Goal: Task Accomplishment & Management: Manage account settings

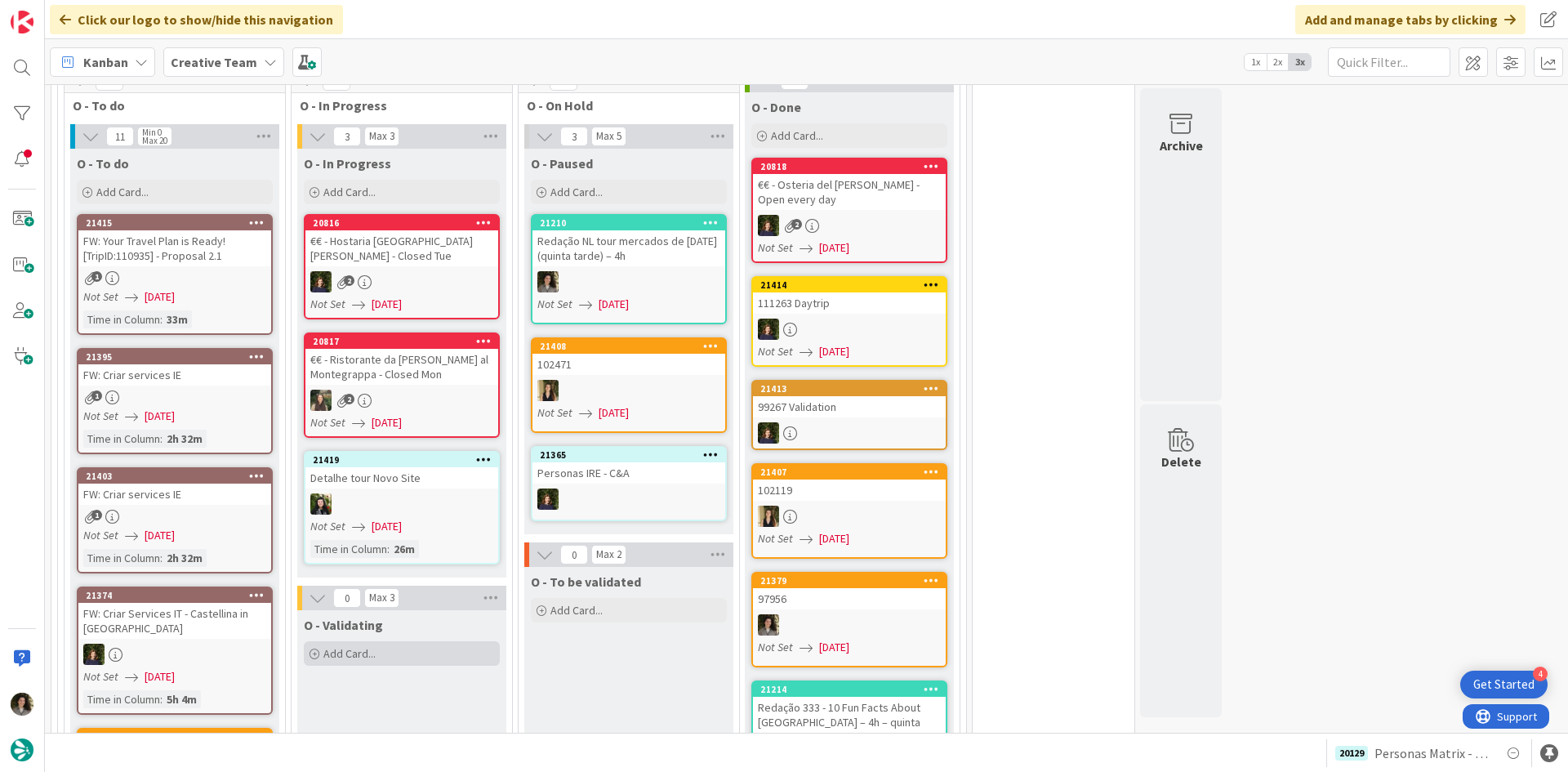
scroll to position [1276, 0]
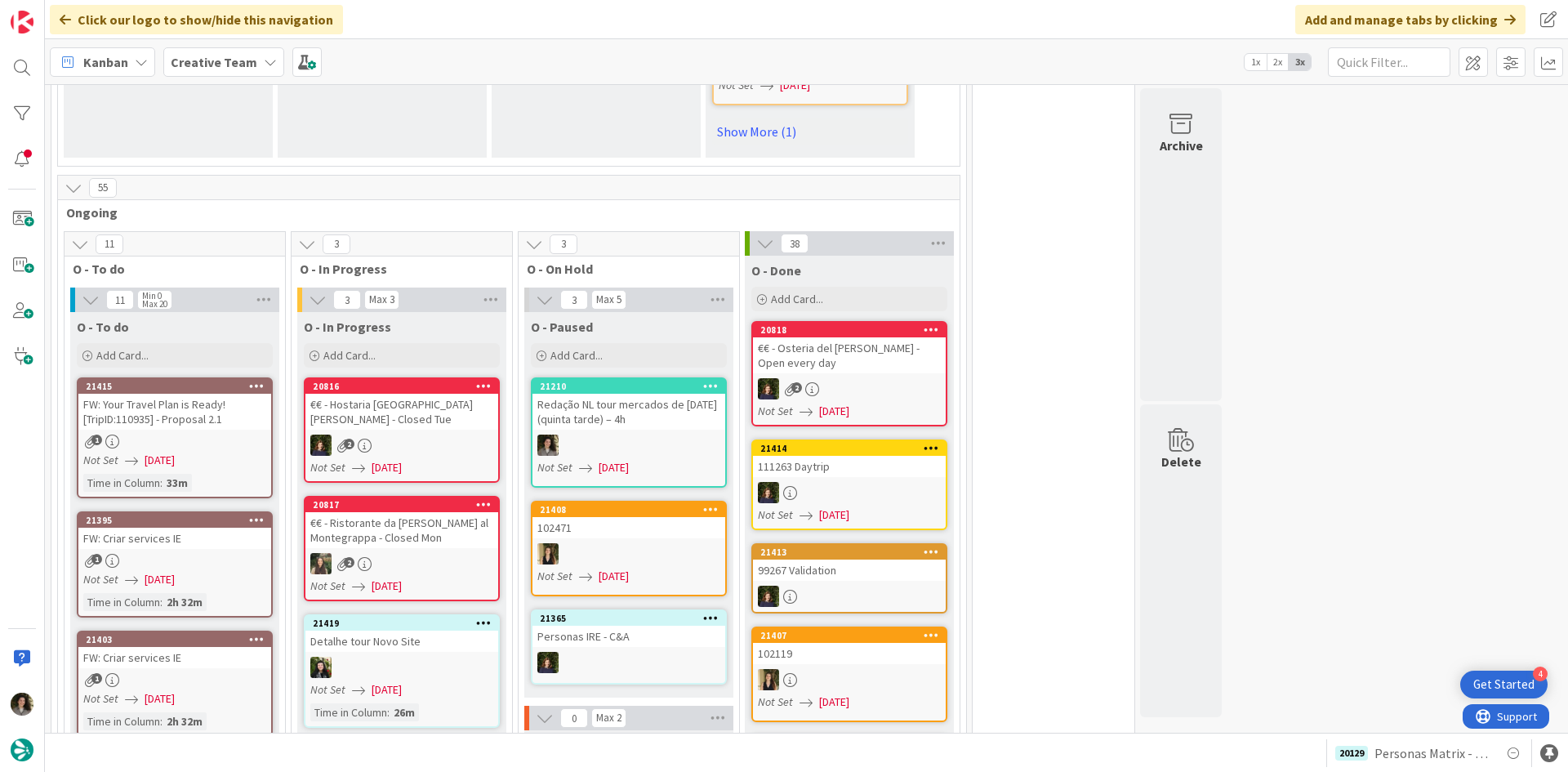
click at [459, 394] on div "€€ - Hostaria [GEOGRAPHIC_DATA][PERSON_NAME] - Closed Tue" at bounding box center [402, 412] width 193 height 36
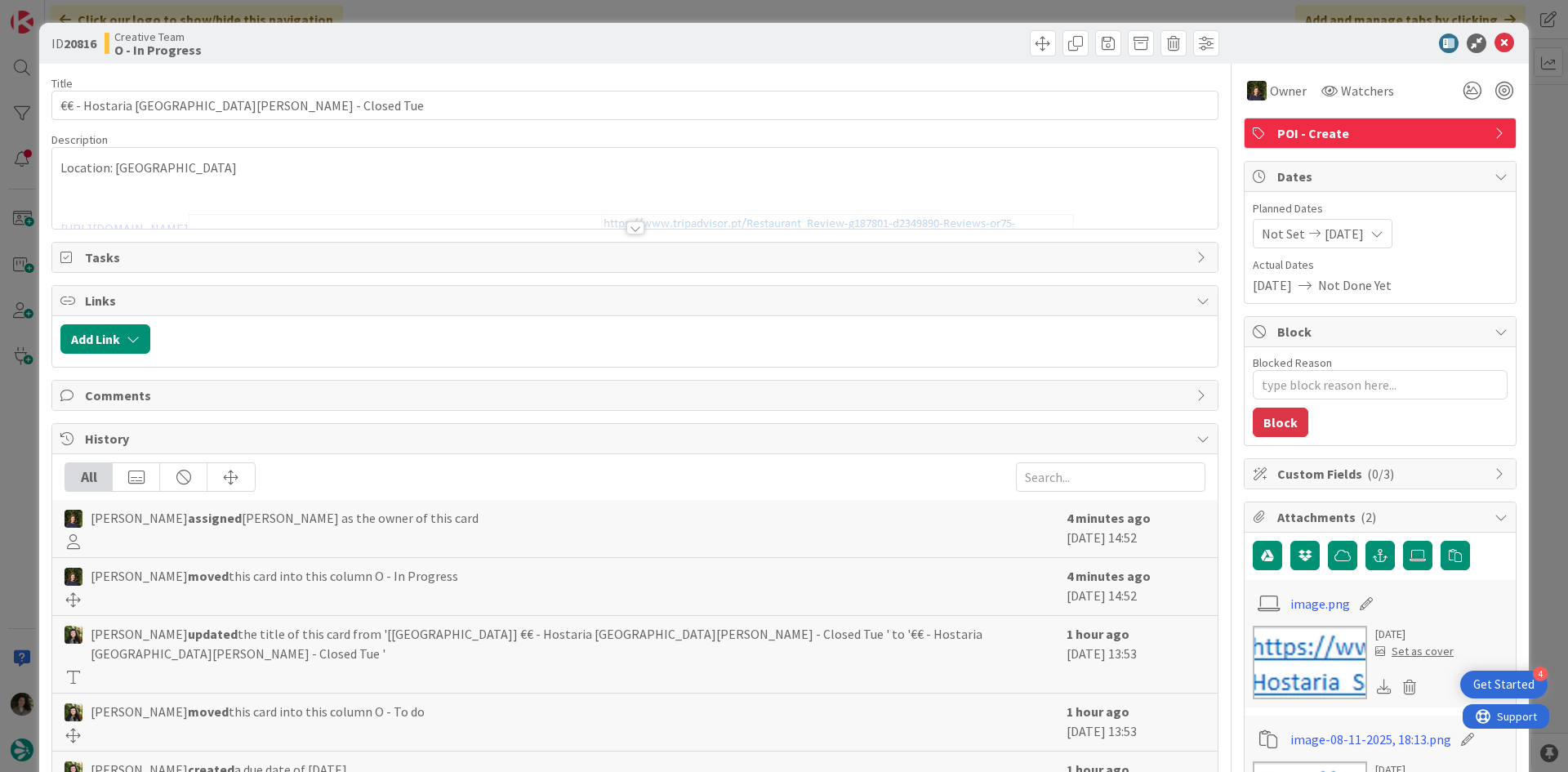
click at [628, 225] on div at bounding box center [635, 228] width 18 height 13
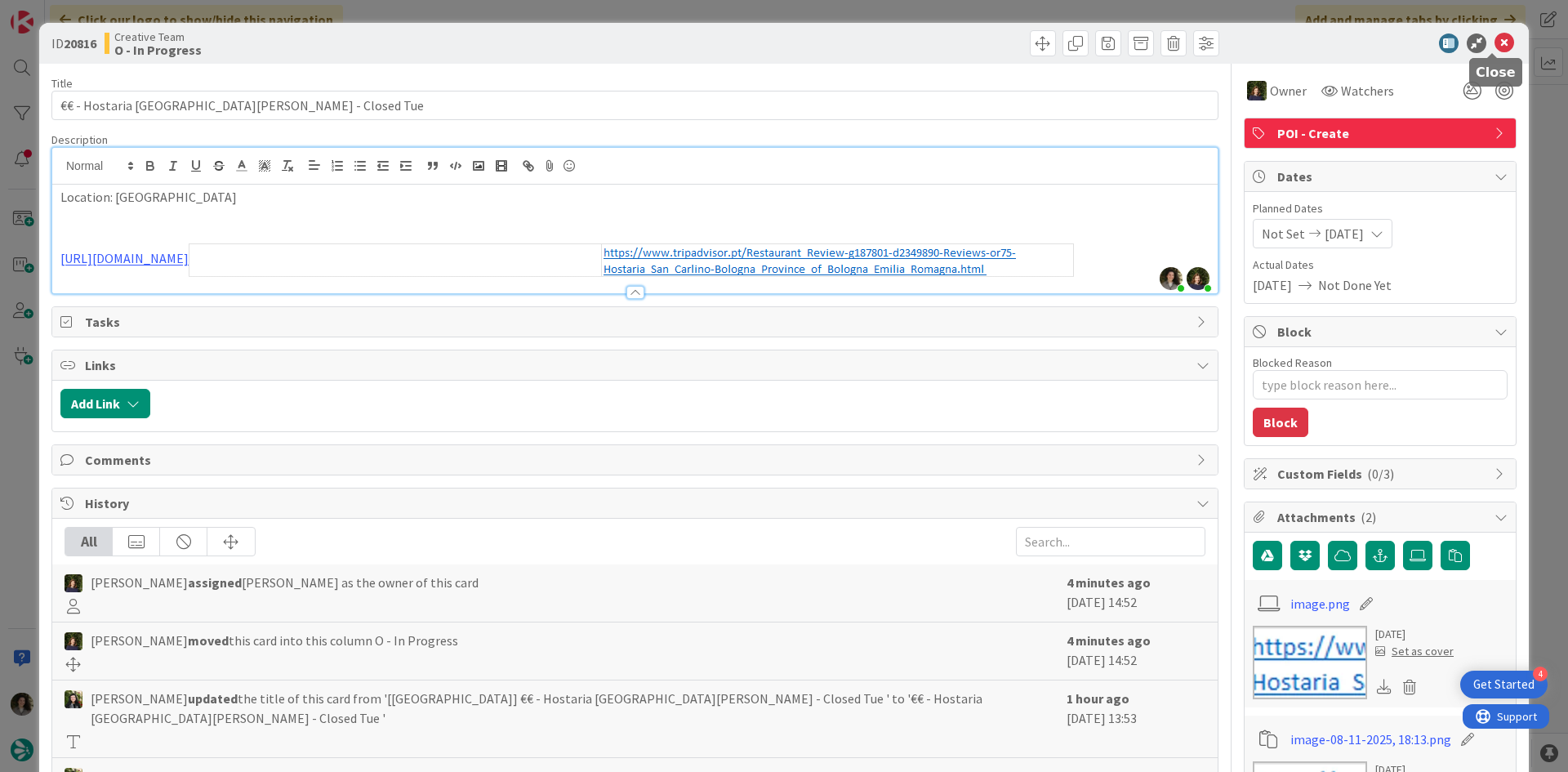
click at [1494, 42] on icon at bounding box center [1504, 43] width 20 height 20
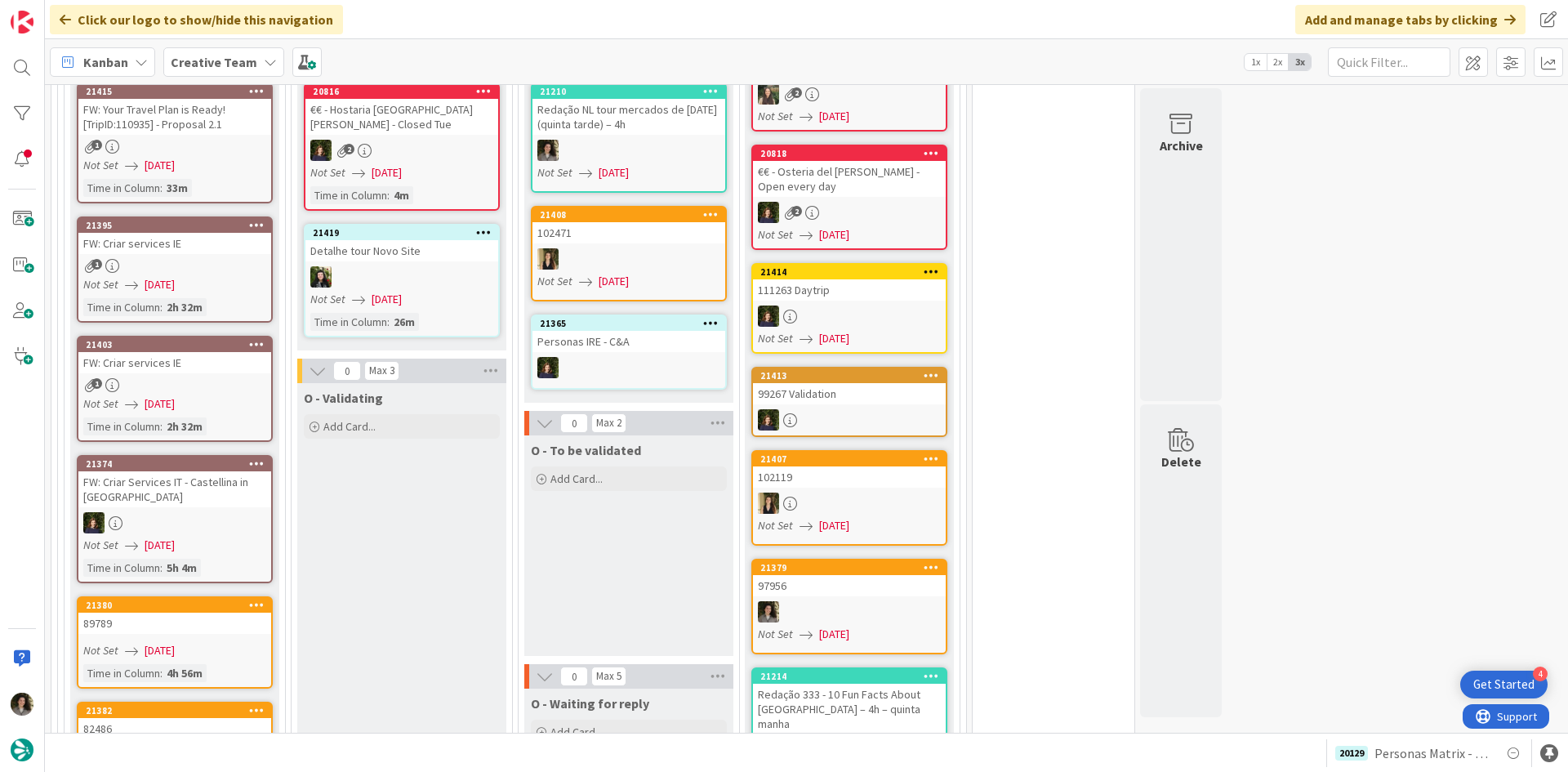
scroll to position [1439, 0]
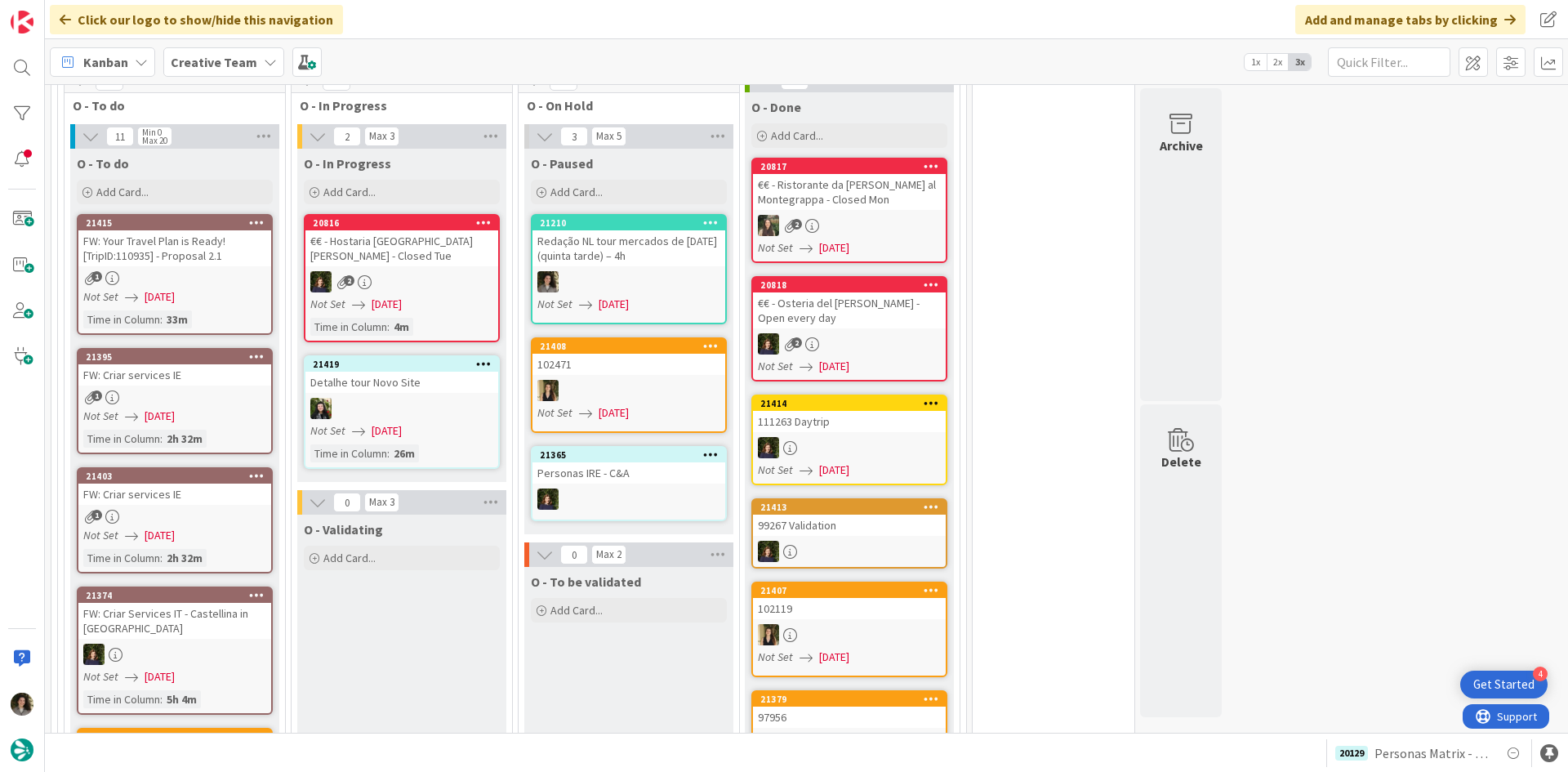
click at [231, 271] on div "1" at bounding box center [175, 278] width 193 height 14
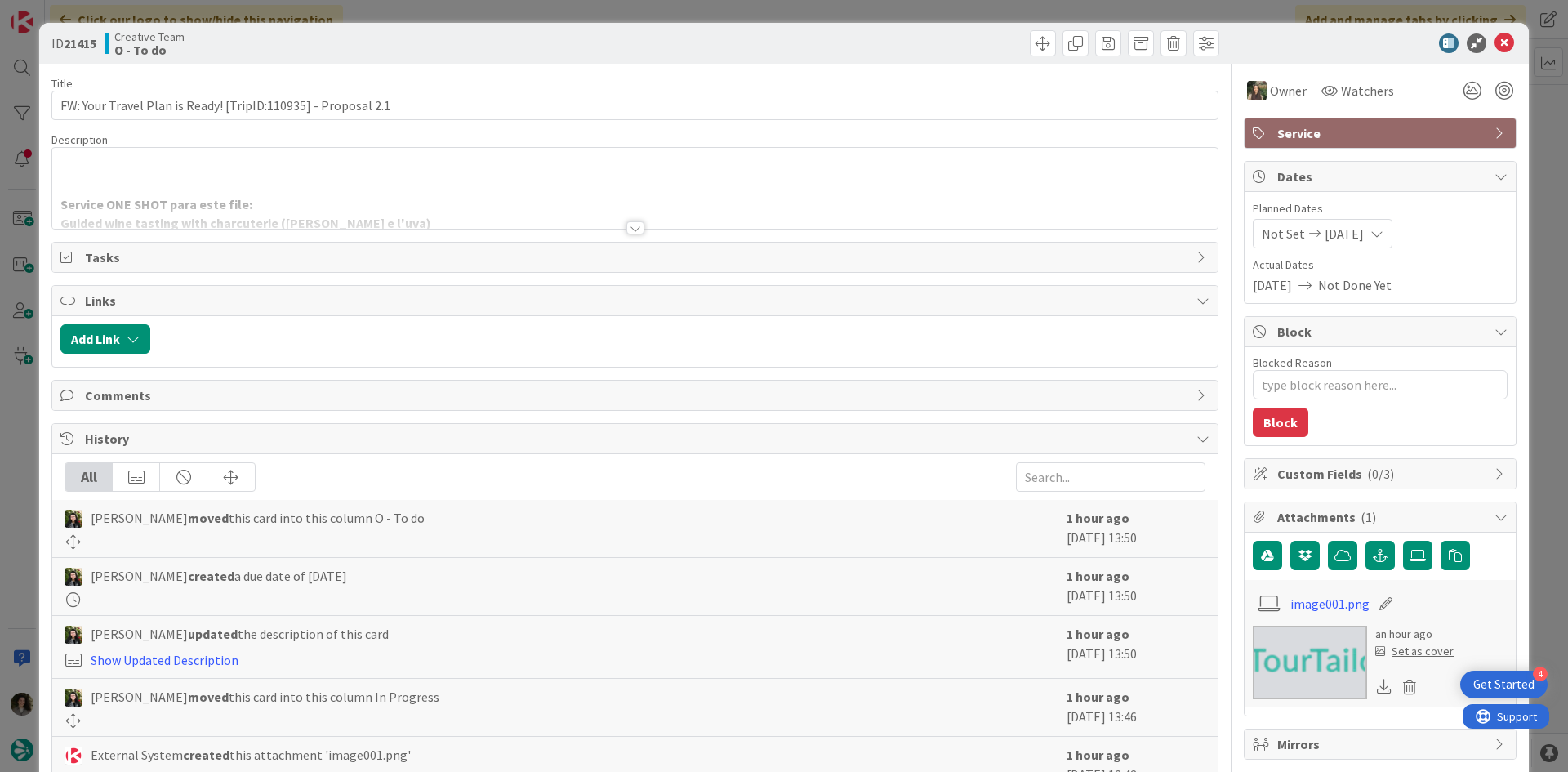
click at [1496, 32] on div "ID 21415 Creative Team O - To do" at bounding box center [783, 43] width 1489 height 41
click at [1494, 38] on icon at bounding box center [1504, 43] width 20 height 20
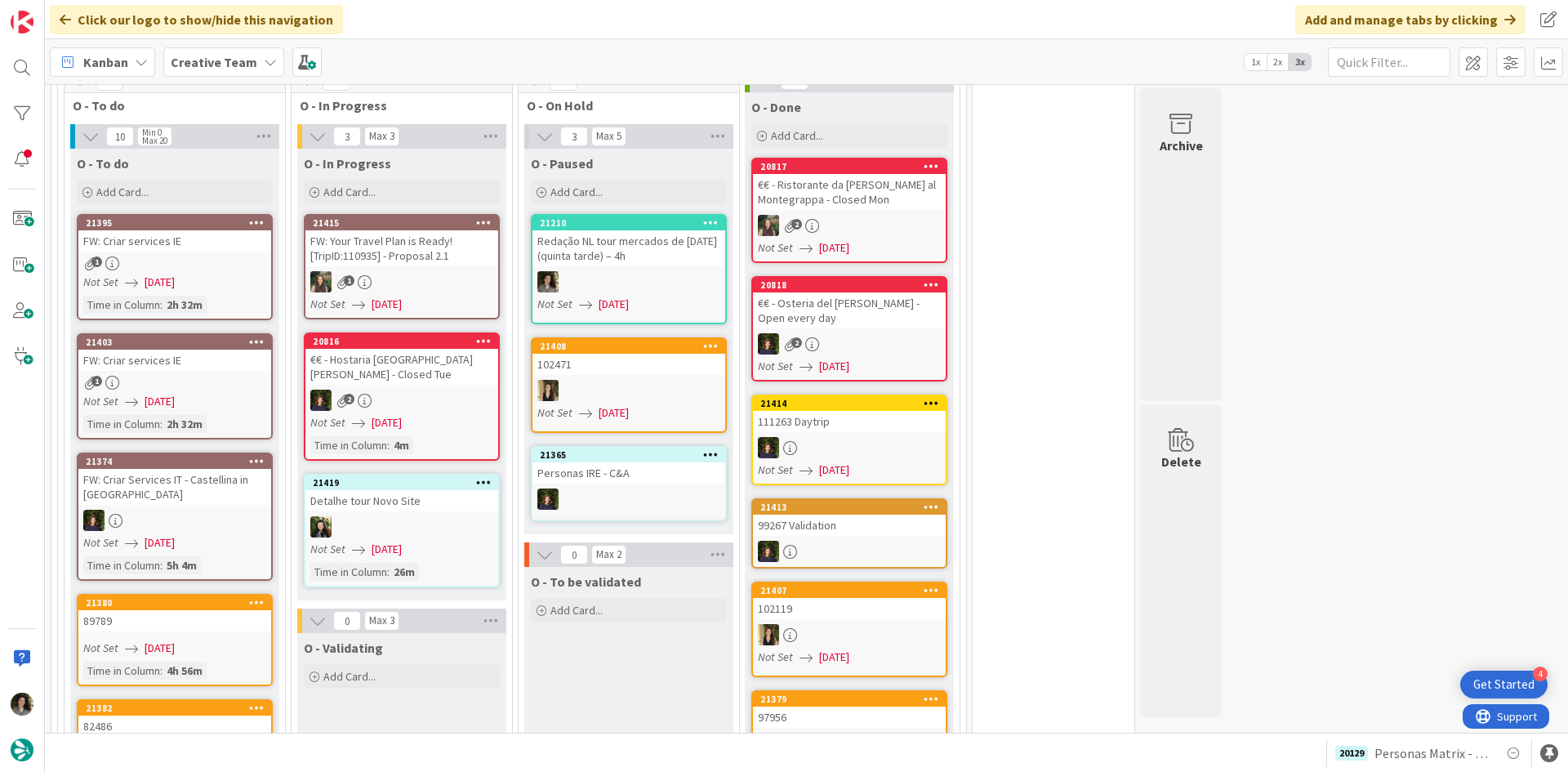
click at [138, 393] on div "Not Set [DATE]" at bounding box center [177, 401] width 188 height 17
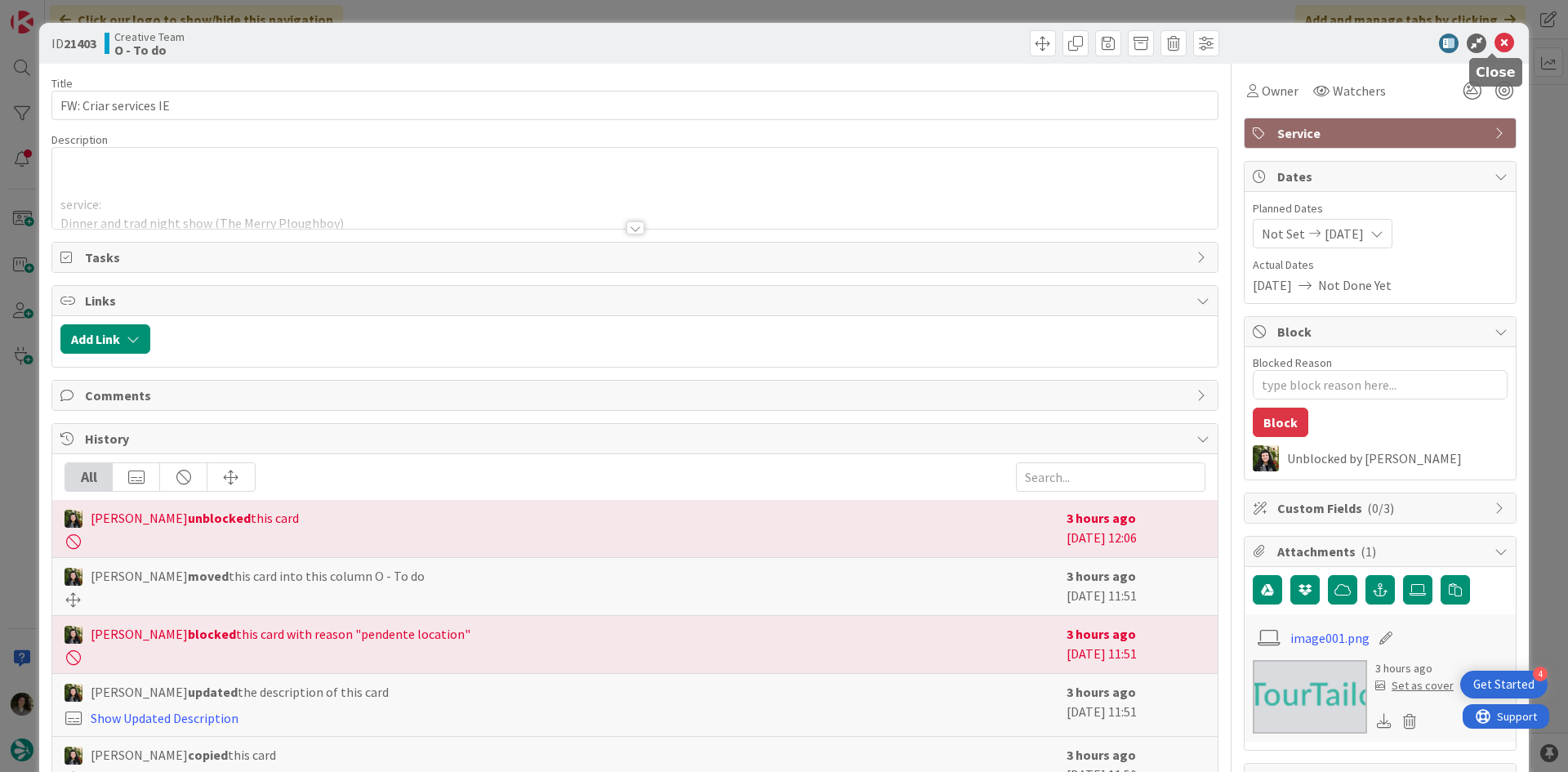
click at [1494, 42] on icon at bounding box center [1504, 43] width 20 height 20
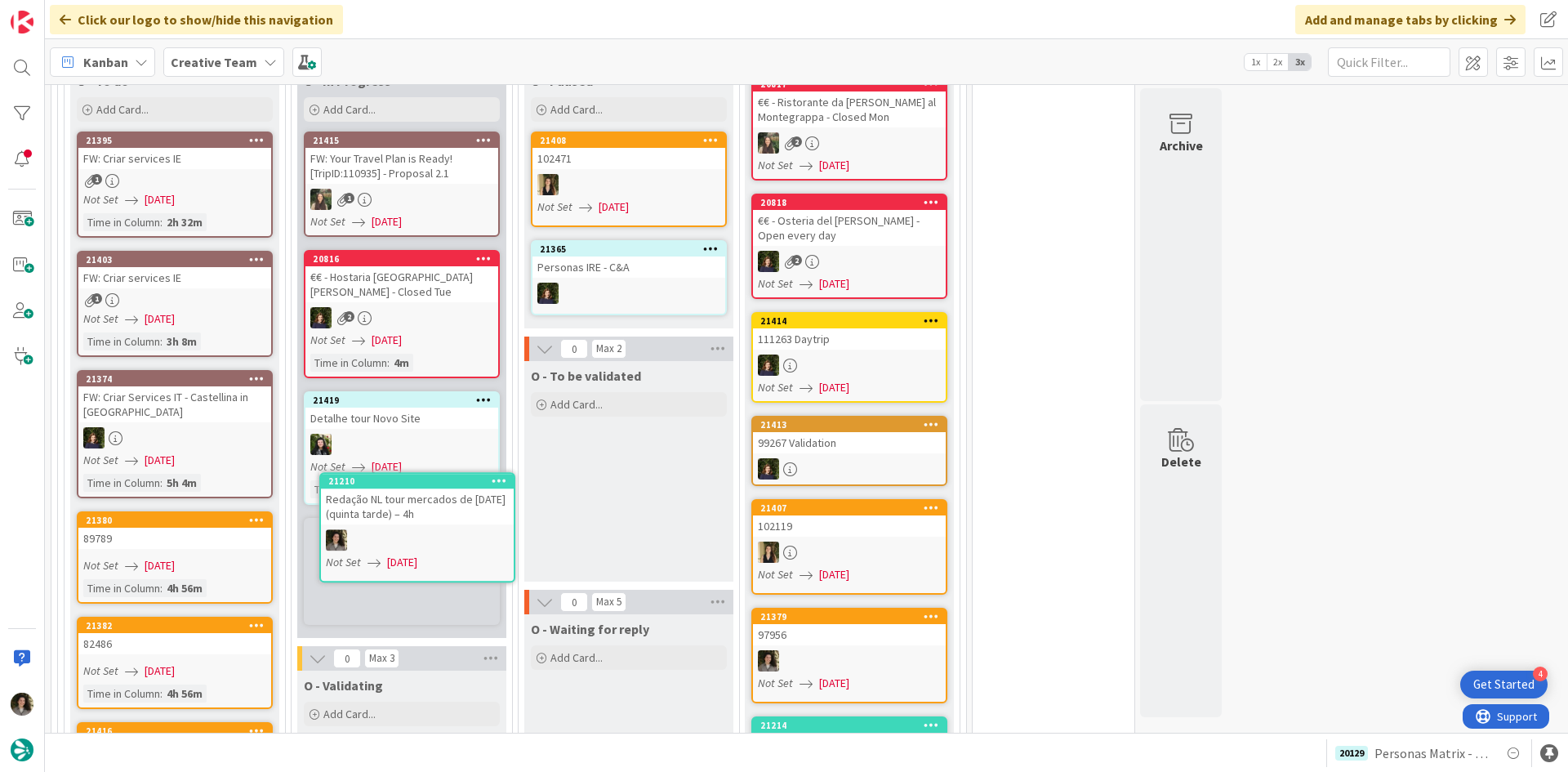
scroll to position [1527, 0]
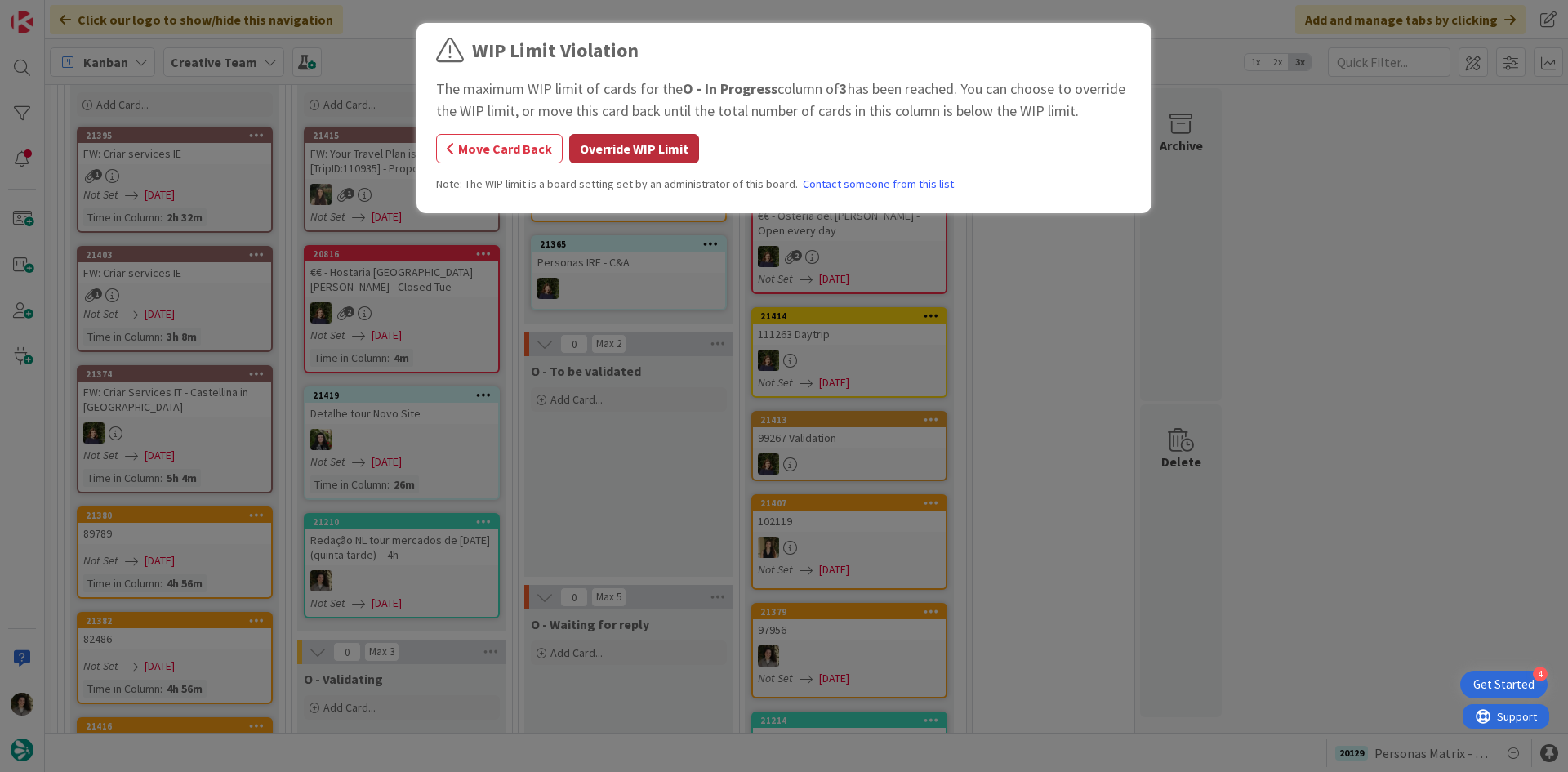
click at [629, 149] on button "Override WIP Limit" at bounding box center [634, 148] width 130 height 30
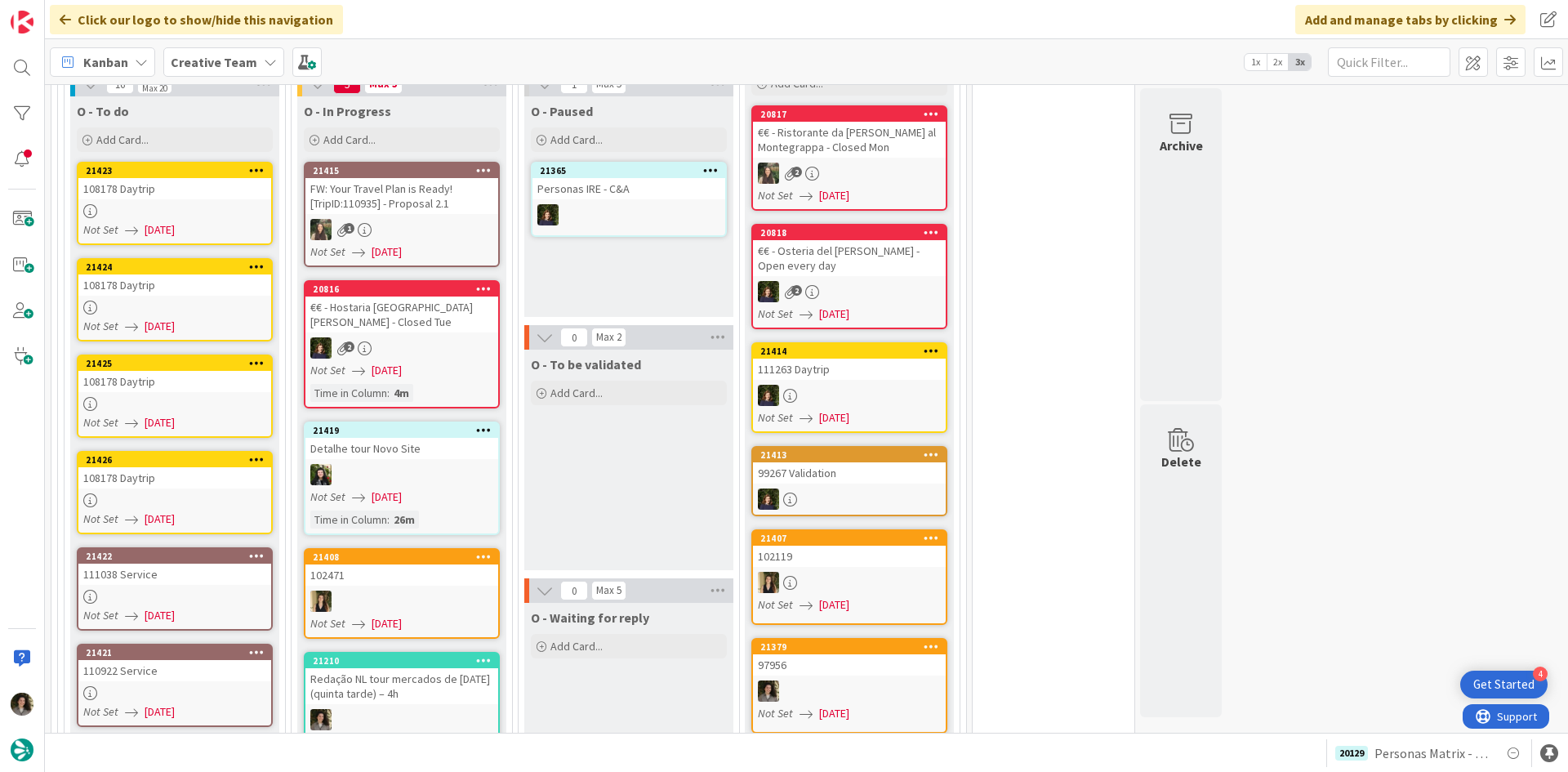
scroll to position [1370, 0]
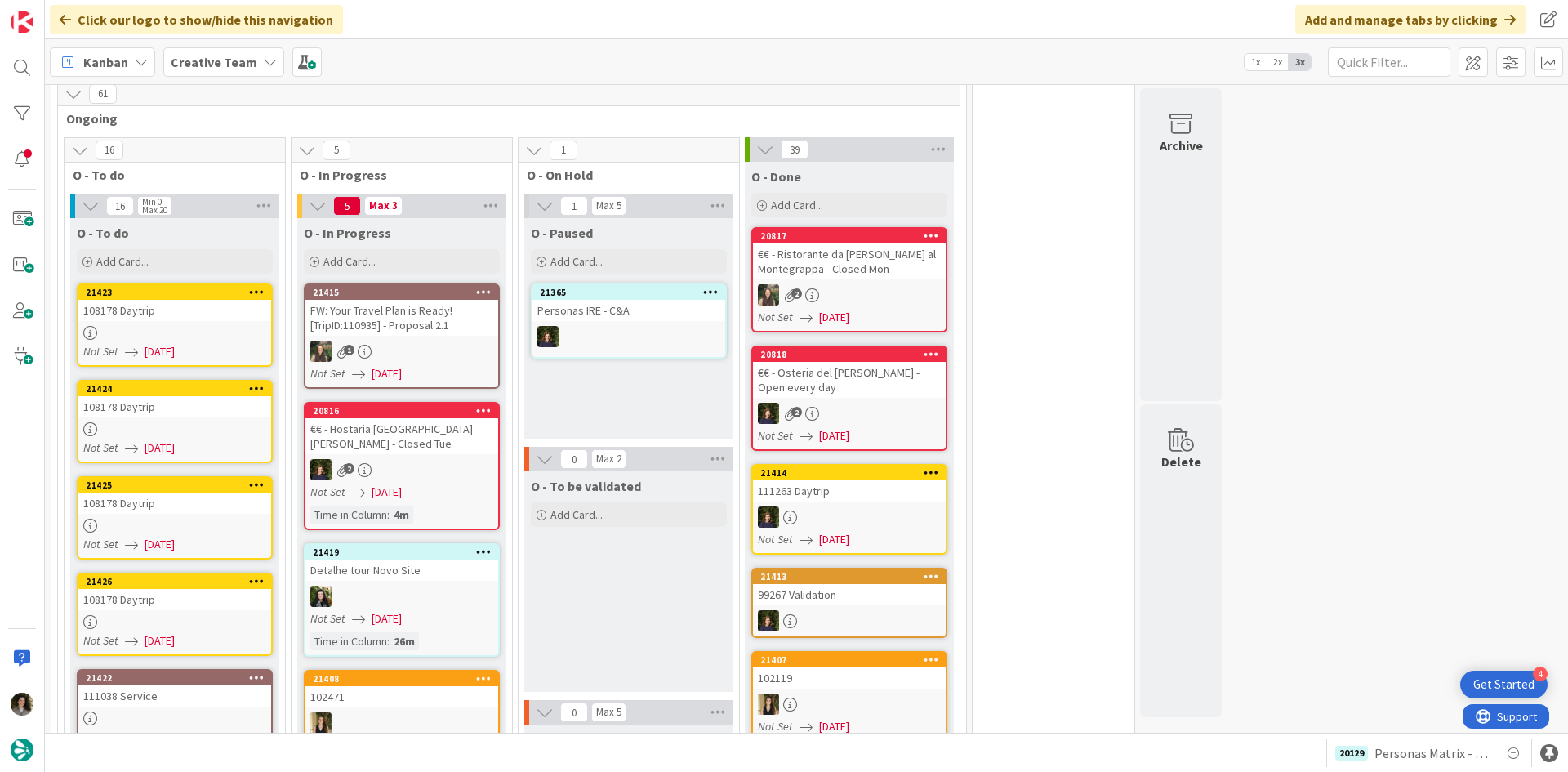
click at [204, 300] on div "108178 Daytrip" at bounding box center [175, 311] width 193 height 21
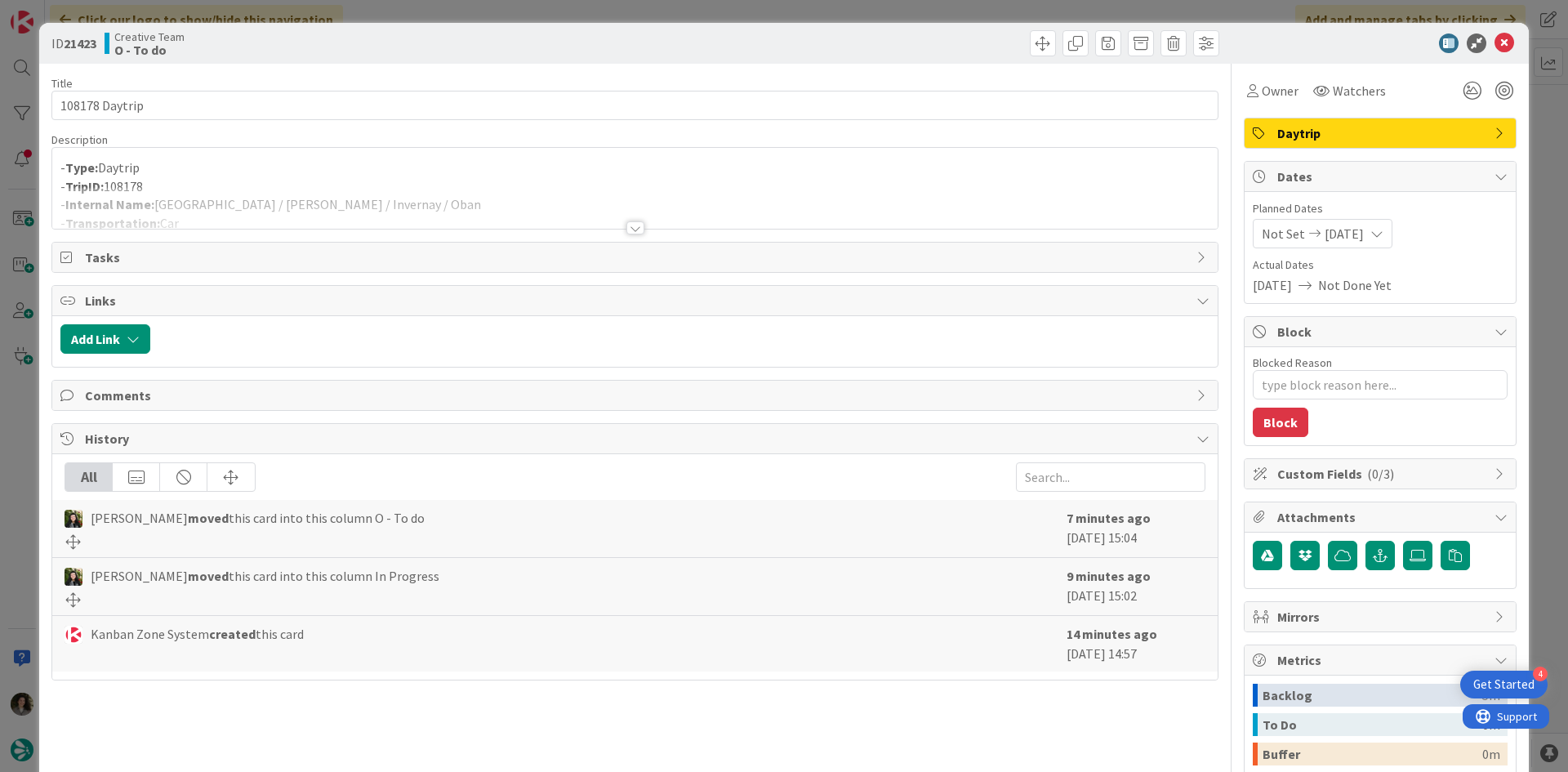
click at [645, 225] on div at bounding box center [635, 208] width 1165 height 42
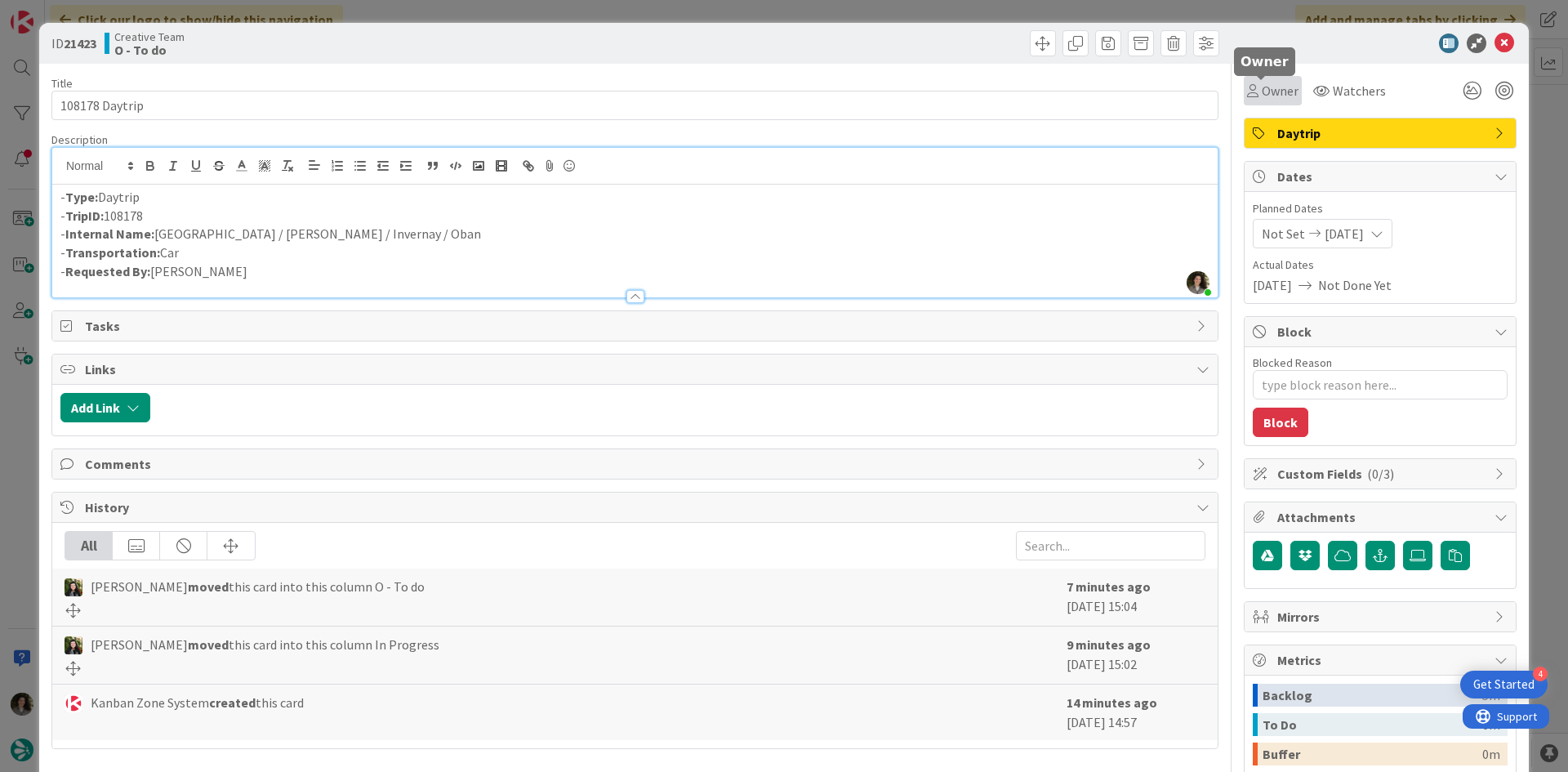
drag, startPoint x: 1258, startPoint y: 84, endPoint x: 1270, endPoint y: 98, distance: 18.4
click at [1261, 86] on span "Owner" at bounding box center [1280, 91] width 36 height 20
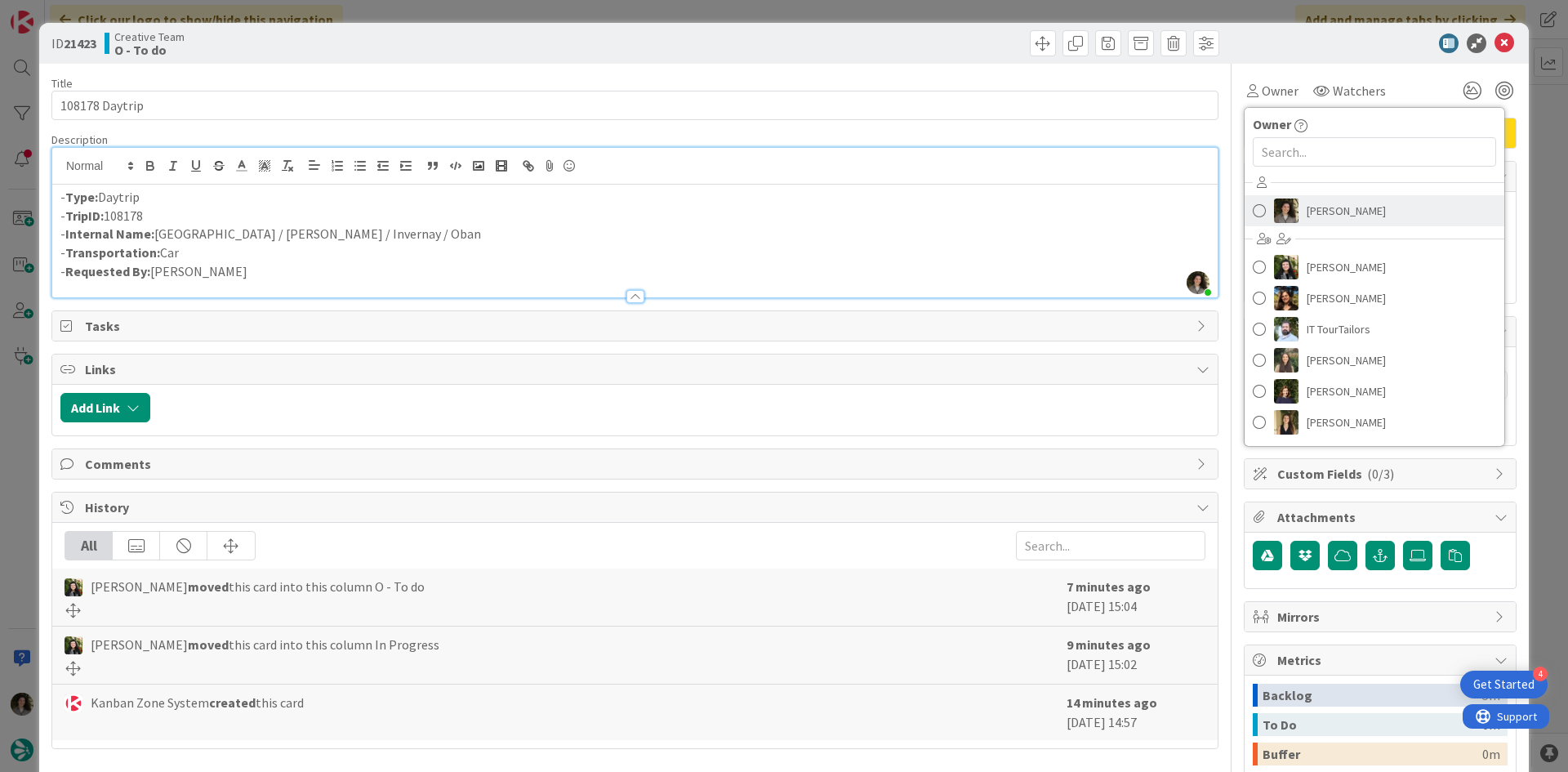
click at [1333, 205] on span "[PERSON_NAME]" at bounding box center [1346, 211] width 79 height 25
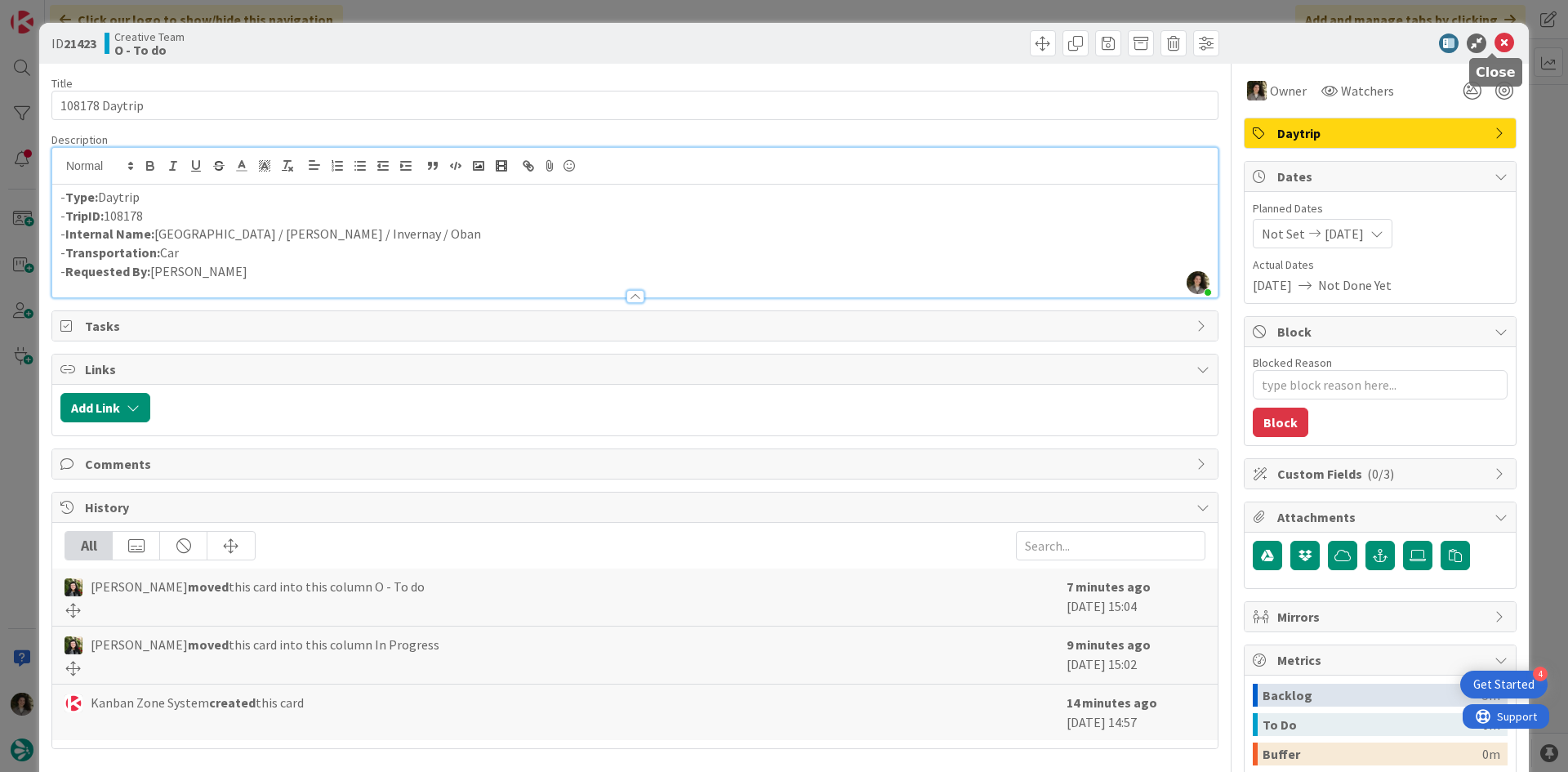
click at [1494, 35] on icon at bounding box center [1504, 43] width 20 height 20
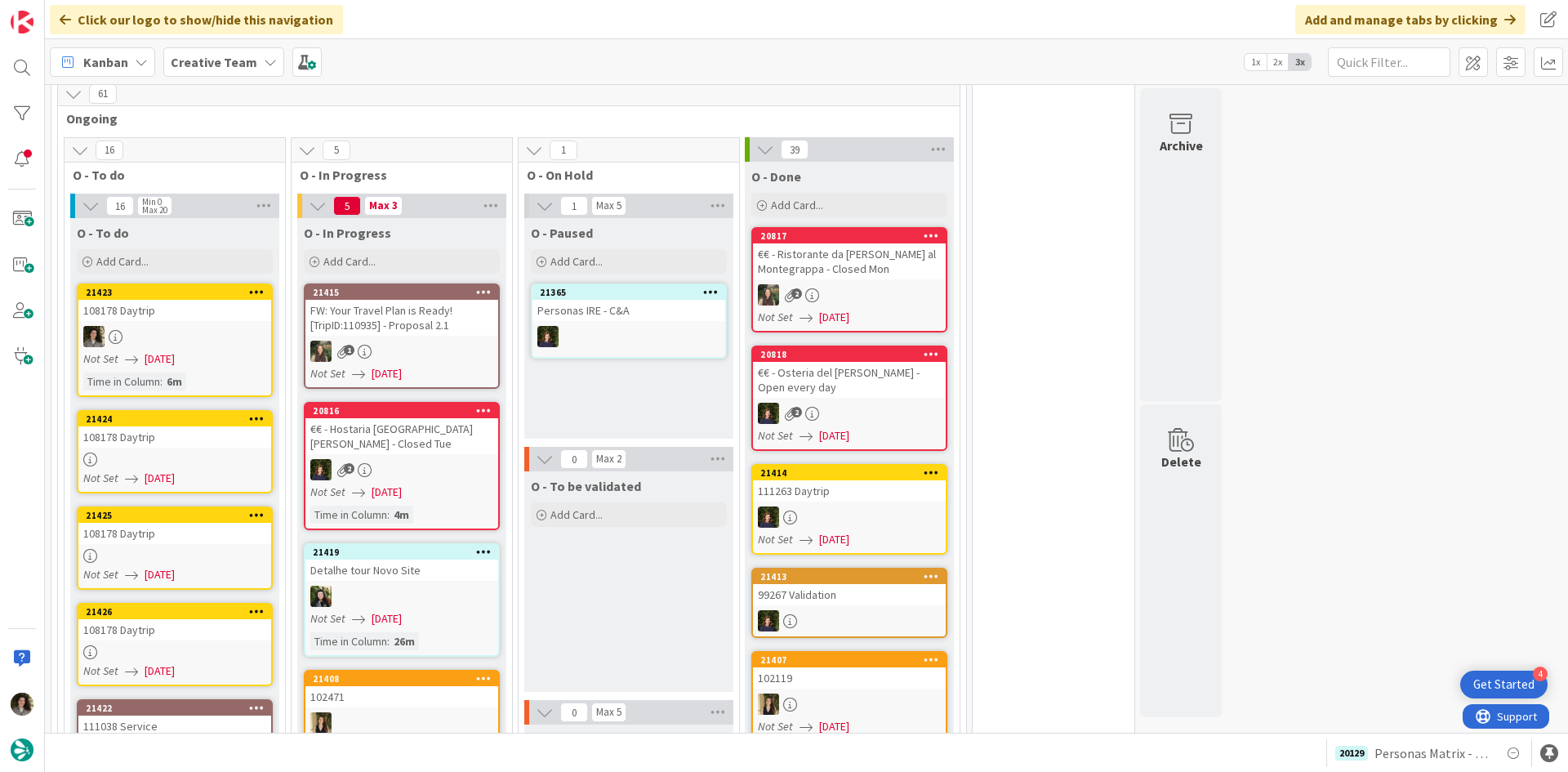
click at [194, 426] on div "108178 Daytrip" at bounding box center [175, 437] width 193 height 21
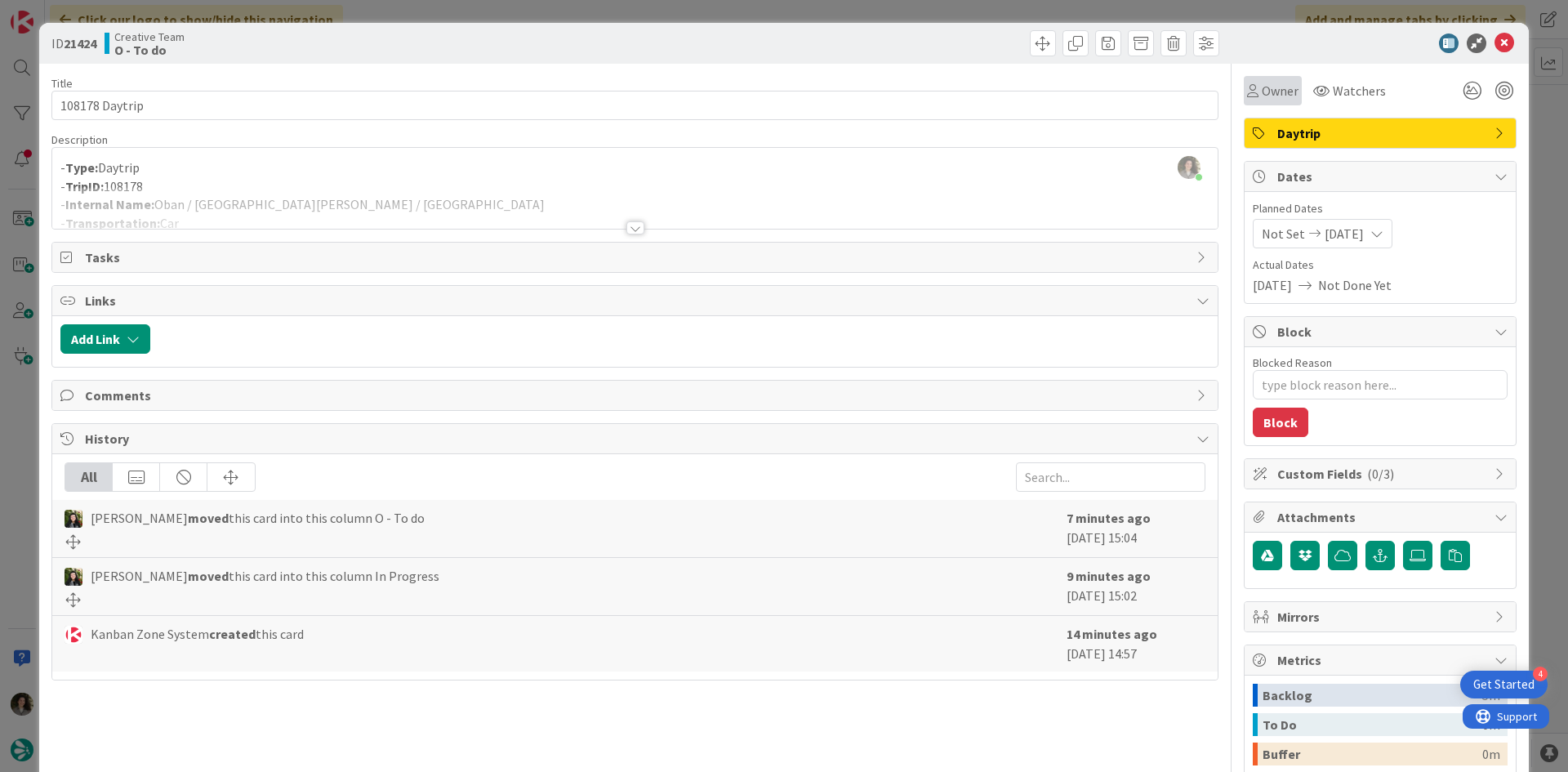
click at [1251, 101] on div "Owner" at bounding box center [1272, 91] width 58 height 30
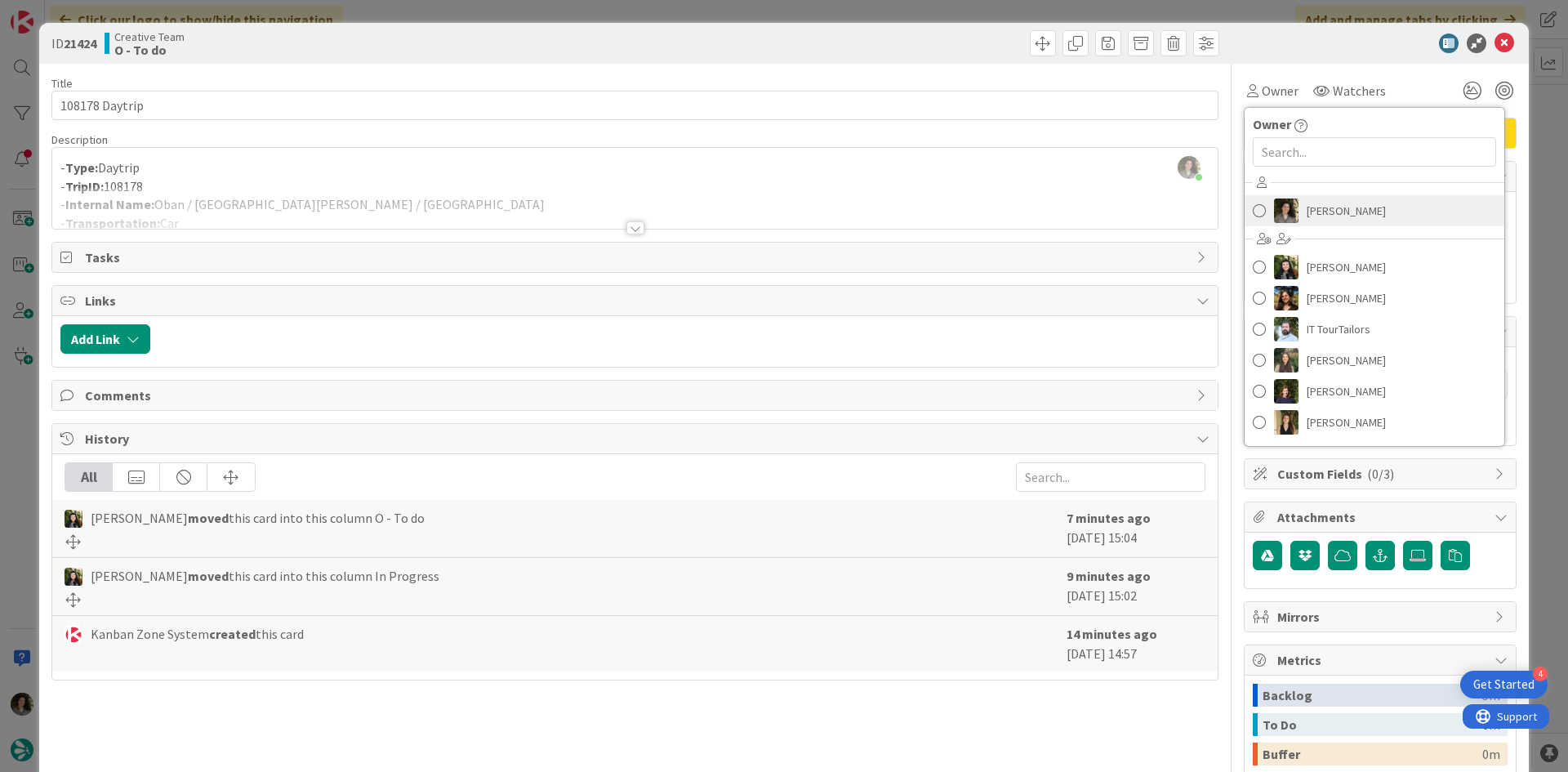
click at [1346, 205] on span "[PERSON_NAME]" at bounding box center [1346, 211] width 79 height 25
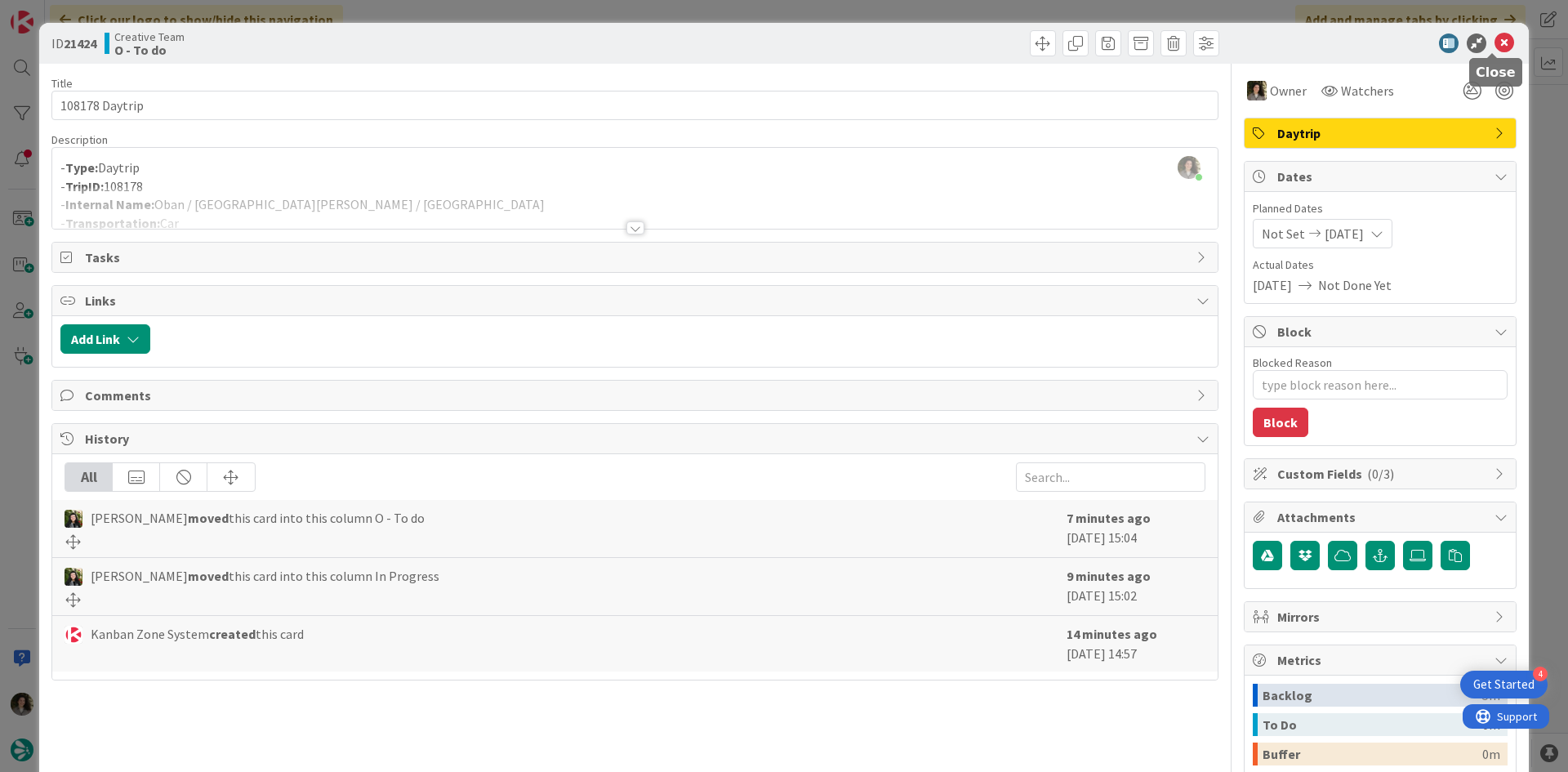
click at [1494, 43] on icon at bounding box center [1504, 43] width 20 height 20
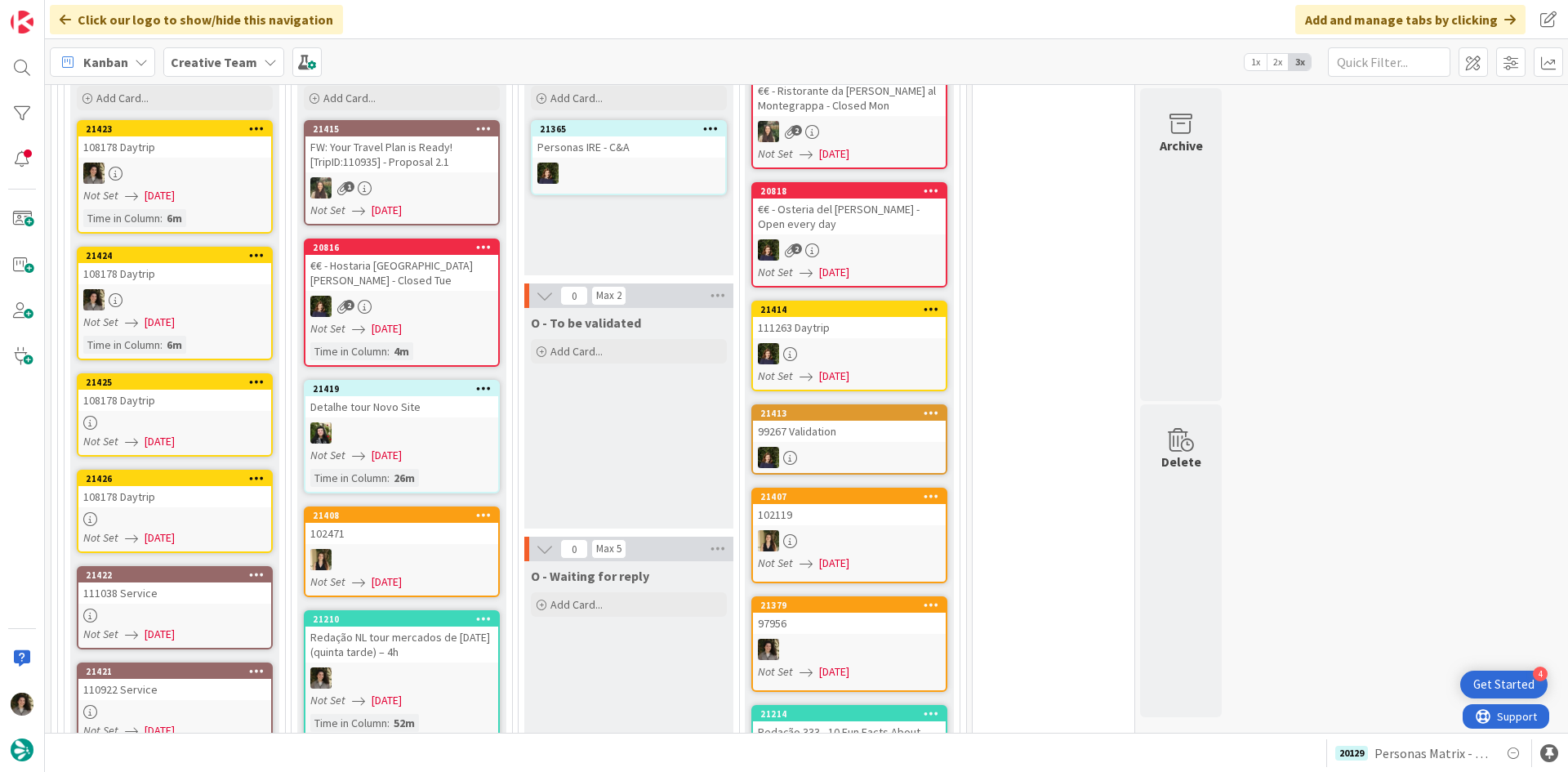
click at [187, 384] on link "21425 108178 Daytrip Not Set [DATE]" at bounding box center [174, 415] width 196 height 83
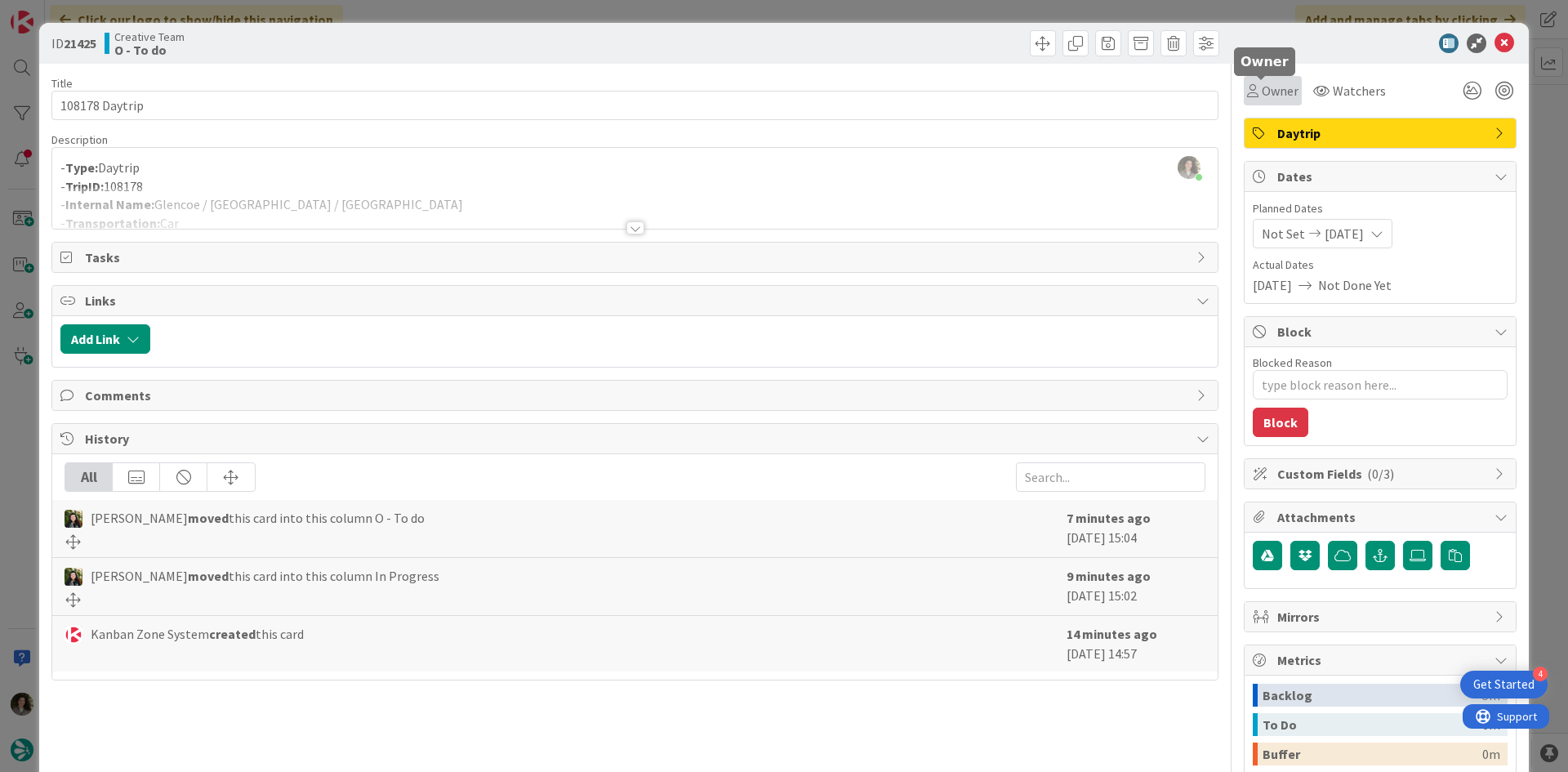
click at [1272, 93] on span "Owner" at bounding box center [1280, 91] width 36 height 20
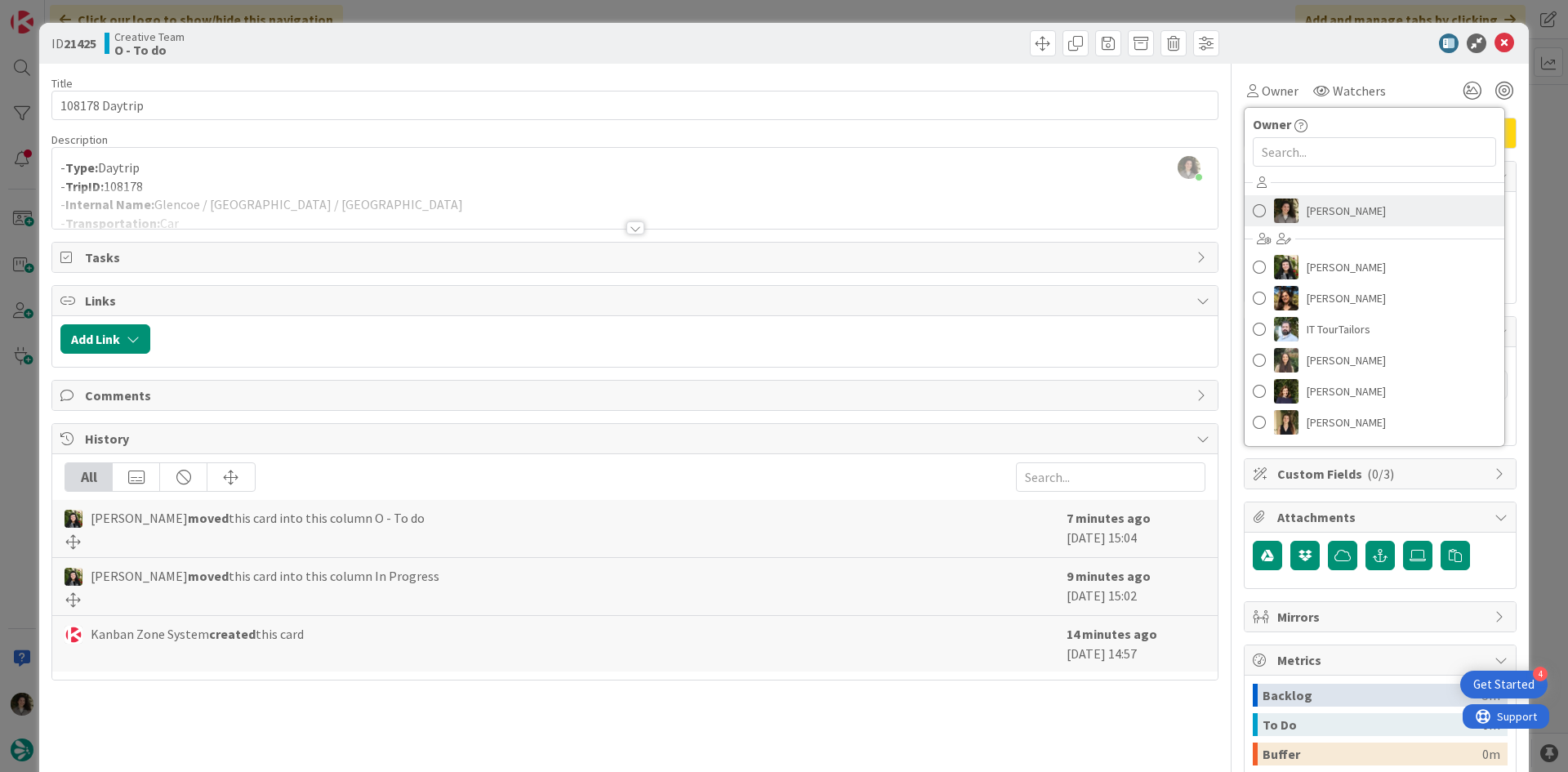
click at [1366, 216] on link "[PERSON_NAME]" at bounding box center [1374, 210] width 260 height 31
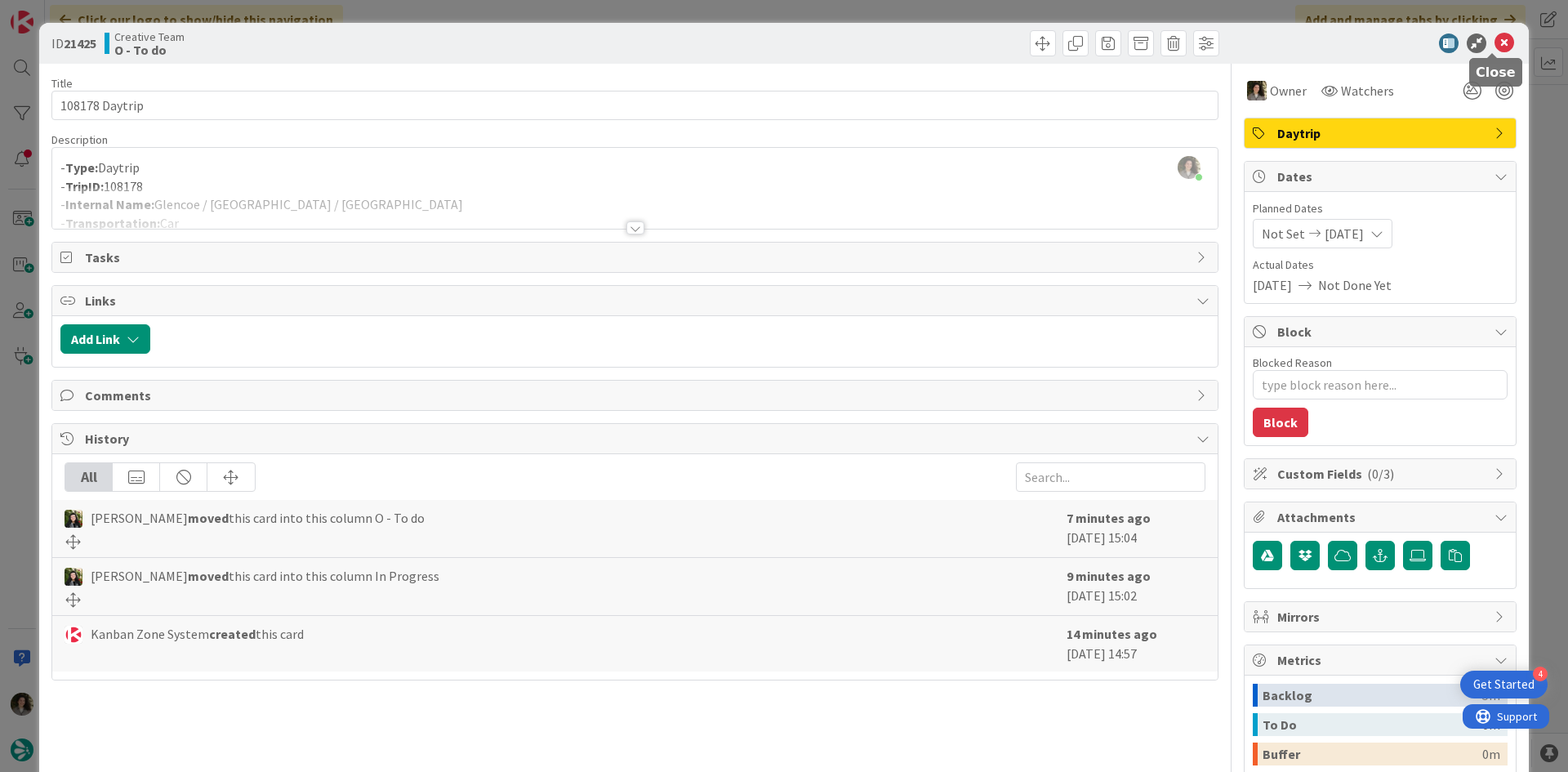
click at [1497, 44] on icon at bounding box center [1504, 43] width 20 height 20
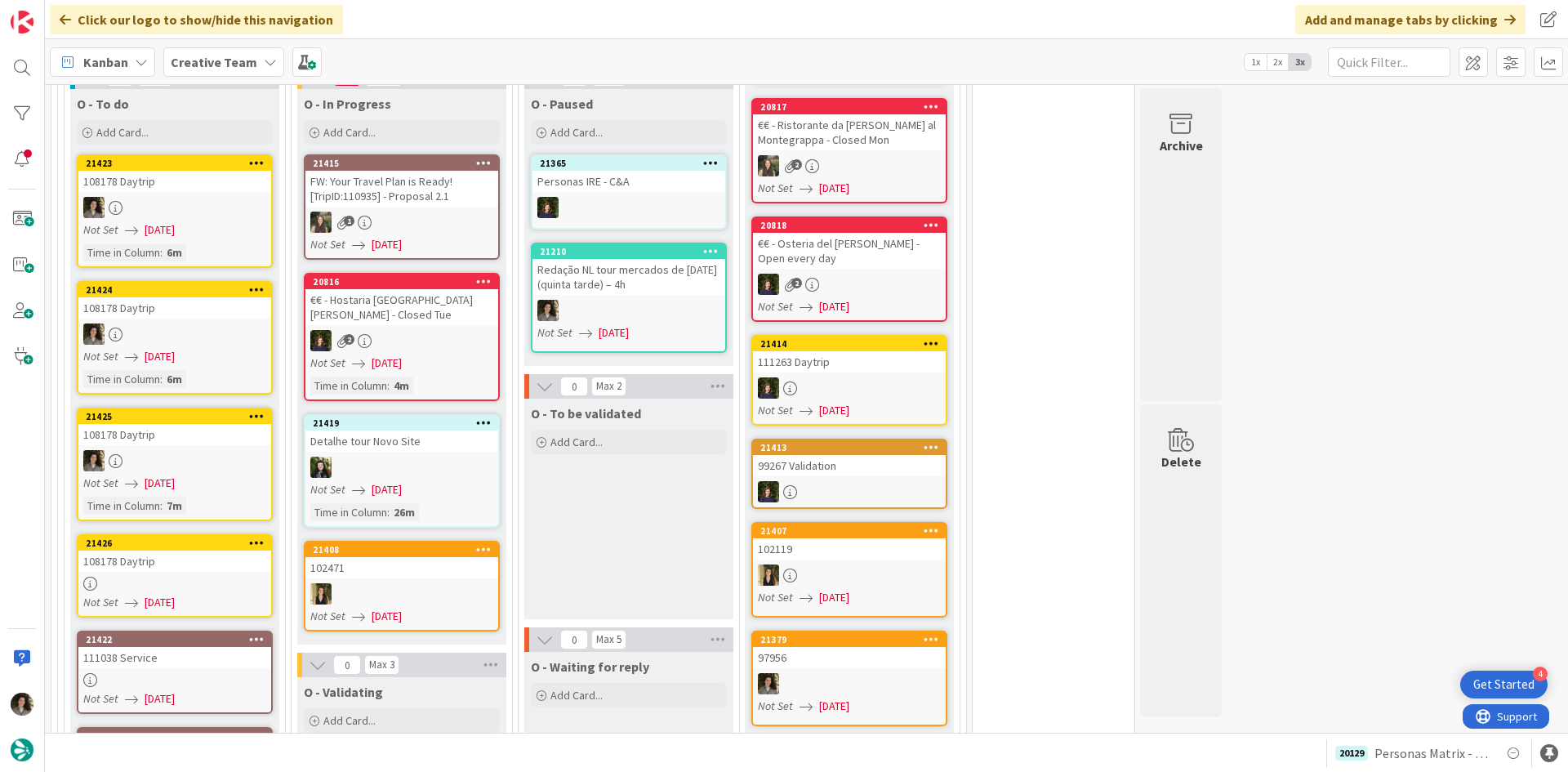
click at [202, 577] on div at bounding box center [175, 584] width 193 height 14
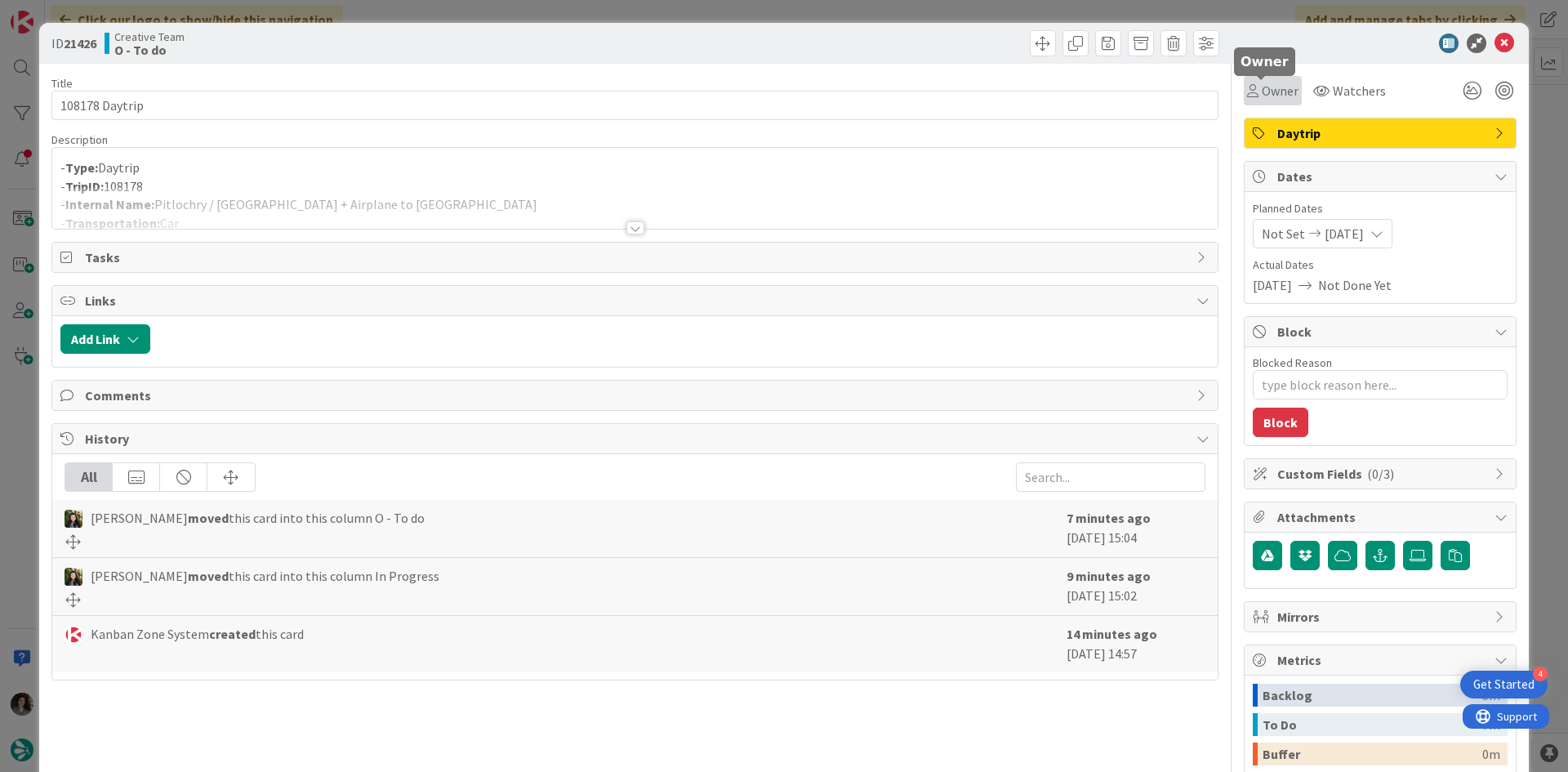
click at [1269, 87] on span "Owner" at bounding box center [1280, 91] width 36 height 20
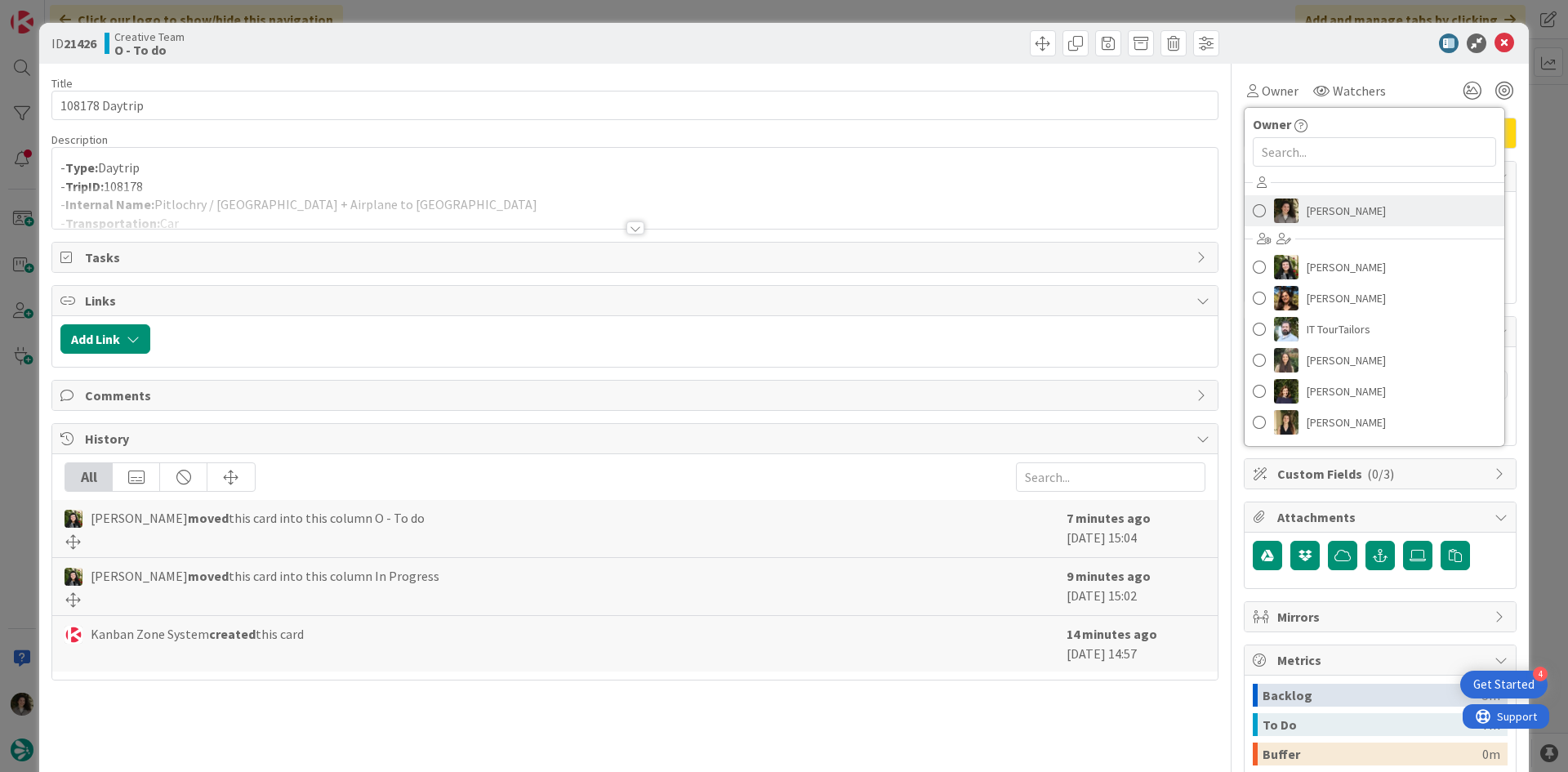
click at [1328, 210] on span "[PERSON_NAME]" at bounding box center [1346, 211] width 79 height 25
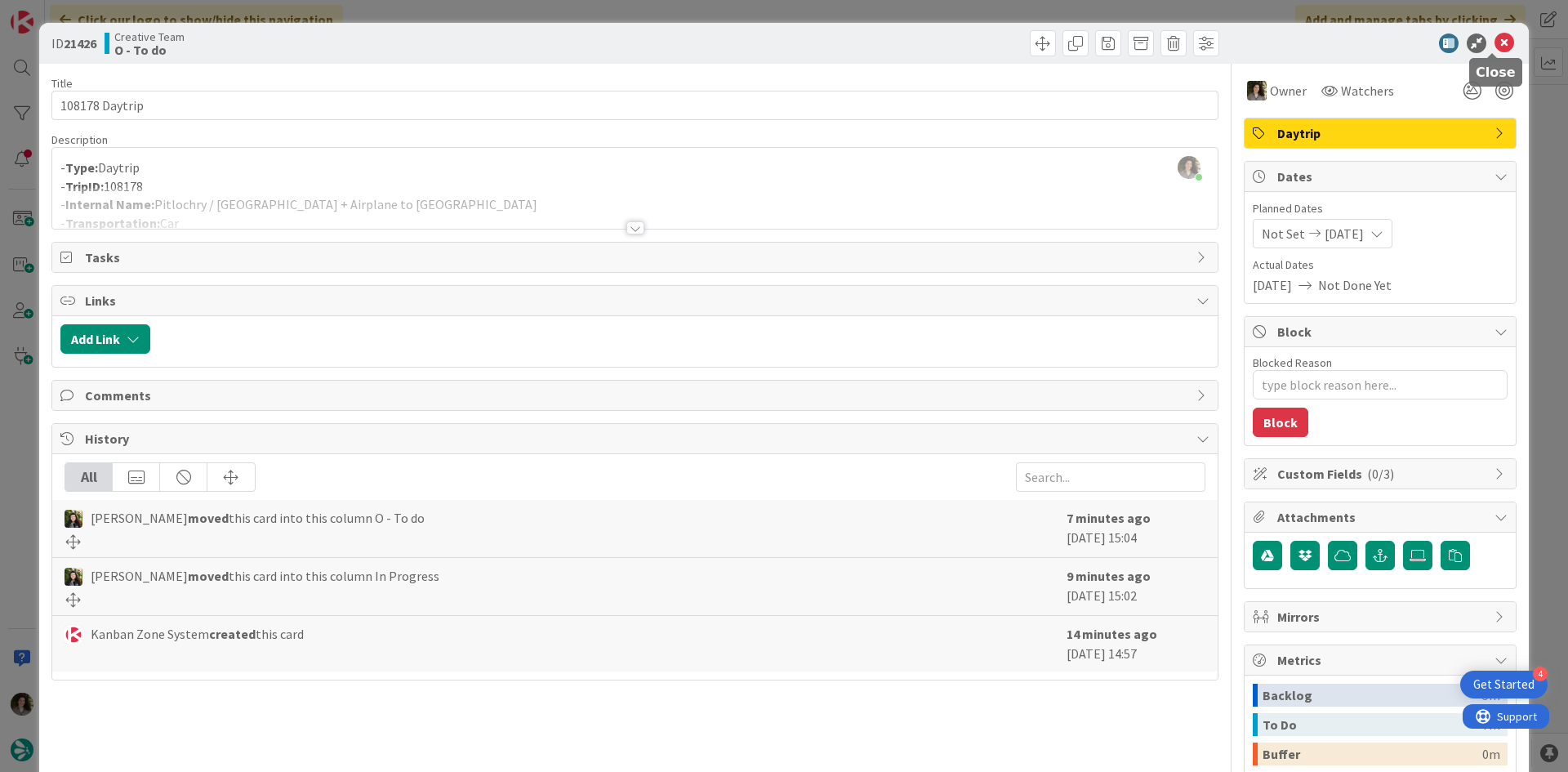
click at [1494, 46] on icon at bounding box center [1504, 43] width 20 height 20
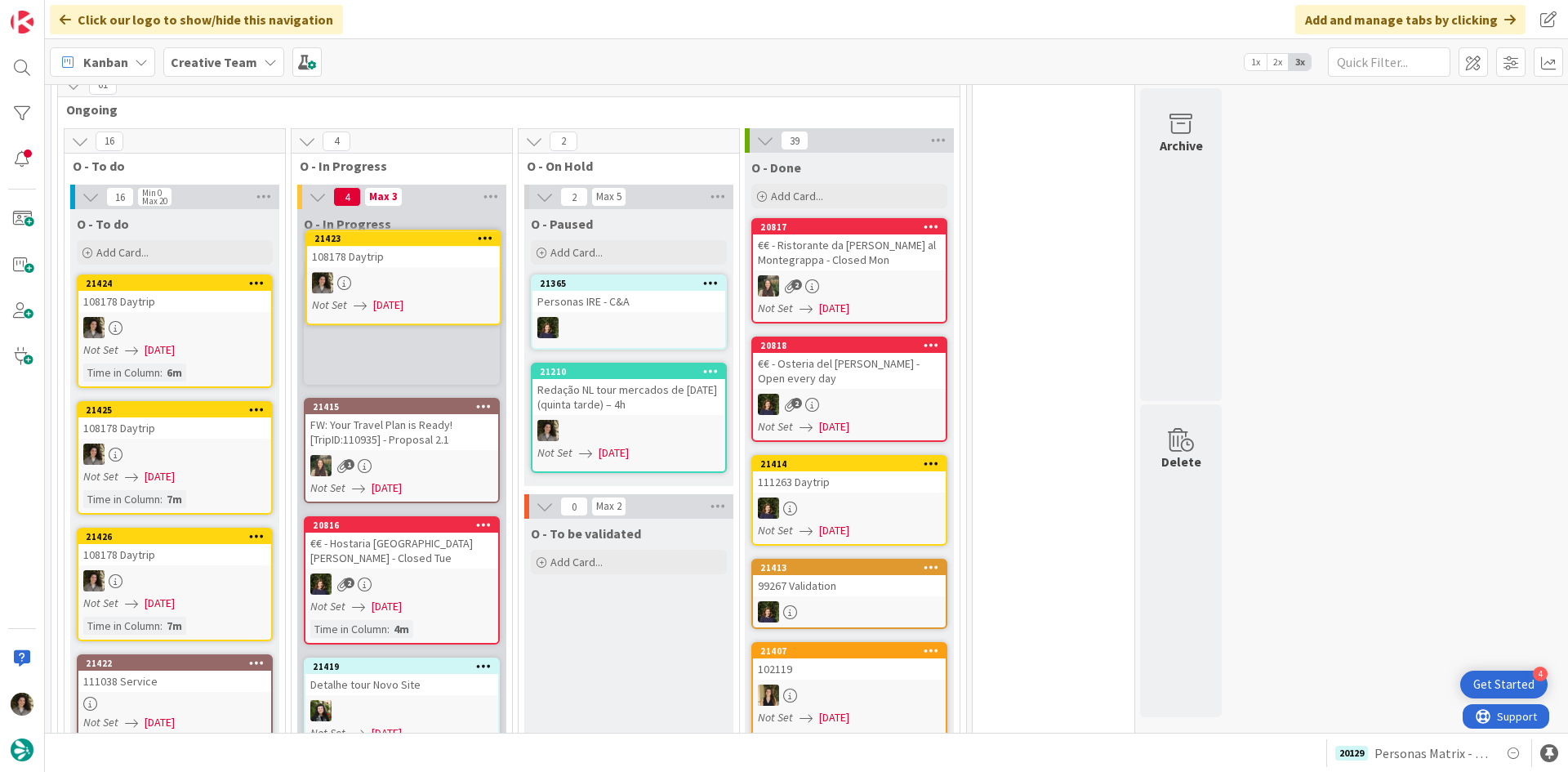
scroll to position [1360, 0]
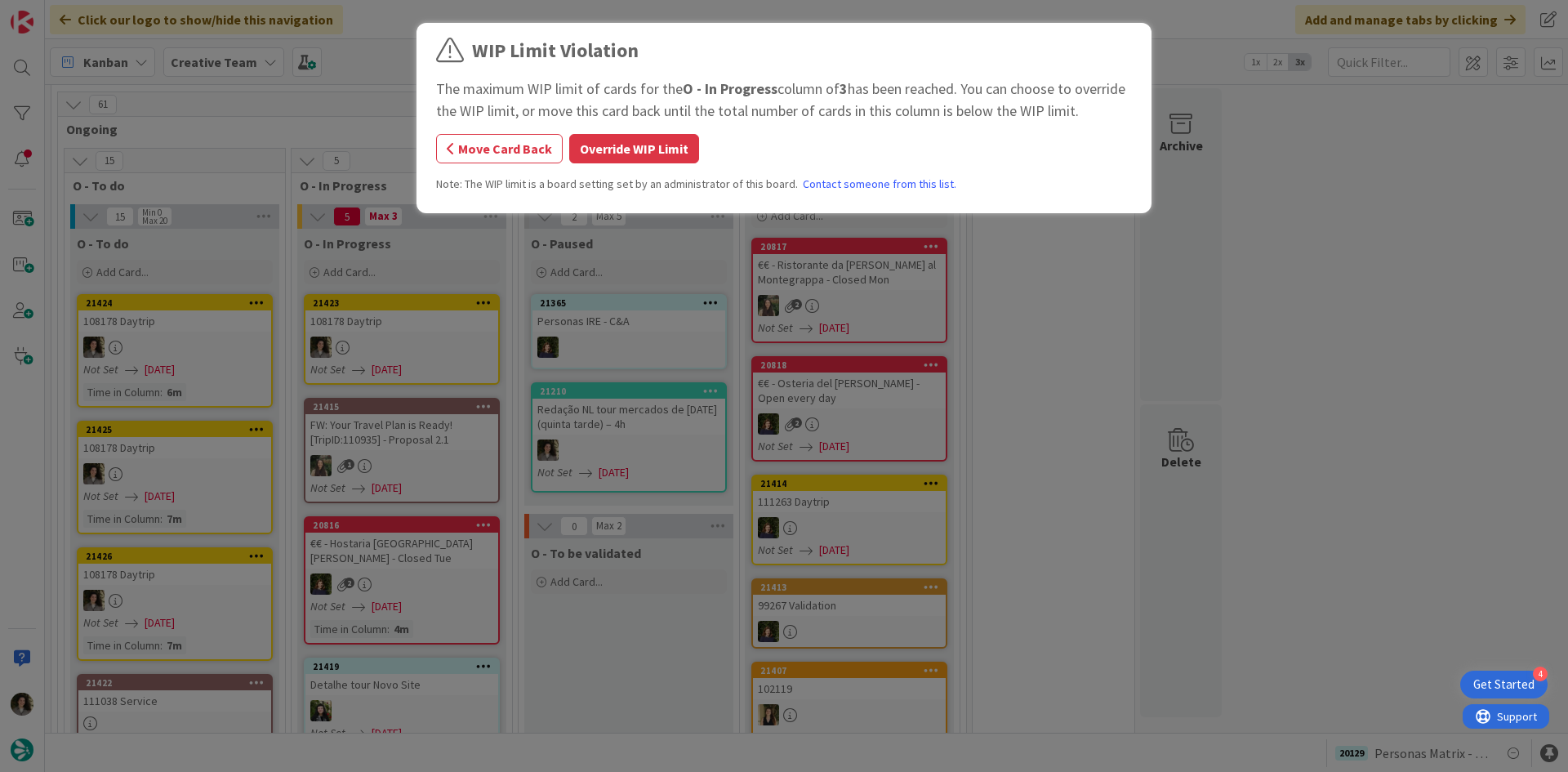
click at [404, 314] on div "WIP Limit Violation The maximum WIP limit of cards for the O - In Progress colu…" at bounding box center [784, 386] width 1568 height 772
click at [627, 136] on button "Override WIP Limit" at bounding box center [634, 148] width 130 height 30
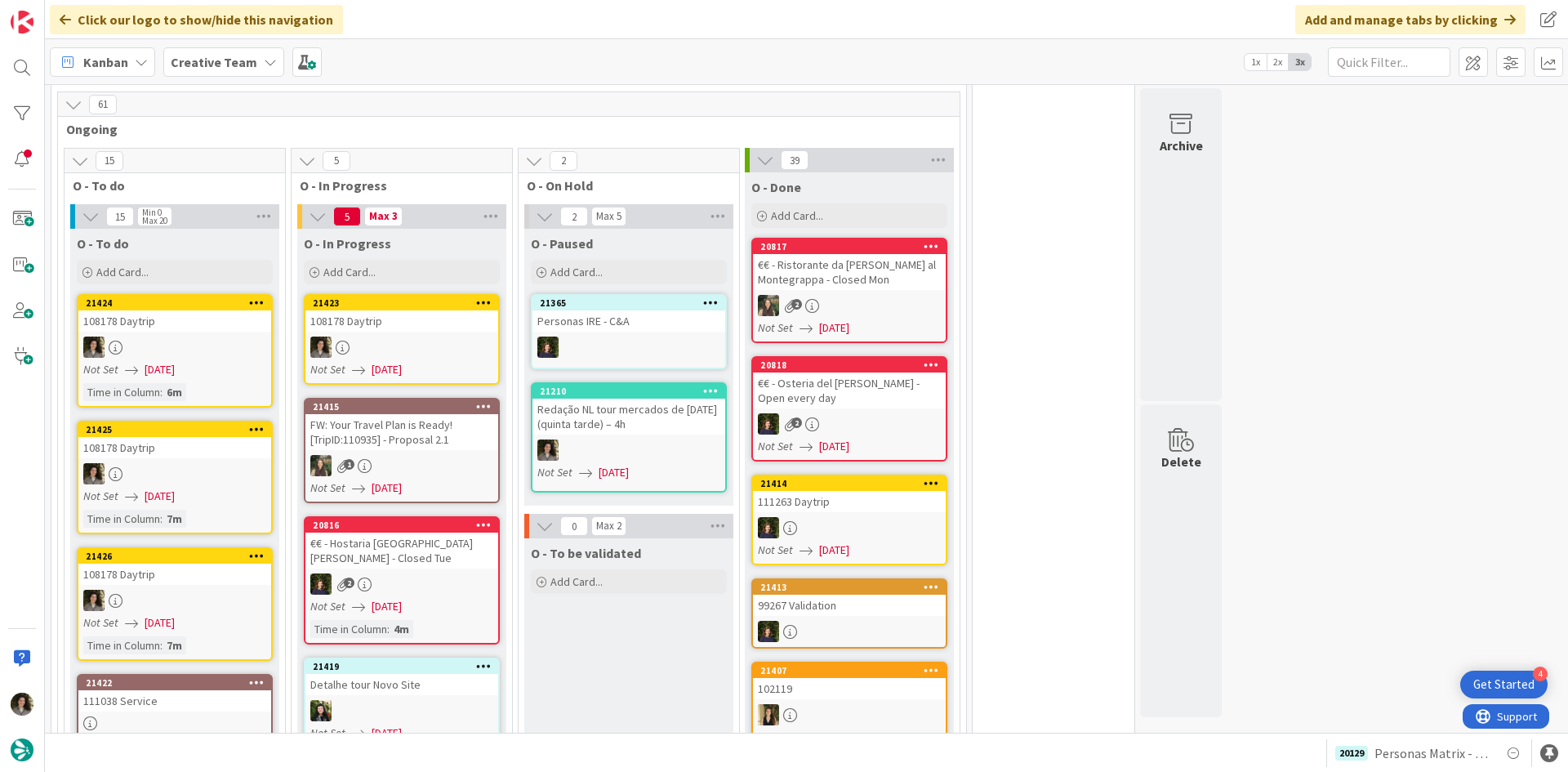
click at [384, 311] on div "108178 Daytrip" at bounding box center [402, 321] width 193 height 21
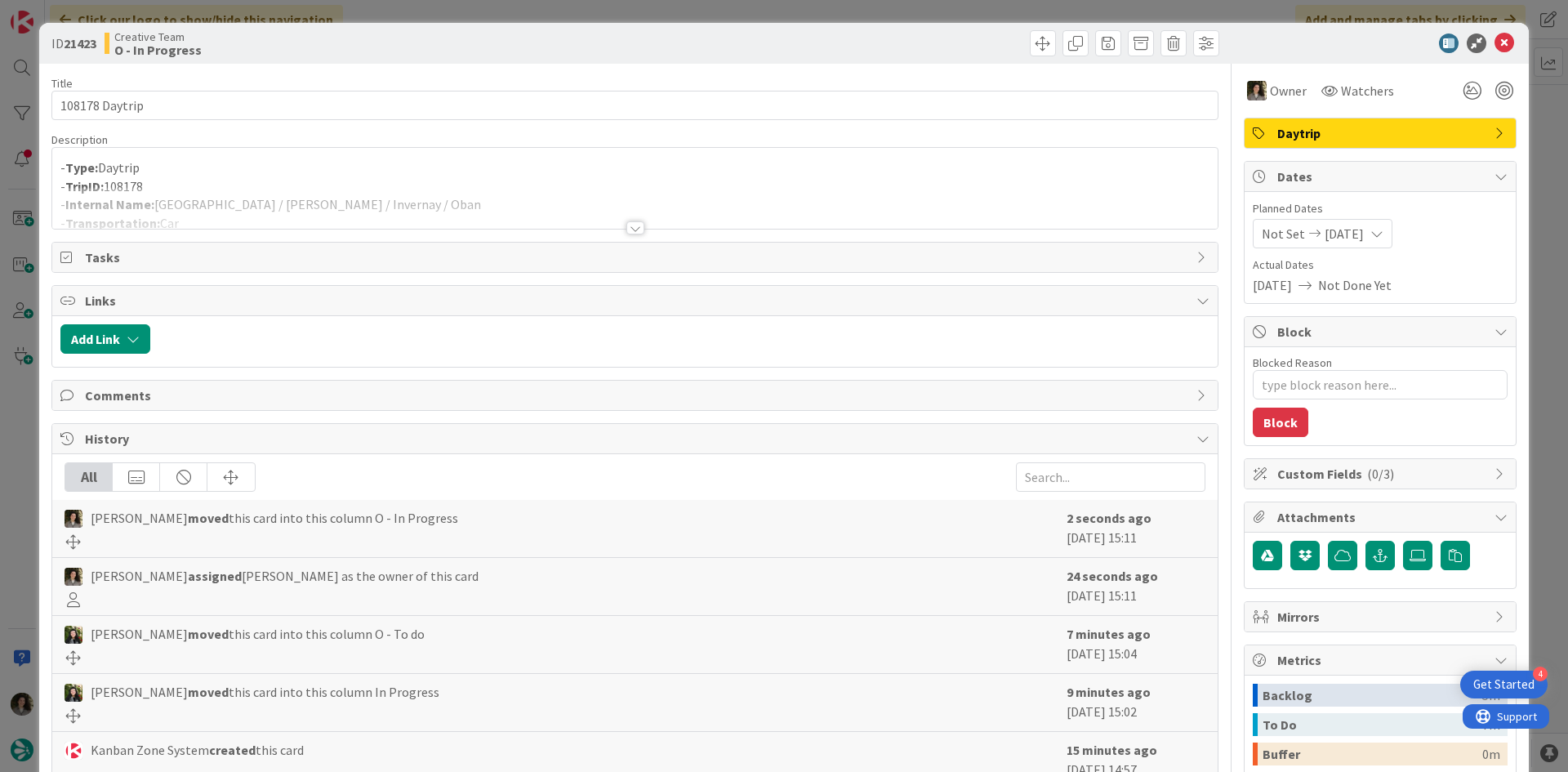
click at [312, 193] on div at bounding box center [635, 208] width 1165 height 42
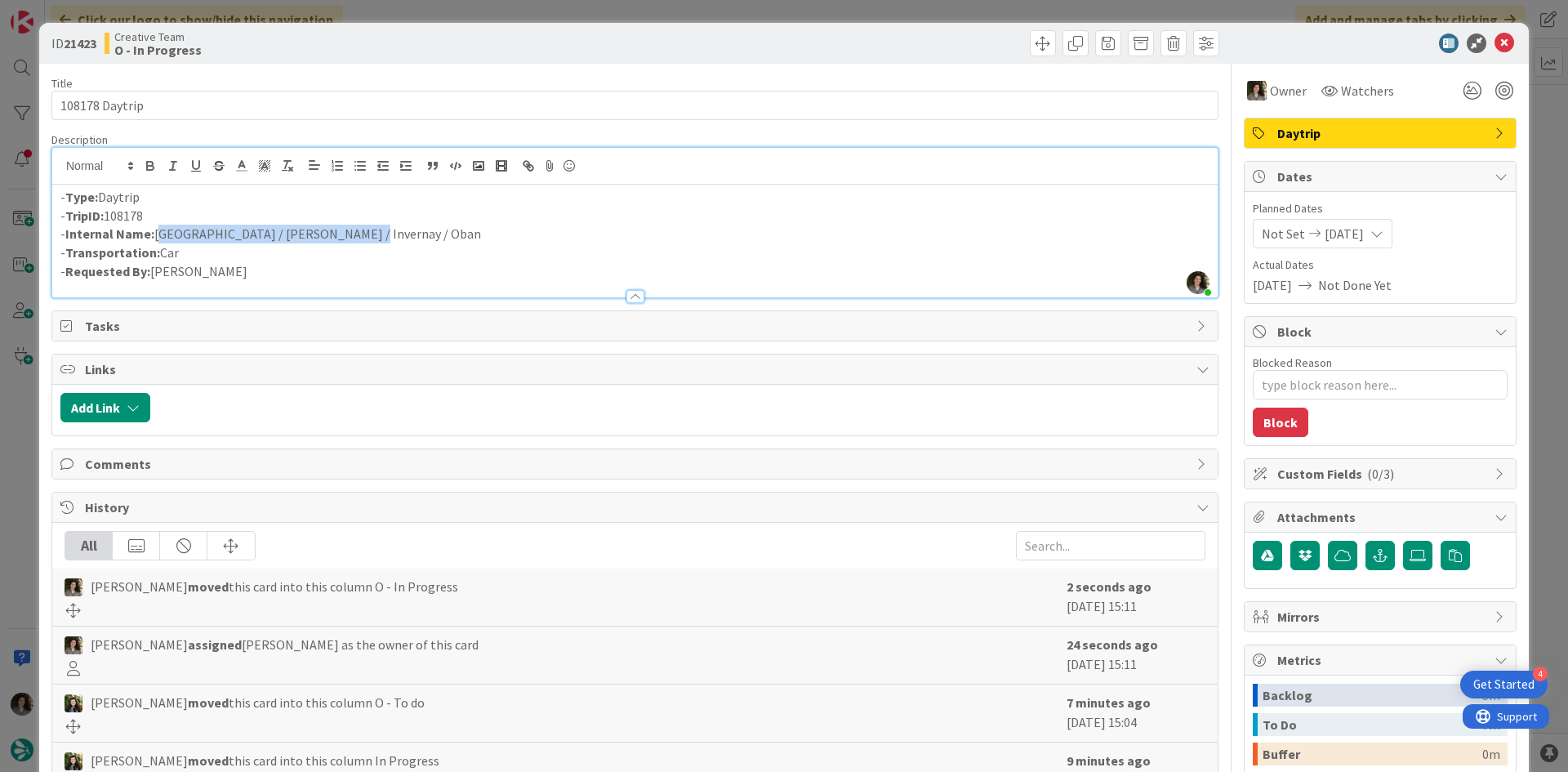
drag, startPoint x: 350, startPoint y: 234, endPoint x: 157, endPoint y: 236, distance: 193.0
click at [157, 236] on p "- Internal Name: [GEOGRAPHIC_DATA] / [PERSON_NAME] / Invernay / Oban" at bounding box center [634, 234] width 1149 height 19
copy p "[GEOGRAPHIC_DATA] / [PERSON_NAME] / Invernay / Oban"
click at [294, 240] on p "- Internal Name: [GEOGRAPHIC_DATA] / [PERSON_NAME] / Invernay / Oban" at bounding box center [634, 234] width 1149 height 19
click at [1494, 46] on icon at bounding box center [1504, 43] width 20 height 20
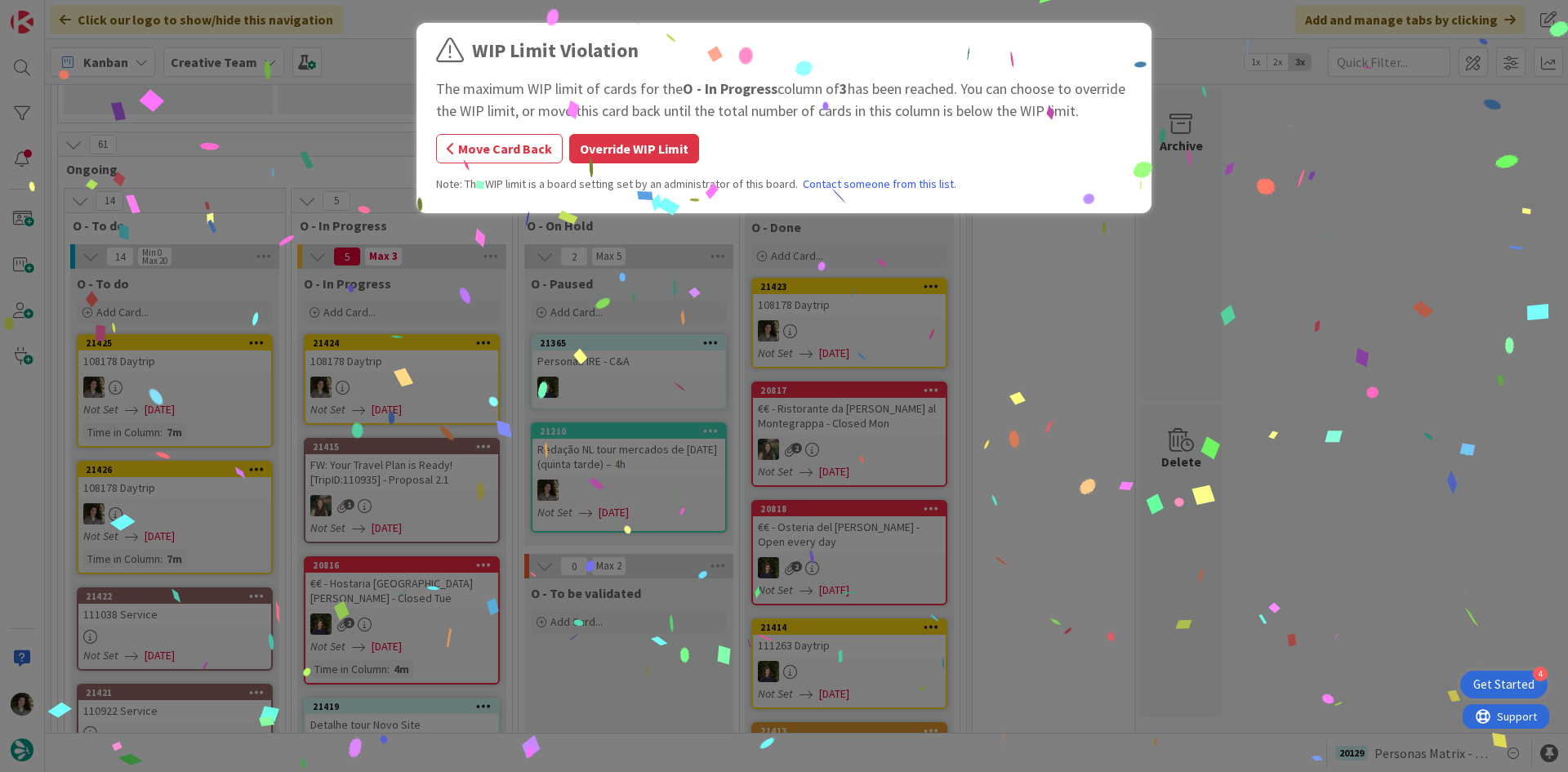
click at [427, 350] on div "WIP Limit Violation The maximum WIP limit of cards for the O - In Progress colu…" at bounding box center [784, 386] width 1568 height 772
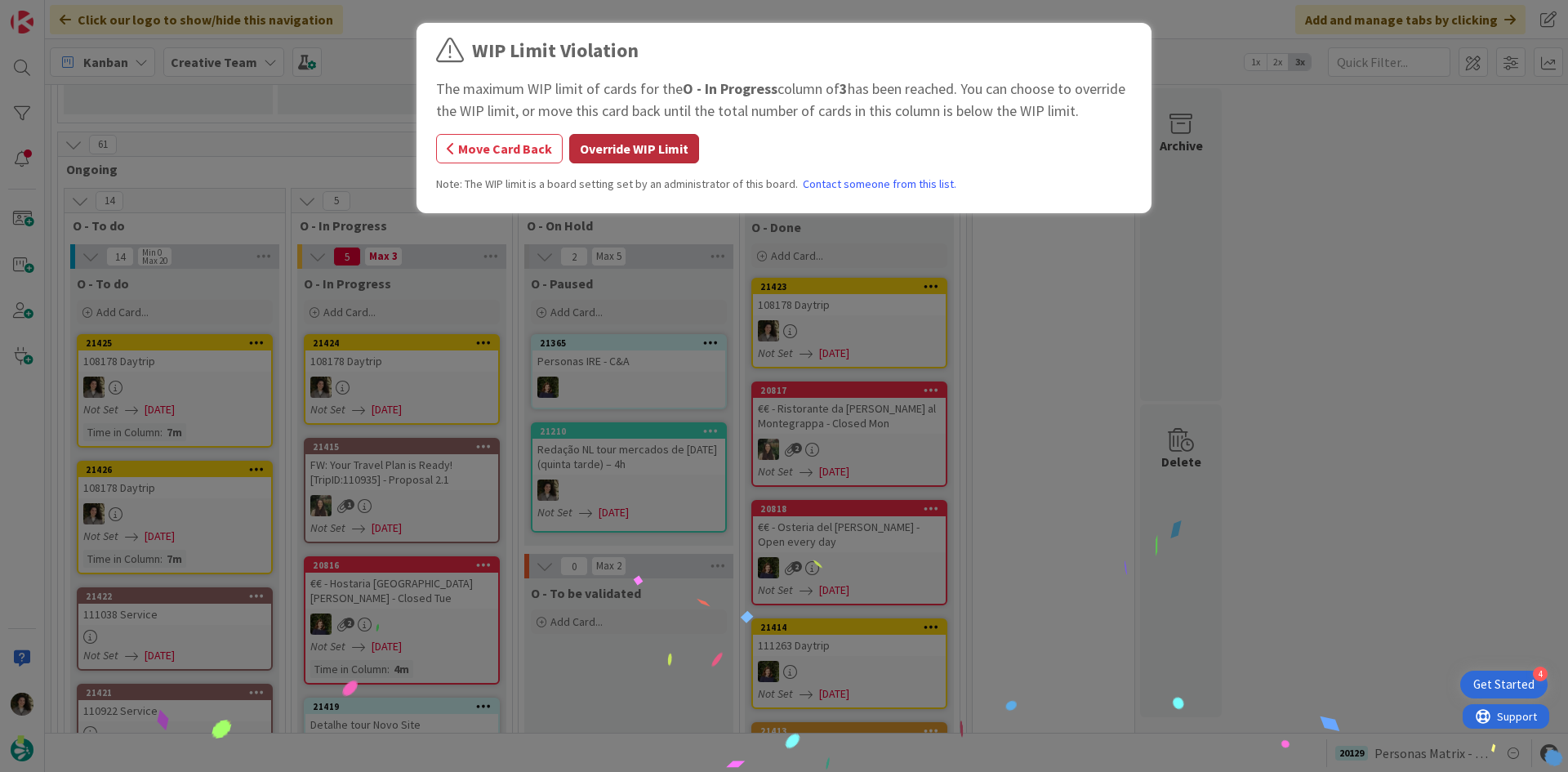
click at [638, 143] on button "Override WIP Limit" at bounding box center [634, 148] width 130 height 30
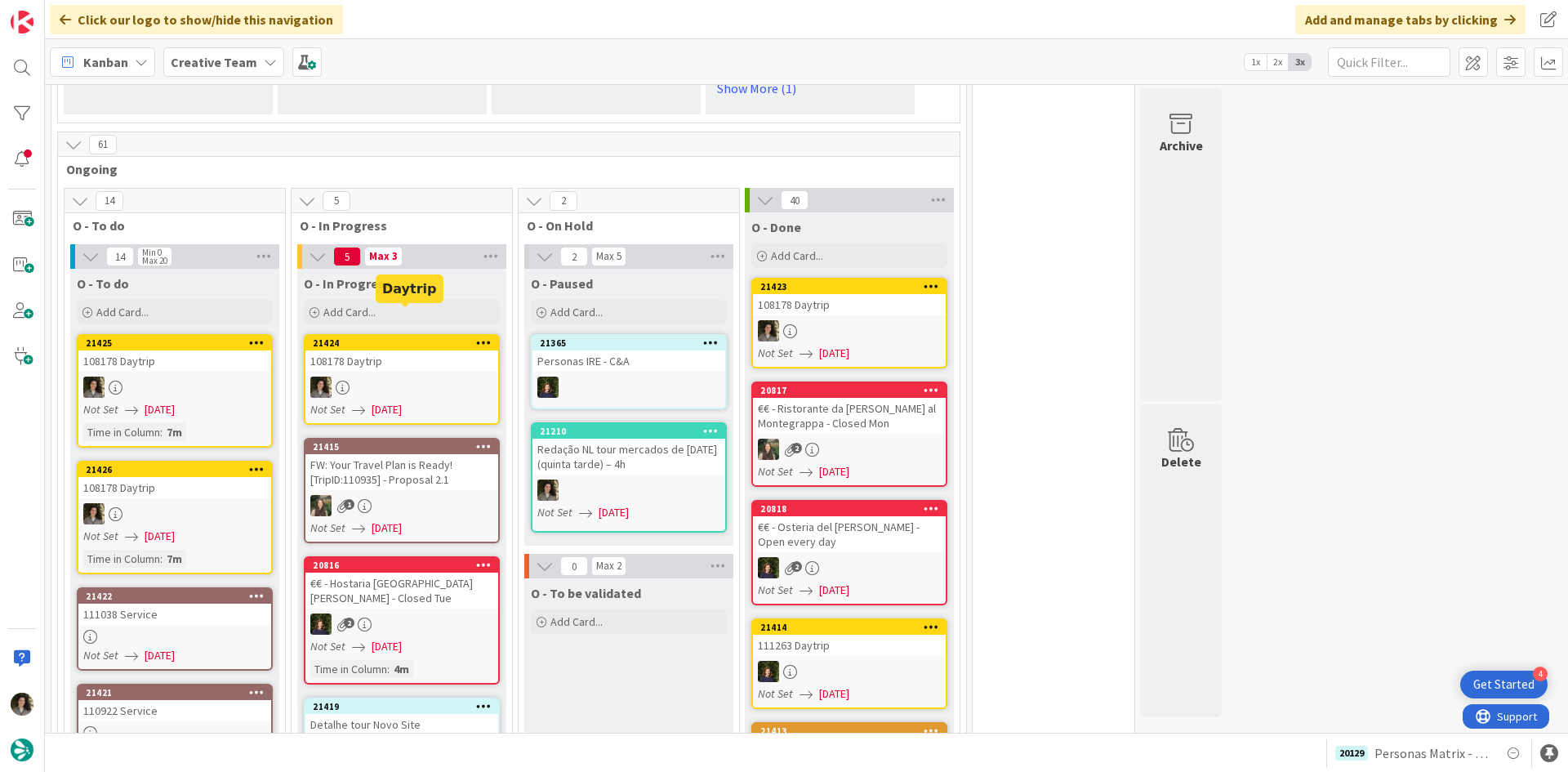
click at [417, 351] on div "108178 Daytrip" at bounding box center [402, 361] width 193 height 21
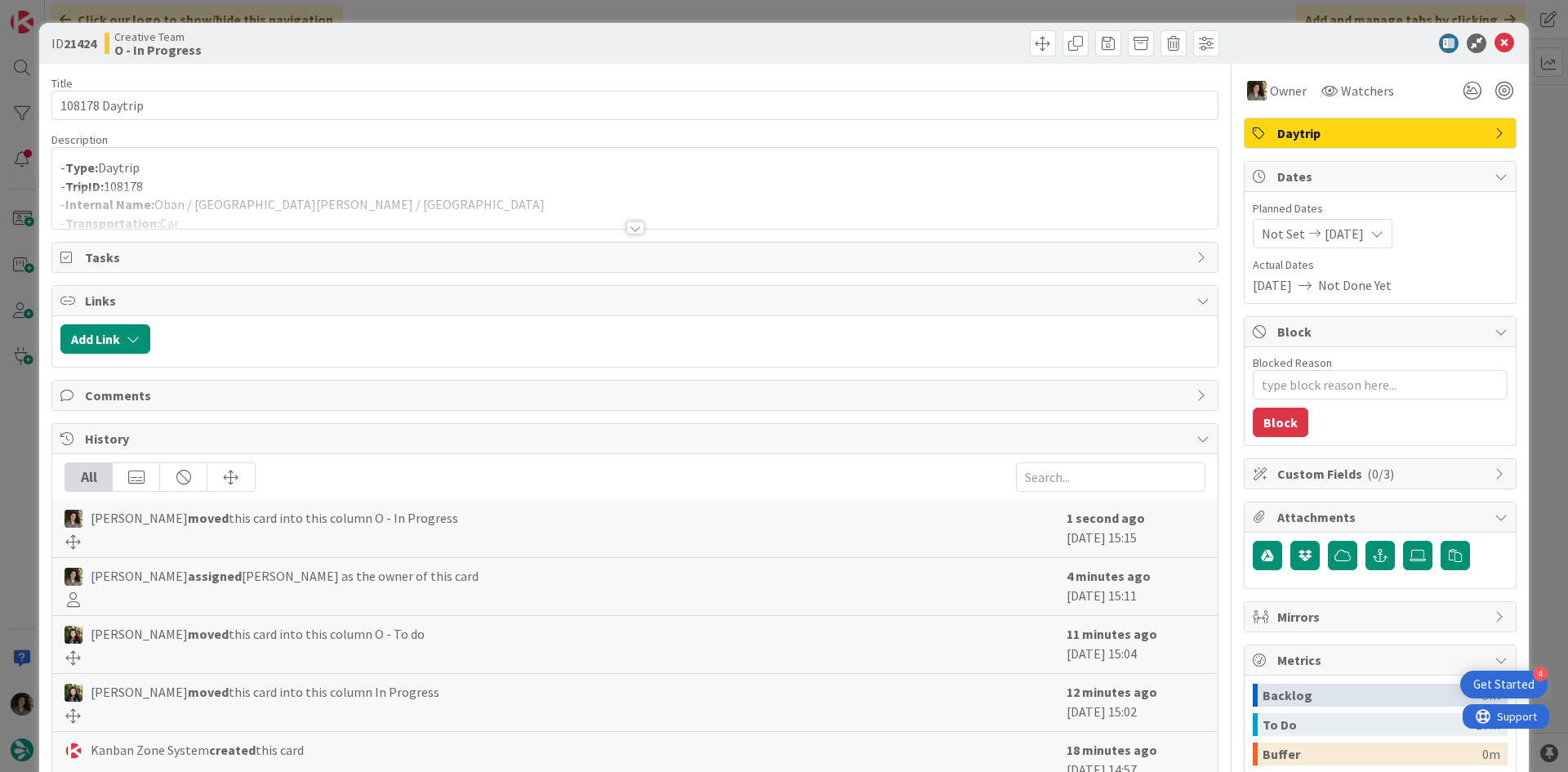
click at [371, 196] on div at bounding box center [635, 208] width 1165 height 42
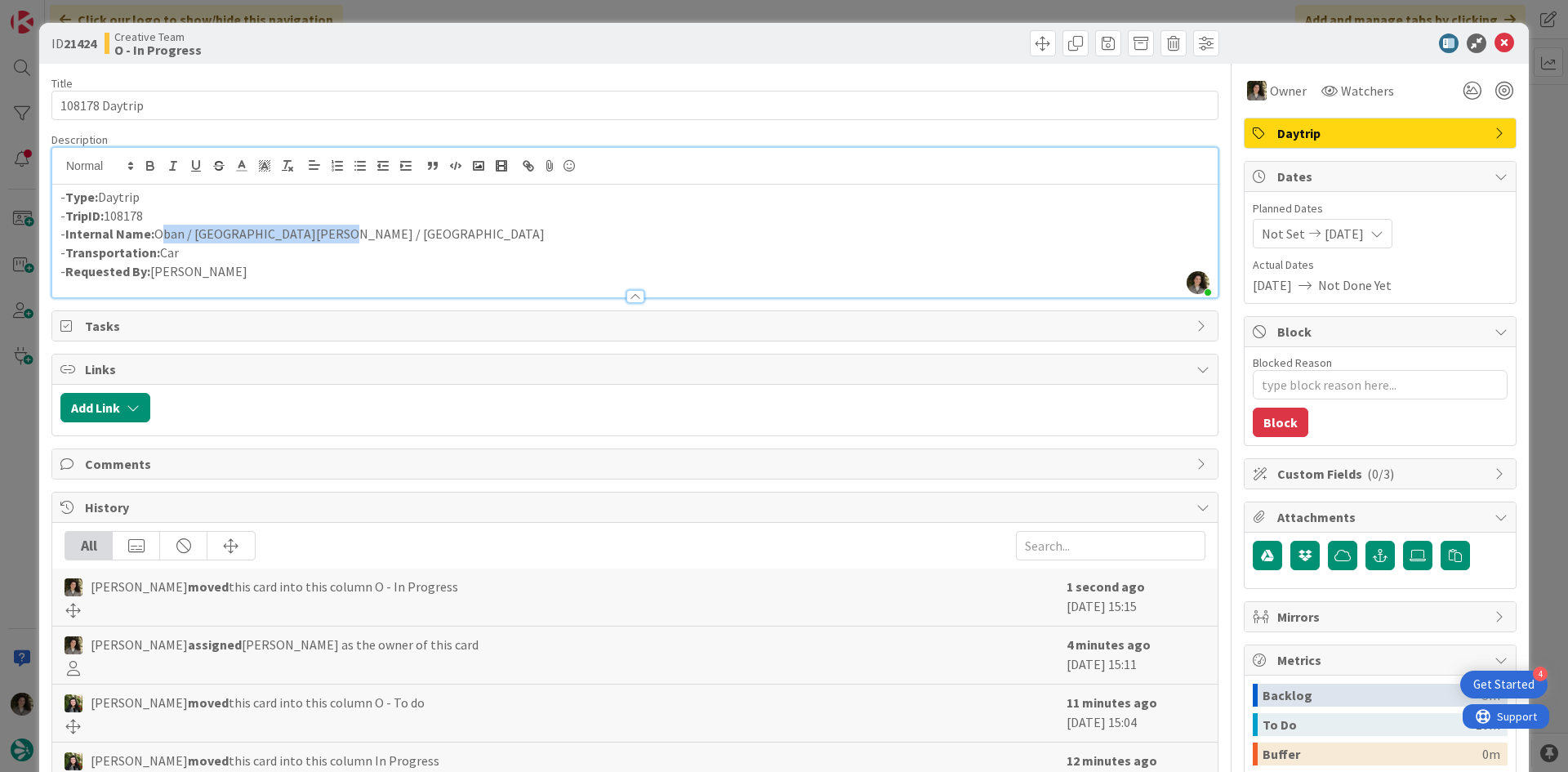
drag, startPoint x: 335, startPoint y: 230, endPoint x: 159, endPoint y: 230, distance: 176.0
click at [159, 230] on p "- Internal Name: [PERSON_NAME] / [GEOGRAPHIC_DATA][PERSON_NAME] / [GEOGRAPHIC_D…" at bounding box center [634, 234] width 1149 height 19
copy p "Oban / [GEOGRAPHIC_DATA][PERSON_NAME] / [GEOGRAPHIC_DATA]"
click at [1494, 40] on icon at bounding box center [1504, 43] width 20 height 20
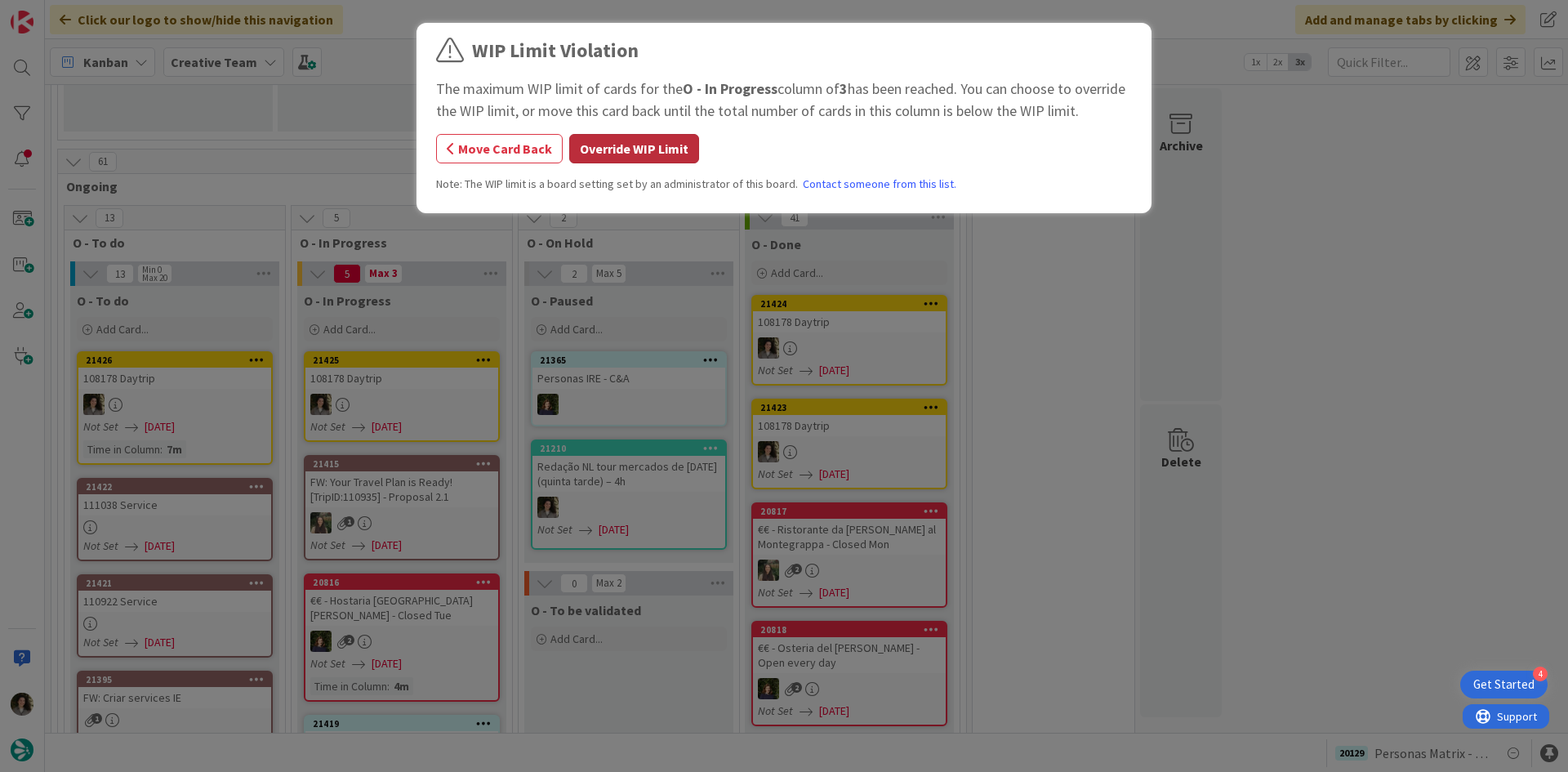
click at [655, 157] on button "Override WIP Limit" at bounding box center [634, 148] width 130 height 30
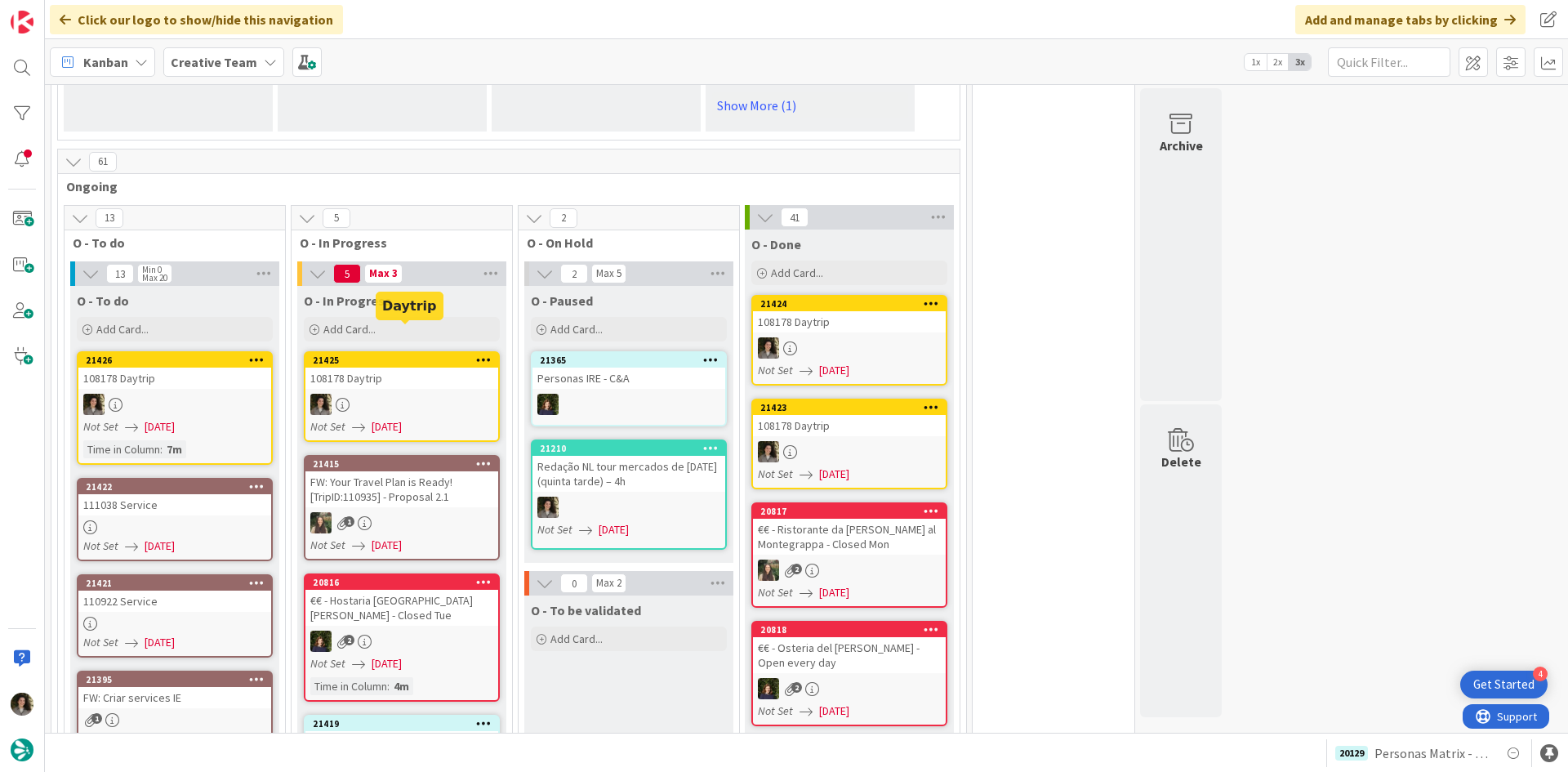
click at [354, 394] on div at bounding box center [402, 404] width 193 height 21
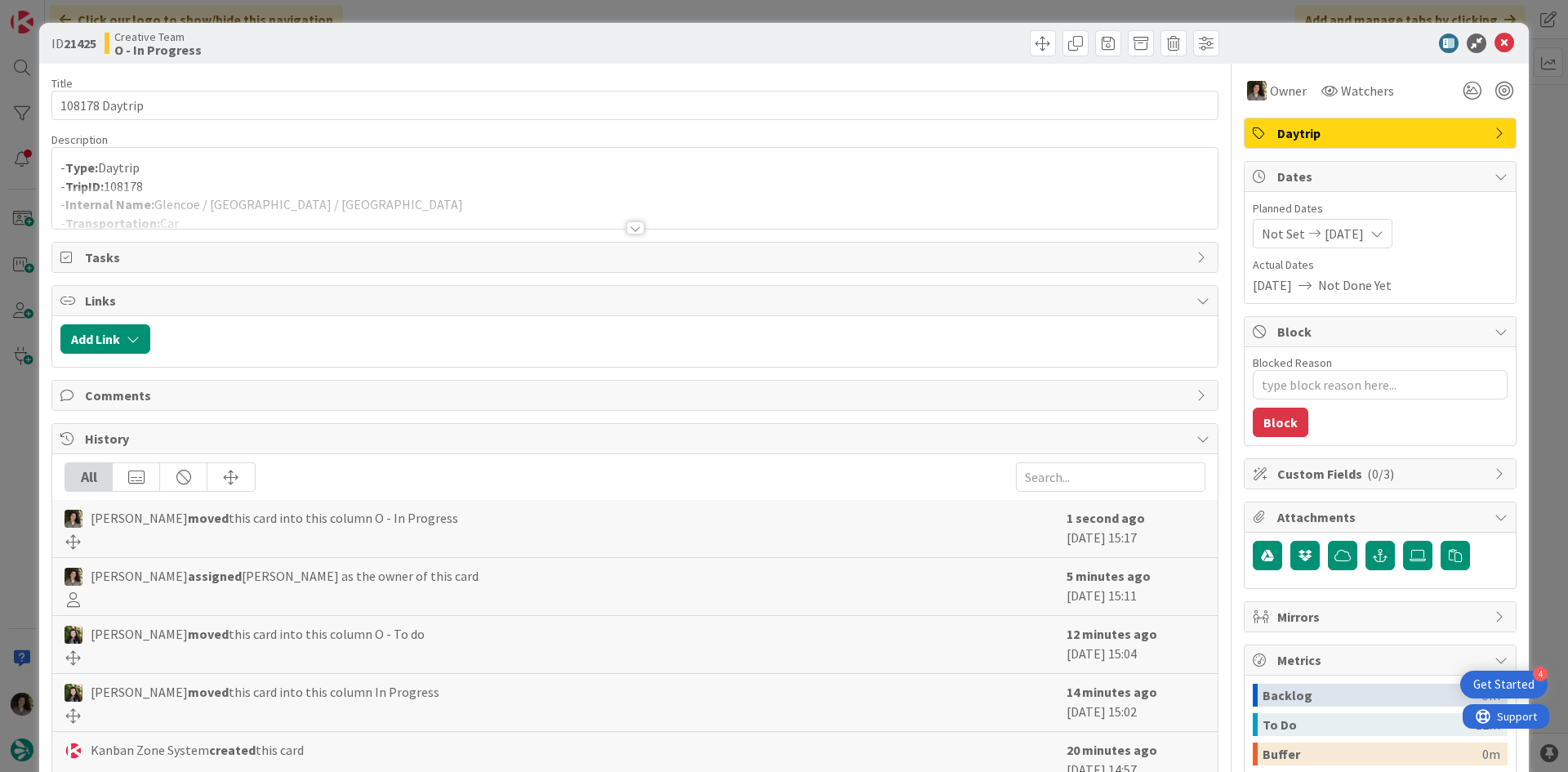
click at [454, 185] on p "- TripID: 108178" at bounding box center [634, 187] width 1149 height 19
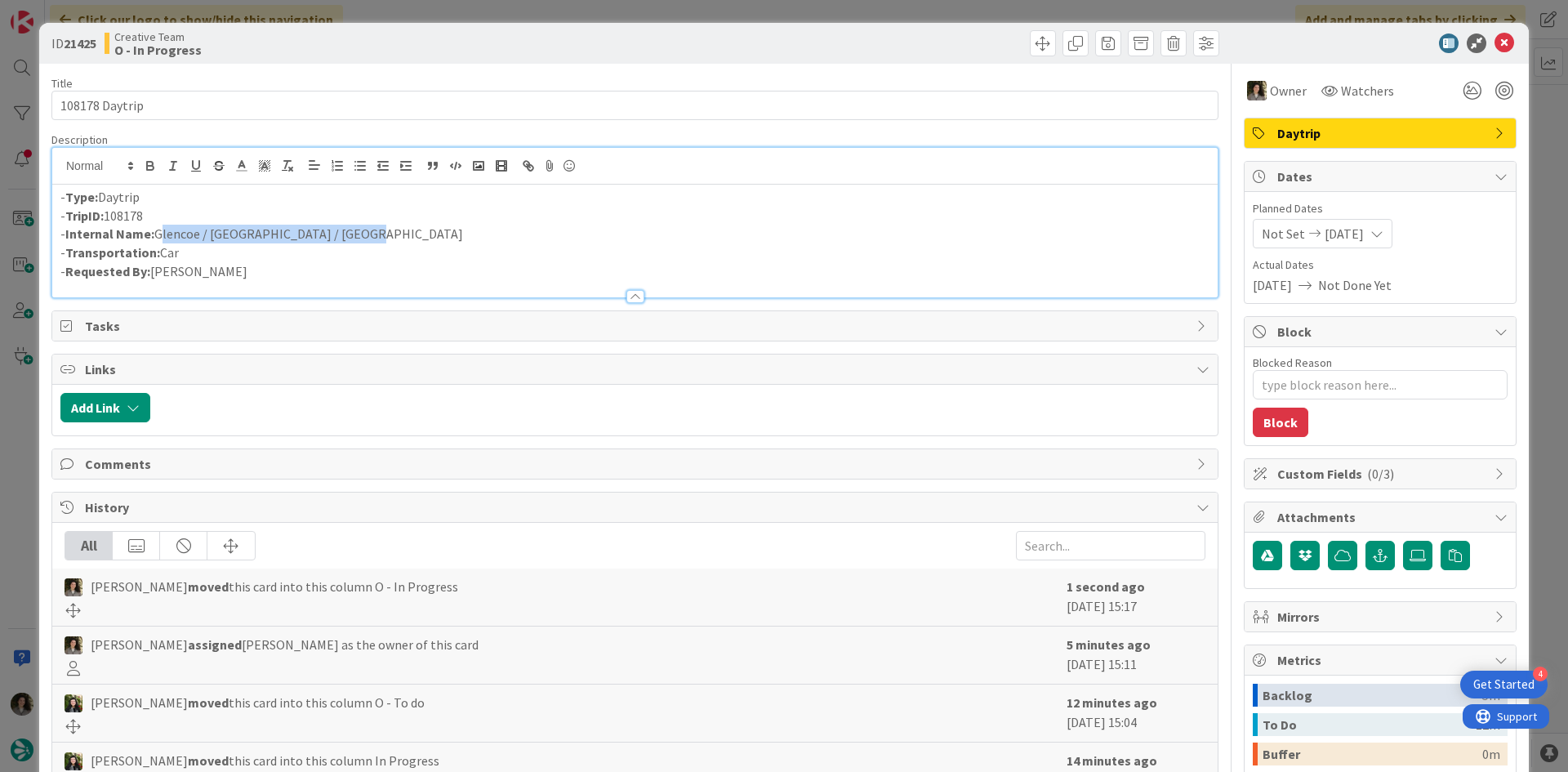
drag, startPoint x: 373, startPoint y: 233, endPoint x: 159, endPoint y: 240, distance: 214.1
click at [159, 240] on p "- Internal Name: [GEOGRAPHIC_DATA] / [GEOGRAPHIC_DATA] / [GEOGRAPHIC_DATA]" at bounding box center [634, 234] width 1149 height 19
copy p "Glencoe / [GEOGRAPHIC_DATA] / [GEOGRAPHIC_DATA]"
click at [1494, 42] on icon at bounding box center [1504, 43] width 20 height 20
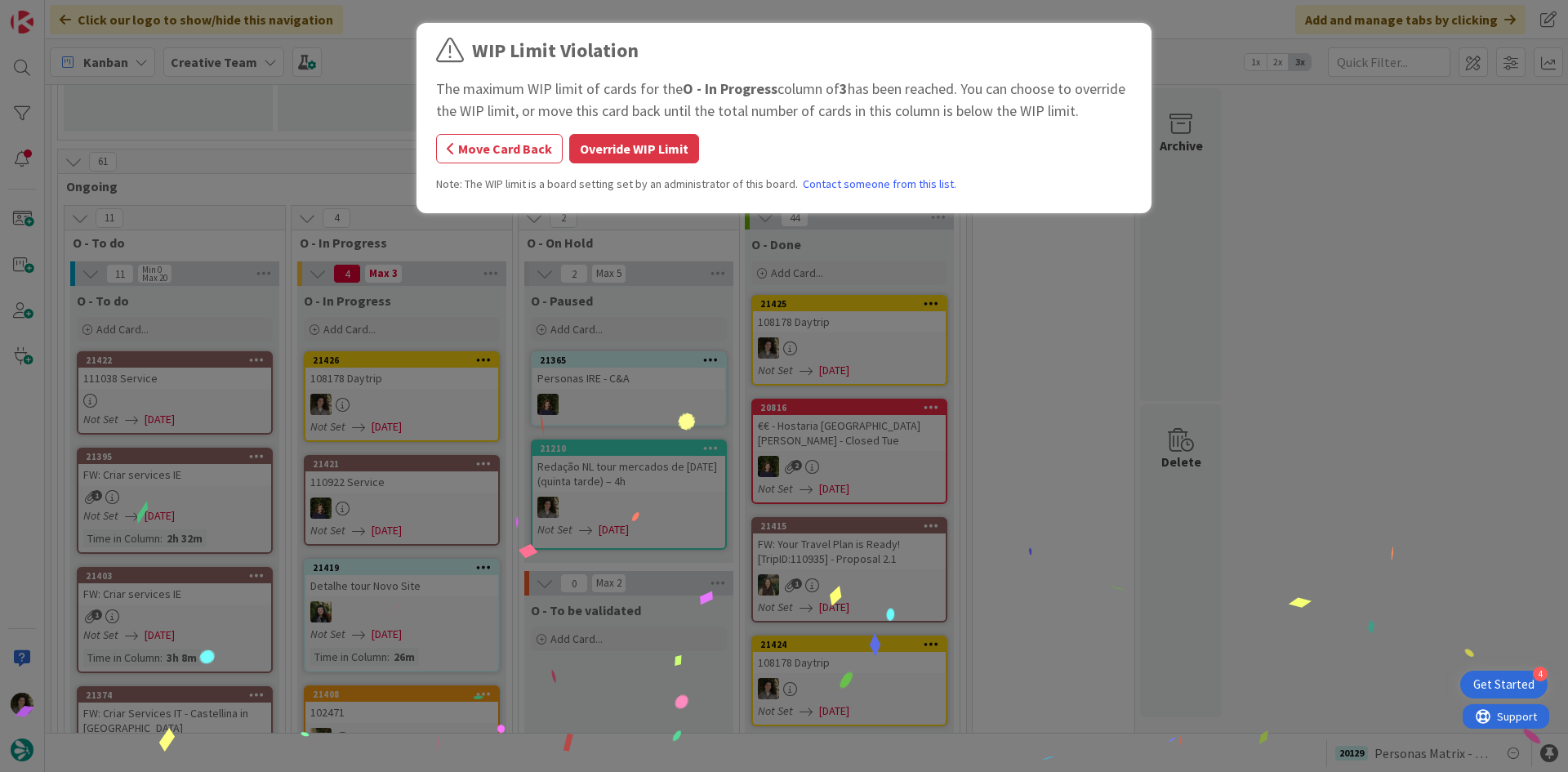
click at [660, 133] on div "WIP Limit Violation The maximum WIP limit of cards for the O - In Progress colu…" at bounding box center [784, 120] width 695 height 169
click at [662, 139] on button "Override WIP Limit" at bounding box center [634, 148] width 130 height 30
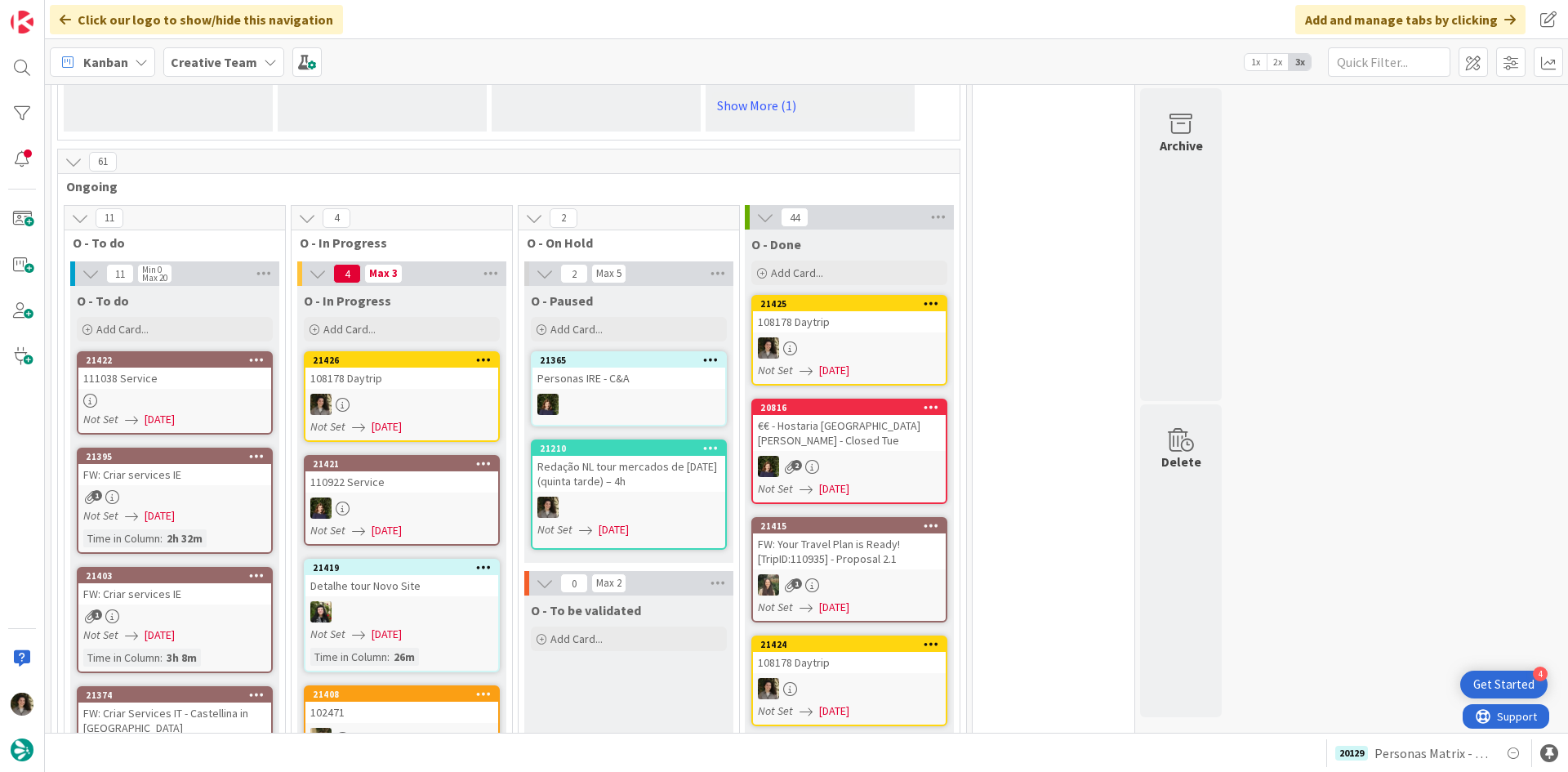
click at [439, 368] on div "108178 Daytrip" at bounding box center [402, 378] width 193 height 21
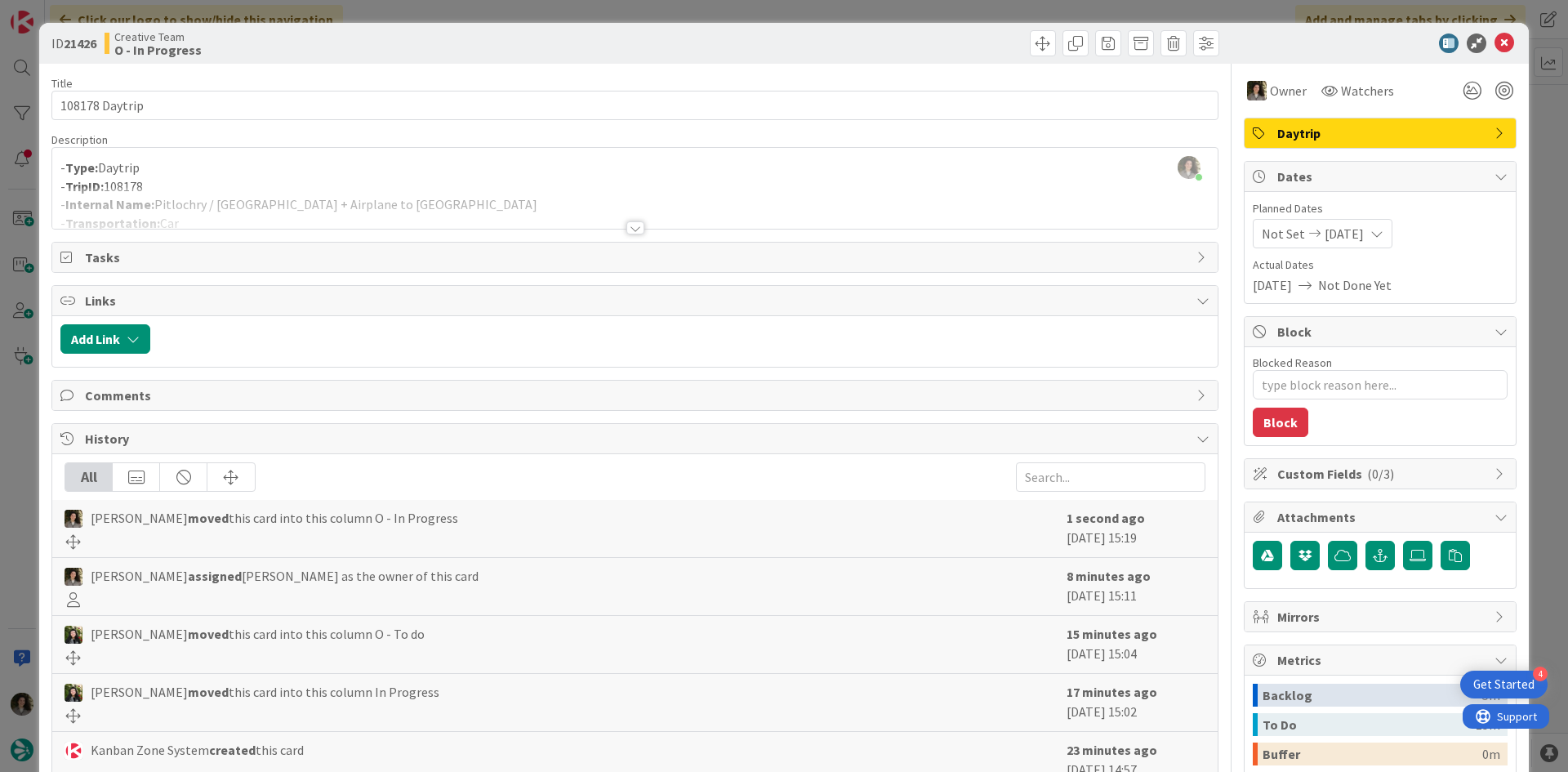
click at [542, 173] on div "[PERSON_NAME] just joined - Type: Daytrip - TripID: 108178 - Internal Name: Pit…" at bounding box center [635, 188] width 1165 height 81
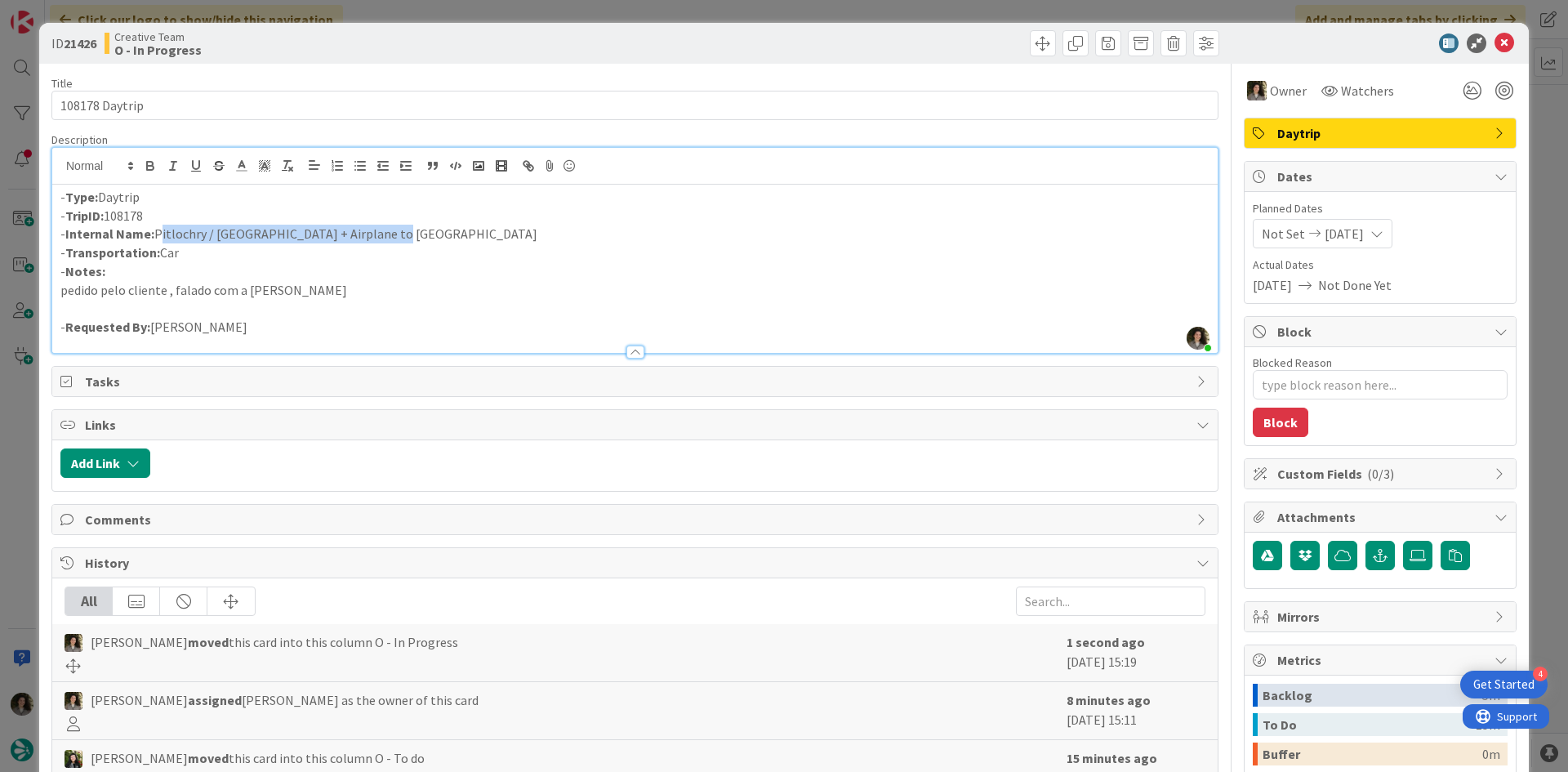
drag, startPoint x: 398, startPoint y: 234, endPoint x: 156, endPoint y: 234, distance: 242.0
click at [156, 234] on p "- Internal Name: Pitlochry / [GEOGRAPHIC_DATA] + Airplane to [GEOGRAPHIC_DATA]" at bounding box center [634, 234] width 1149 height 19
copy p "Pitlochry / [GEOGRAPHIC_DATA] + Airplane to [GEOGRAPHIC_DATA]"
click at [1494, 34] on icon at bounding box center [1504, 43] width 20 height 20
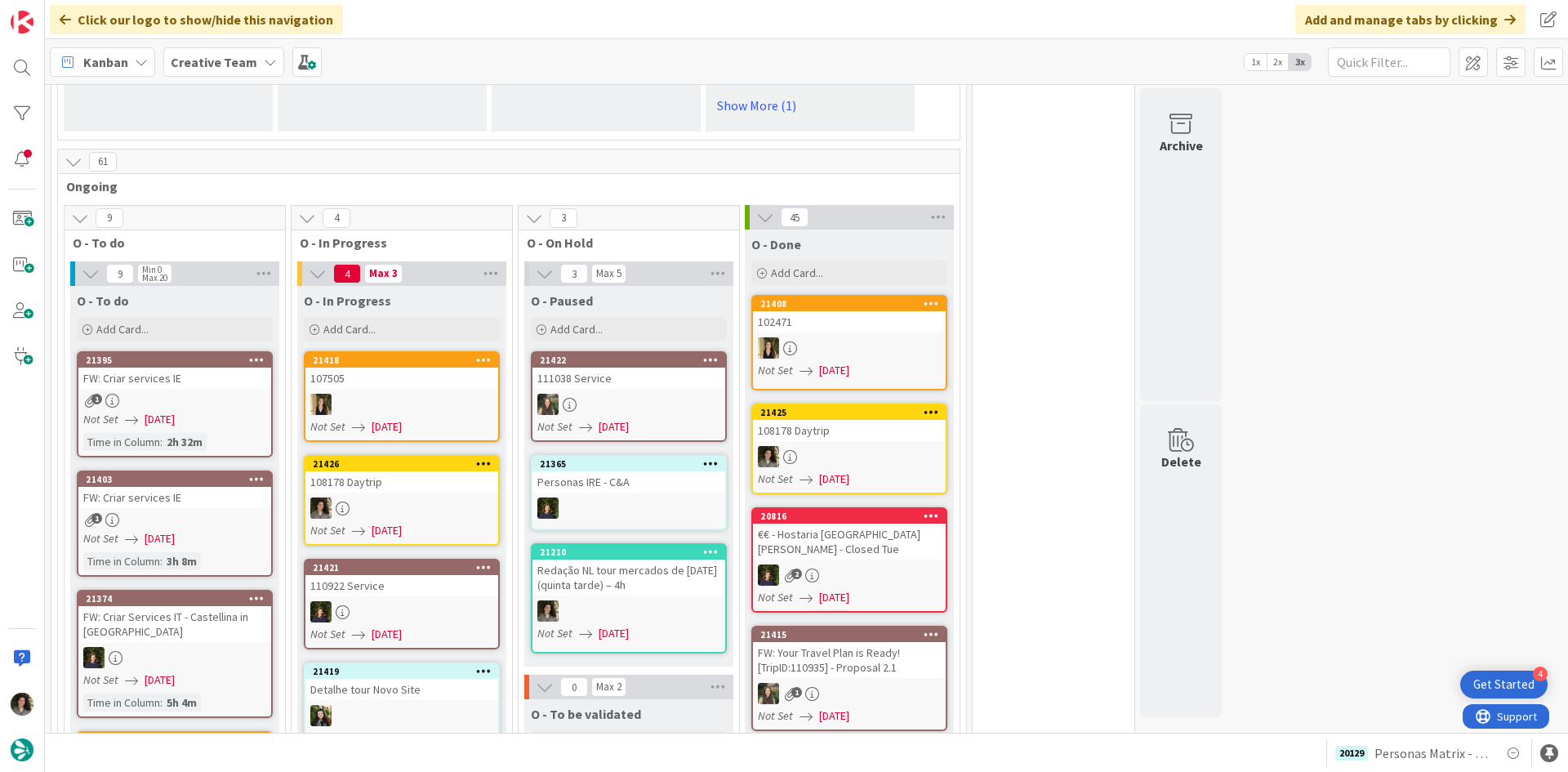
click at [357, 471] on div "108178 Daytrip" at bounding box center [402, 482] width 193 height 21
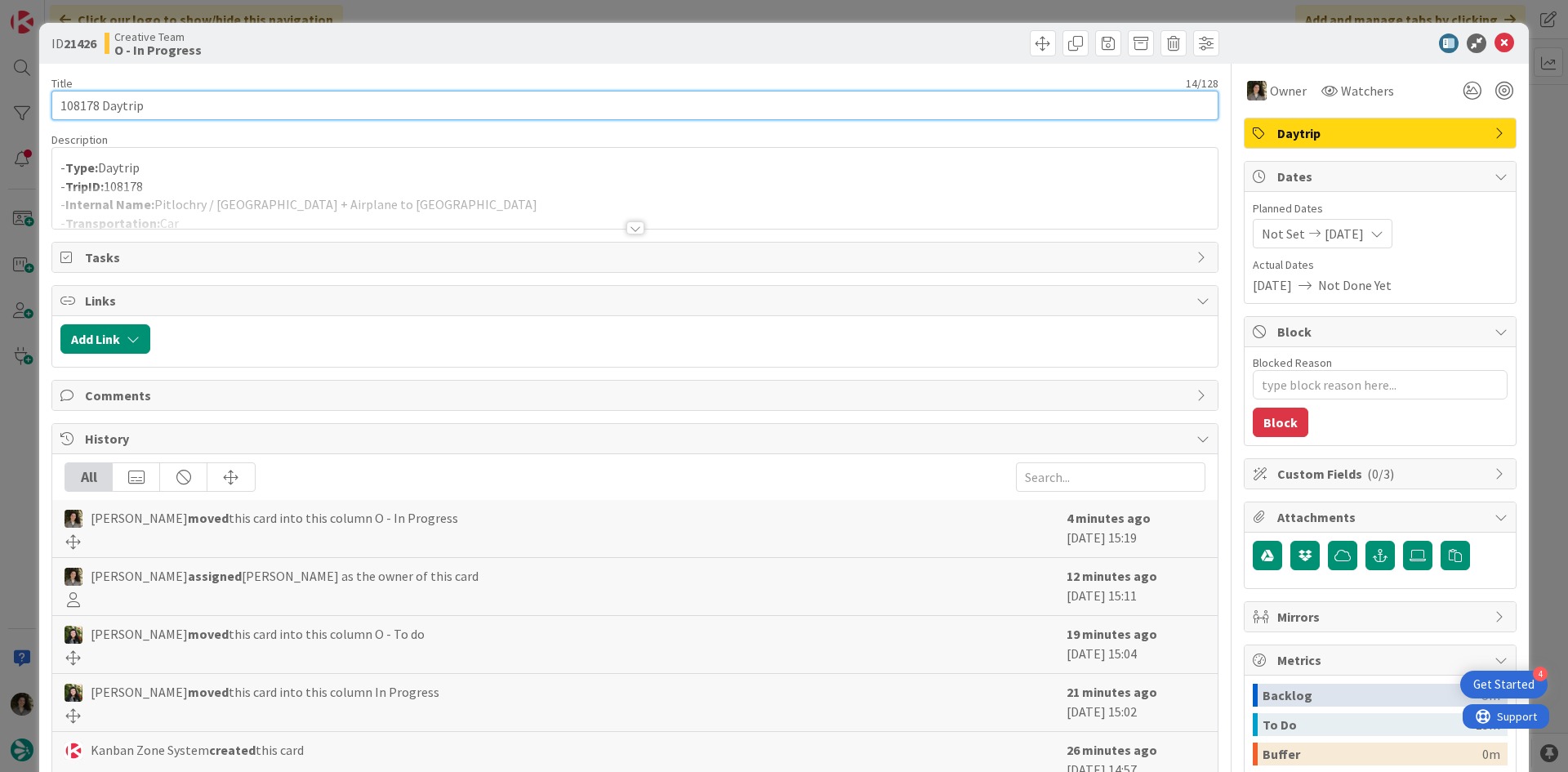
click at [216, 108] on input "108178 Daytrip" at bounding box center [635, 105] width 1167 height 30
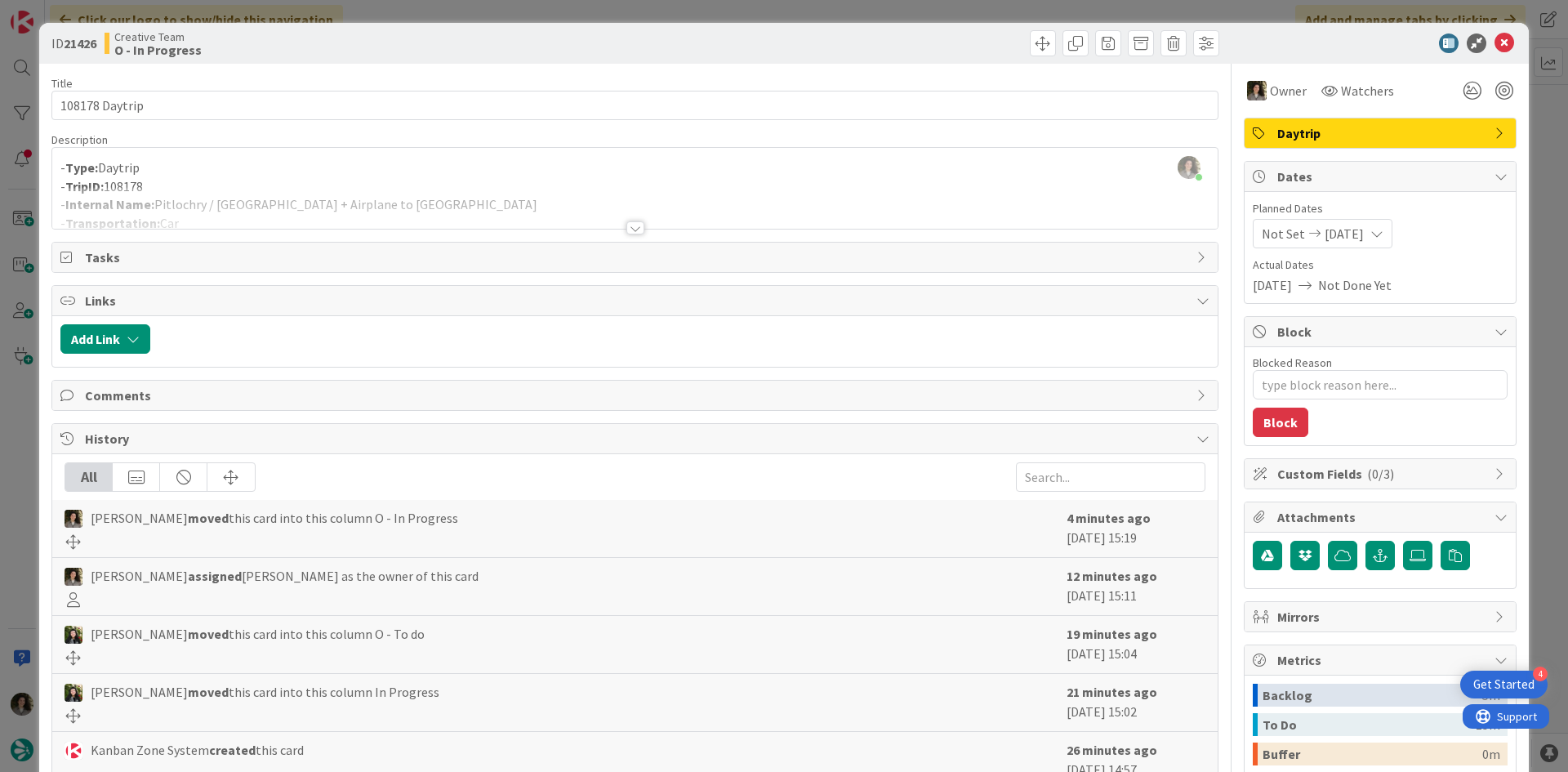
click at [506, 185] on div "- Type: Daytrip - TripID: 108178 - Internal Name: Pitlochry / [GEOGRAPHIC_DATA]…" at bounding box center [635, 191] width 1165 height 74
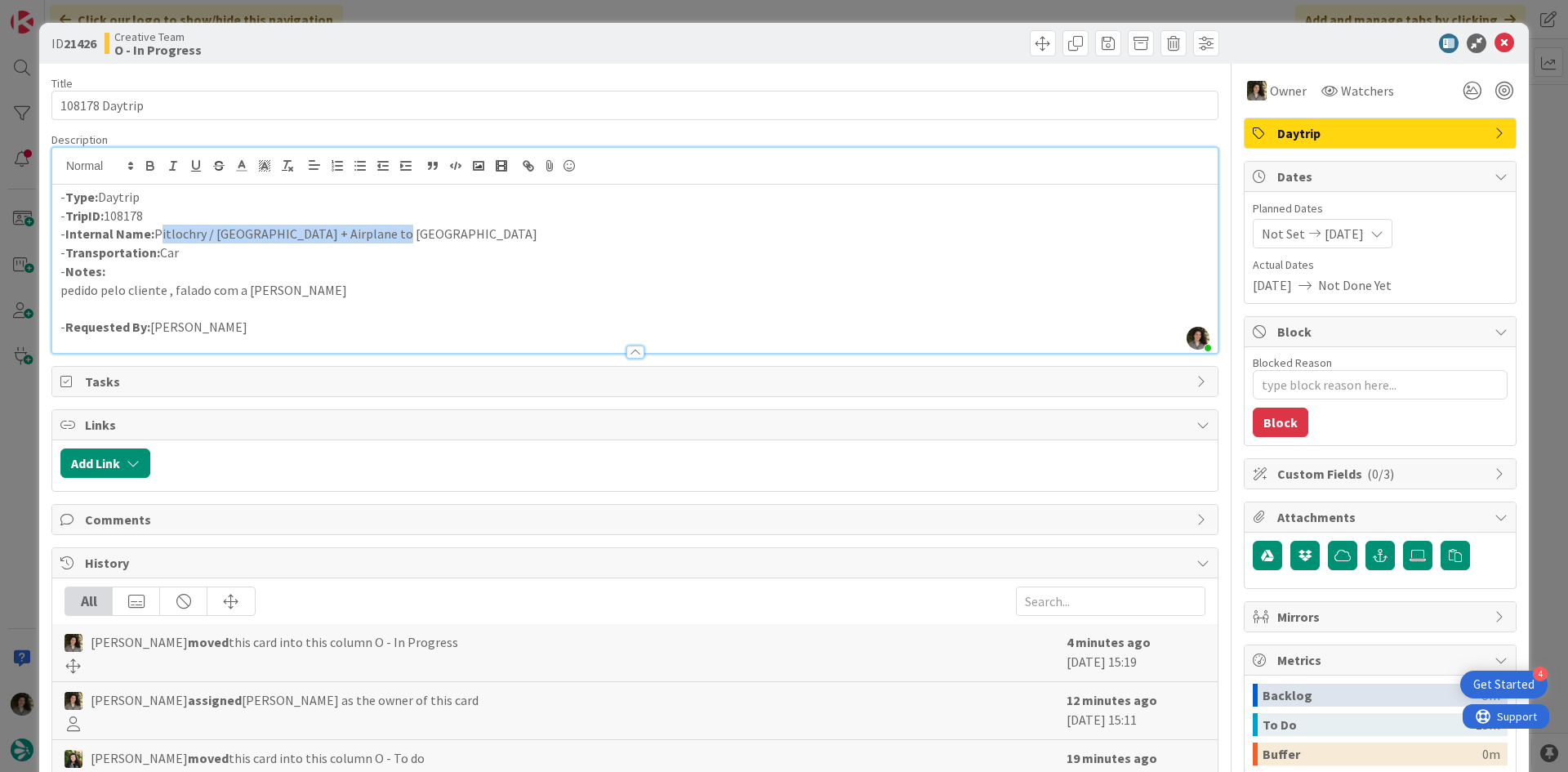
drag, startPoint x: 411, startPoint y: 234, endPoint x: 156, endPoint y: 231, distance: 255.0
click at [156, 231] on p "- Internal Name: Pitlochry / [GEOGRAPHIC_DATA] + Airplane to [GEOGRAPHIC_DATA]" at bounding box center [634, 234] width 1149 height 19
copy p "Pitlochry / [GEOGRAPHIC_DATA] + Airplane to [GEOGRAPHIC_DATA]"
click at [1496, 37] on icon at bounding box center [1504, 43] width 20 height 20
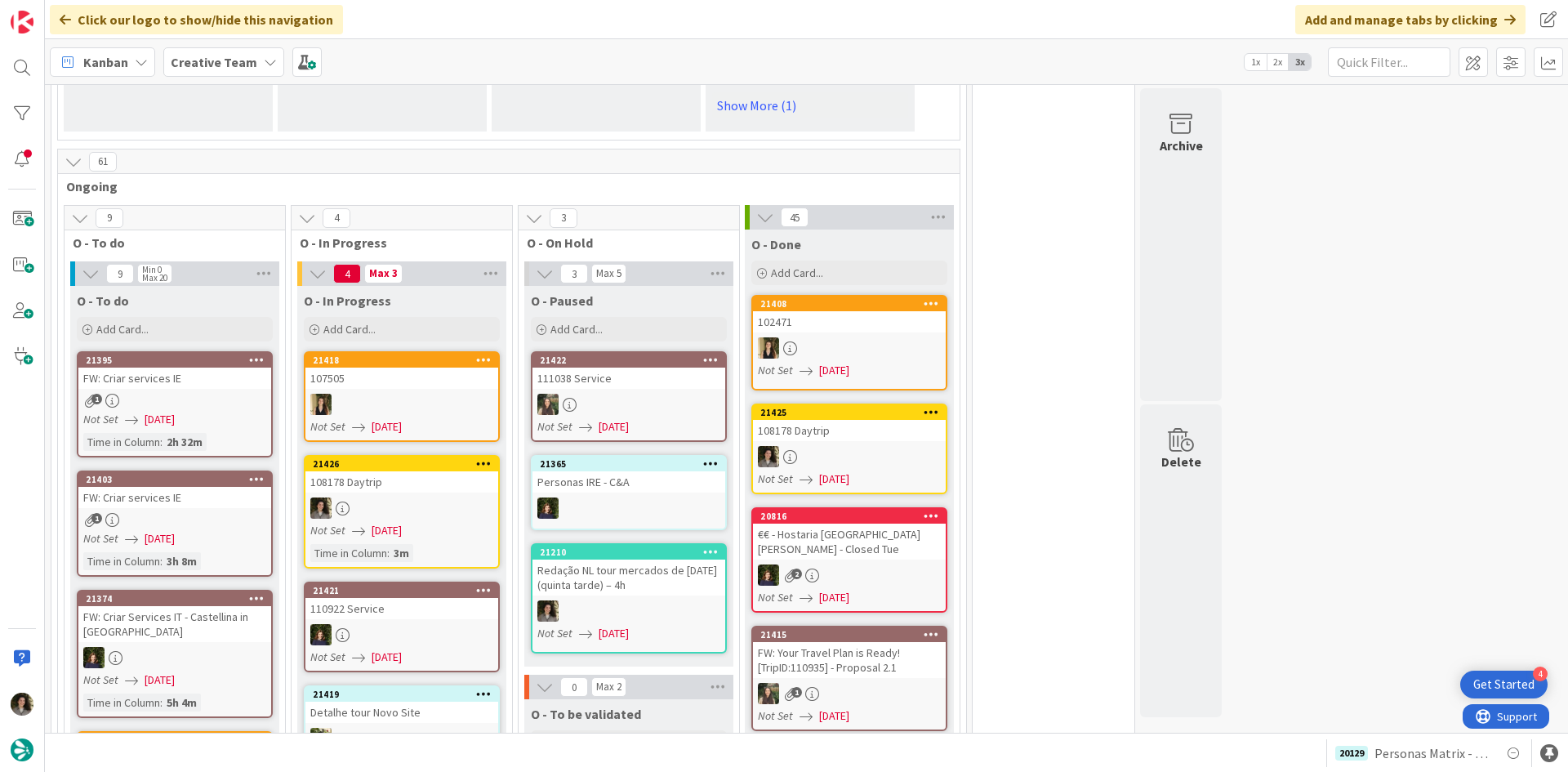
click at [865, 419] on div "108178 Daytrip" at bounding box center [849, 430] width 193 height 21
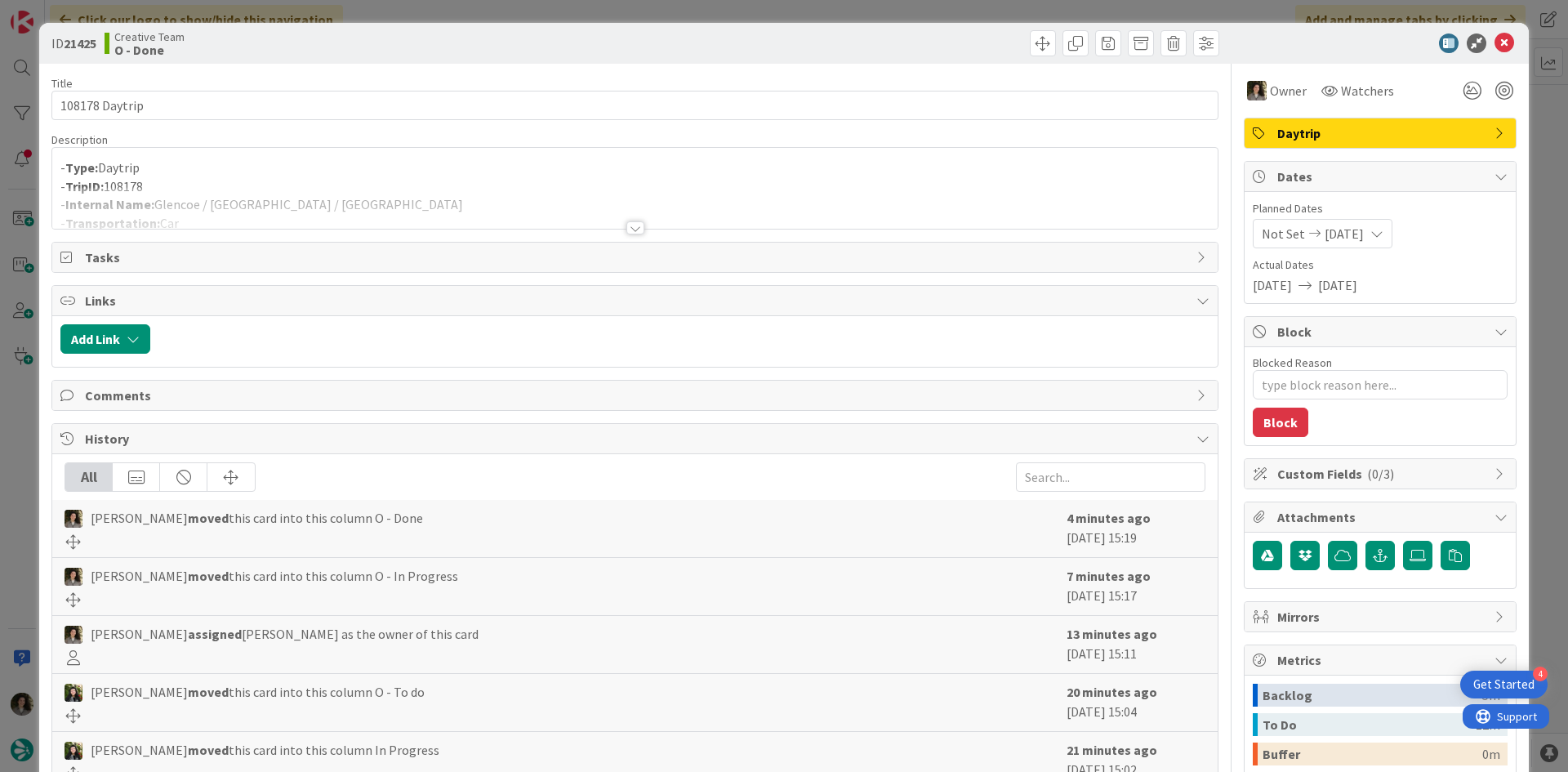
click at [625, 217] on div at bounding box center [635, 208] width 1165 height 42
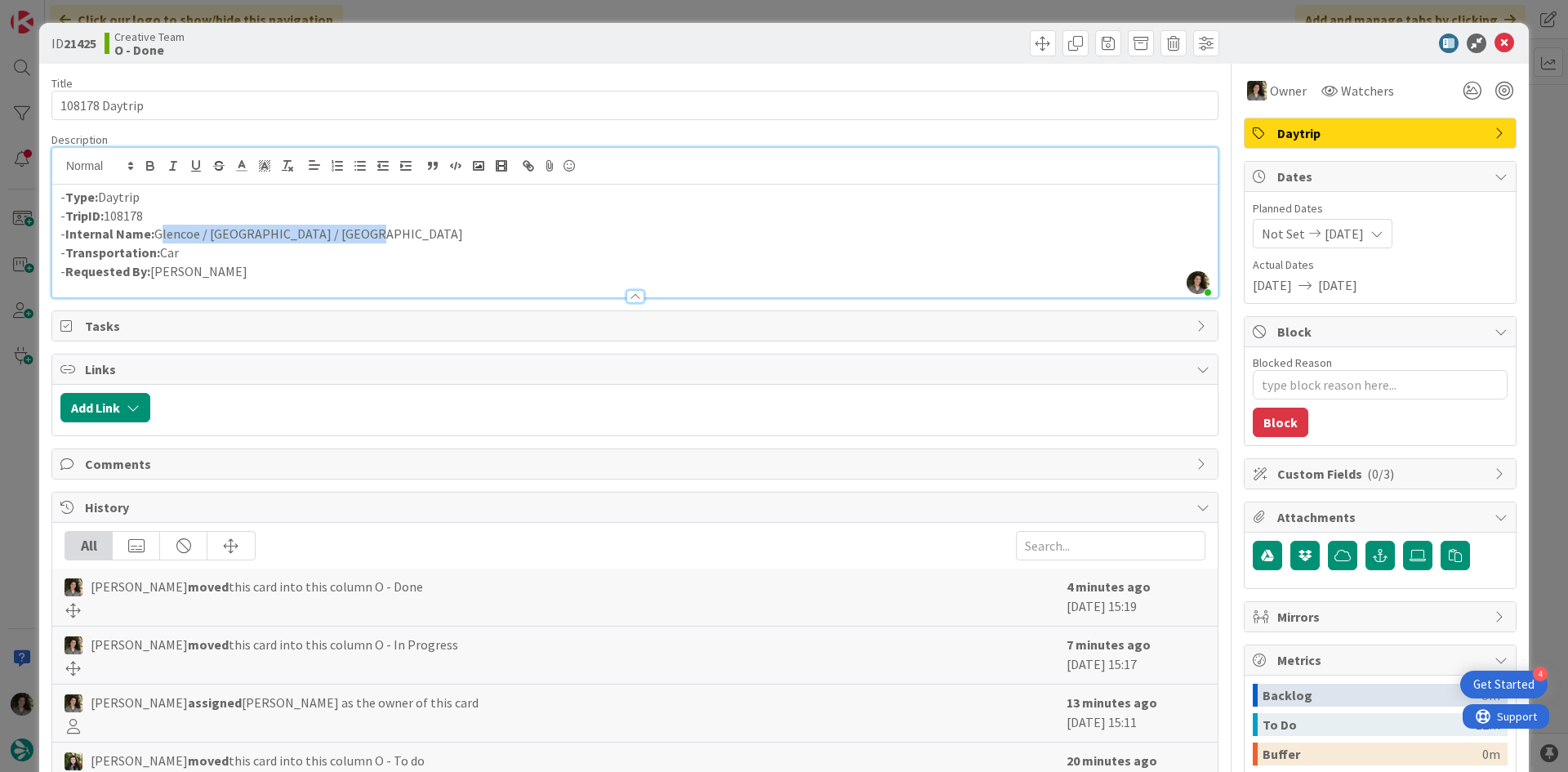
drag, startPoint x: 347, startPoint y: 226, endPoint x: 156, endPoint y: 231, distance: 191.1
click at [156, 231] on p "- Internal Name: [GEOGRAPHIC_DATA] / [GEOGRAPHIC_DATA] / [GEOGRAPHIC_DATA]" at bounding box center [634, 234] width 1149 height 19
copy p "Glencoe / [GEOGRAPHIC_DATA] / [GEOGRAPHIC_DATA]"
click at [1494, 41] on icon at bounding box center [1504, 43] width 20 height 20
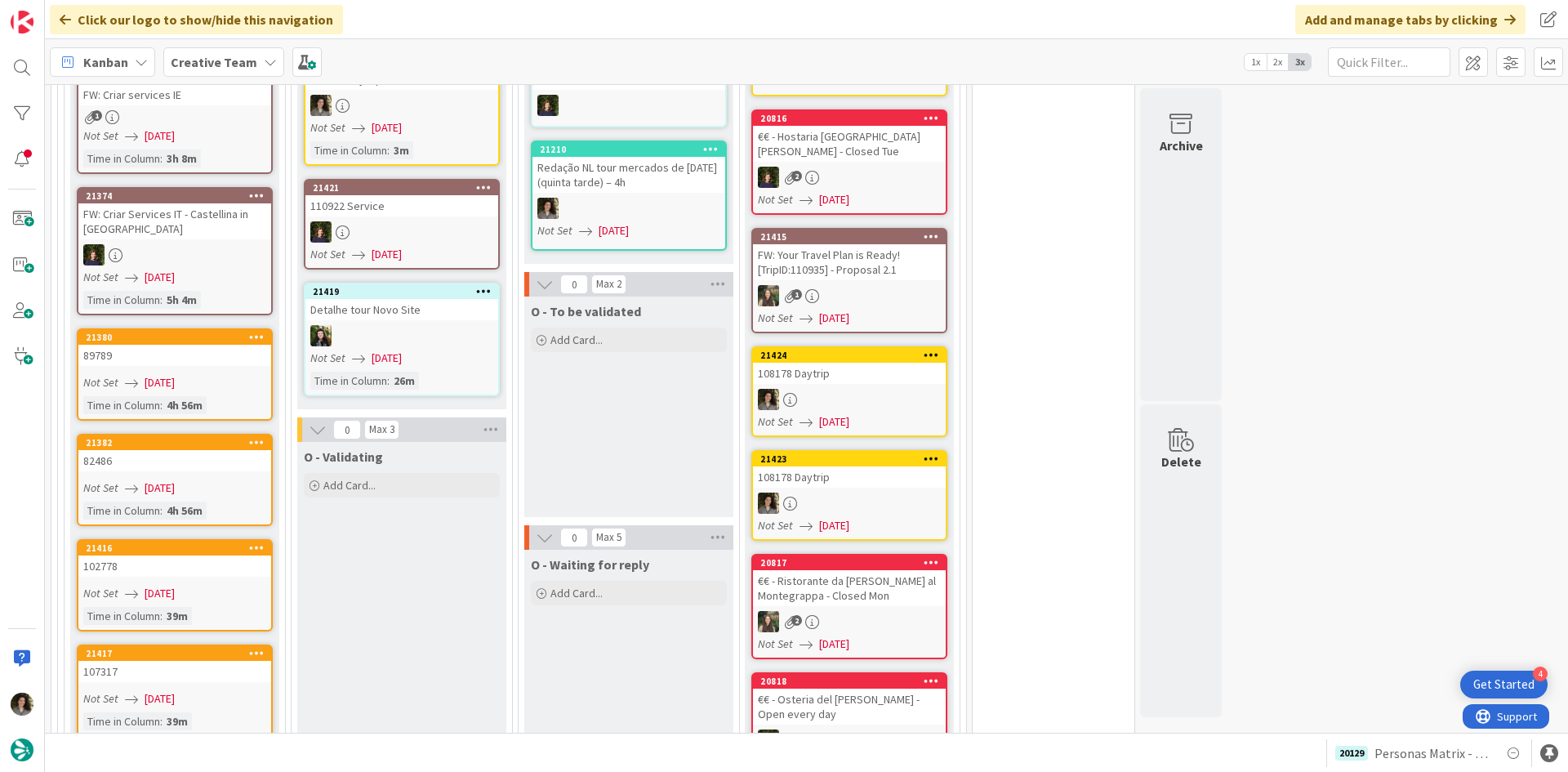
scroll to position [1710, 0]
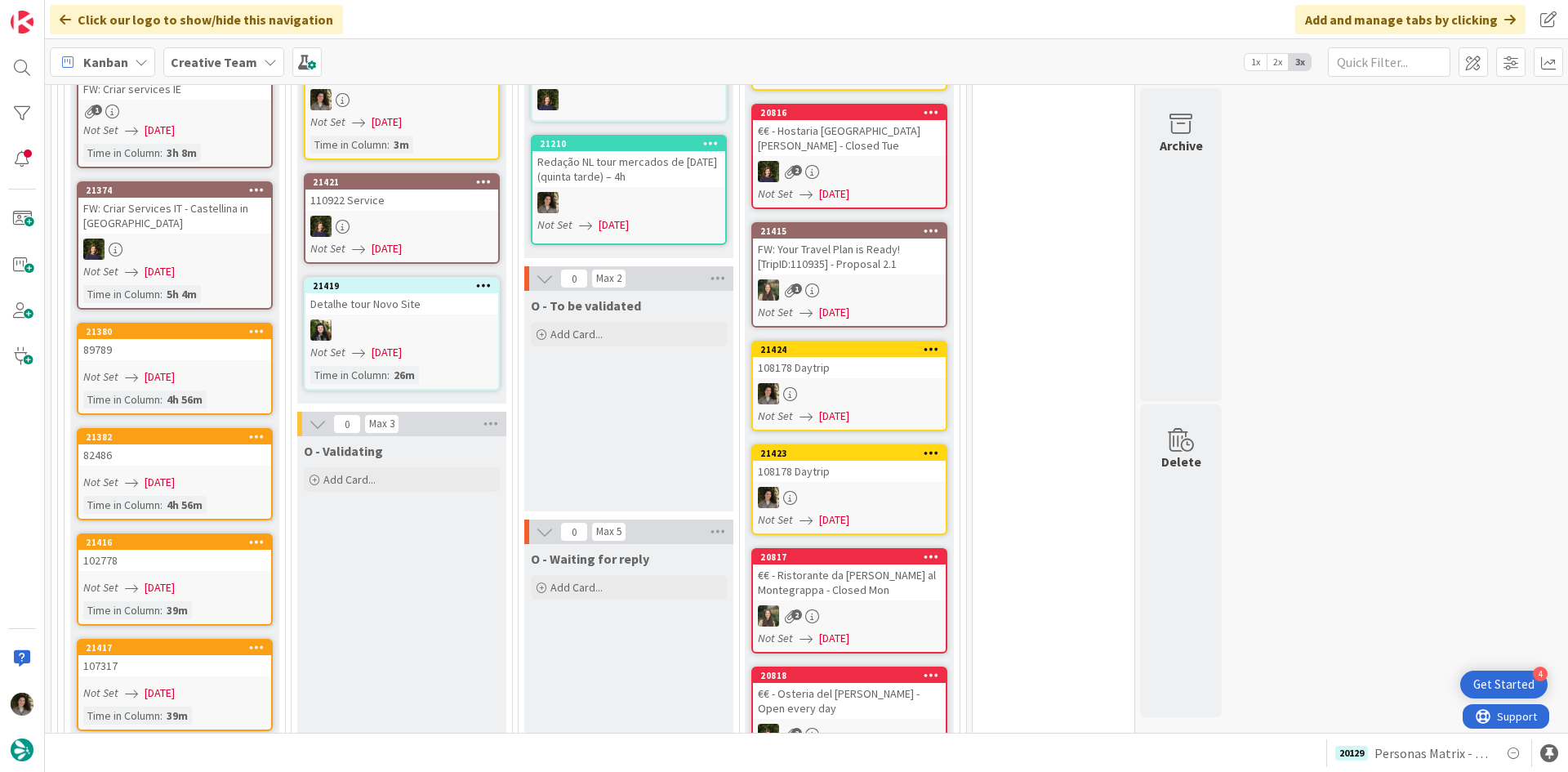
click at [844, 383] on div at bounding box center [849, 394] width 193 height 21
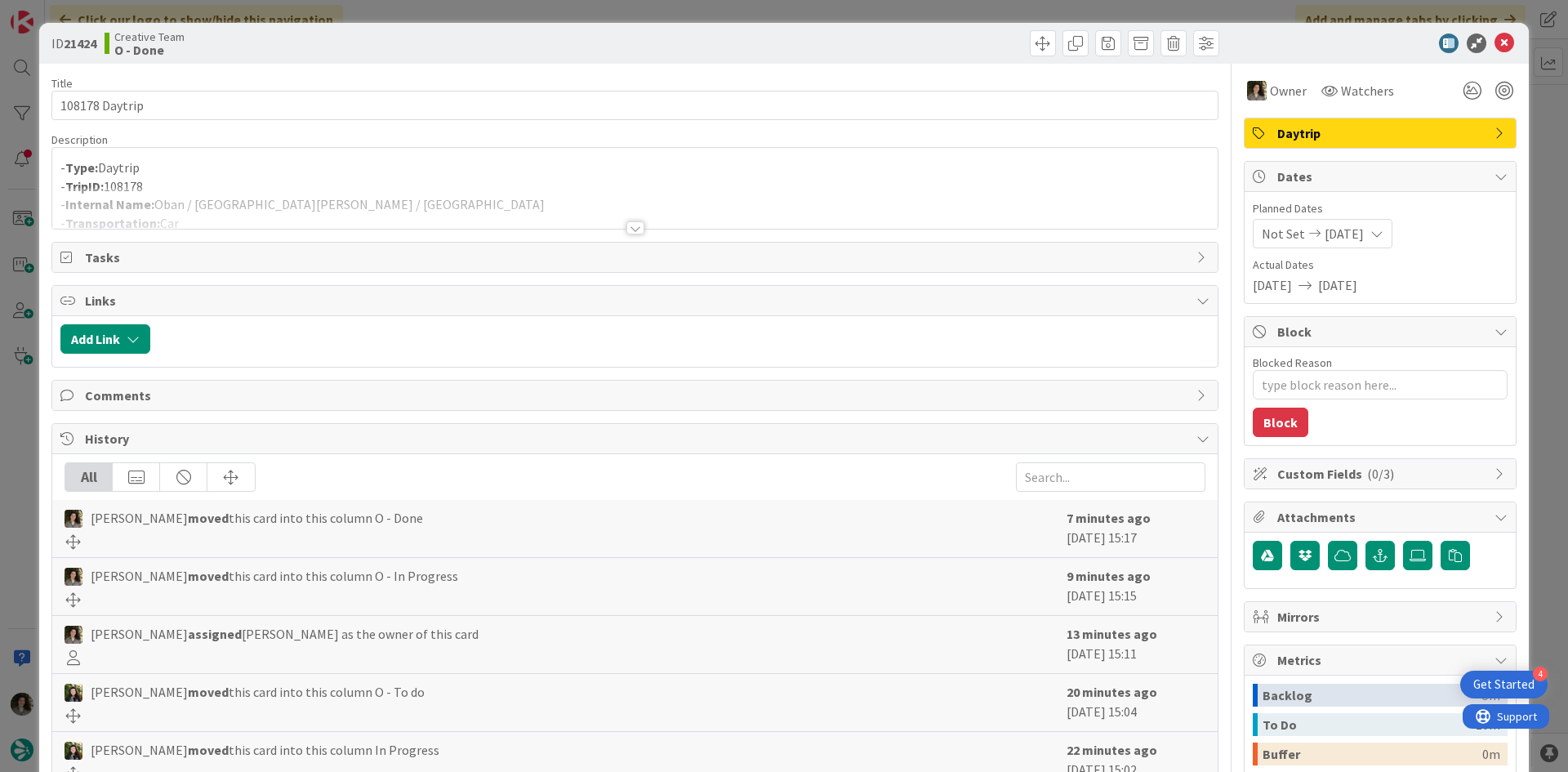
click at [535, 190] on div at bounding box center [635, 208] width 1165 height 42
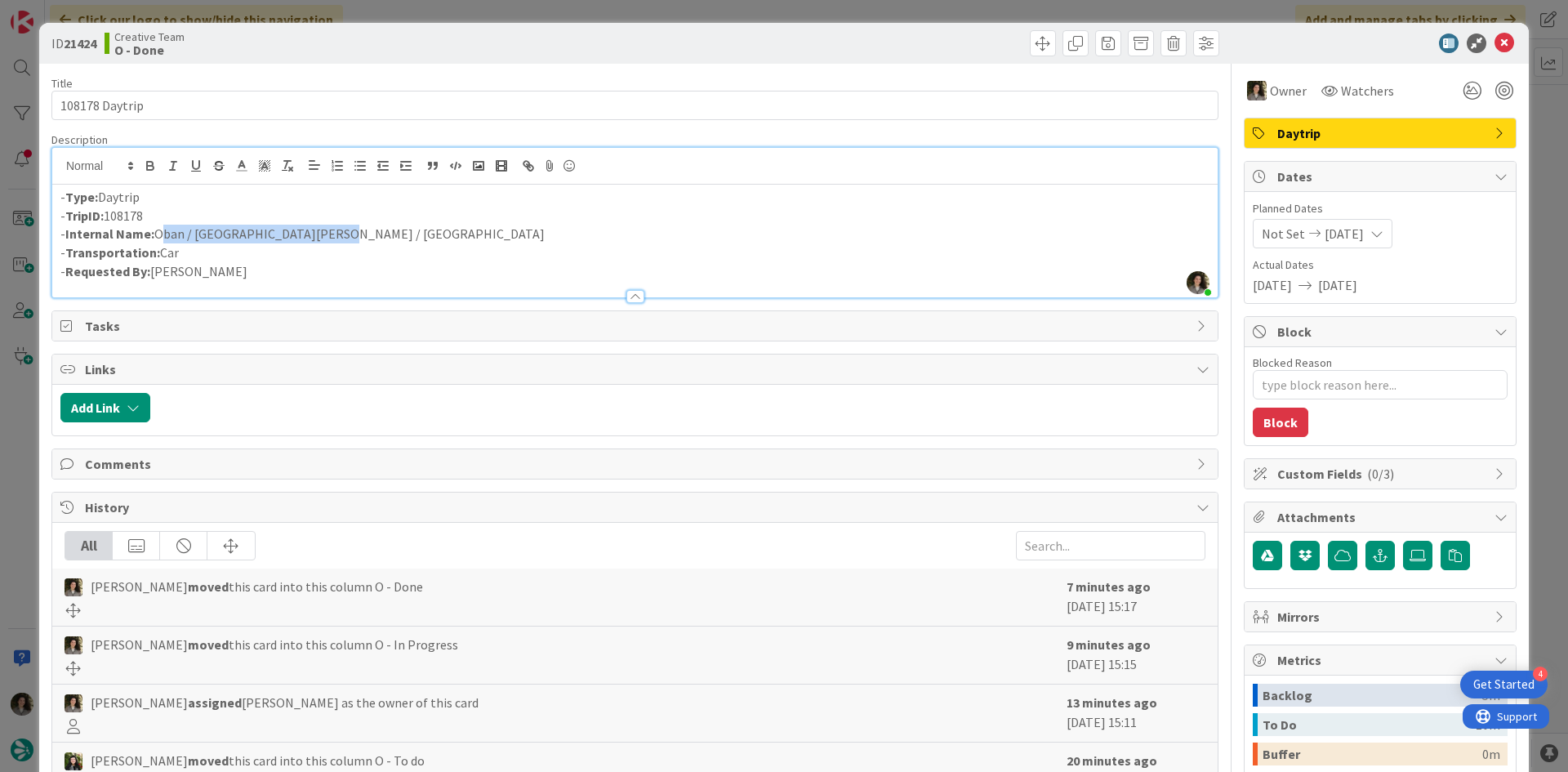
drag, startPoint x: 328, startPoint y: 236, endPoint x: 158, endPoint y: 242, distance: 170.1
click at [158, 242] on p "- Internal Name: [PERSON_NAME] / [GEOGRAPHIC_DATA][PERSON_NAME] / [GEOGRAPHIC_D…" at bounding box center [634, 234] width 1149 height 19
copy p "Oban / [GEOGRAPHIC_DATA][PERSON_NAME] / [GEOGRAPHIC_DATA]"
click at [1494, 42] on icon at bounding box center [1504, 43] width 20 height 20
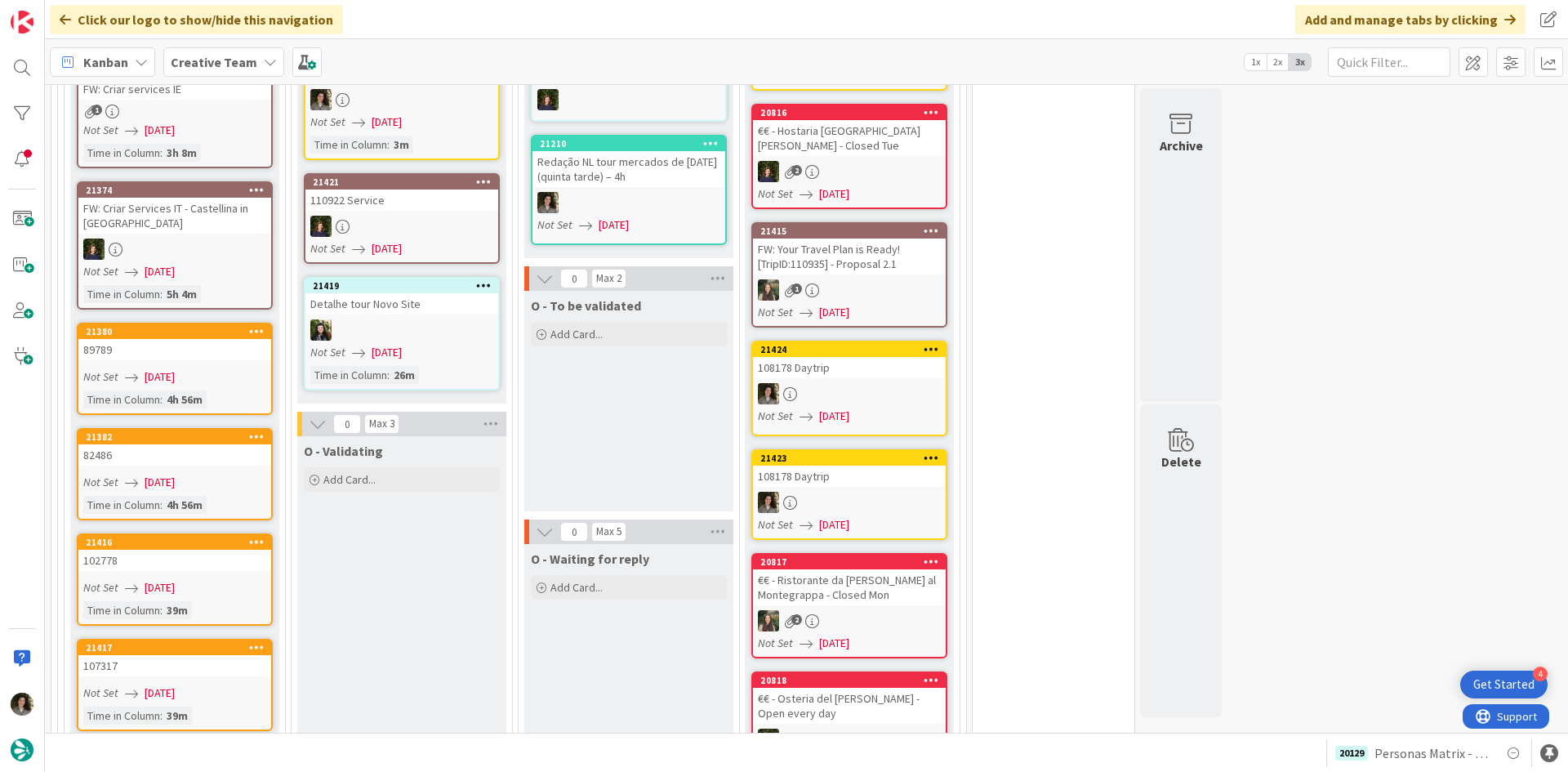
click at [829, 465] on div "108178 Daytrip" at bounding box center [849, 476] width 193 height 21
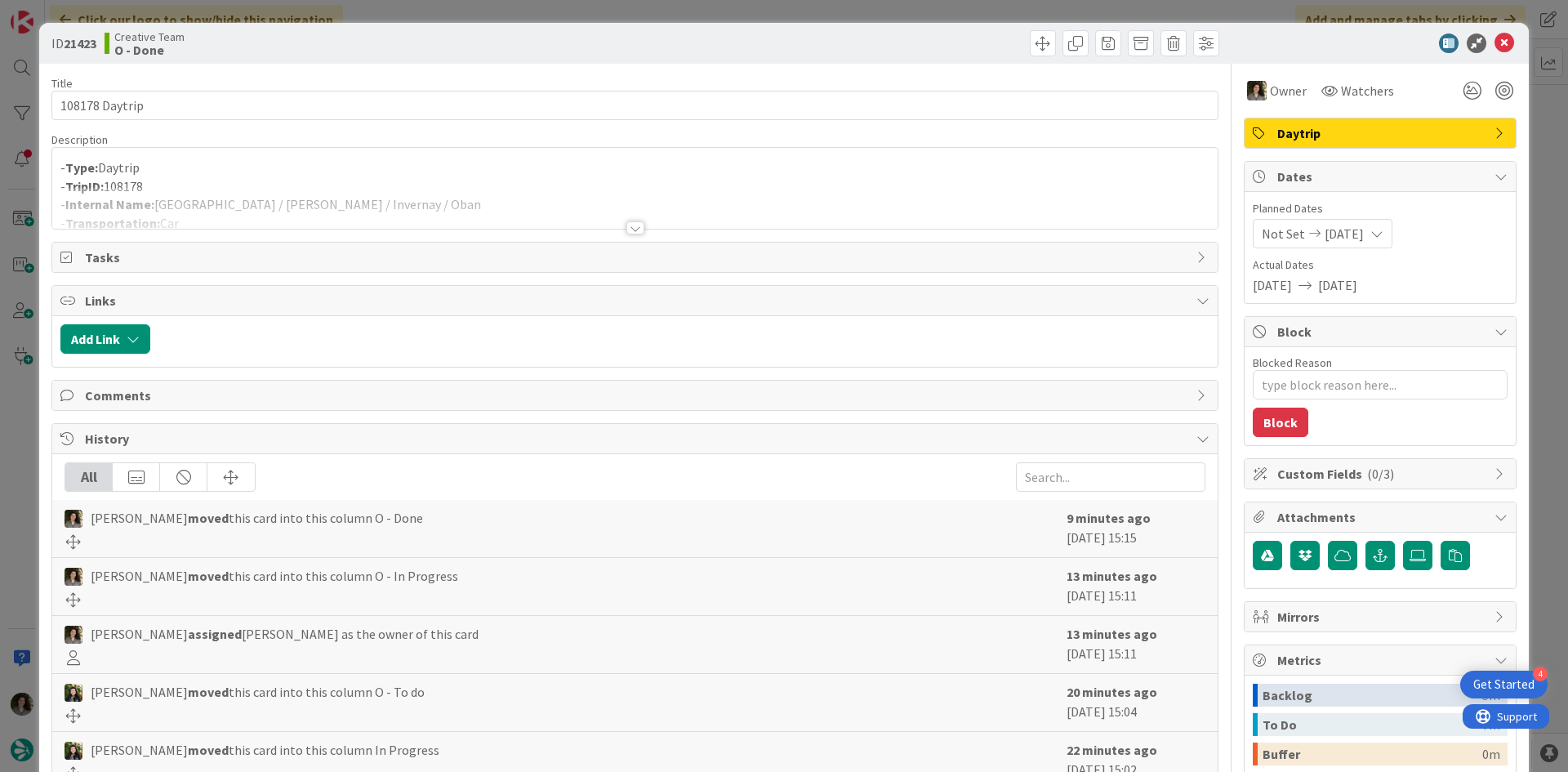
click at [448, 219] on div at bounding box center [635, 208] width 1165 height 42
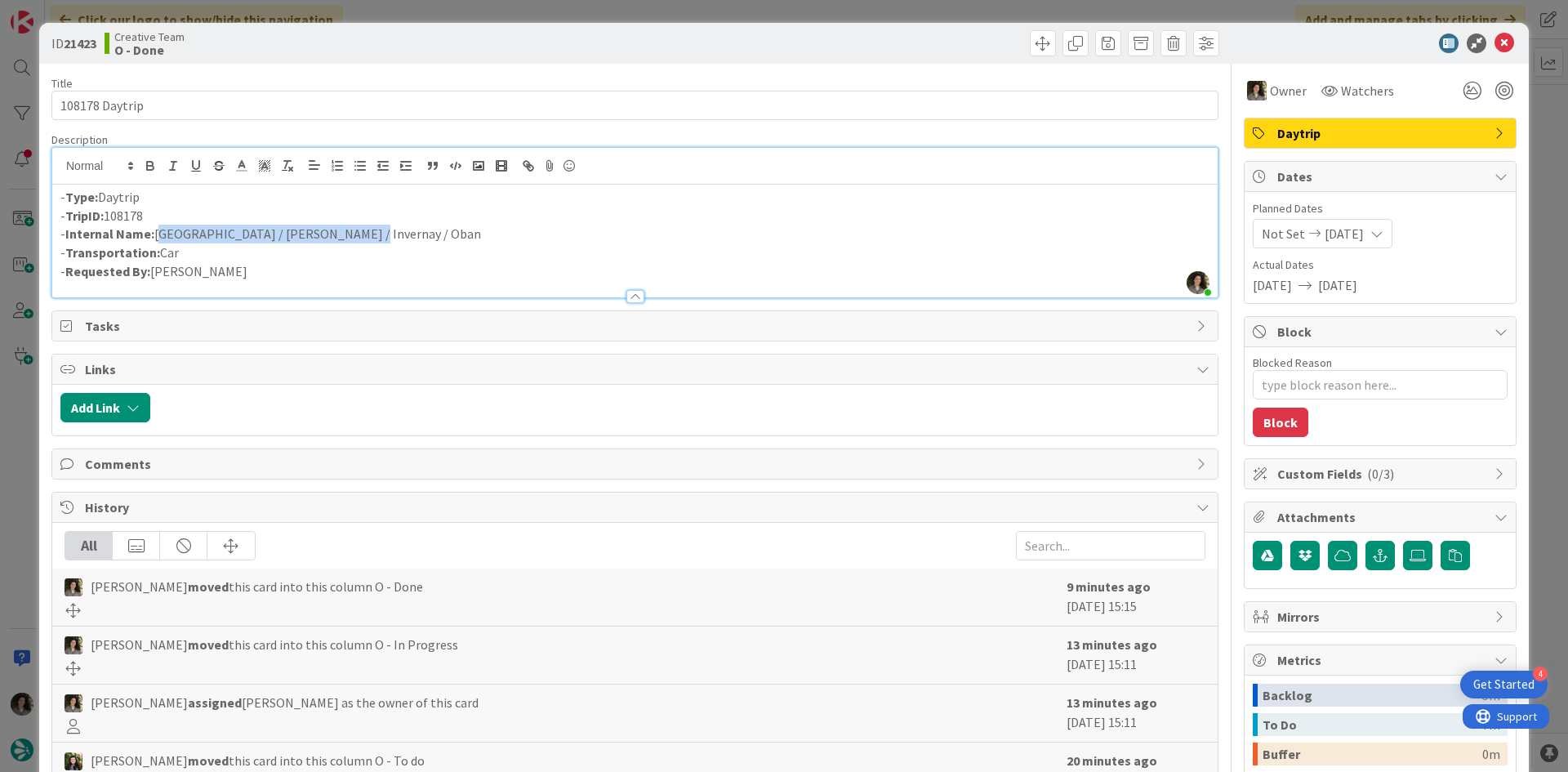
drag, startPoint x: 246, startPoint y: 249, endPoint x: 155, endPoint y: 234, distance: 92.2
click at [155, 234] on p "- Internal Name: [GEOGRAPHIC_DATA] / [PERSON_NAME] / Invernay / Oban" at bounding box center [634, 234] width 1149 height 19
copy p "[GEOGRAPHIC_DATA] / [PERSON_NAME] / Invernay / Oban"
click at [1494, 34] on icon at bounding box center [1504, 43] width 20 height 20
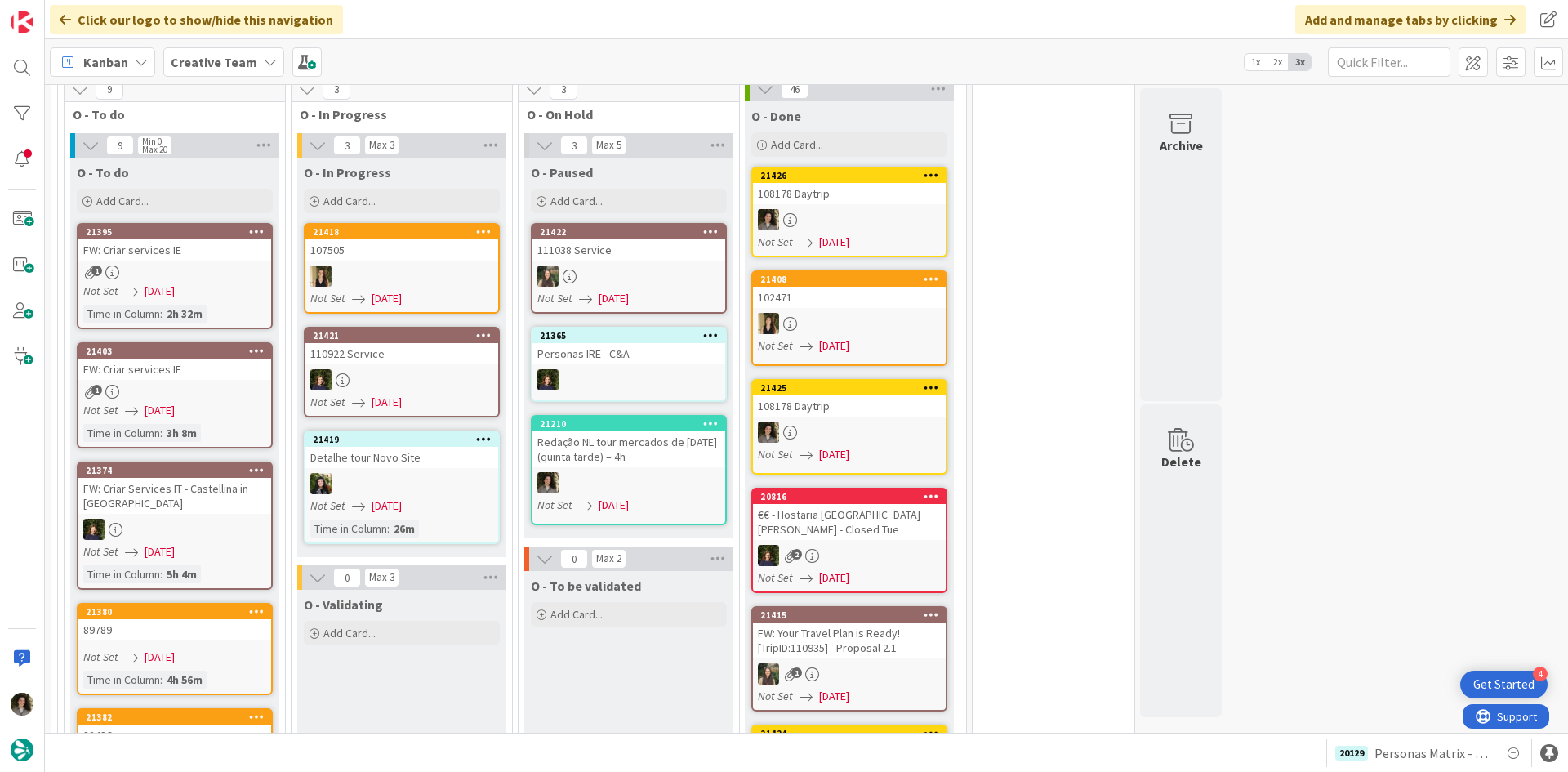
scroll to position [1534, 0]
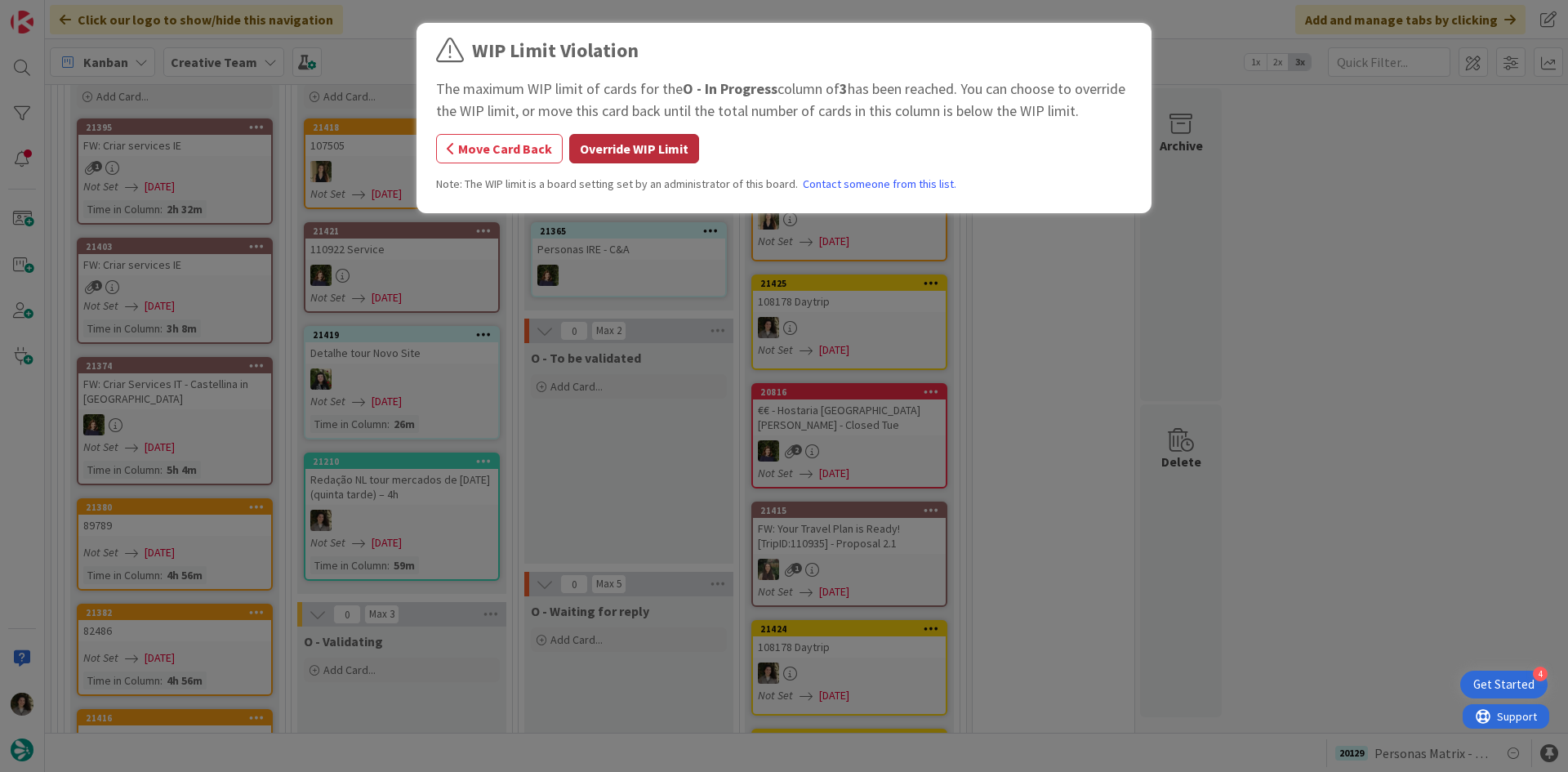
click at [636, 143] on button "Override WIP Limit" at bounding box center [634, 148] width 130 height 30
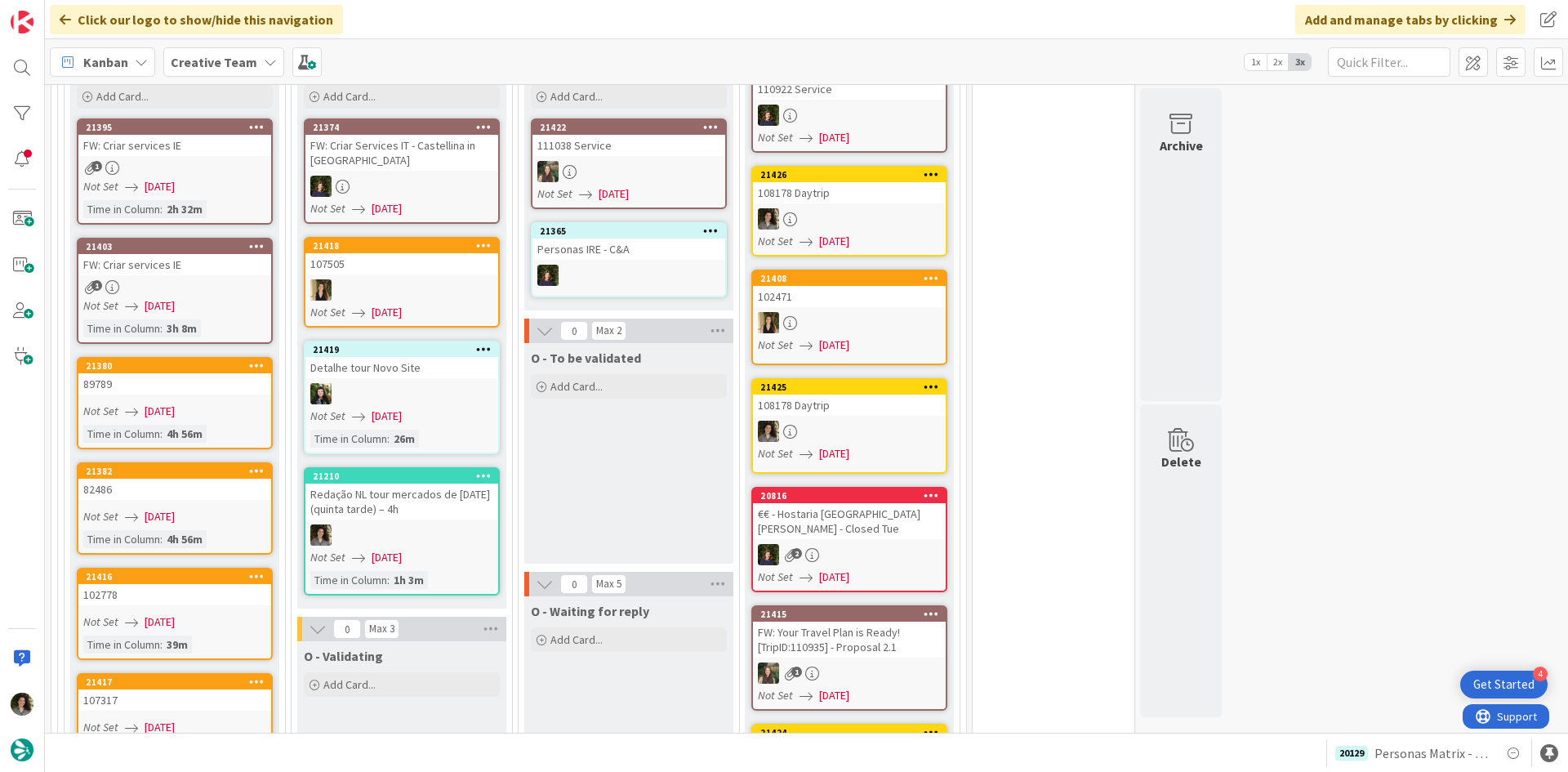
click at [369, 525] on div at bounding box center [402, 535] width 193 height 21
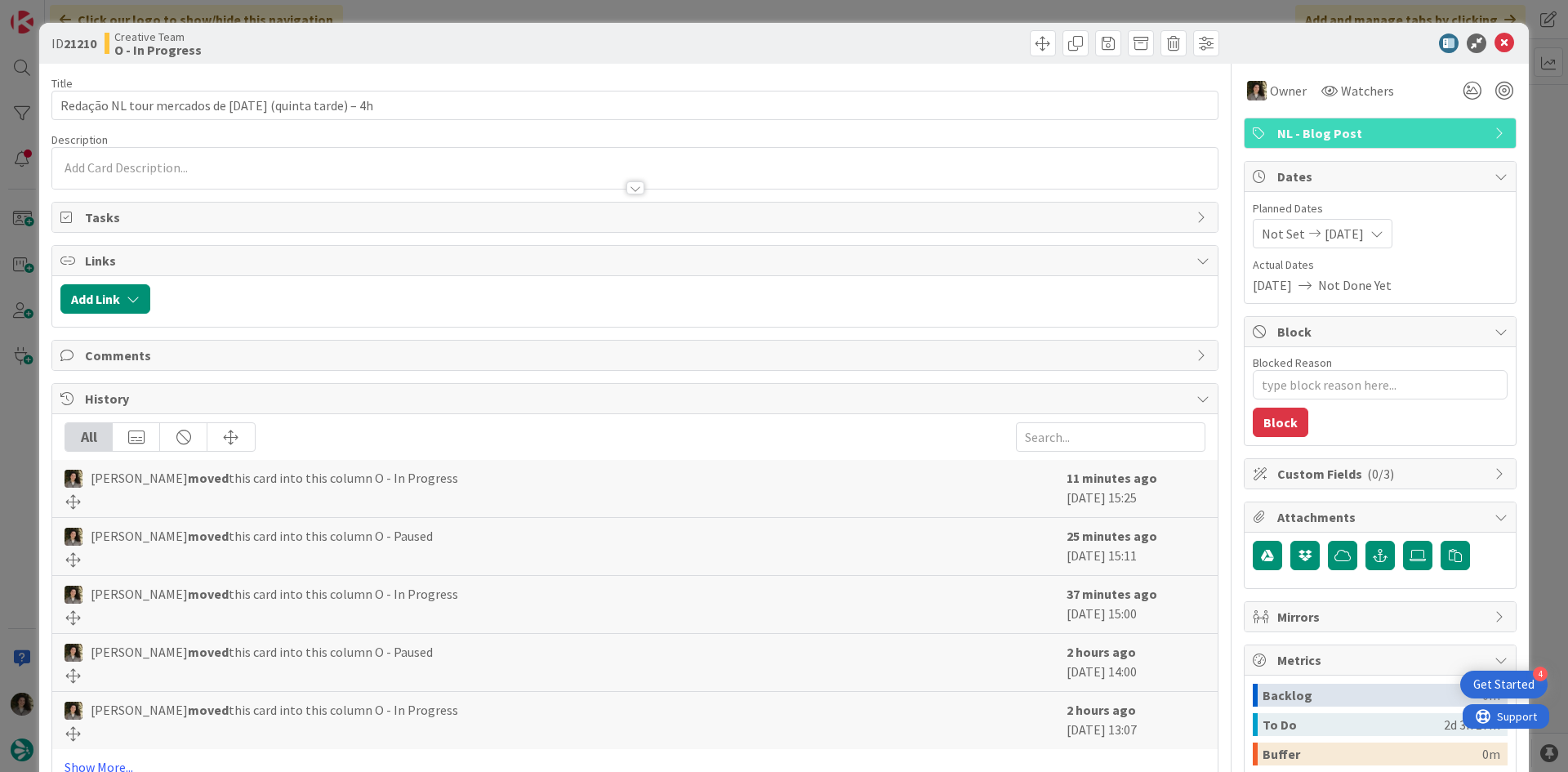
type textarea "x"
click at [1496, 42] on icon at bounding box center [1504, 43] width 20 height 20
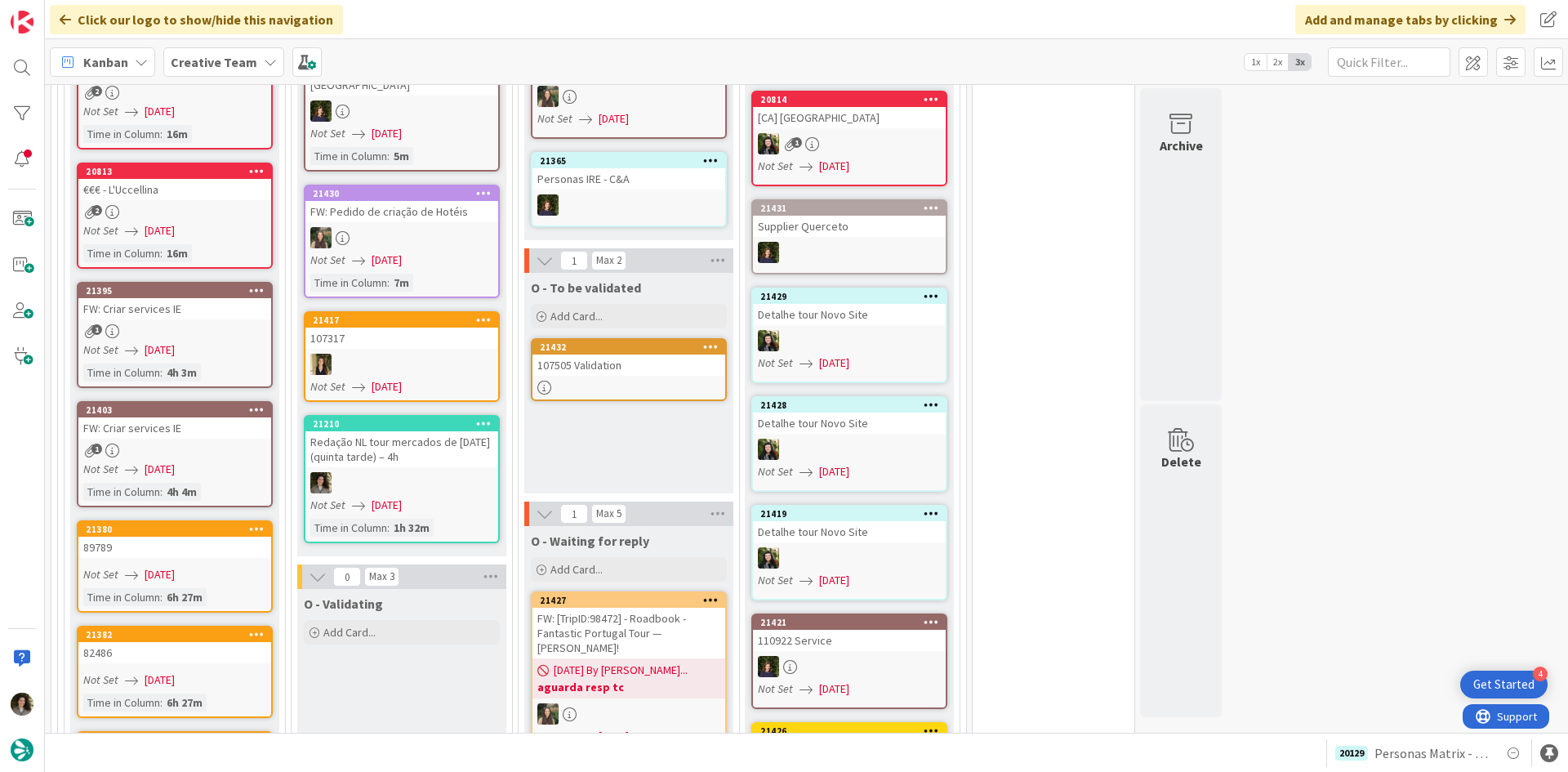
scroll to position [1365, 0]
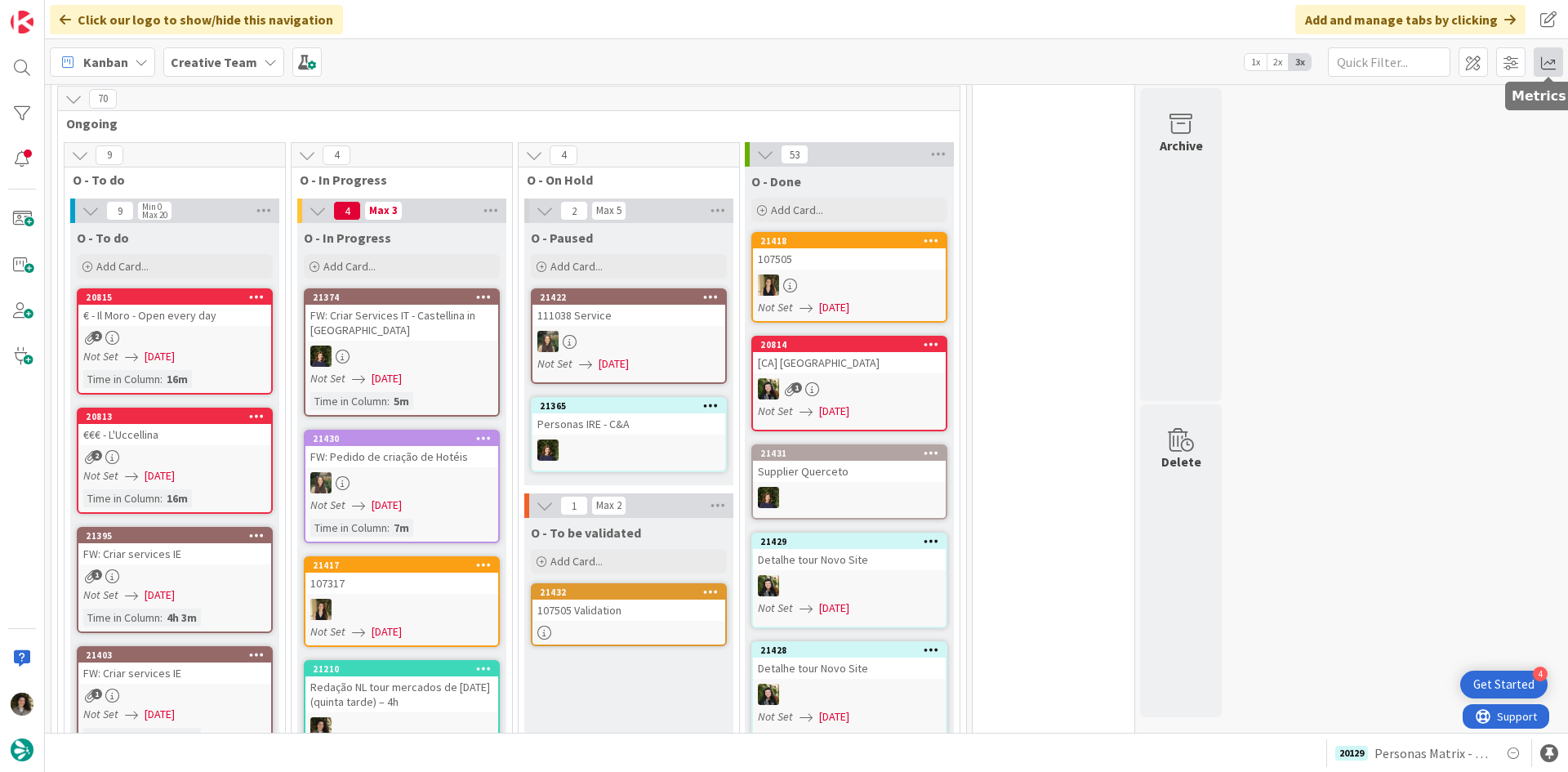
click at [1545, 64] on span at bounding box center [1548, 62] width 30 height 30
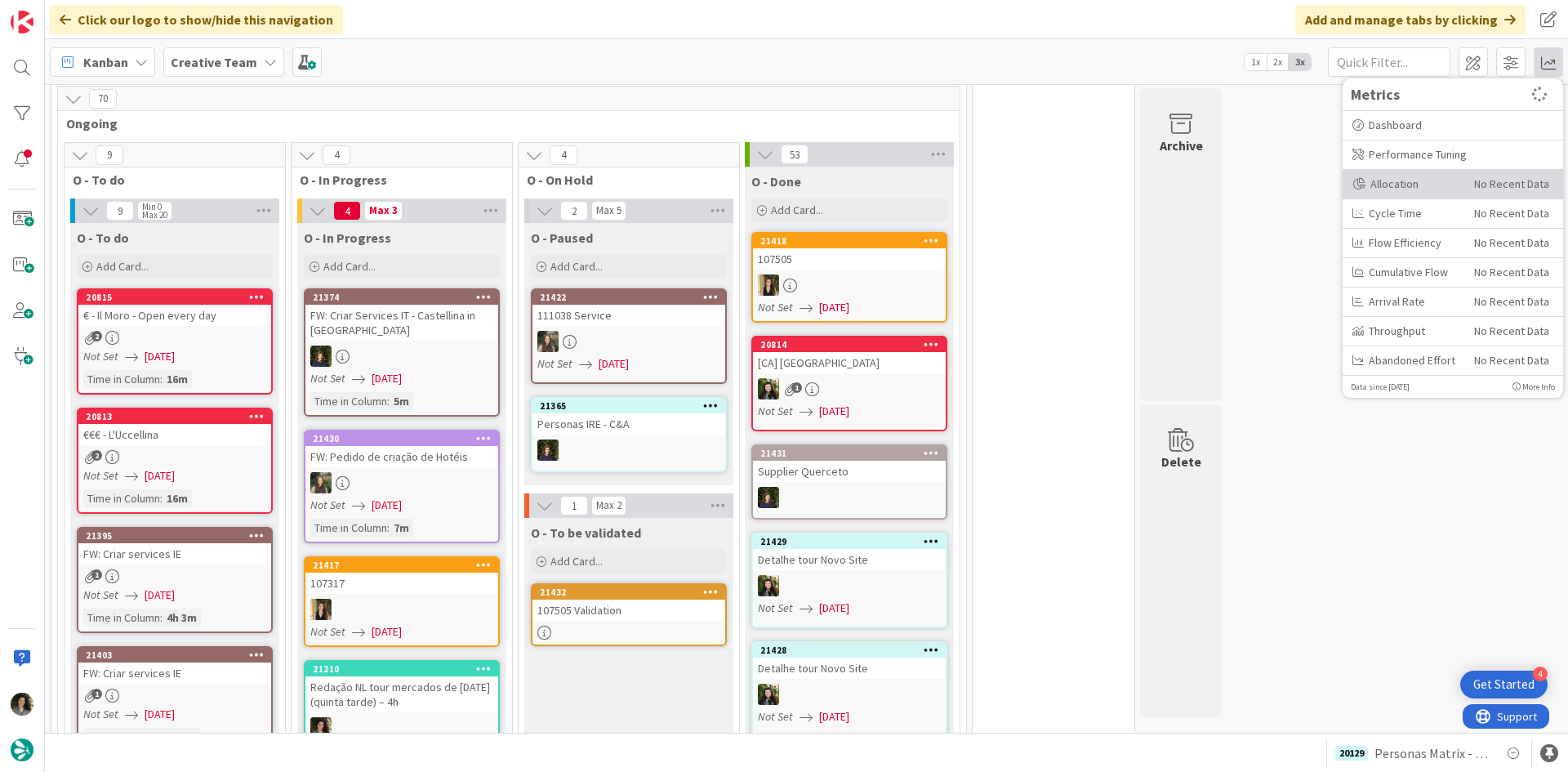
click at [1408, 182] on div "Allocation" at bounding box center [1407, 184] width 110 height 17
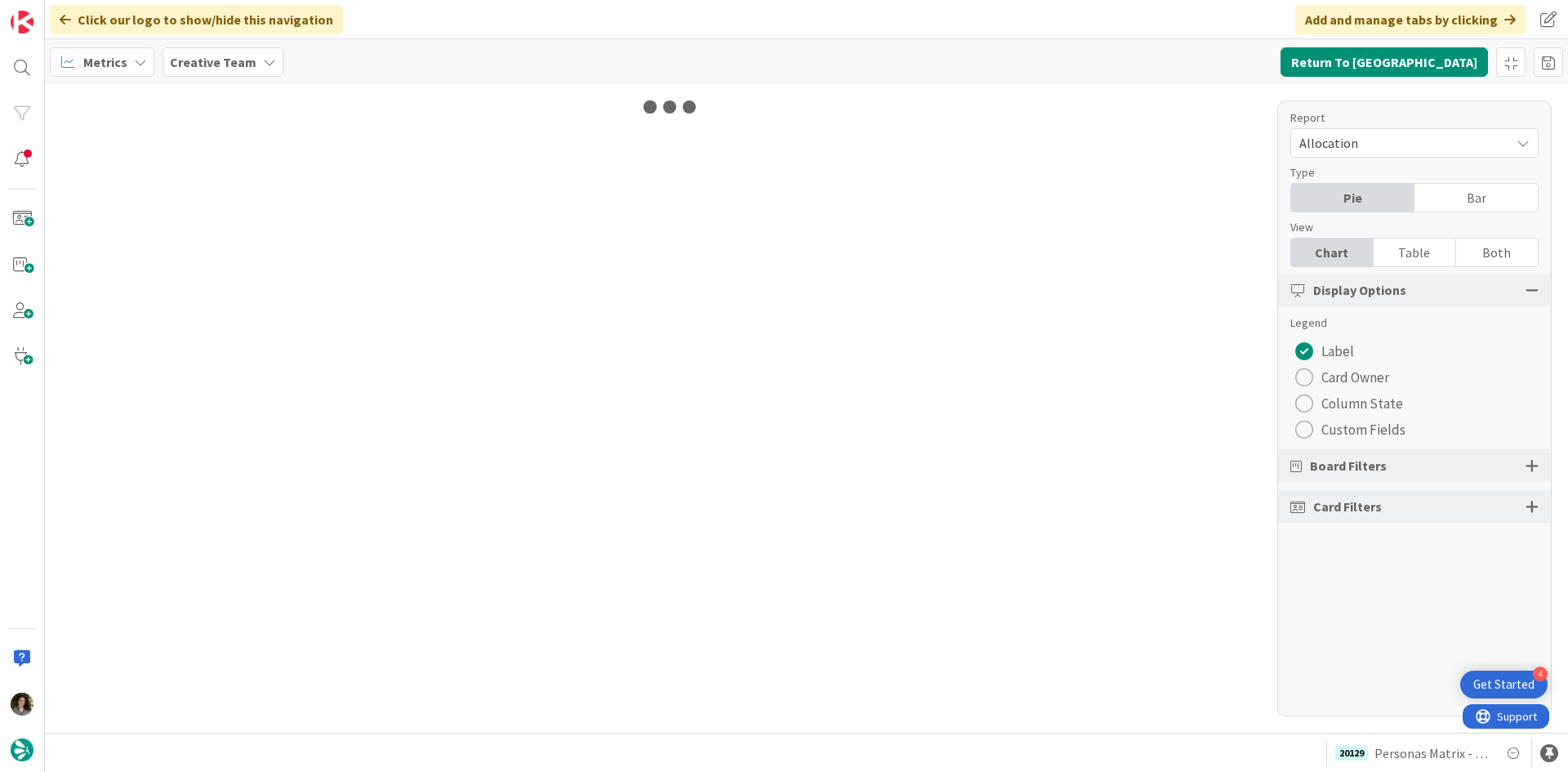
click at [1414, 249] on div "Table" at bounding box center [1414, 252] width 82 height 28
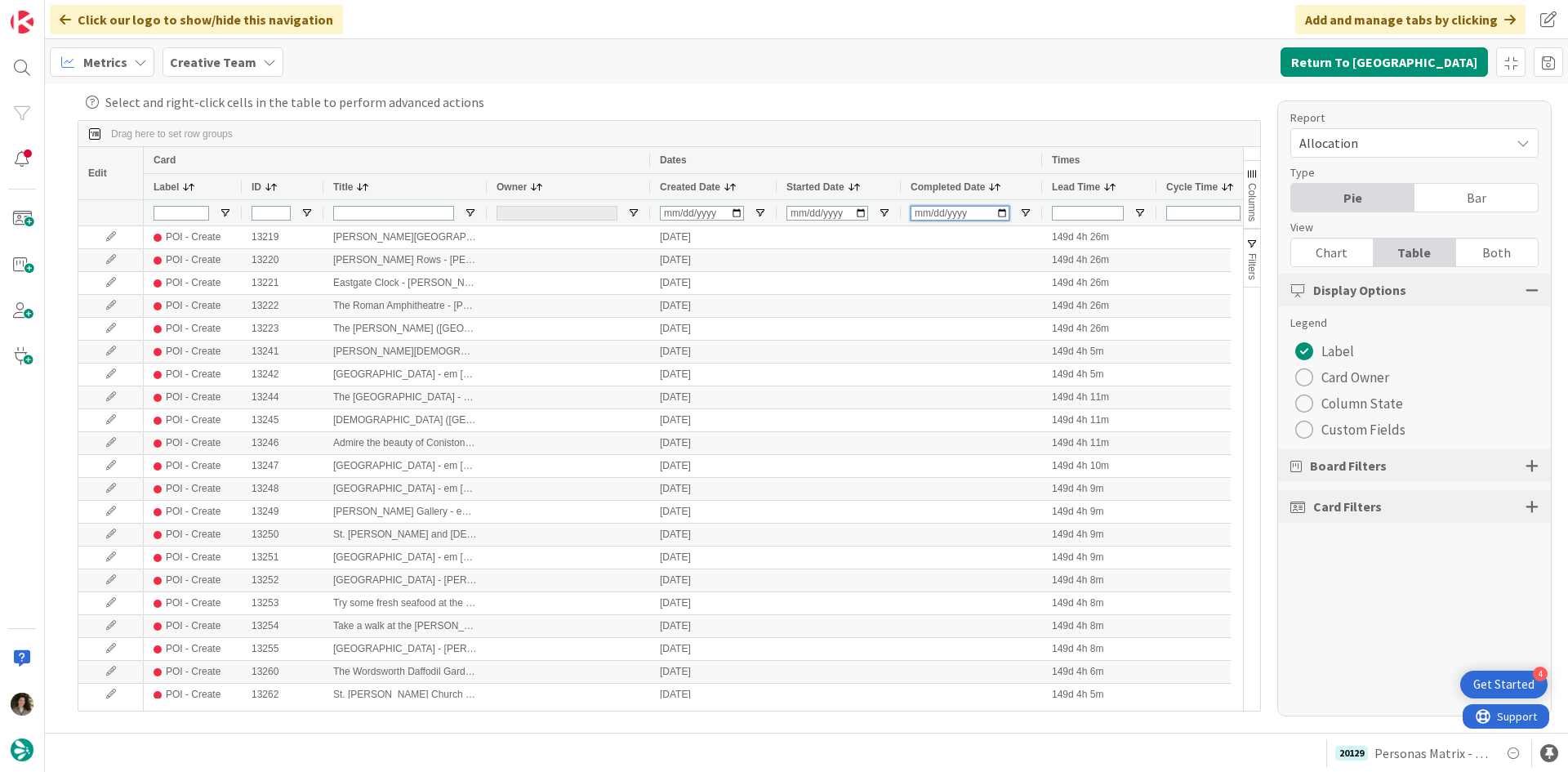
click at [926, 212] on input "Completed Date Filter Input" at bounding box center [959, 212] width 98 height 14
type input "[DATE]"
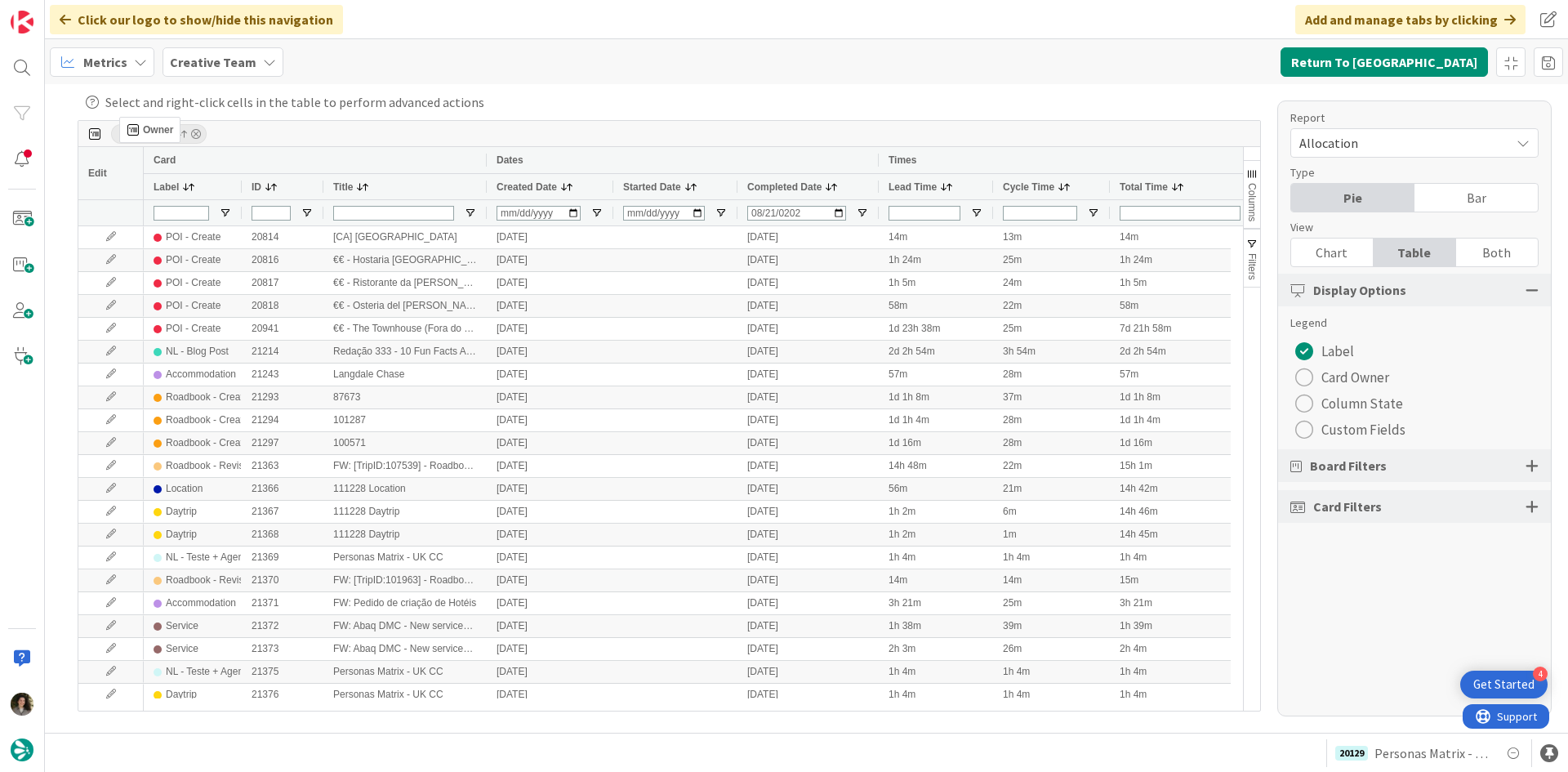
drag, startPoint x: 506, startPoint y: 191, endPoint x: 127, endPoint y: 123, distance: 385.1
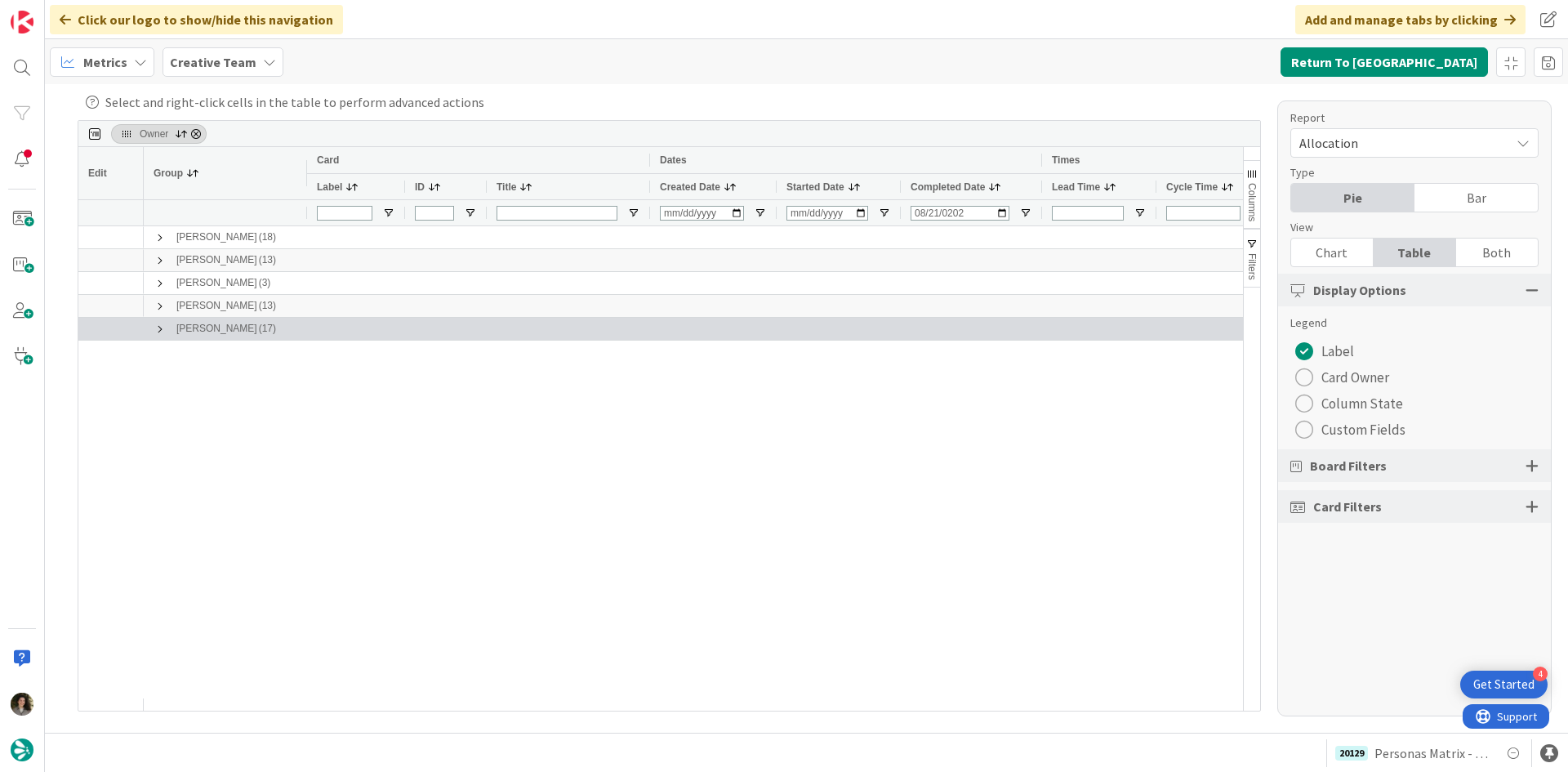
click at [161, 328] on span at bounding box center [160, 330] width 13 height 13
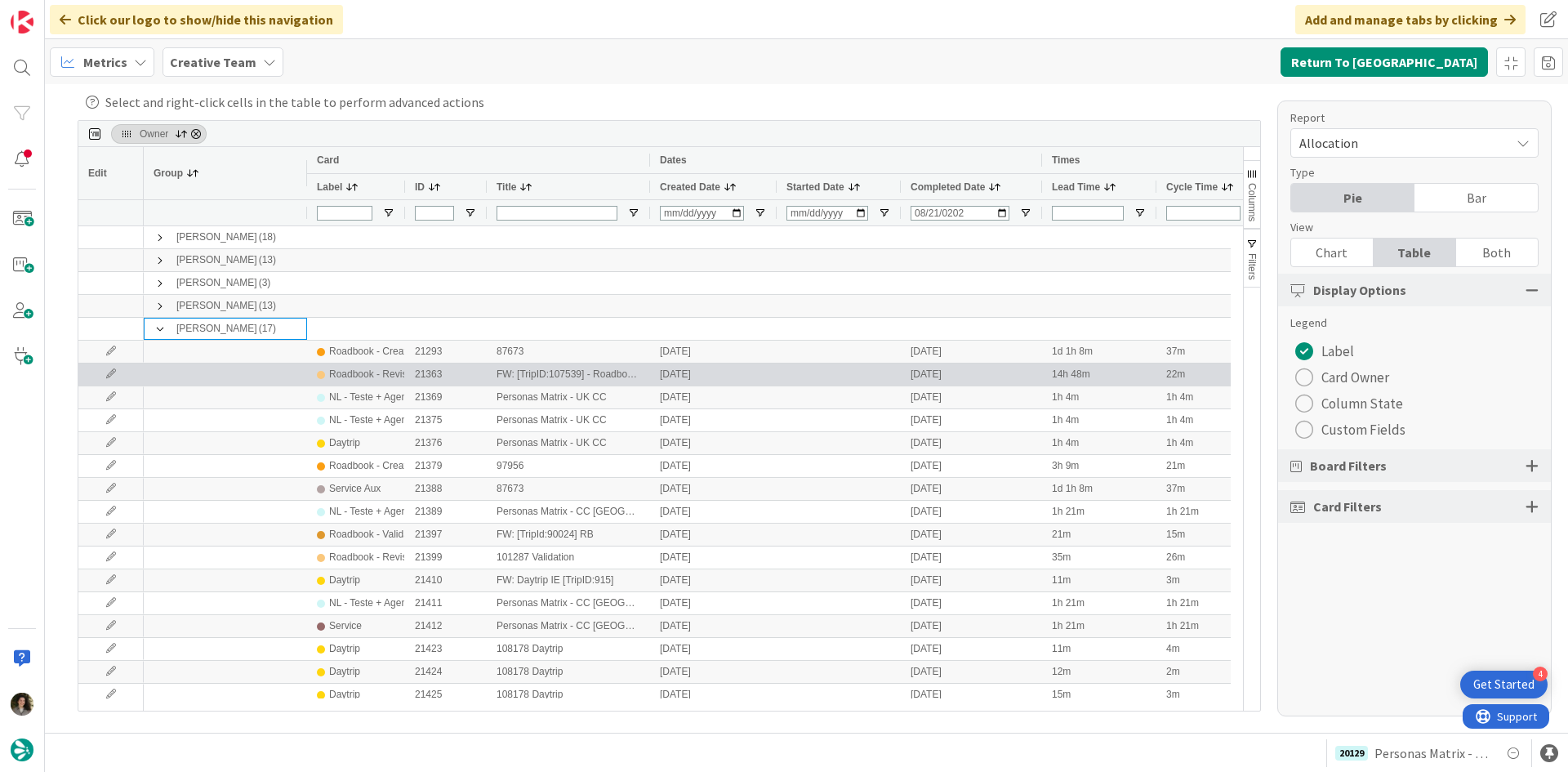
click at [311, 375] on div "Roadbook - Revision" at bounding box center [355, 374] width 98 height 22
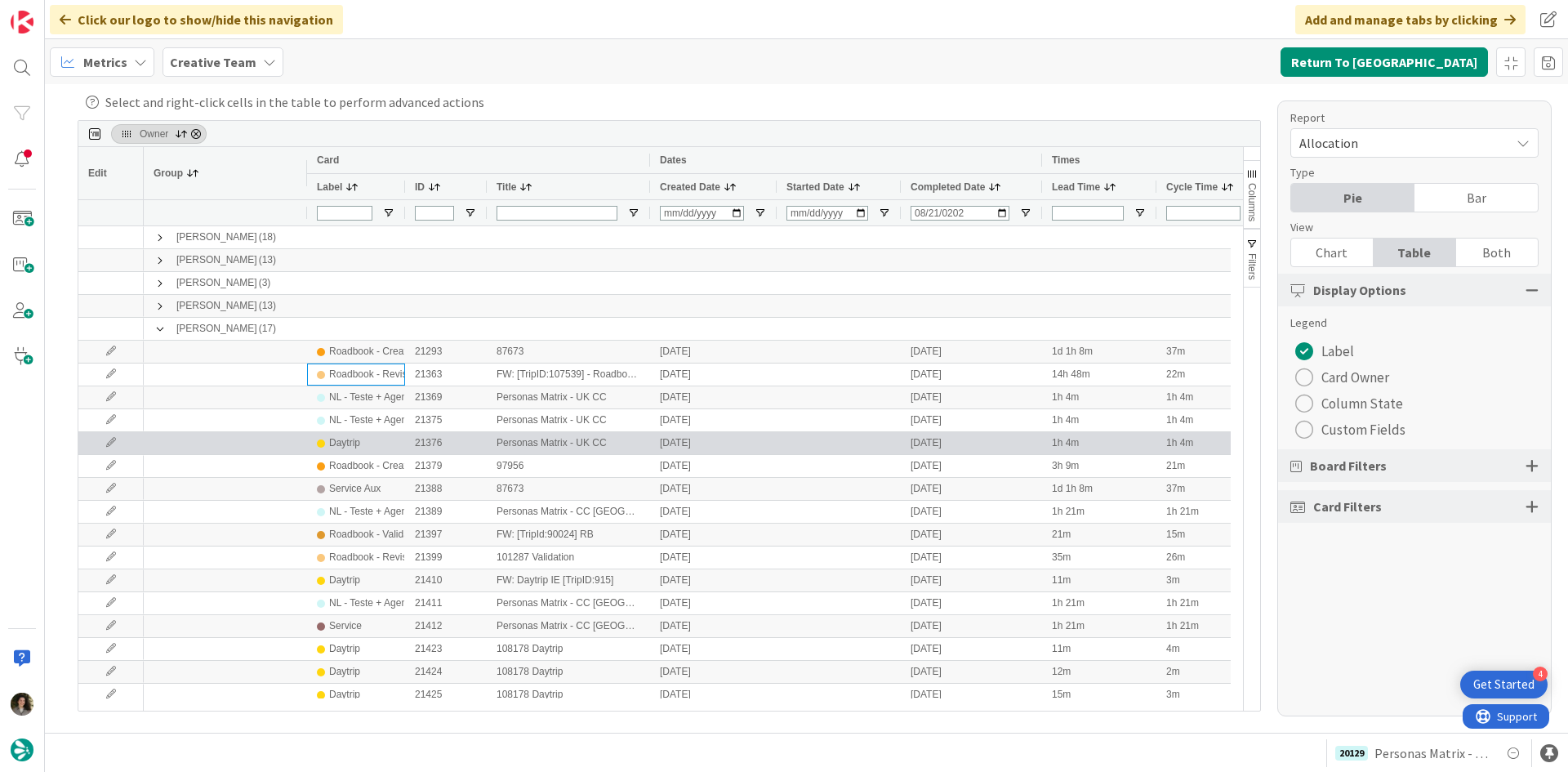
click at [337, 440] on div "Daytrip" at bounding box center [345, 442] width 31 height 20
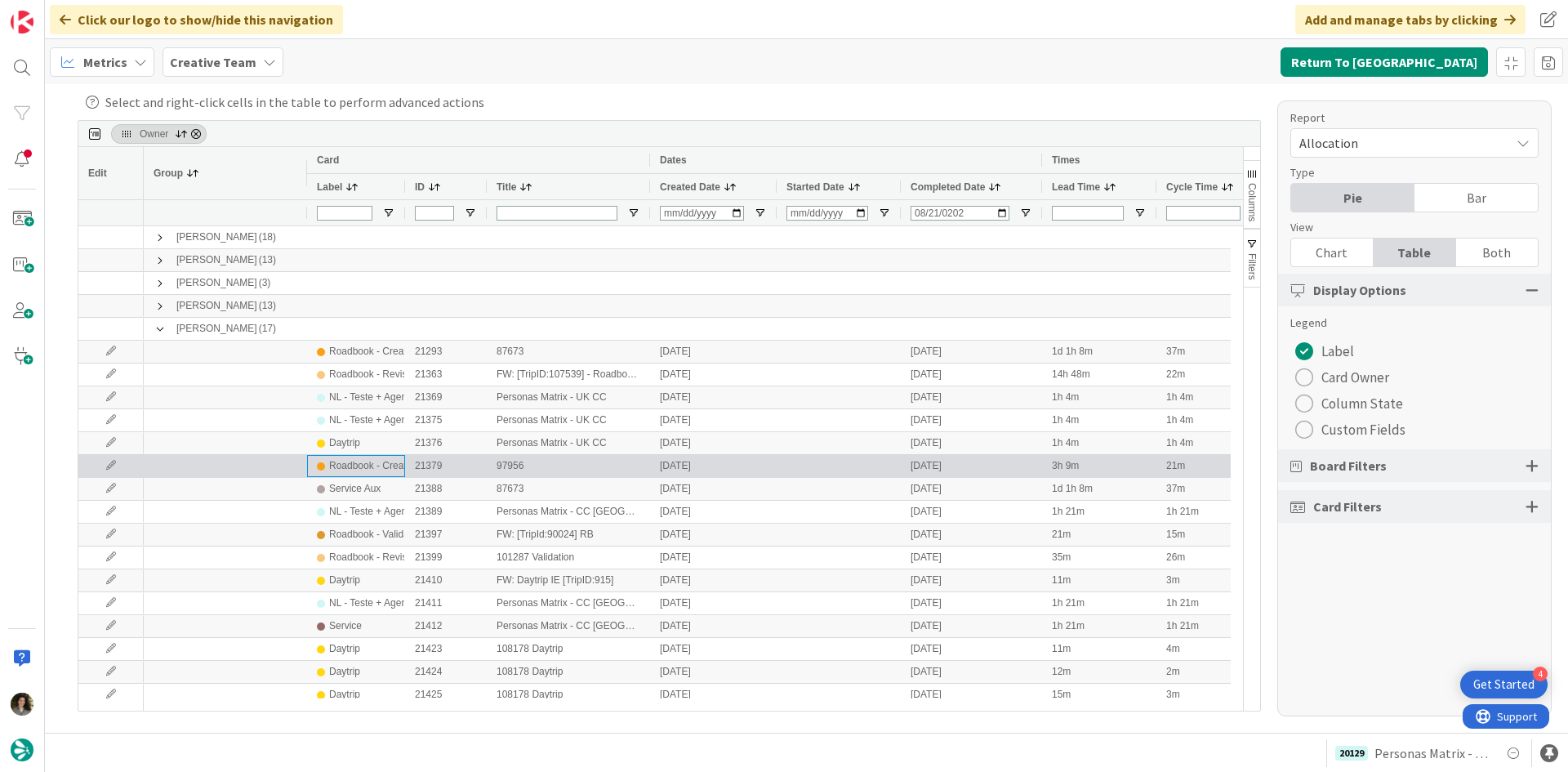
click at [383, 463] on div "Roadbook - Create" at bounding box center [371, 465] width 82 height 20
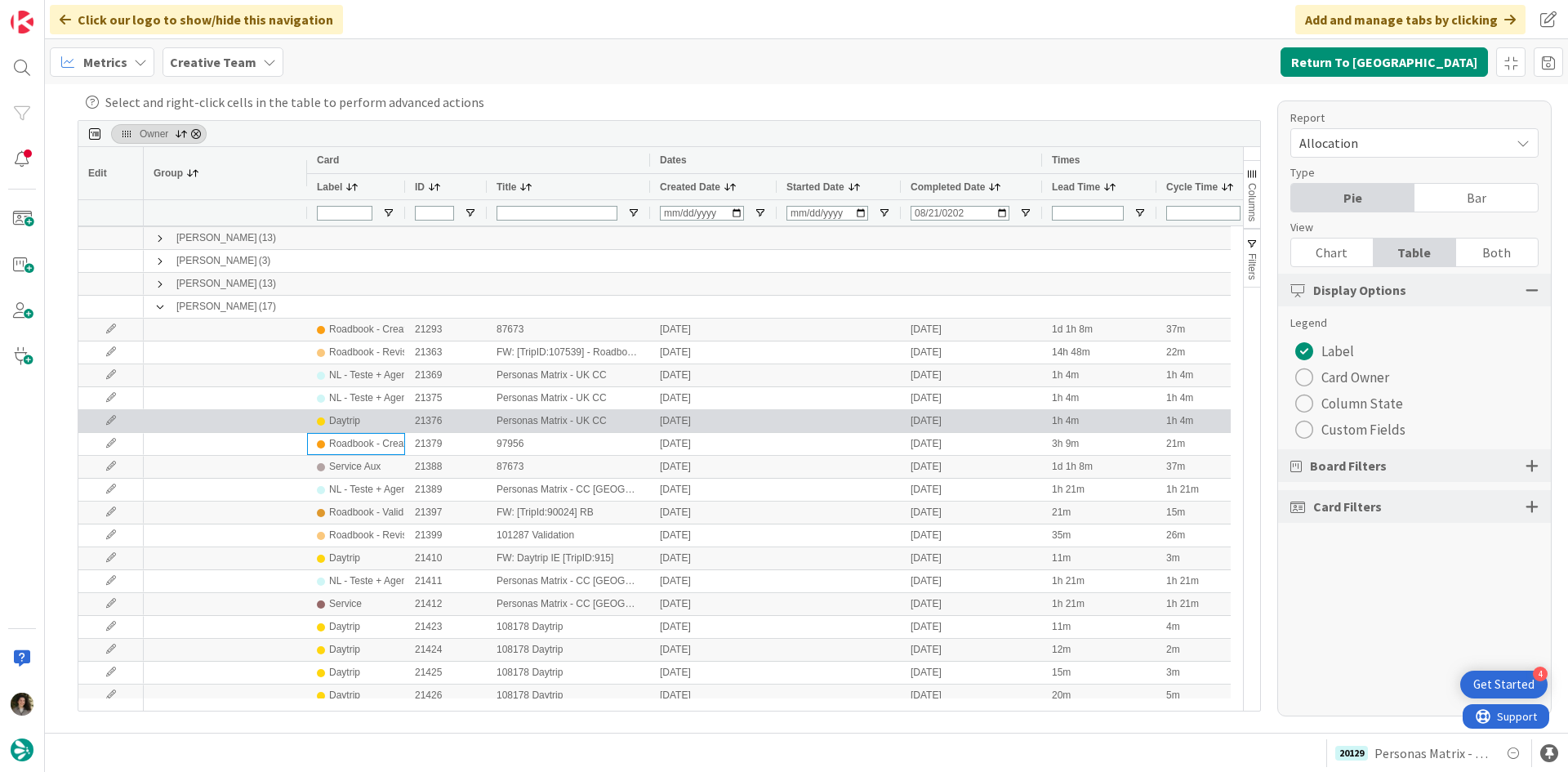
scroll to position [31, 0]
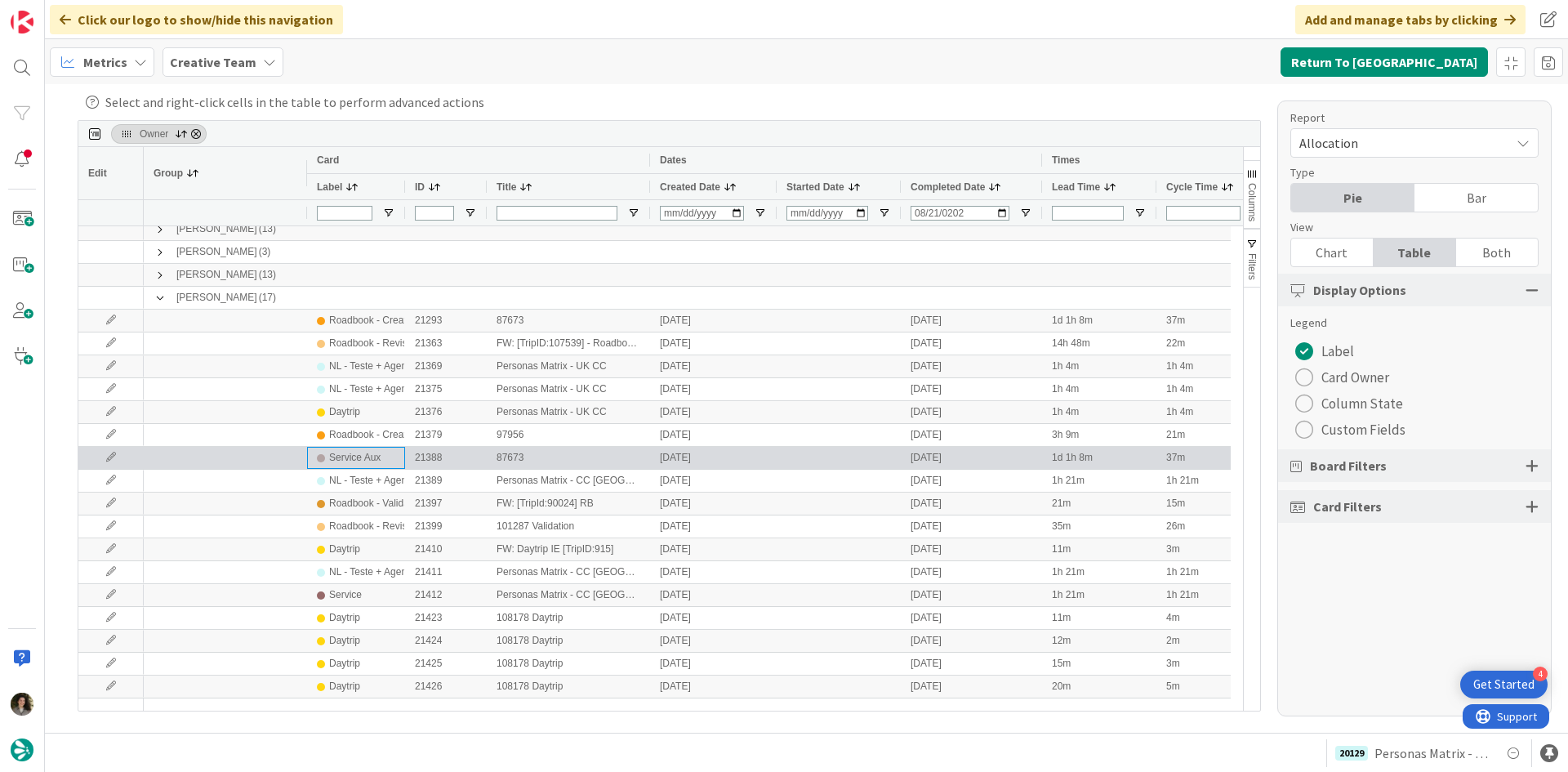
click at [380, 455] on div "Service Aux" at bounding box center [356, 458] width 78 height 20
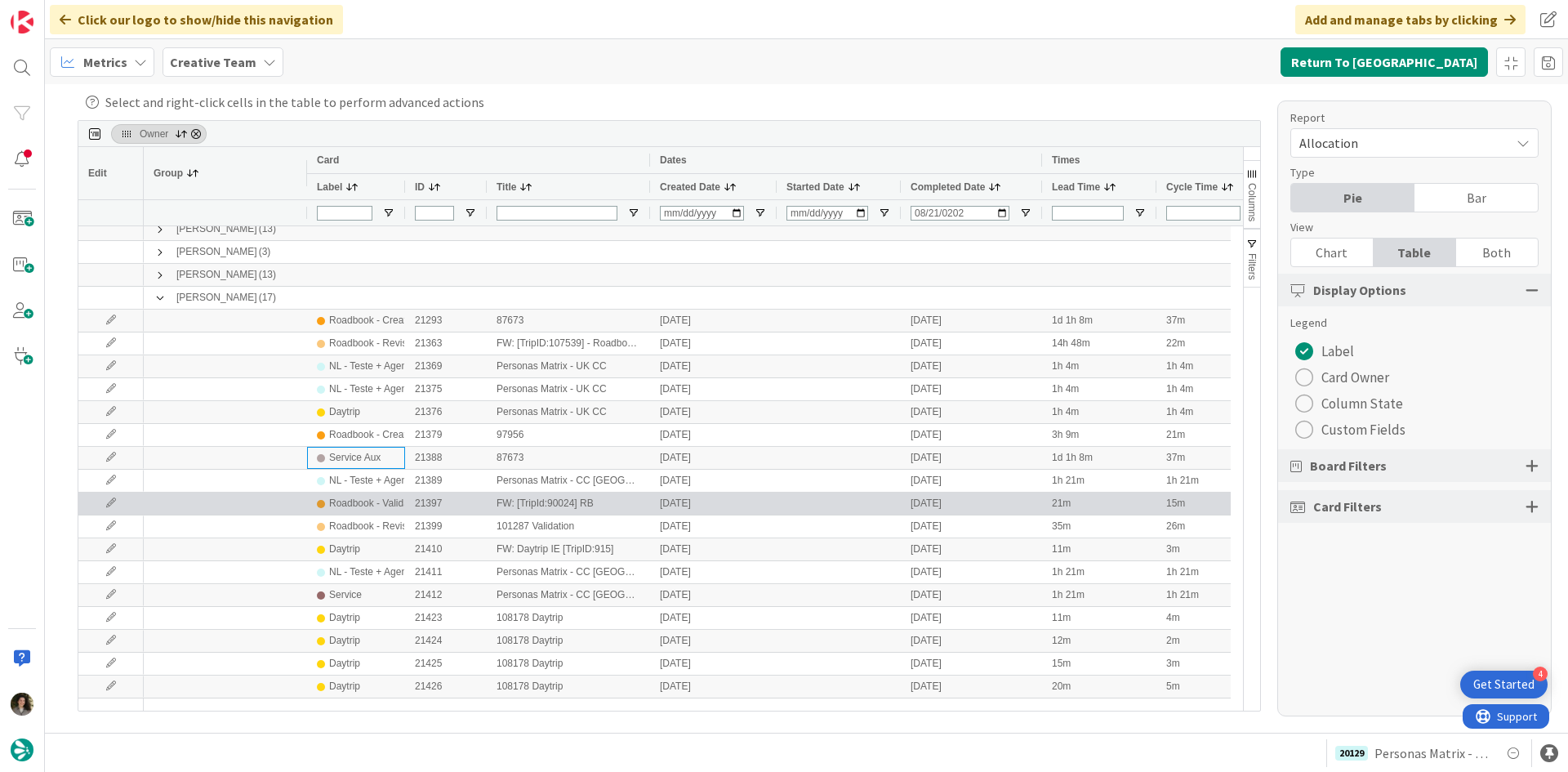
click at [371, 512] on div "Roadbook - Validation" at bounding box center [377, 503] width 95 height 20
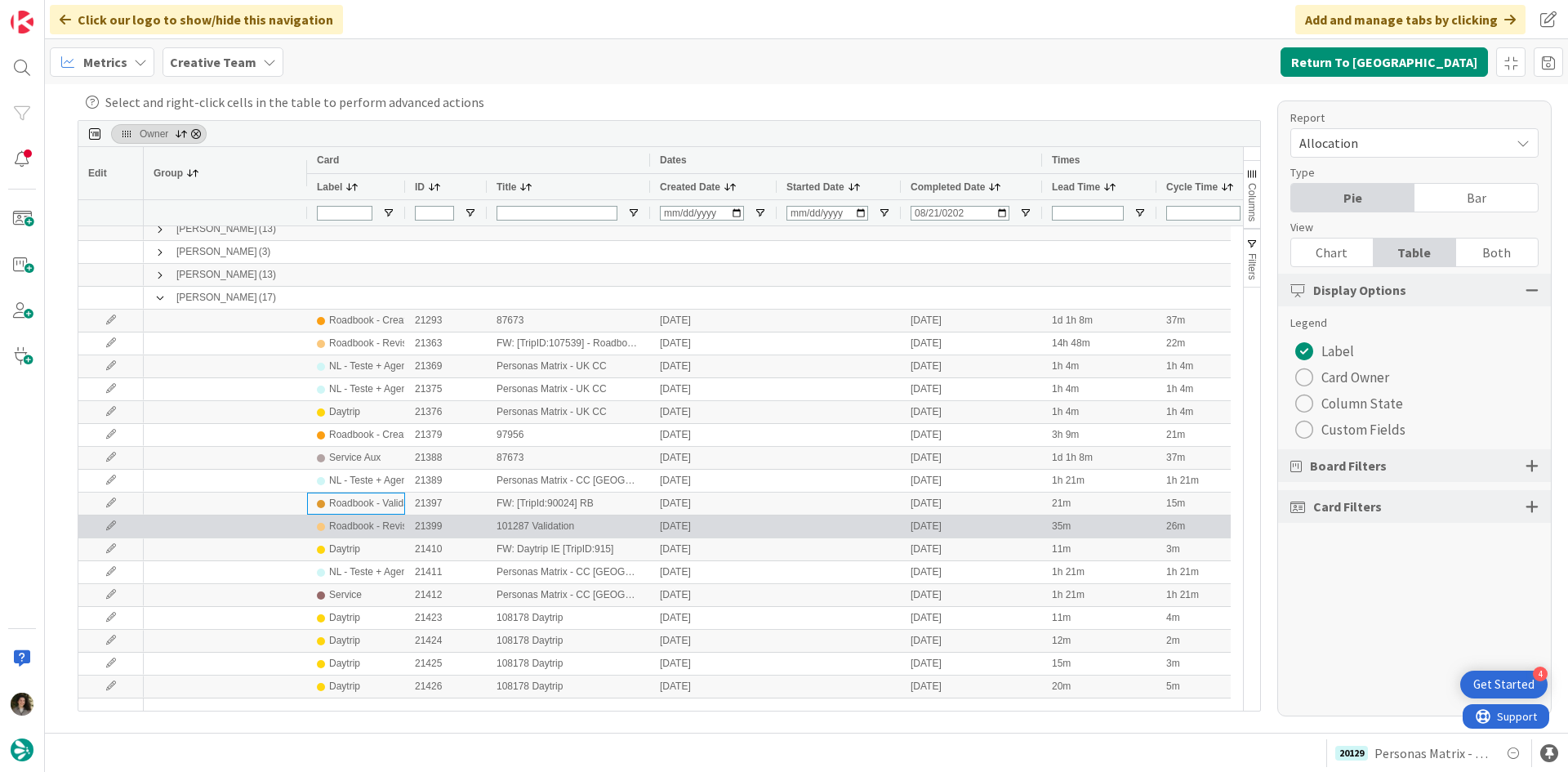
click at [372, 525] on div "Roadbook - Revision" at bounding box center [374, 525] width 91 height 20
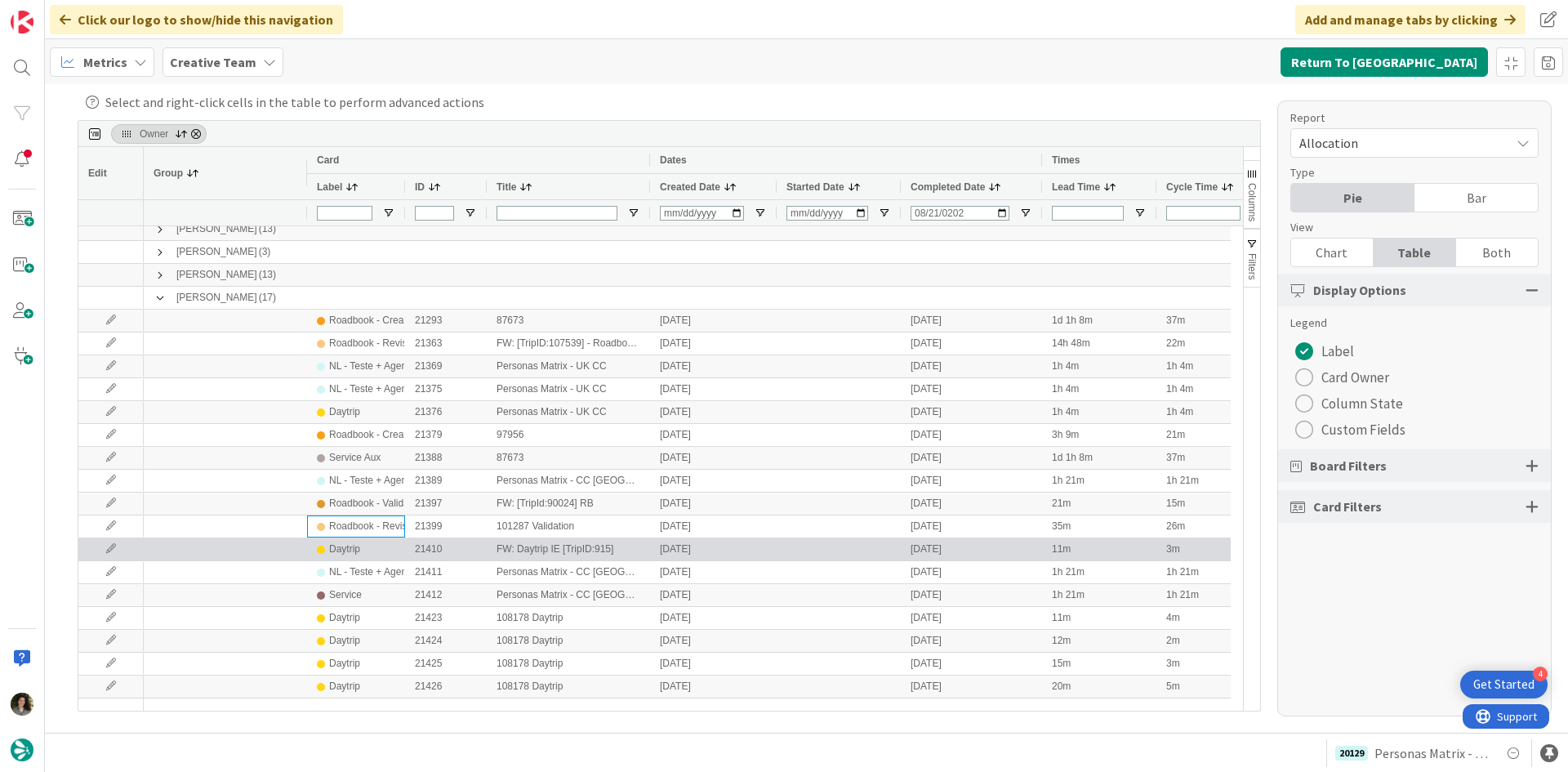
click at [368, 548] on div "Daytrip" at bounding box center [356, 548] width 78 height 20
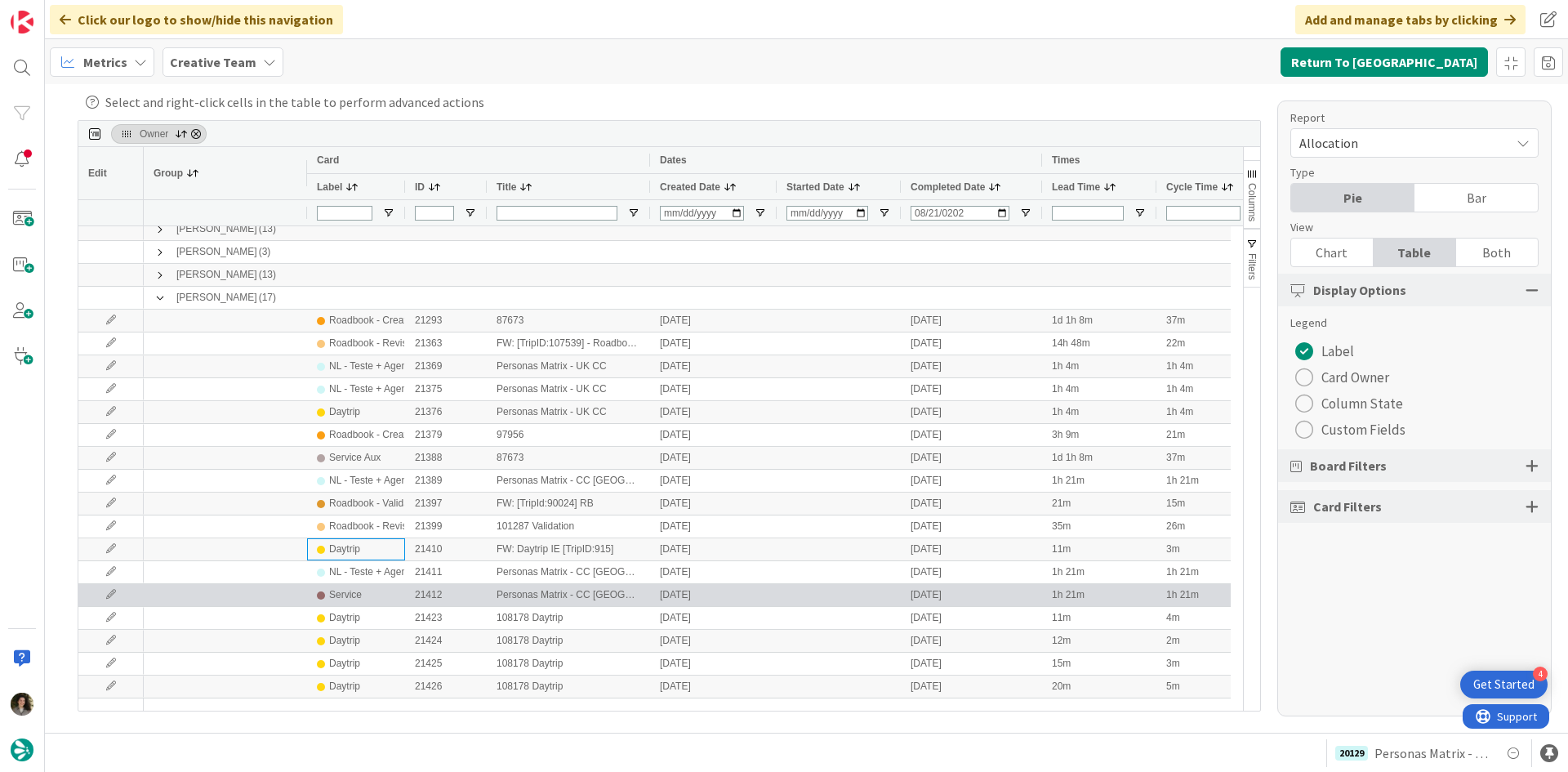
click at [368, 591] on div "Service" at bounding box center [356, 594] width 78 height 20
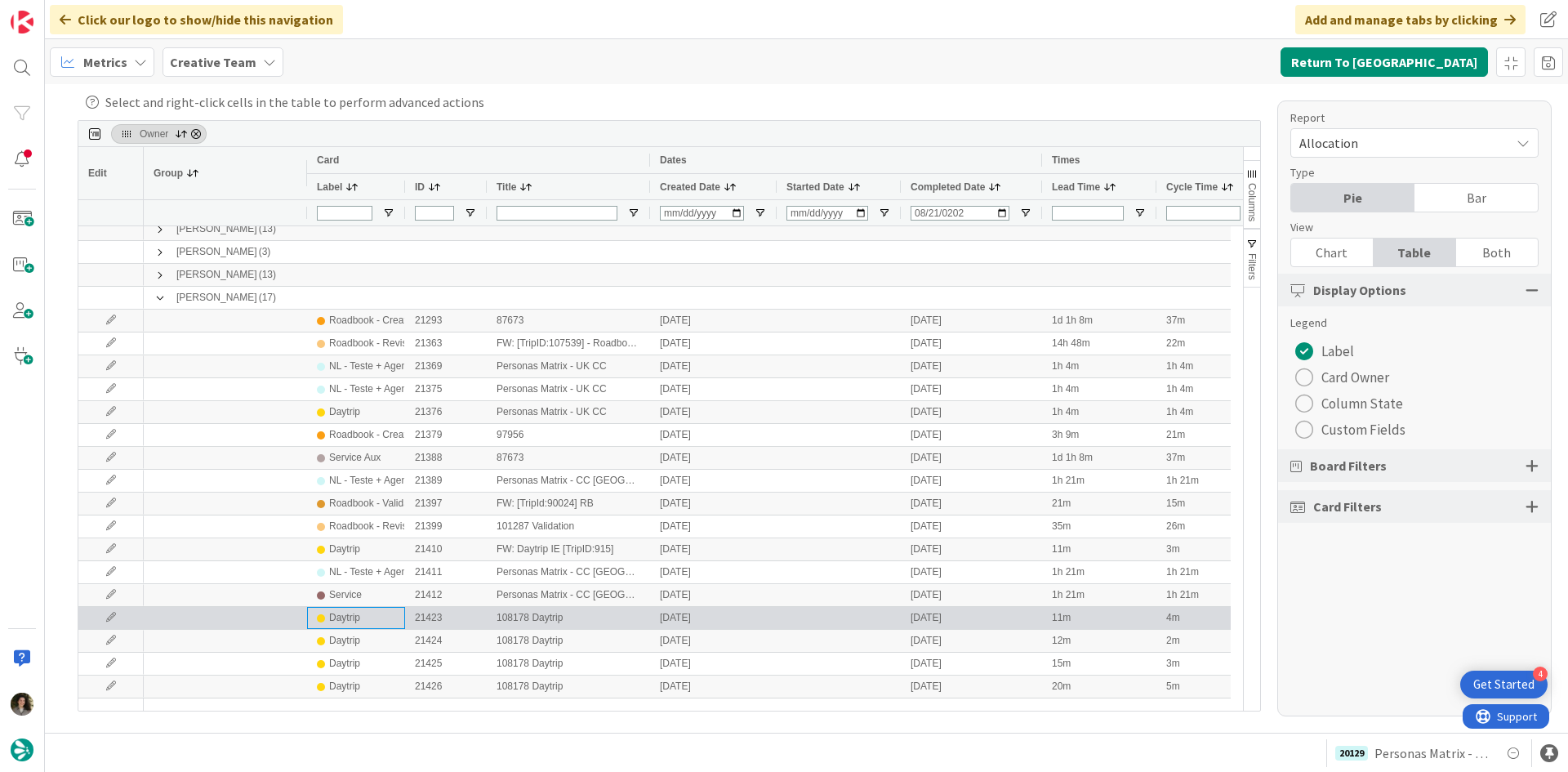
click at [373, 616] on div "Daytrip" at bounding box center [356, 617] width 78 height 20
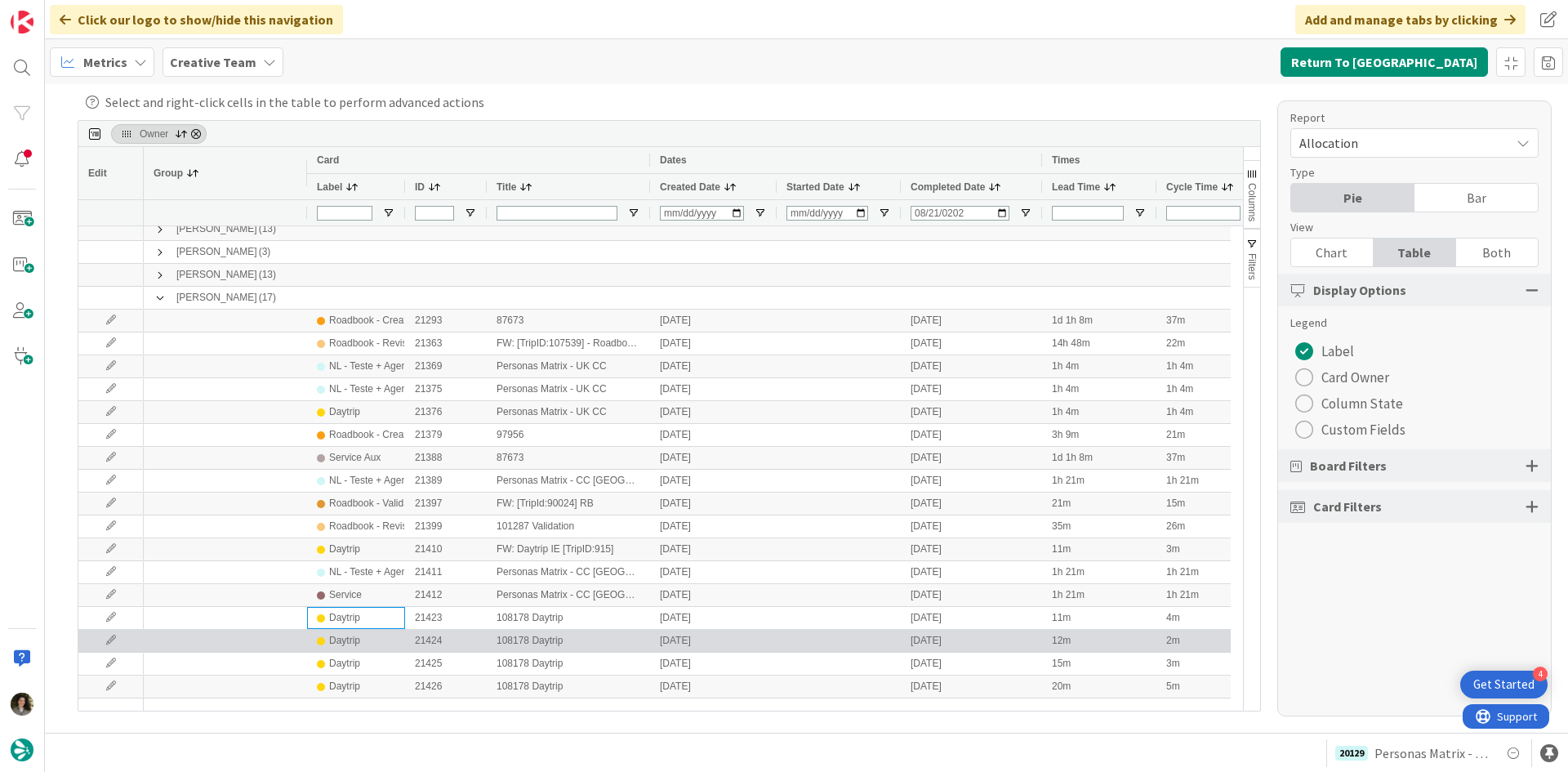
click at [375, 645] on div "Daytrip" at bounding box center [356, 640] width 78 height 20
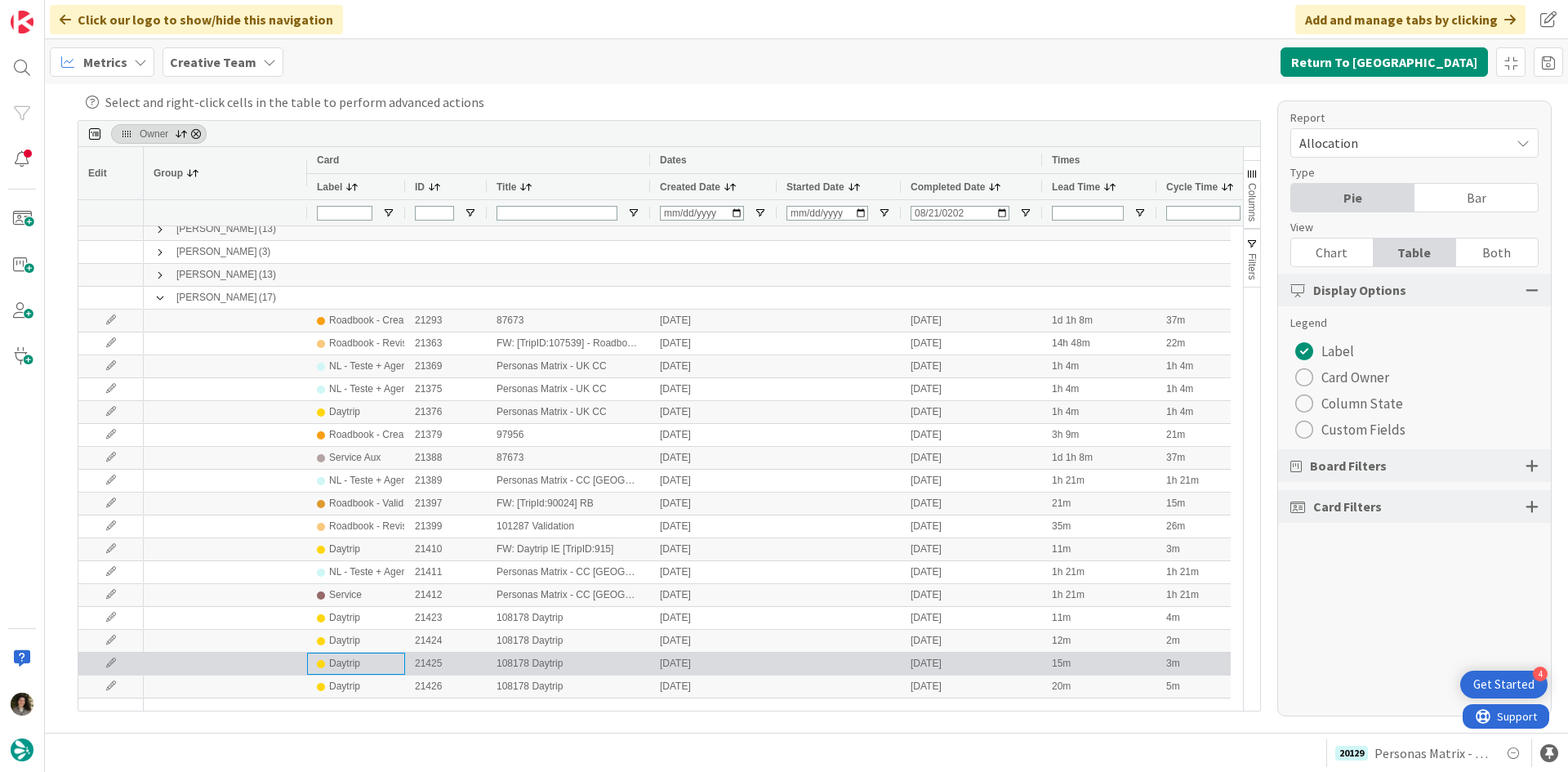
click at [372, 658] on div "Daytrip" at bounding box center [356, 663] width 78 height 20
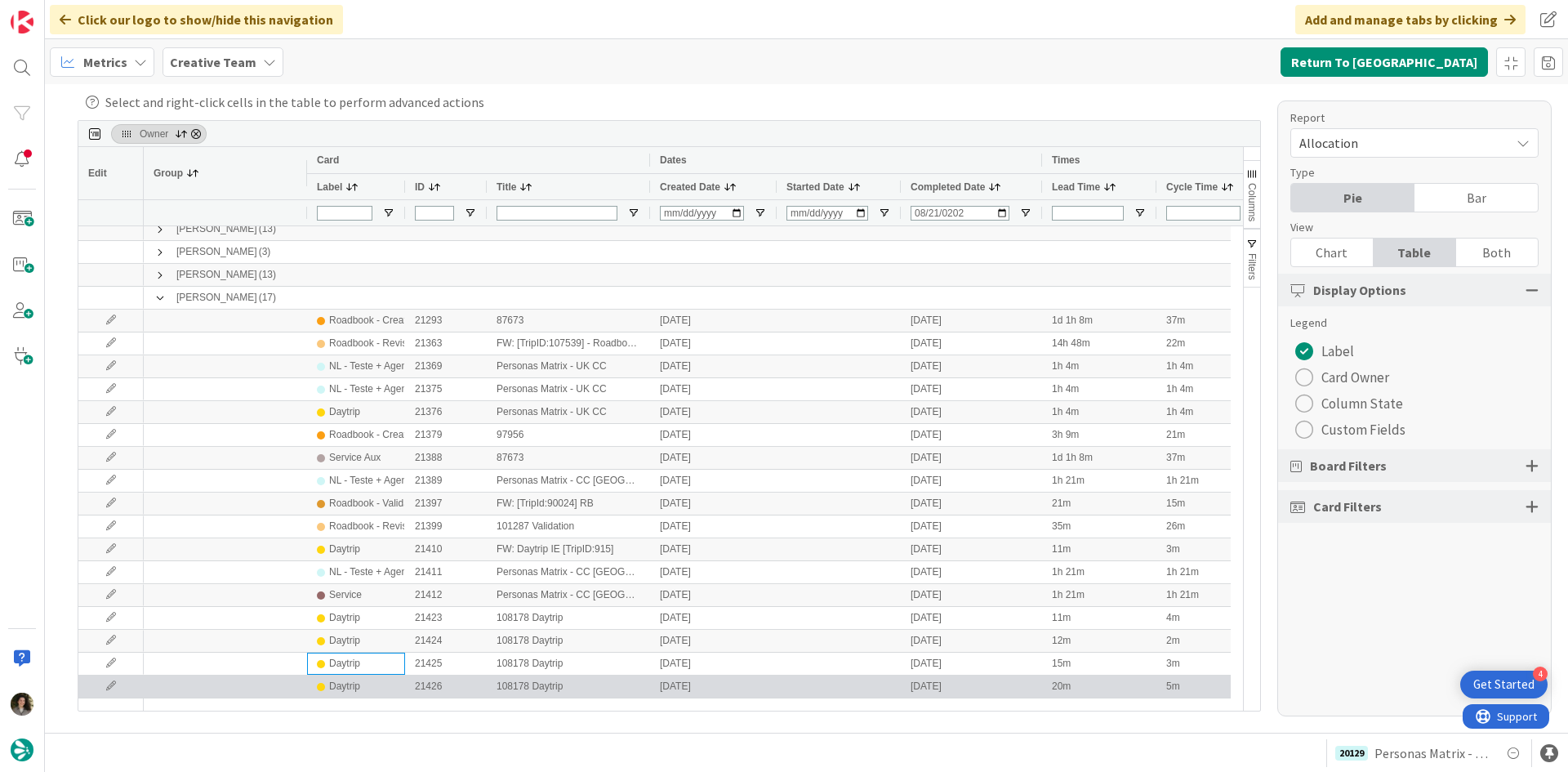
click at [365, 681] on div "Daytrip" at bounding box center [356, 686] width 78 height 20
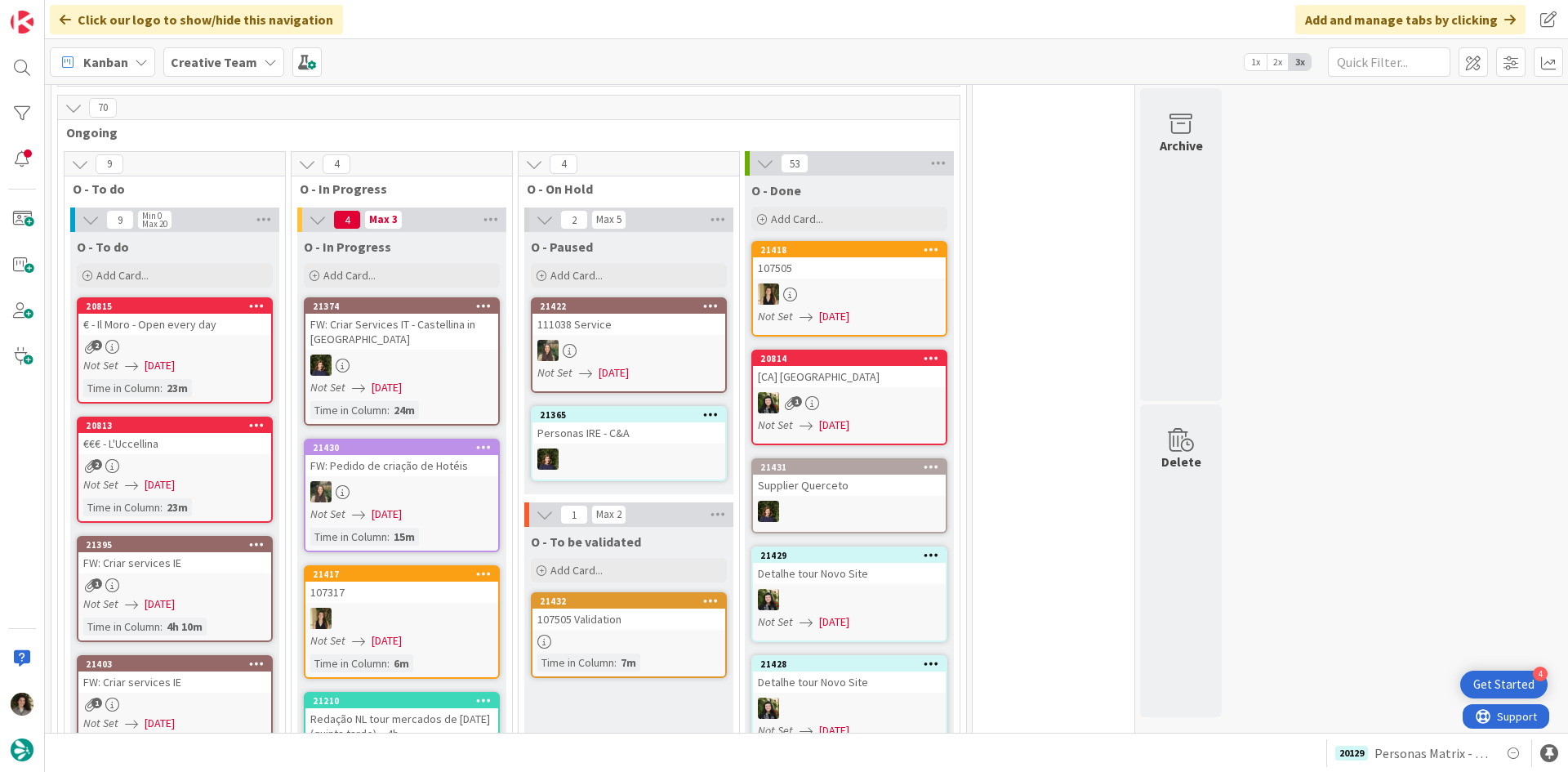
scroll to position [1470, 0]
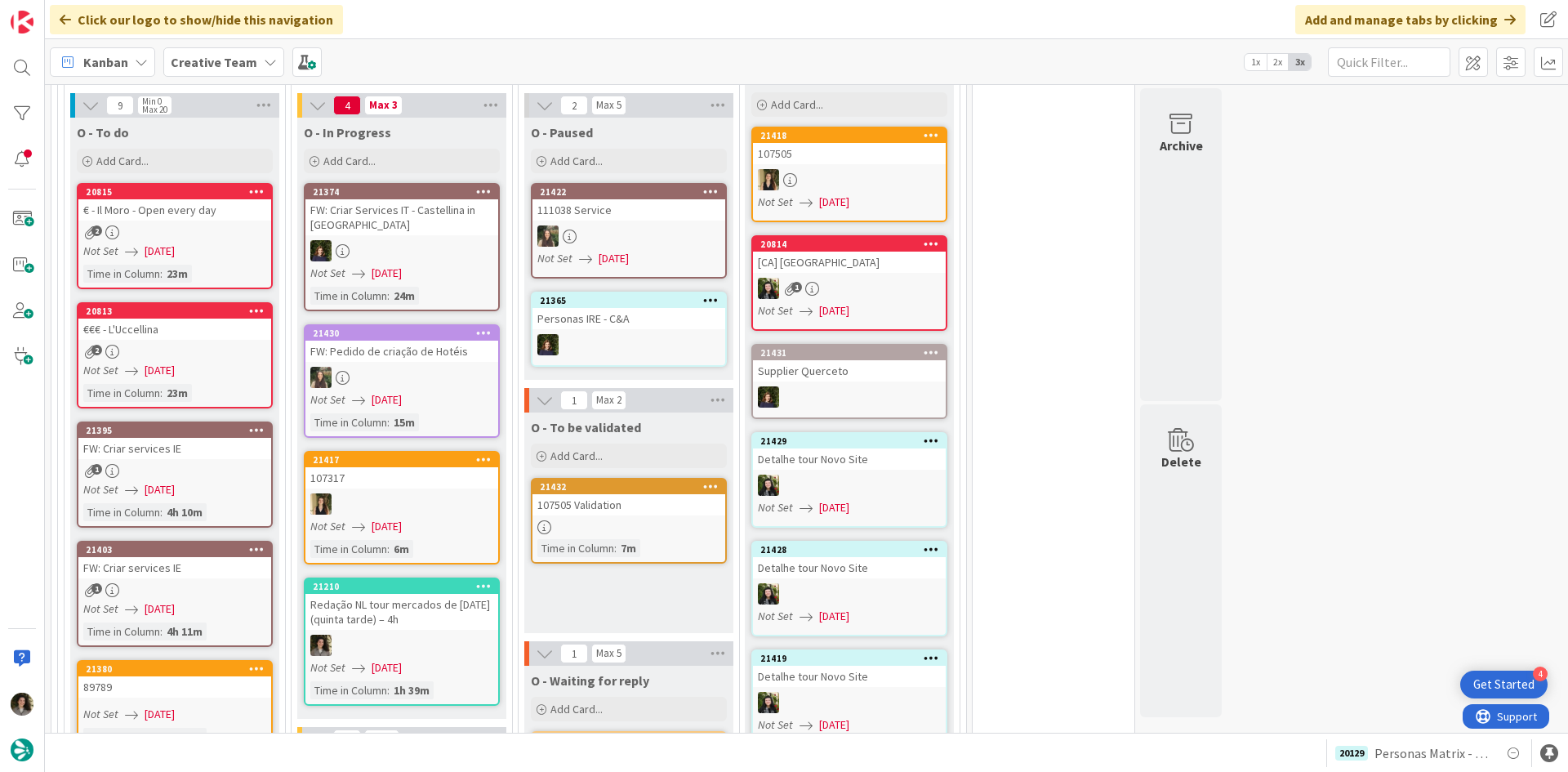
click at [605, 494] on div "107505 Validation" at bounding box center [628, 504] width 193 height 21
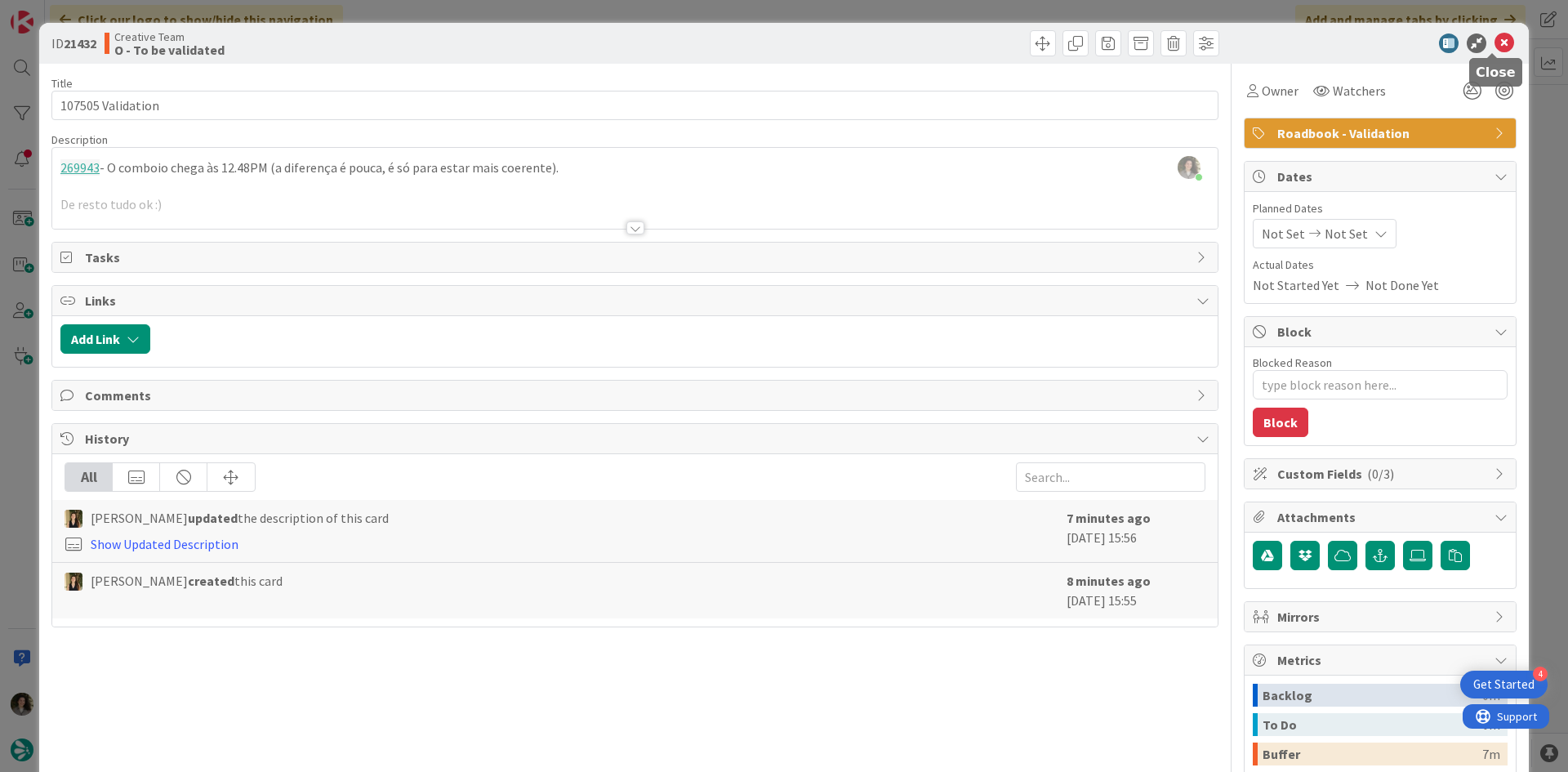
click at [1494, 38] on icon at bounding box center [1504, 43] width 20 height 20
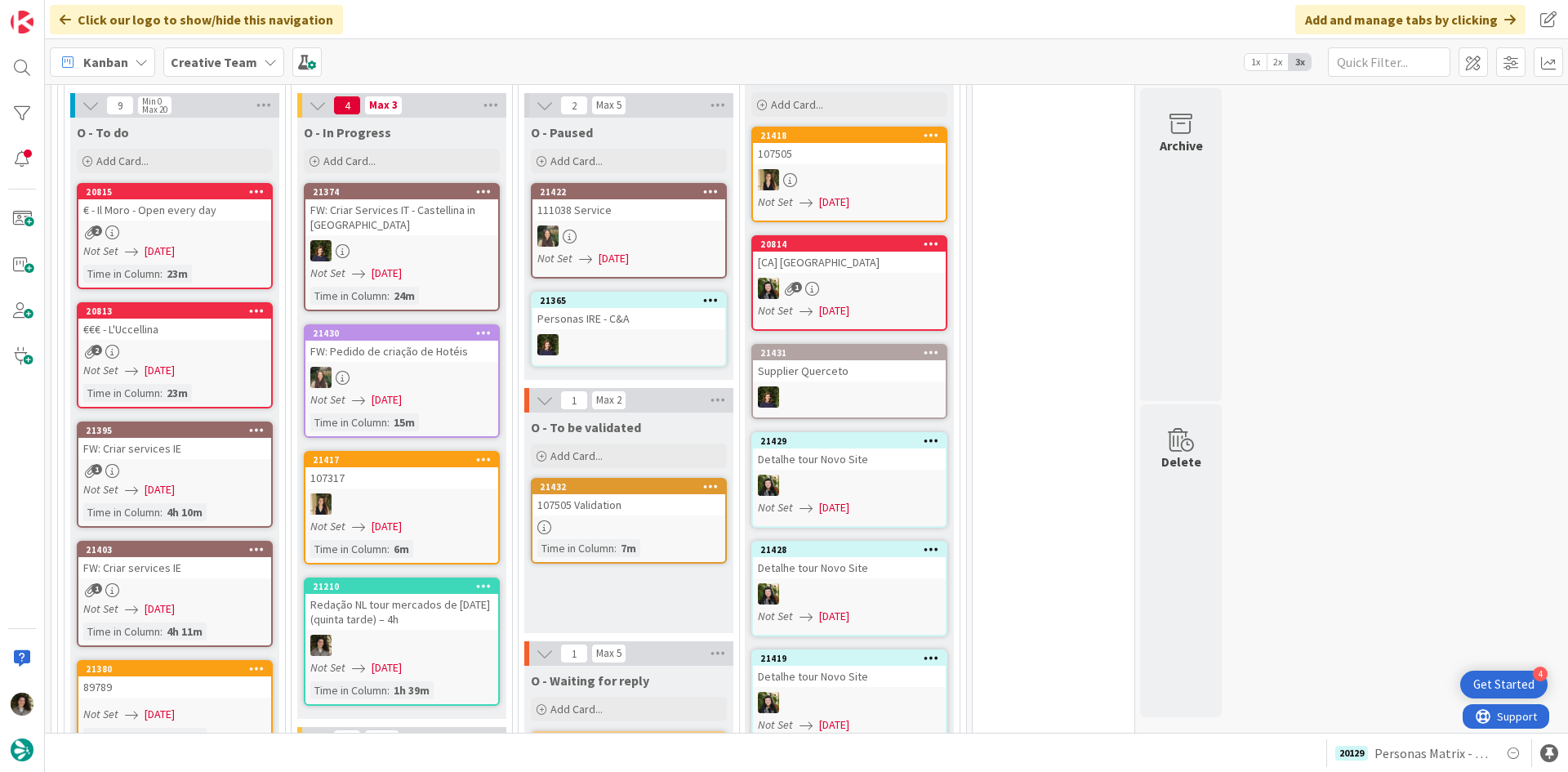
click at [354, 634] on div at bounding box center [402, 645] width 193 height 21
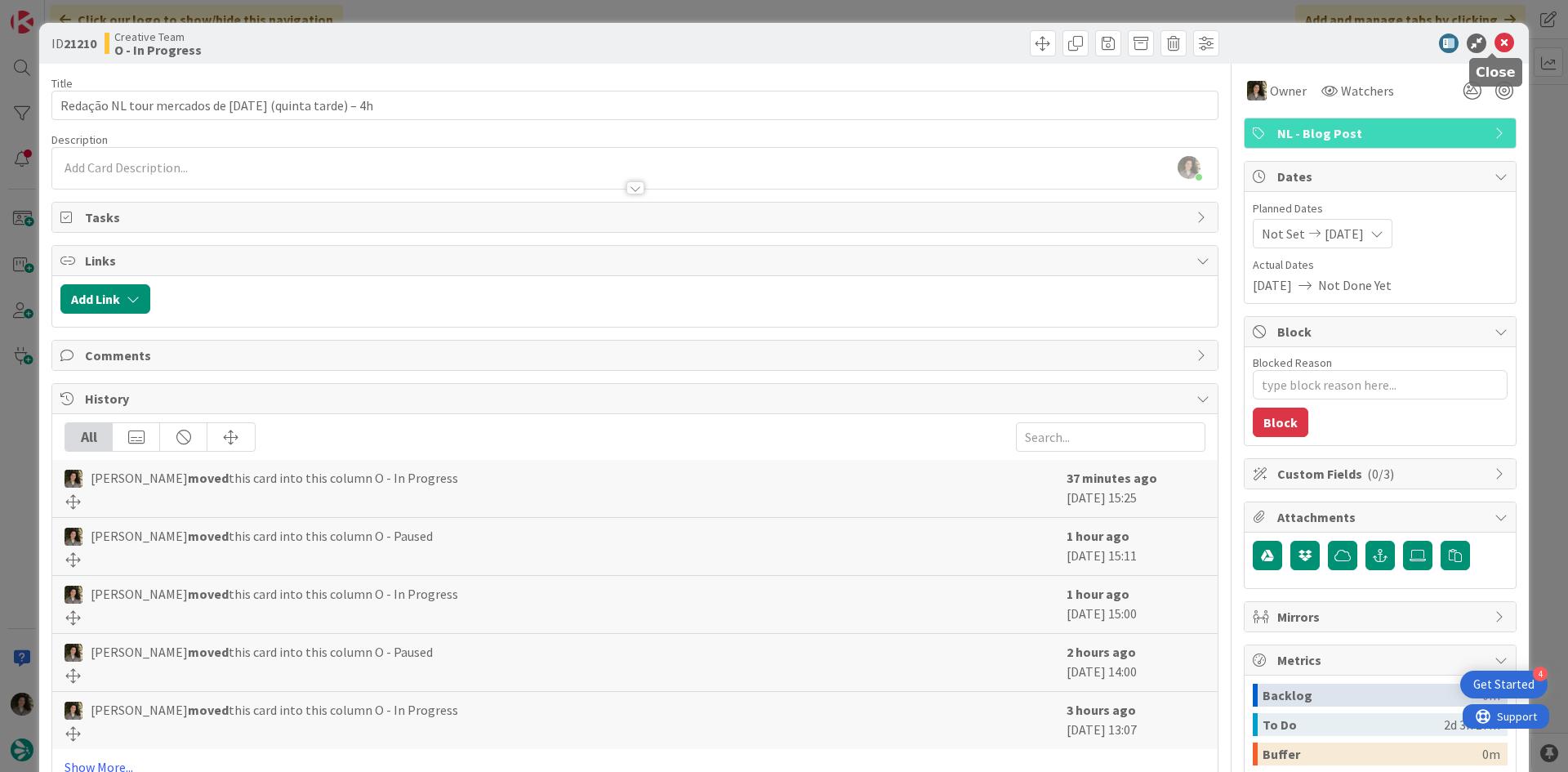
click at [1498, 36] on icon at bounding box center [1504, 43] width 20 height 20
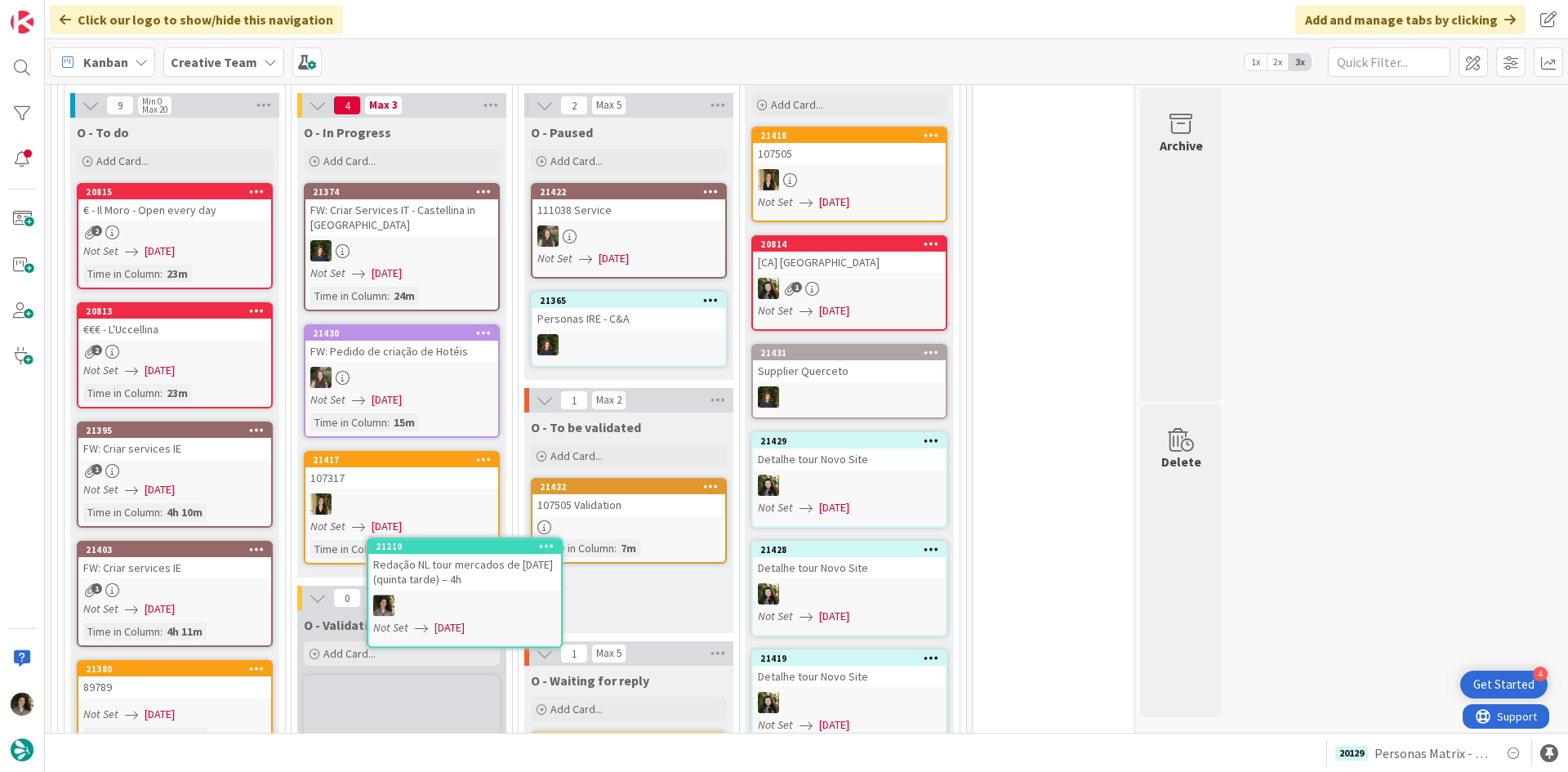
scroll to position [1500, 0]
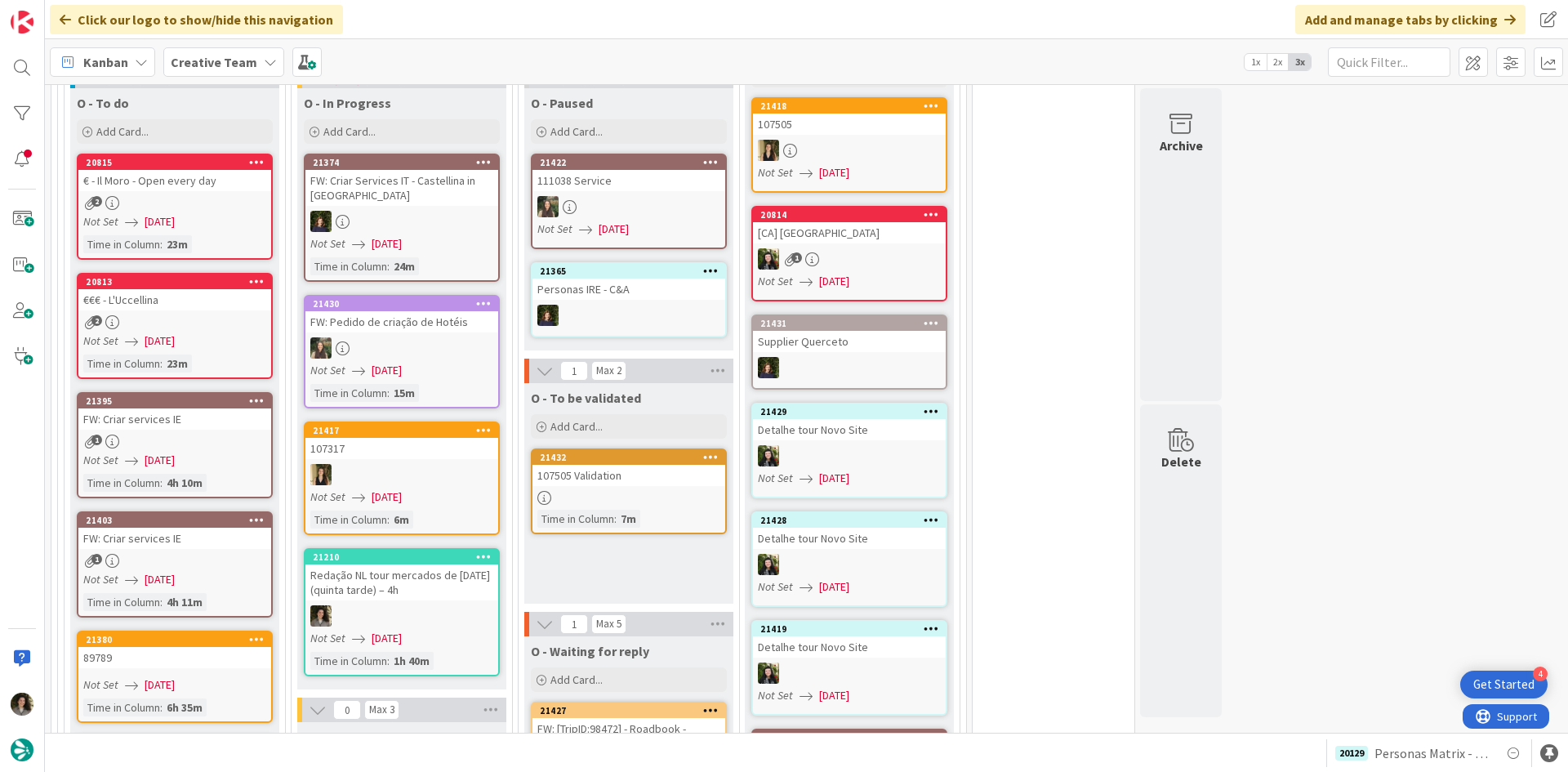
click at [398, 606] on div at bounding box center [402, 616] width 193 height 21
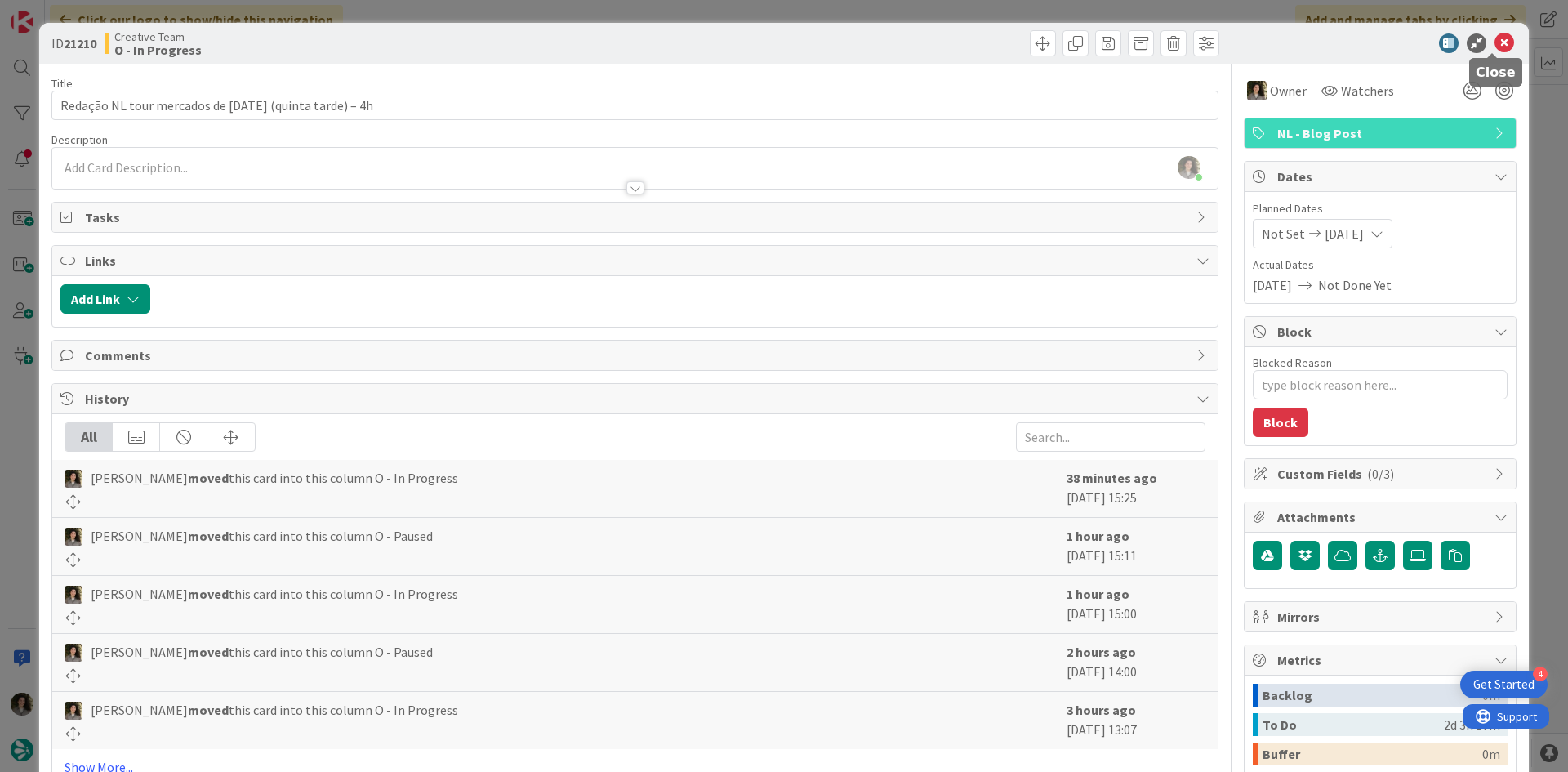
click at [1499, 45] on icon at bounding box center [1504, 43] width 20 height 20
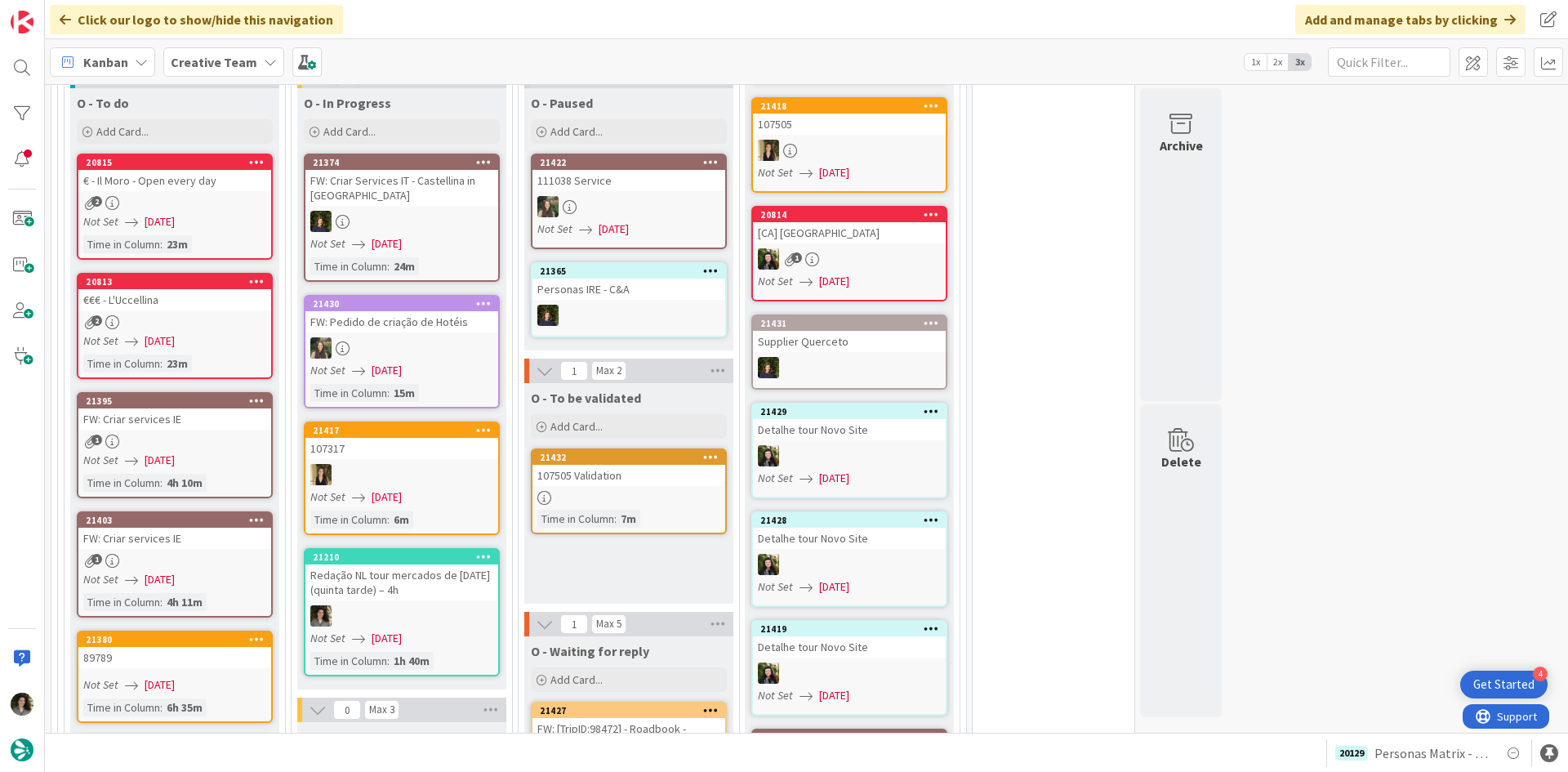
click at [414, 606] on div at bounding box center [402, 616] width 193 height 21
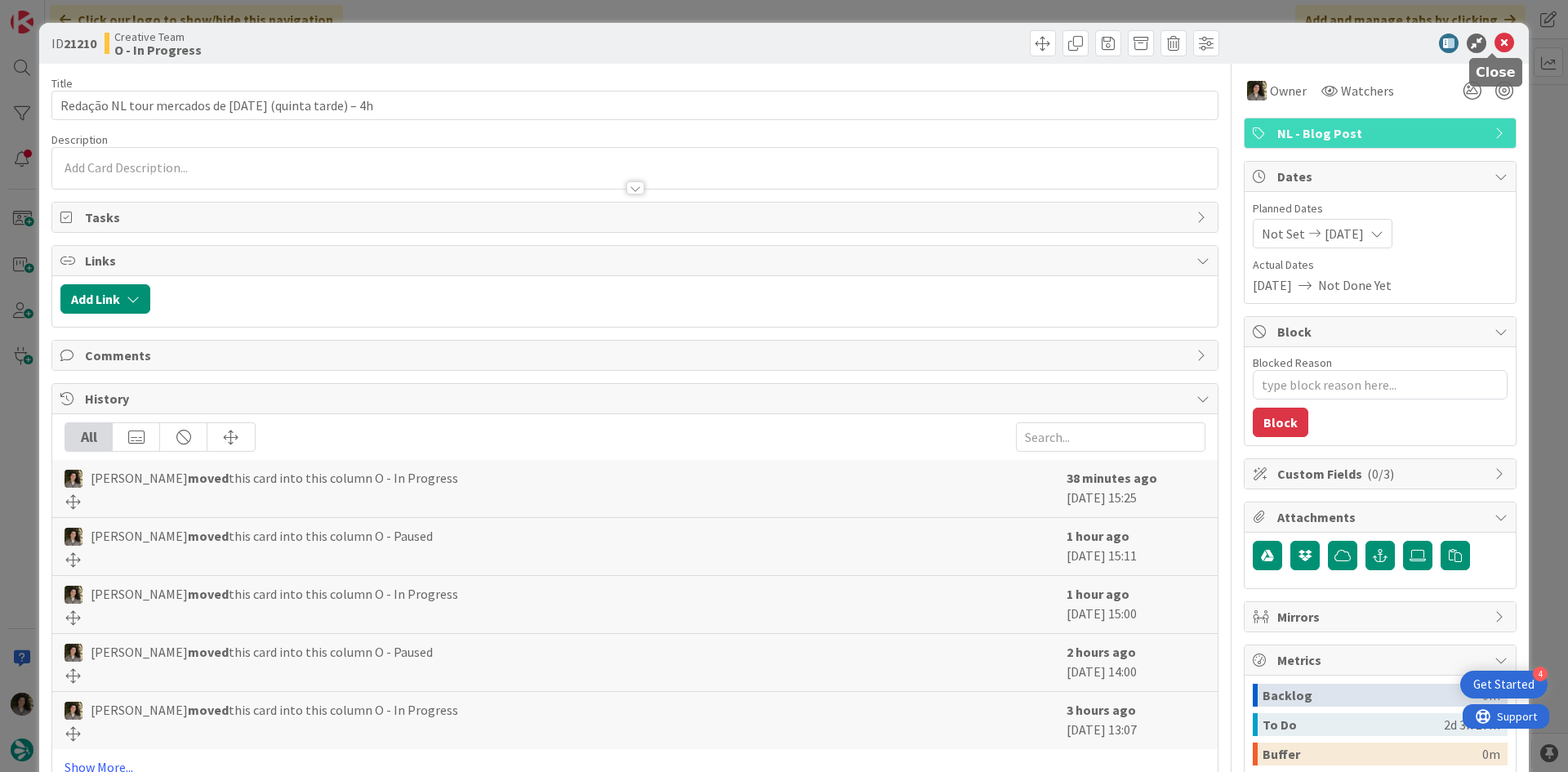
click at [1494, 46] on icon at bounding box center [1504, 43] width 20 height 20
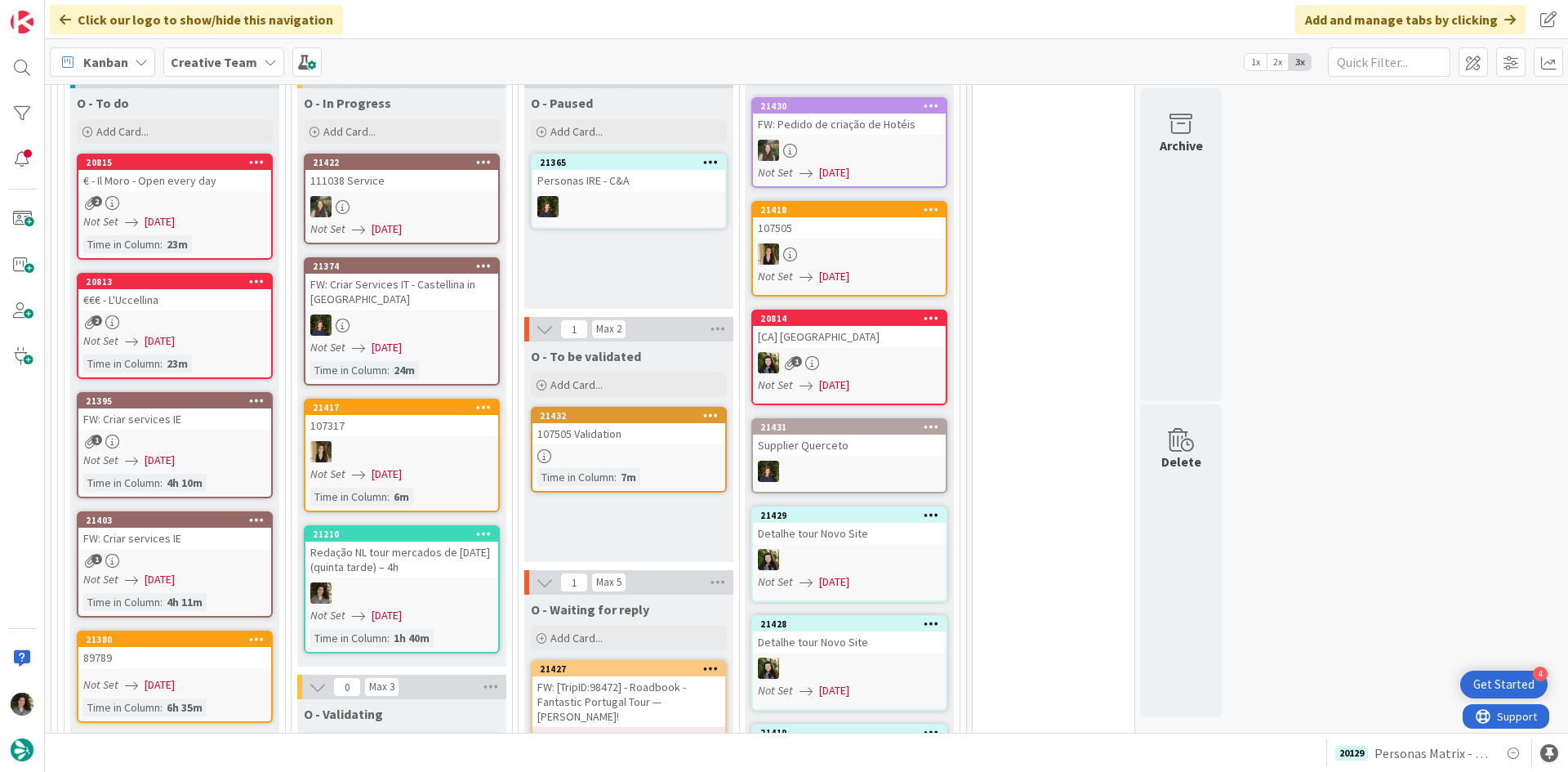
click at [646, 449] on div at bounding box center [628, 456] width 193 height 14
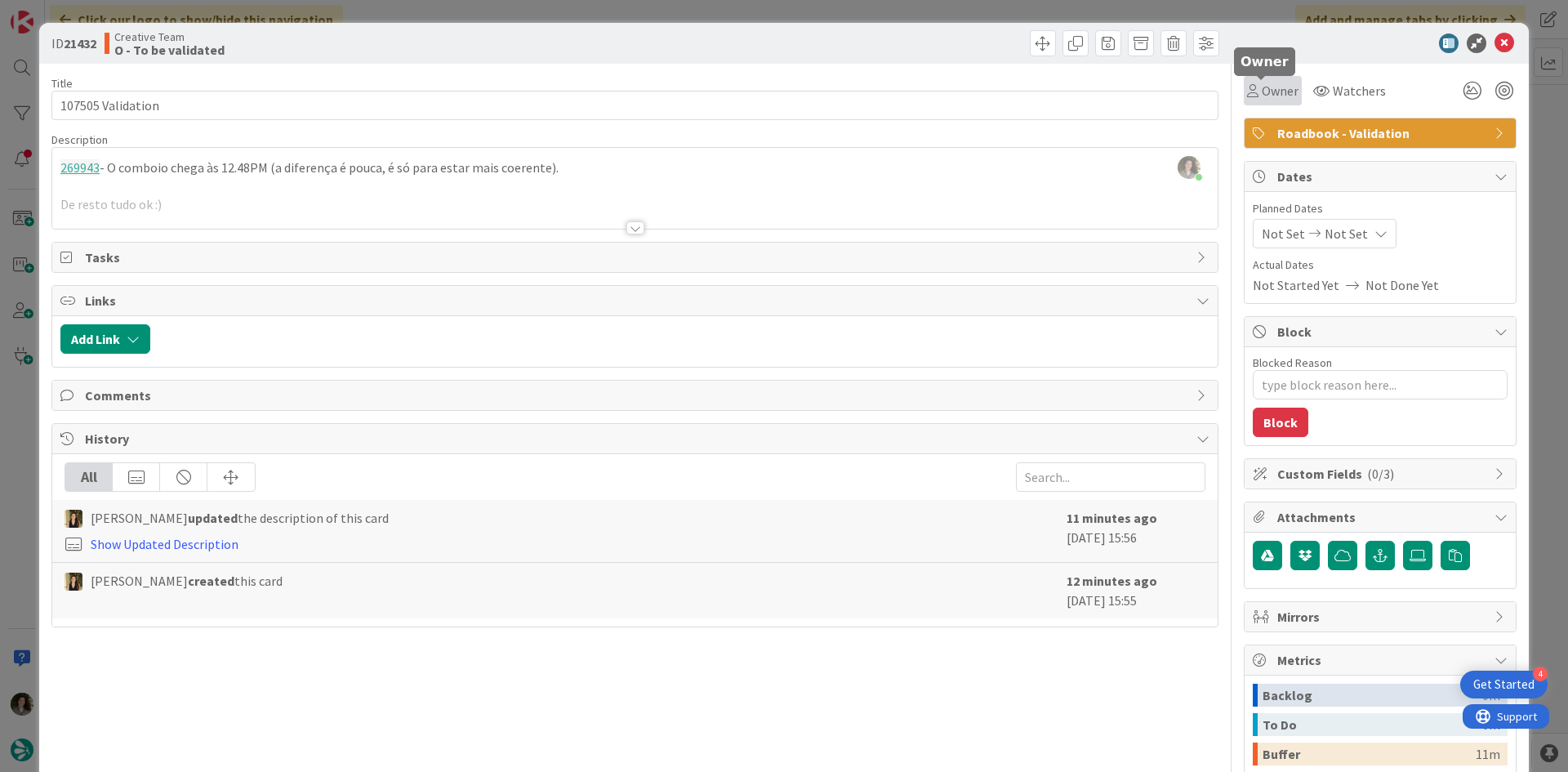
click at [1263, 86] on span "Owner" at bounding box center [1280, 91] width 36 height 20
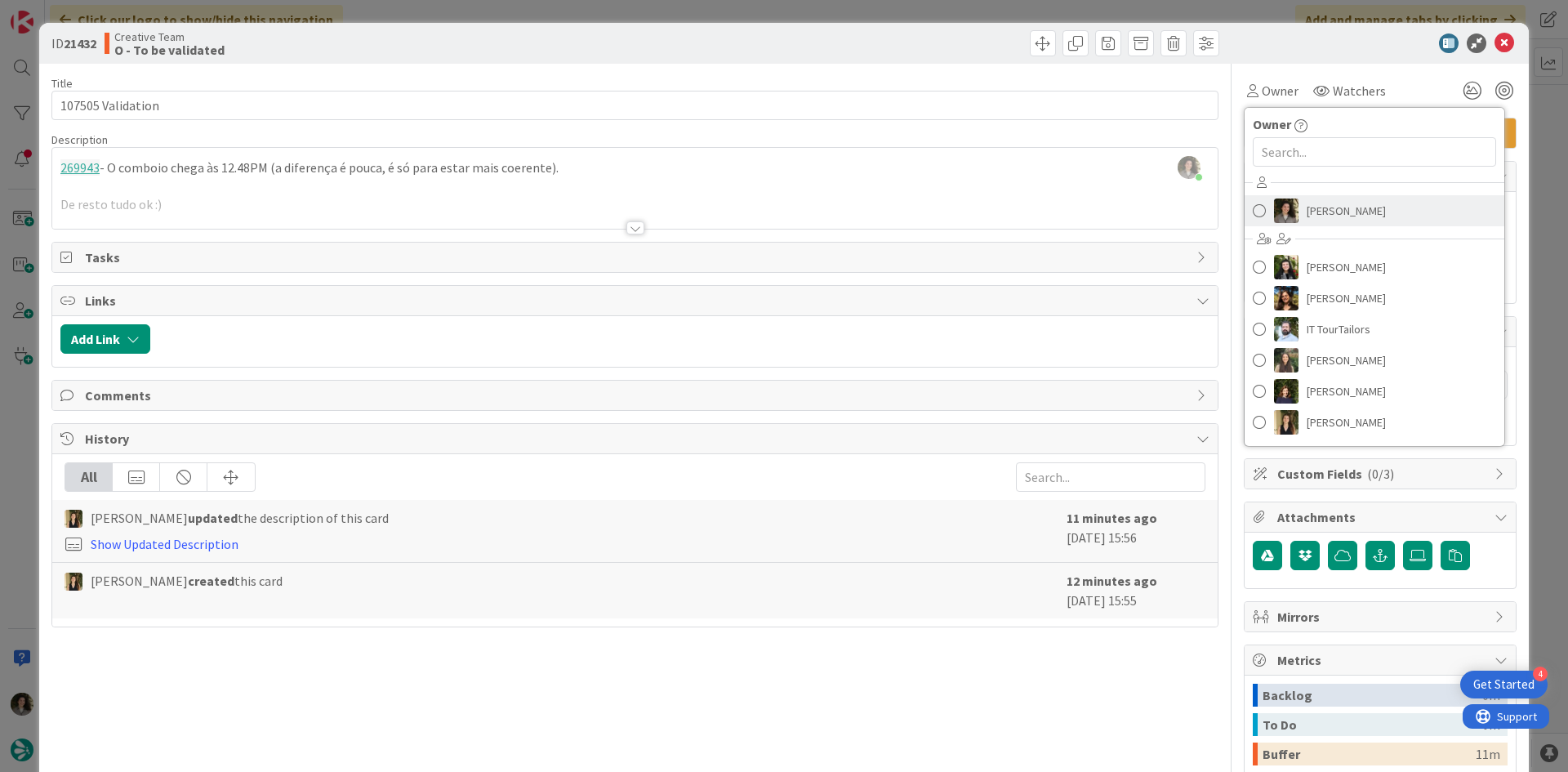
click at [1358, 205] on span "[PERSON_NAME]" at bounding box center [1346, 211] width 79 height 25
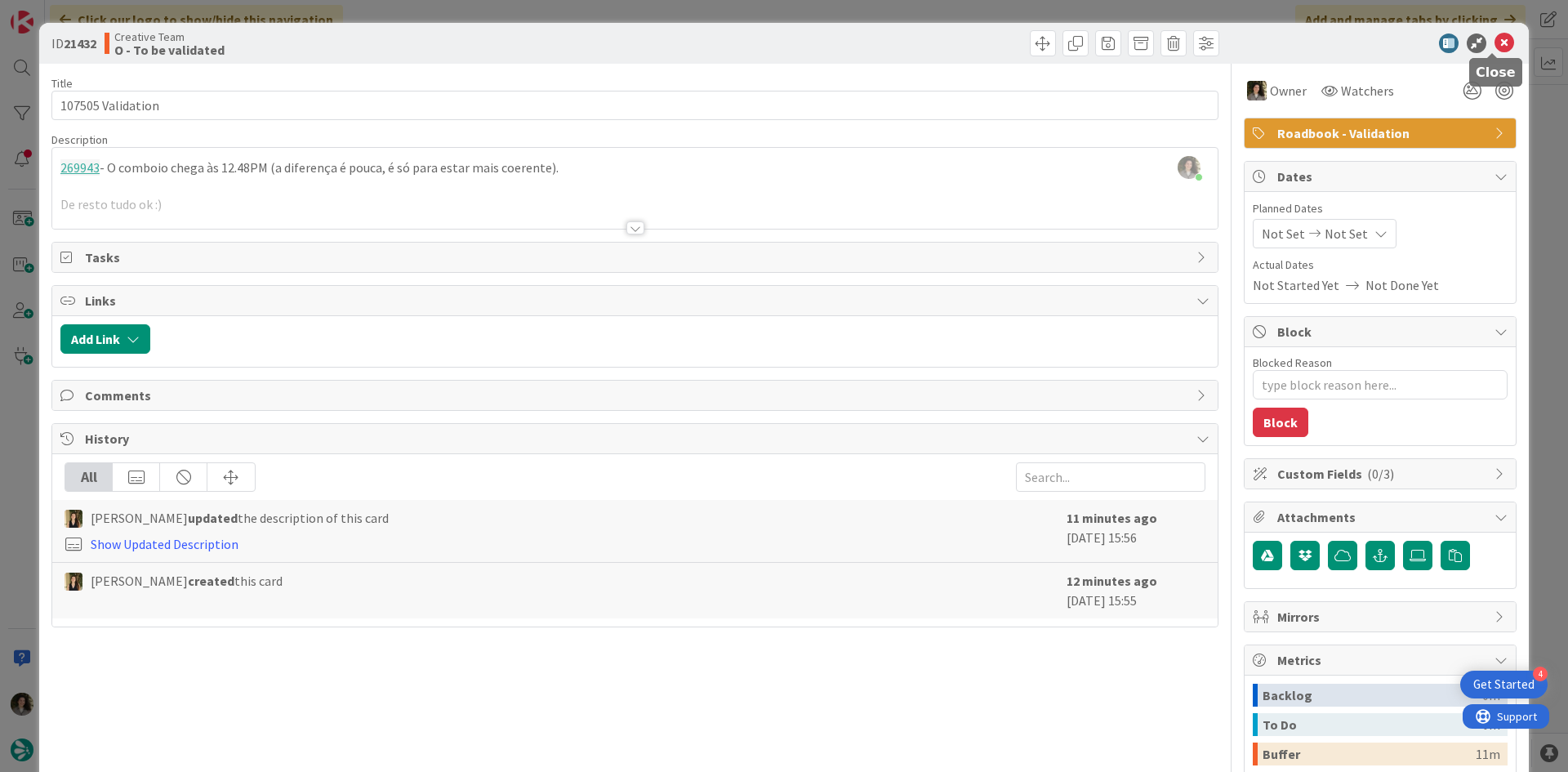
click at [1494, 34] on icon at bounding box center [1504, 43] width 20 height 20
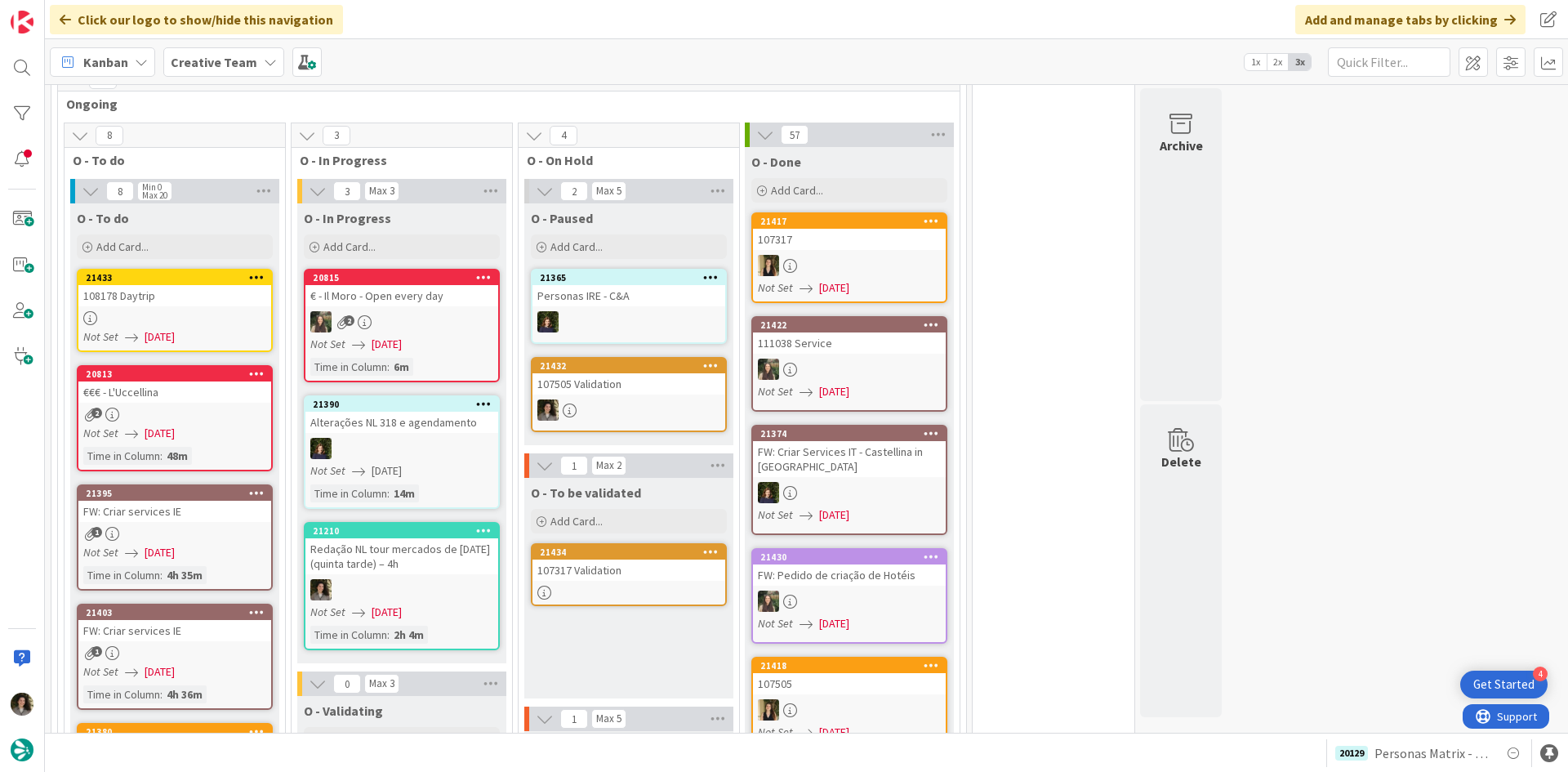
scroll to position [1388, 0]
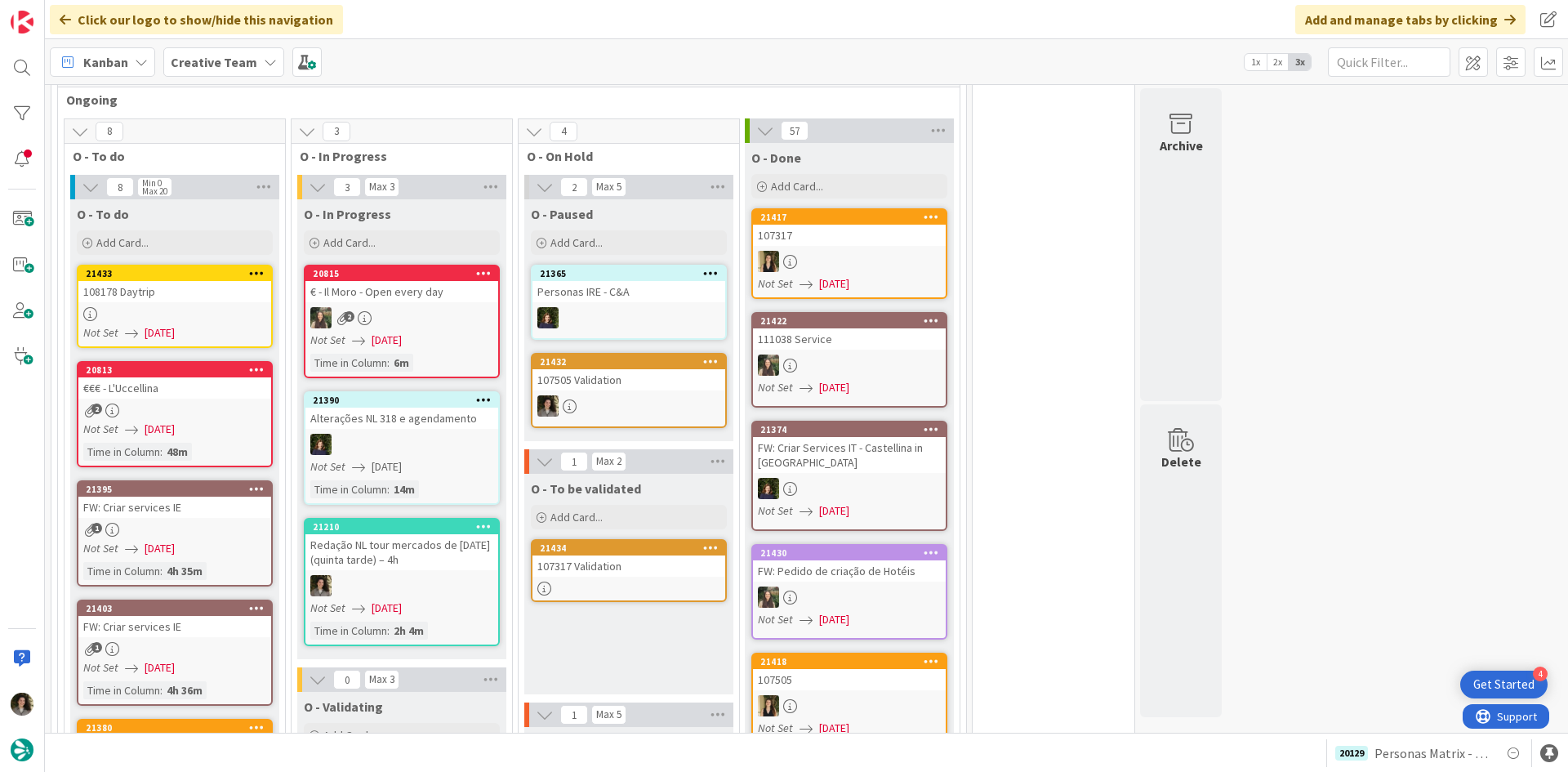
click at [208, 281] on div "108178 Daytrip" at bounding box center [175, 291] width 193 height 21
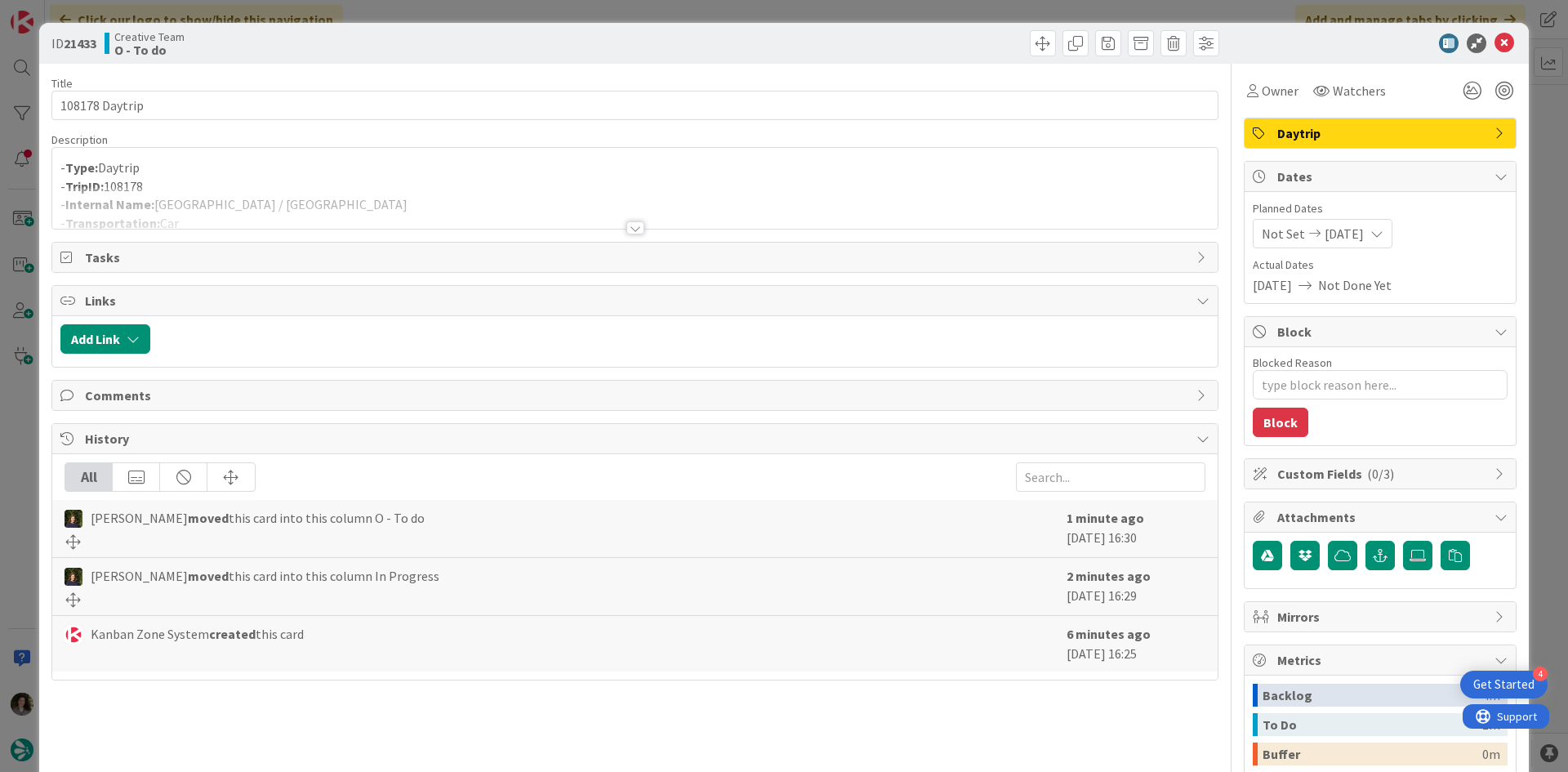
click at [637, 225] on div at bounding box center [635, 228] width 18 height 13
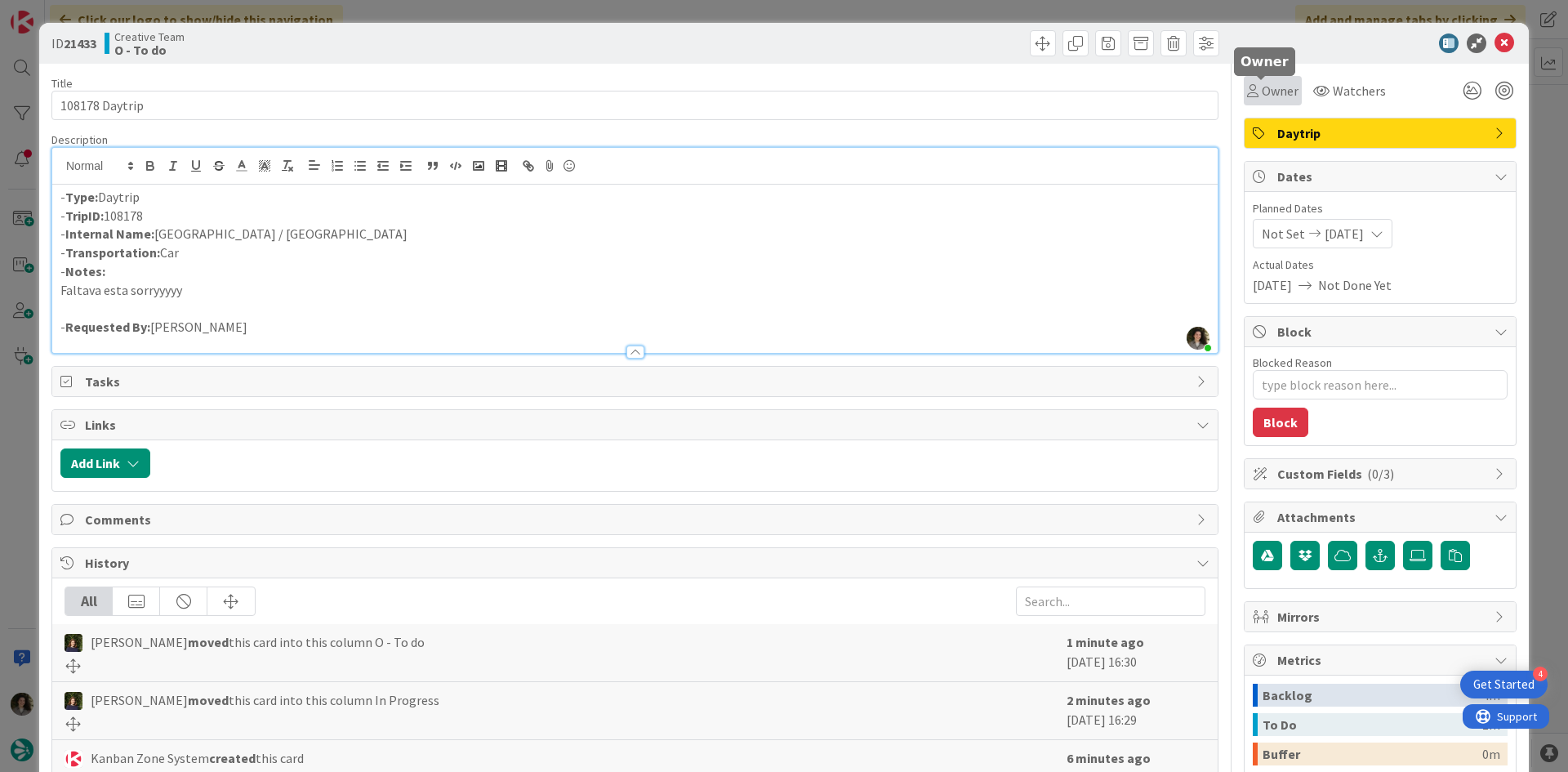
click at [1264, 98] on span "Owner" at bounding box center [1280, 91] width 36 height 20
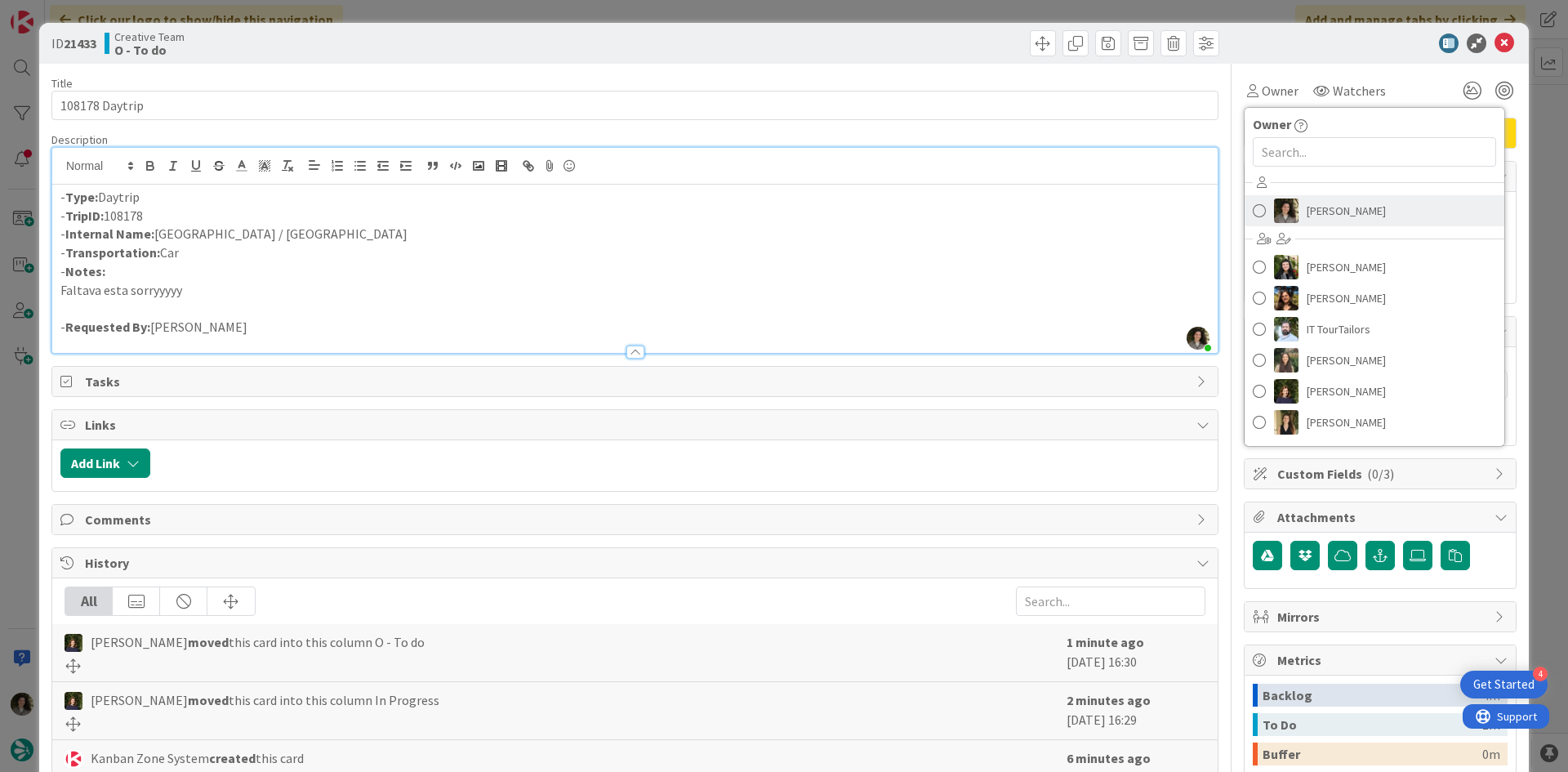
click at [1331, 203] on span "[PERSON_NAME]" at bounding box center [1346, 211] width 79 height 25
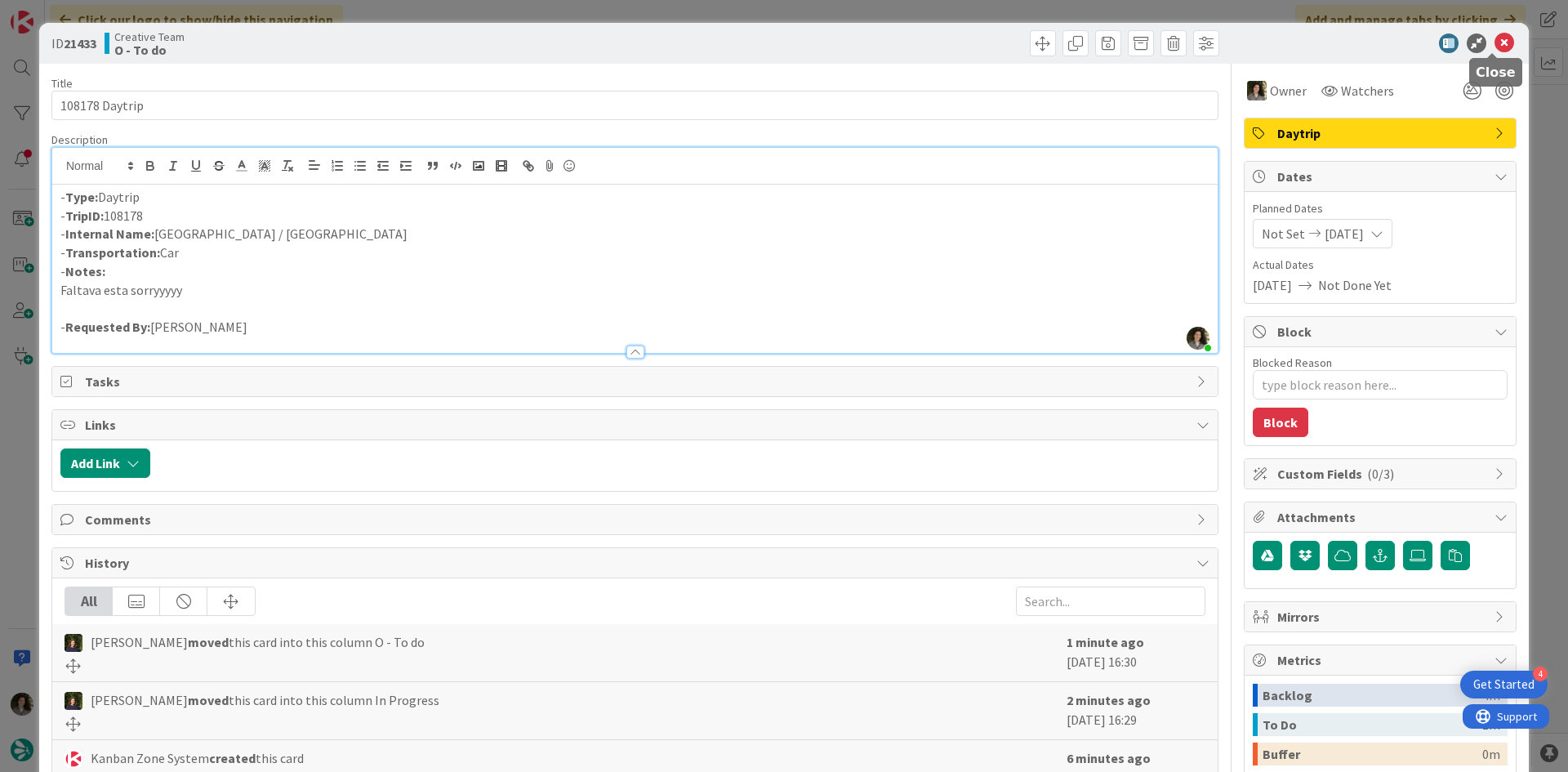
click at [1499, 38] on icon at bounding box center [1504, 43] width 20 height 20
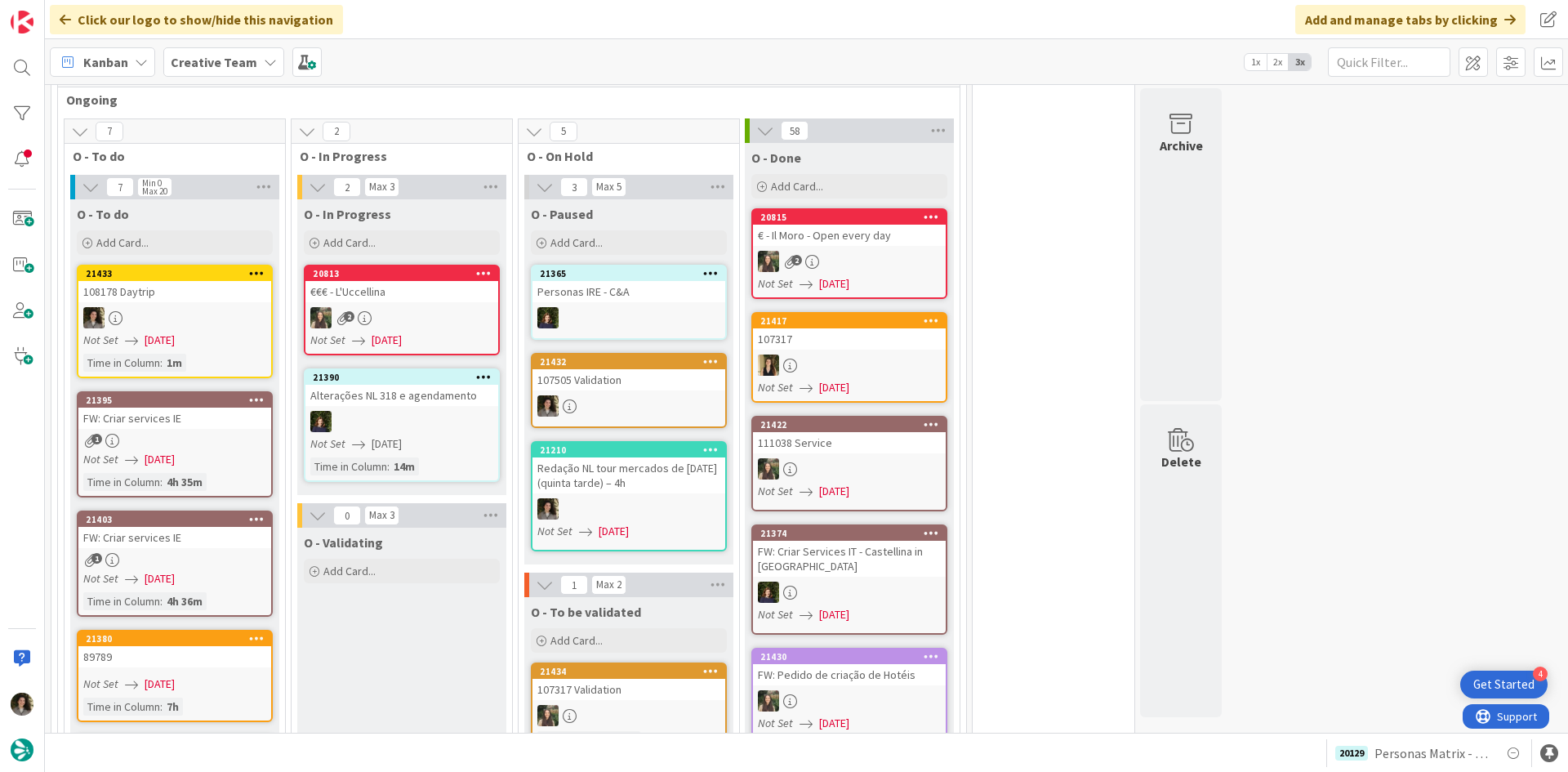
click at [618, 464] on div "Redação NL tour mercados de [DATE] (quinta tarde) – 4h" at bounding box center [628, 476] width 193 height 36
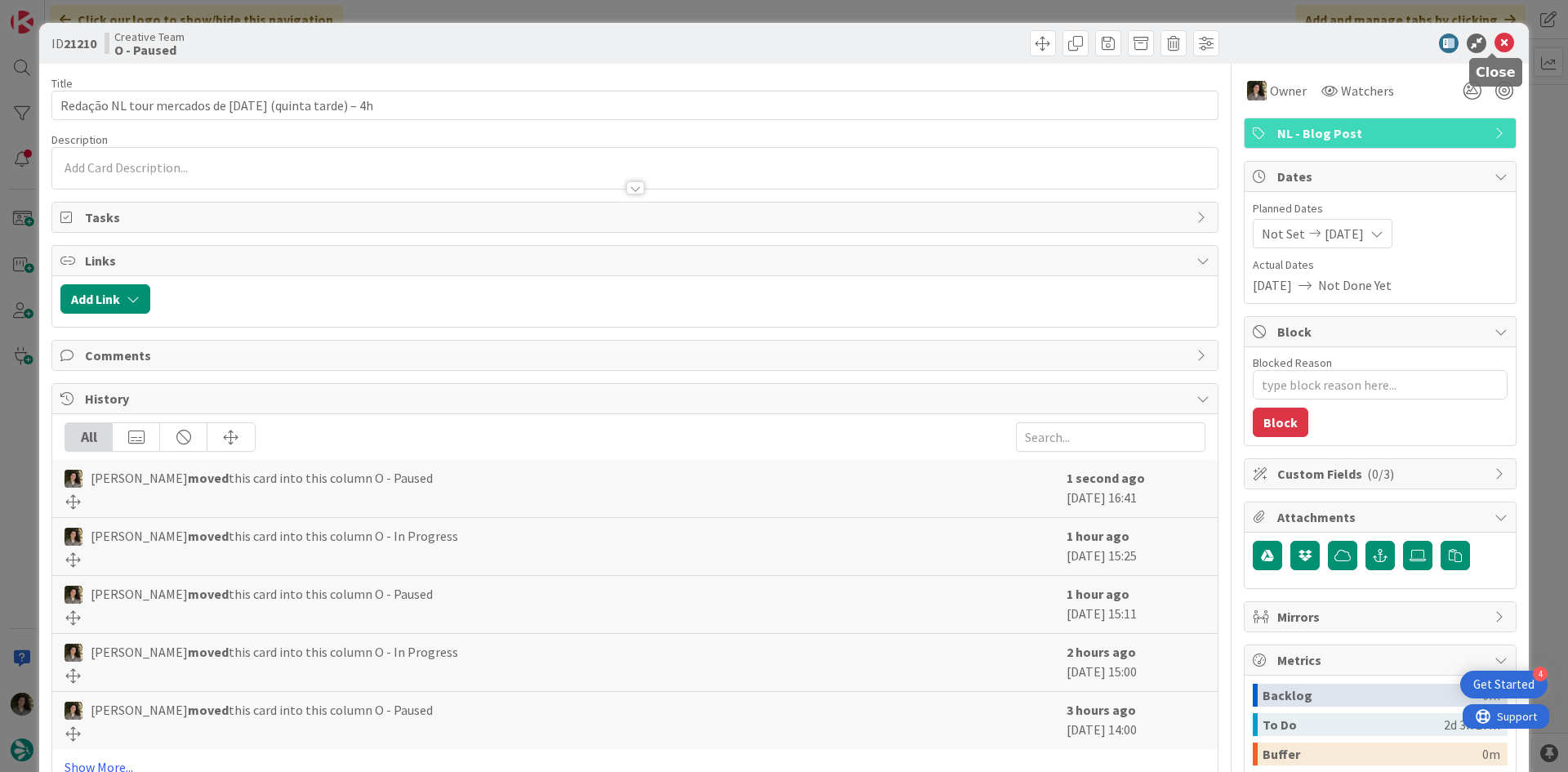
click at [1494, 42] on icon at bounding box center [1504, 43] width 20 height 20
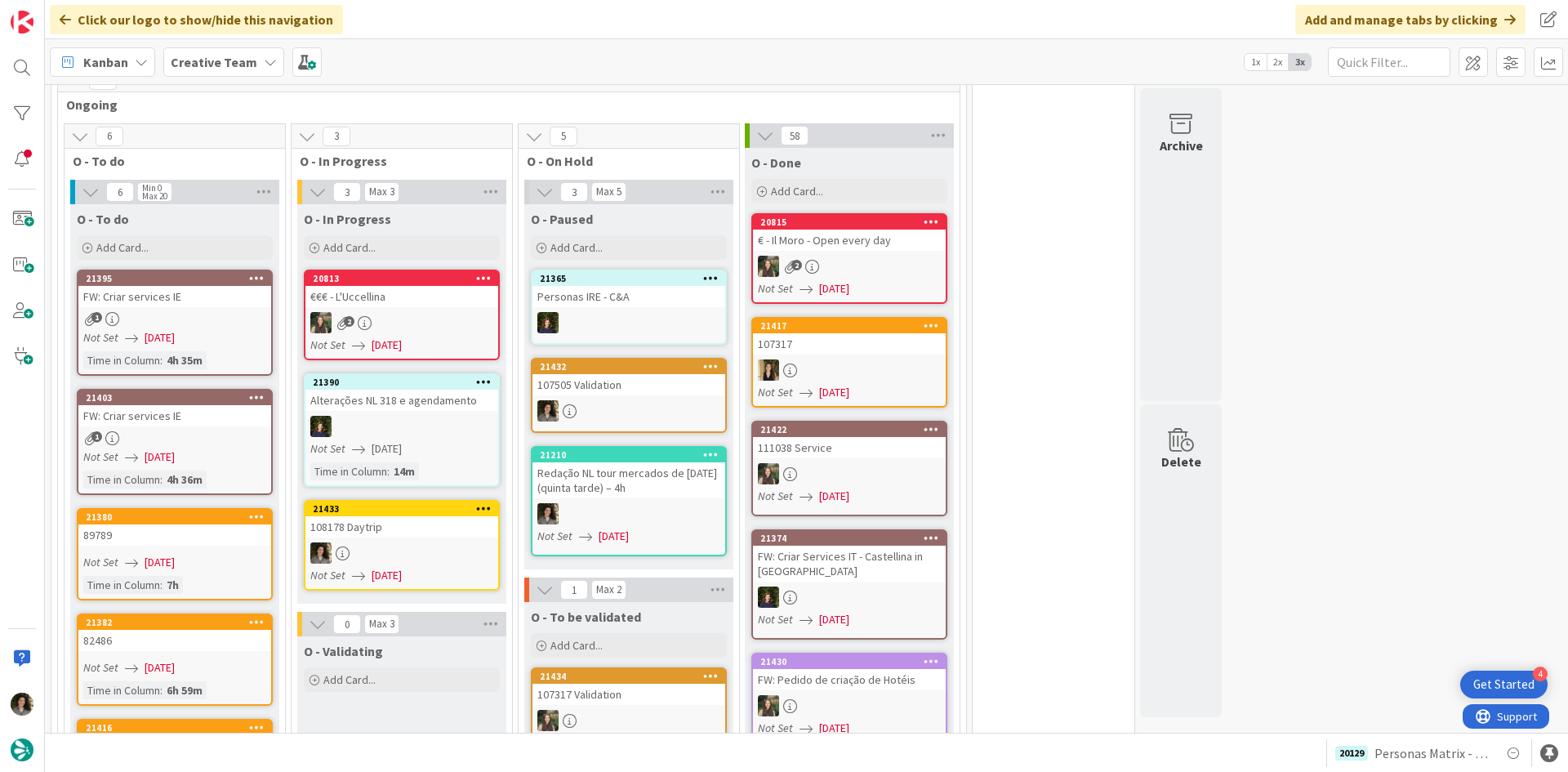
click at [375, 543] on div at bounding box center [402, 553] width 193 height 21
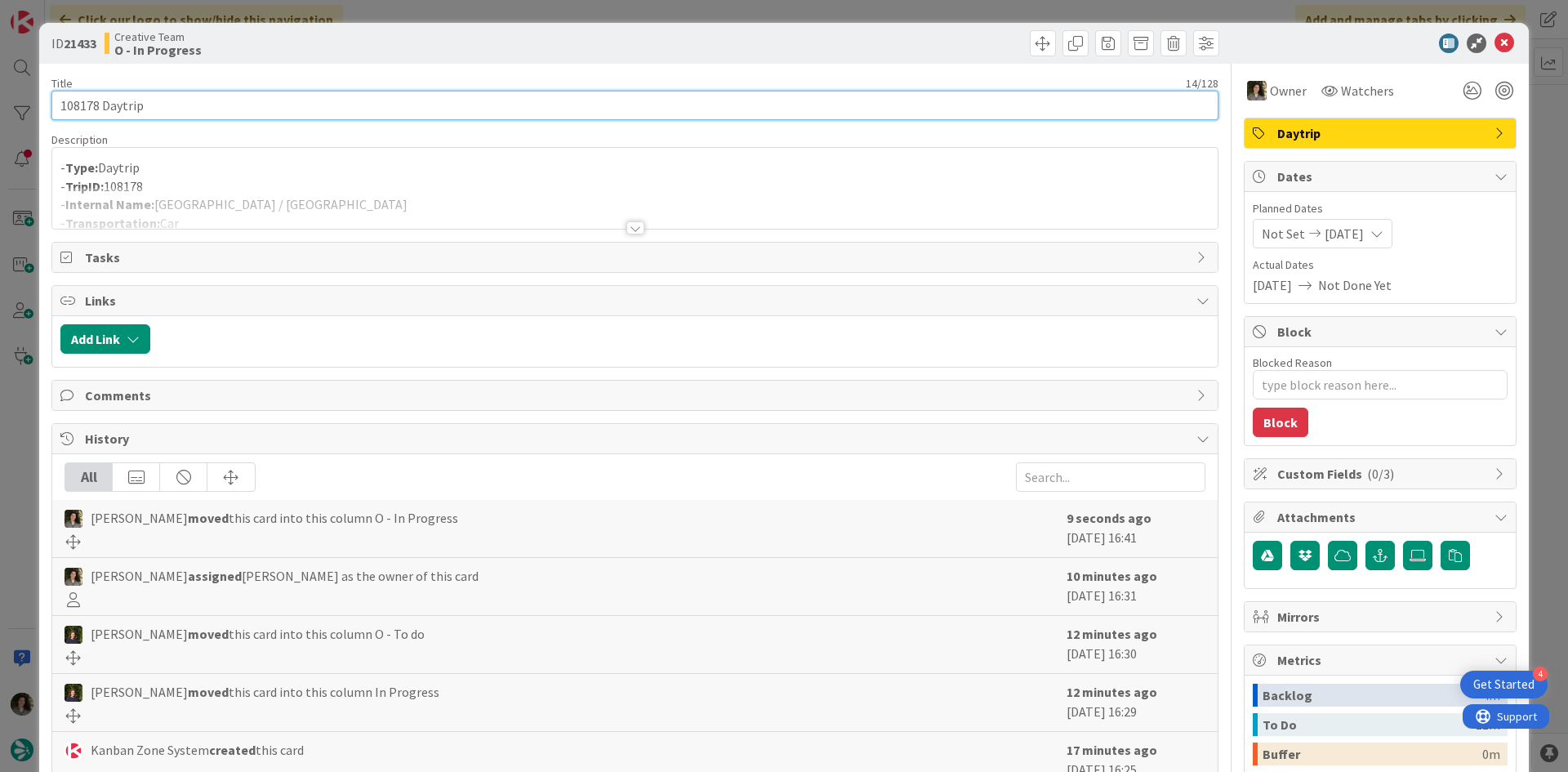
drag, startPoint x: 98, startPoint y: 101, endPoint x: 23, endPoint y: 98, distance: 75.1
click at [23, 98] on div "ID 21433 Creative Team O - In Progress Title 14 / 128 108178 Daytrip Descriptio…" at bounding box center [784, 386] width 1568 height 772
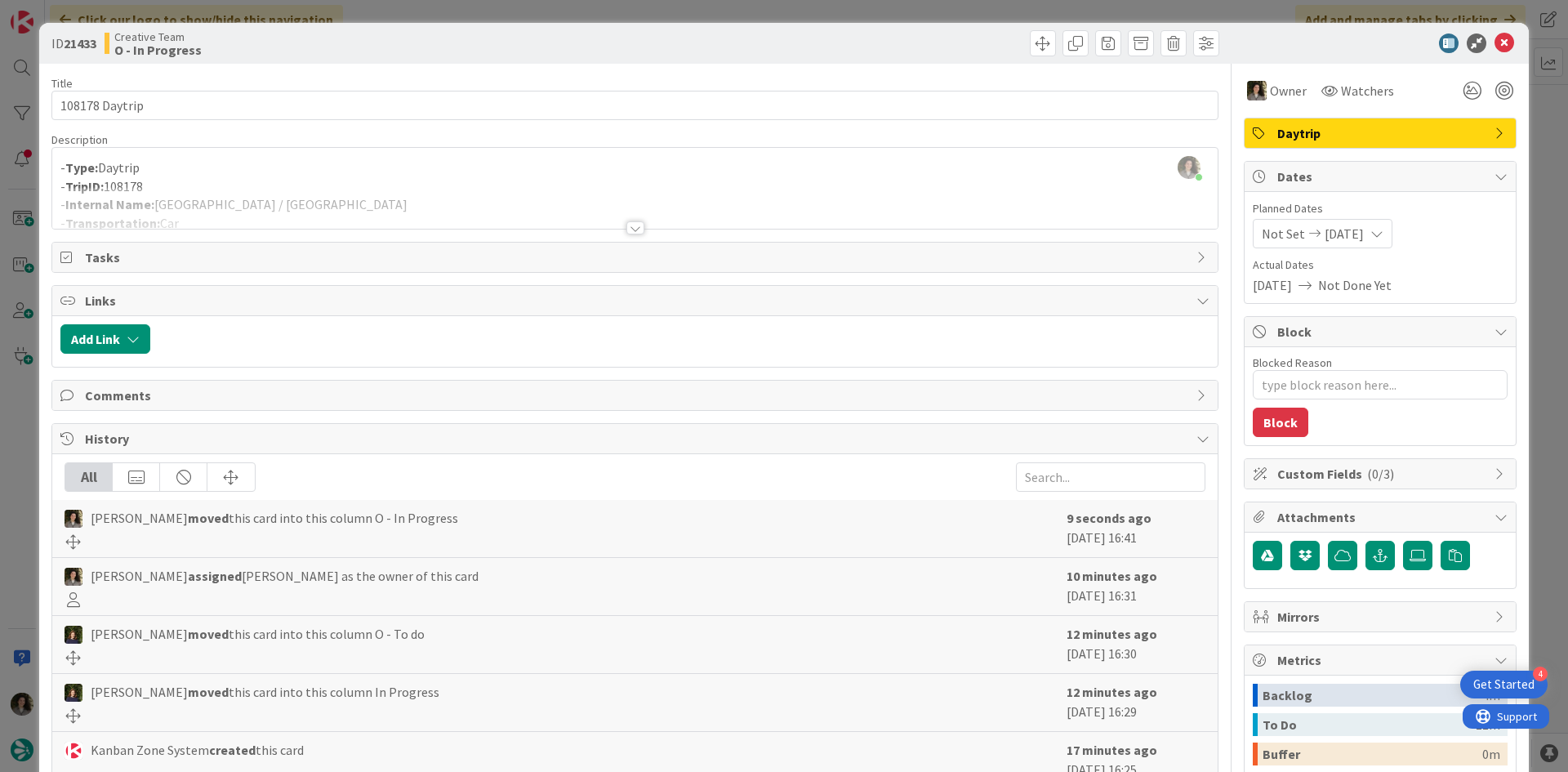
click at [246, 193] on div at bounding box center [635, 208] width 1165 height 42
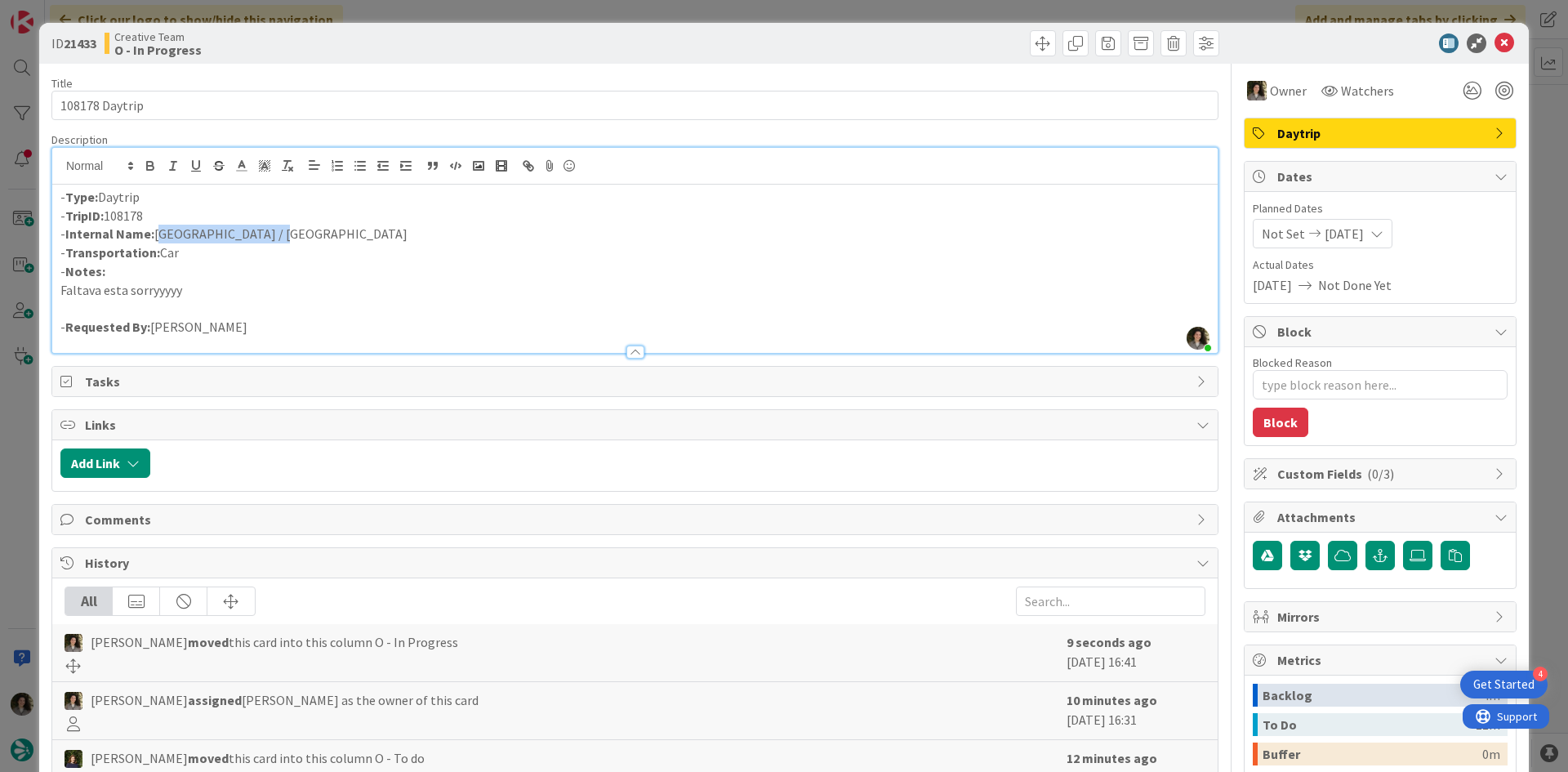
drag, startPoint x: 284, startPoint y: 232, endPoint x: 155, endPoint y: 231, distance: 129.0
click at [155, 231] on p "- Internal Name: [GEOGRAPHIC_DATA] / [GEOGRAPHIC_DATA]" at bounding box center [634, 234] width 1149 height 19
copy p "[GEOGRAPHIC_DATA] / [GEOGRAPHIC_DATA]"
click at [425, 218] on p "- TripID: 108178" at bounding box center [634, 216] width 1149 height 19
drag, startPoint x: 407, startPoint y: 224, endPoint x: 158, endPoint y: 234, distance: 249.2
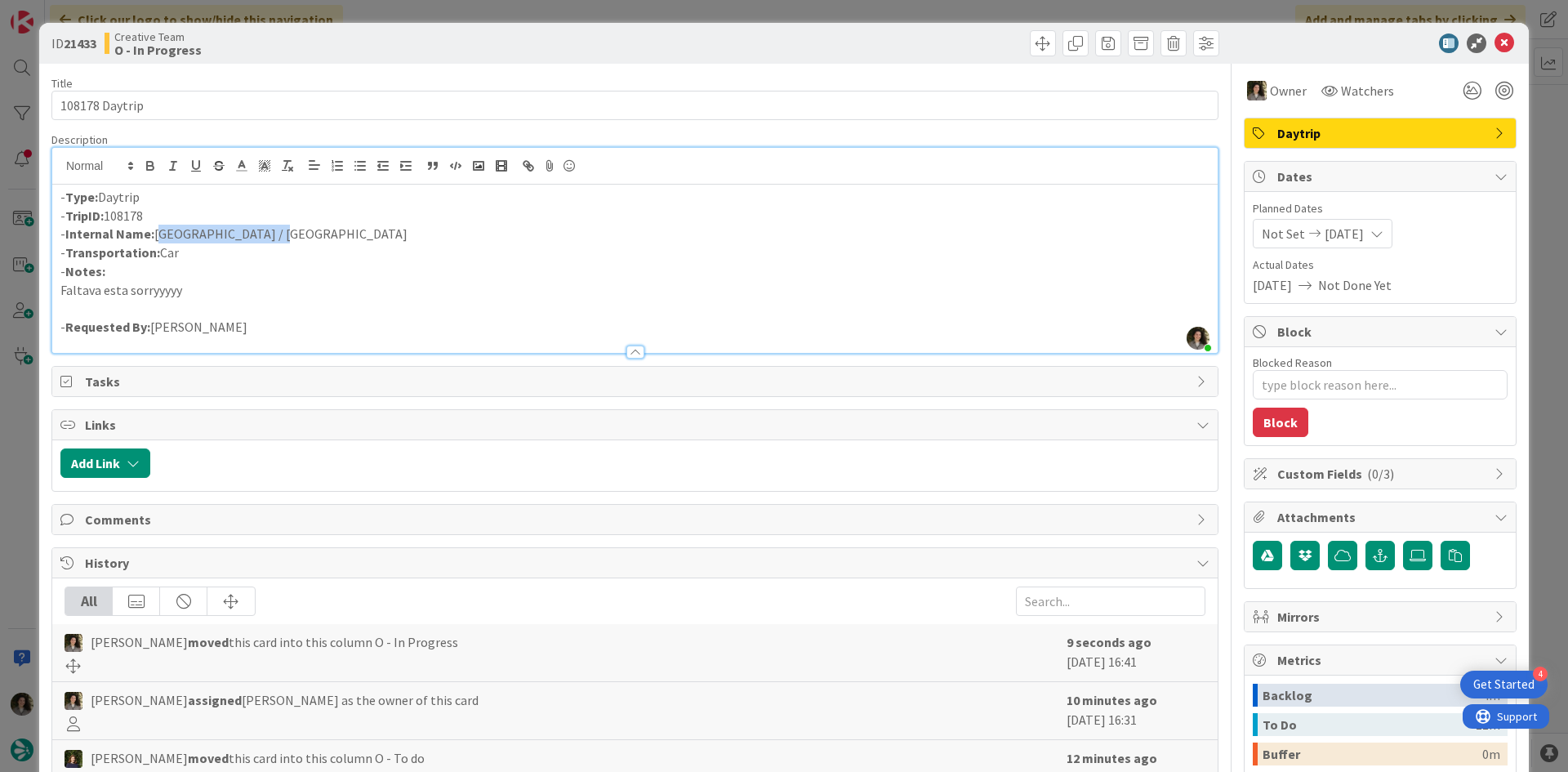
click at [158, 234] on p "- Internal Name: [GEOGRAPHIC_DATA] / [GEOGRAPHIC_DATA]" at bounding box center [634, 234] width 1149 height 19
copy p "[GEOGRAPHIC_DATA] / [GEOGRAPHIC_DATA]"
click at [1494, 42] on icon at bounding box center [1504, 43] width 20 height 20
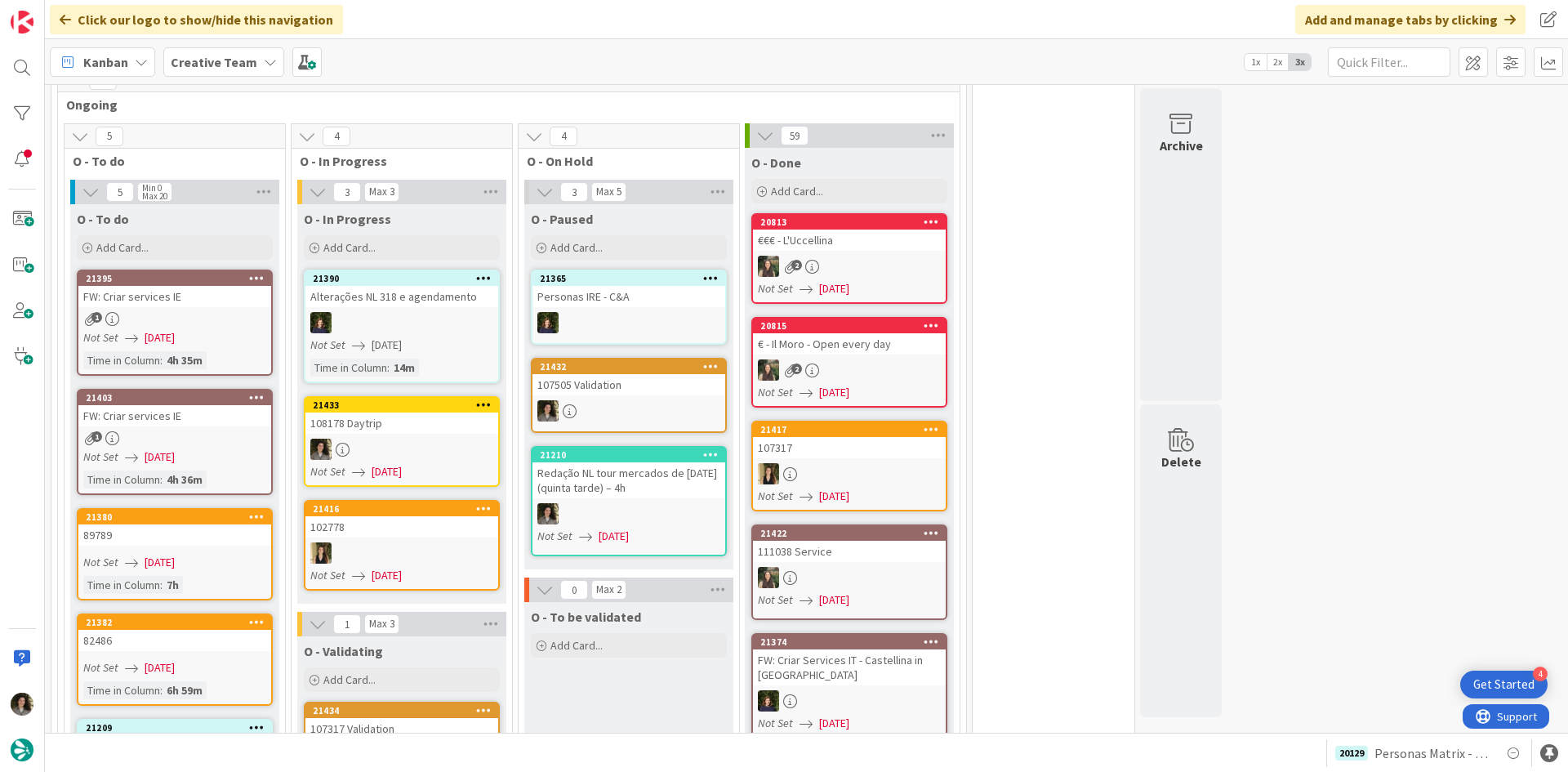
click at [566, 472] on link "21210 Redação NL tour mercados de [DATE] (quinta tarde) – 4h Not Set [DATE]" at bounding box center [628, 501] width 196 height 110
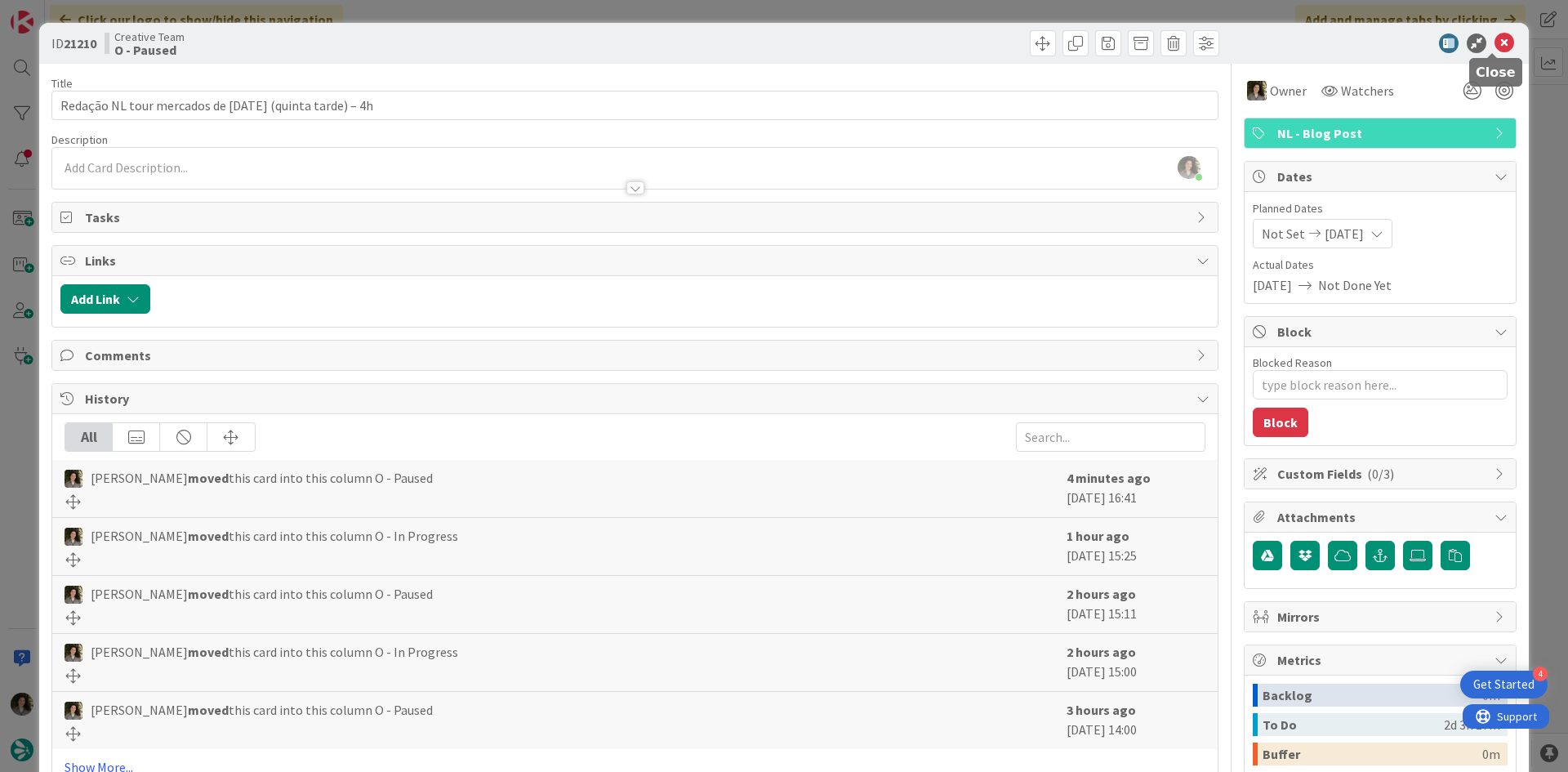
click at [1494, 42] on icon at bounding box center [1504, 43] width 20 height 20
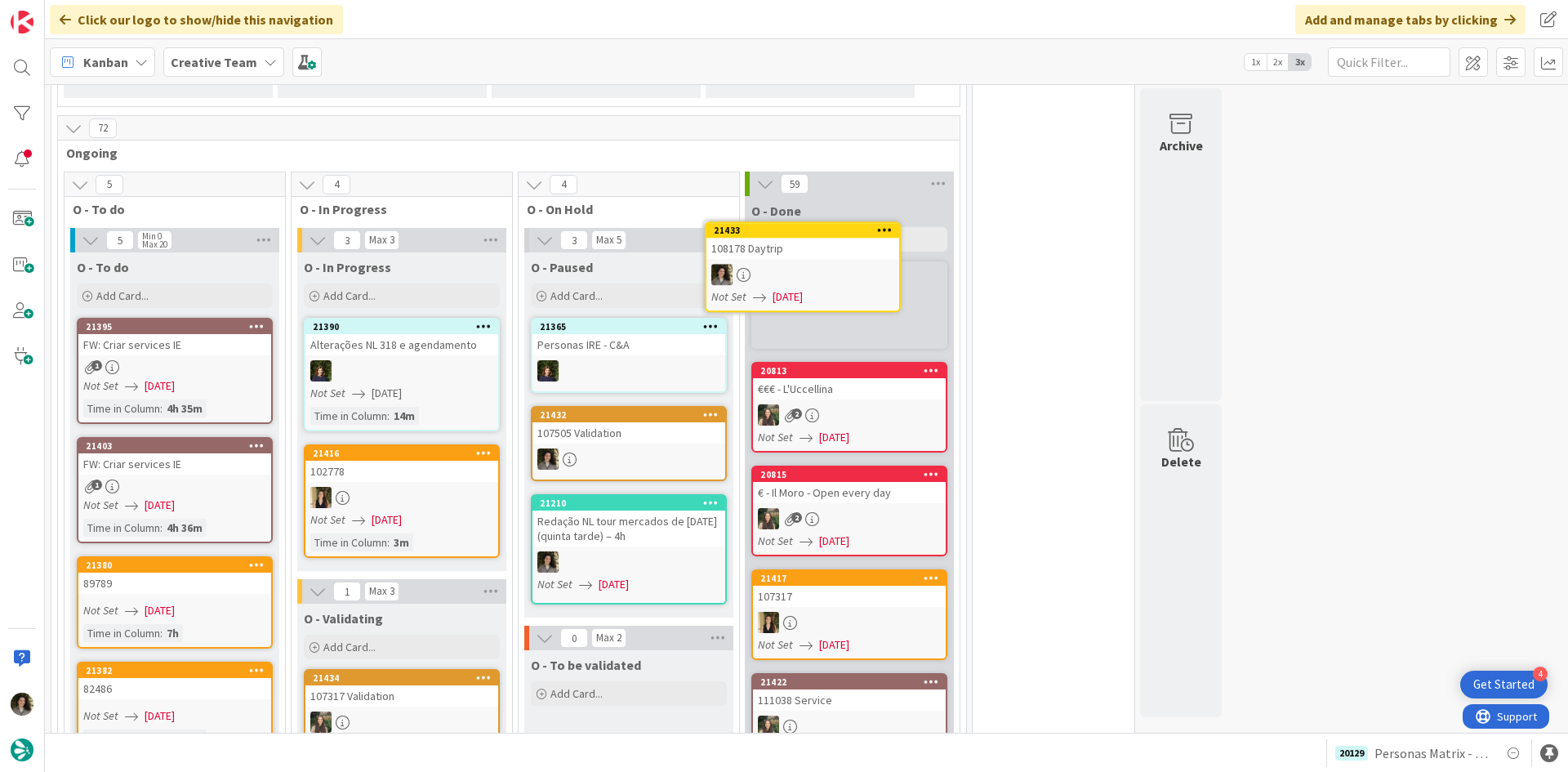
scroll to position [1318, 0]
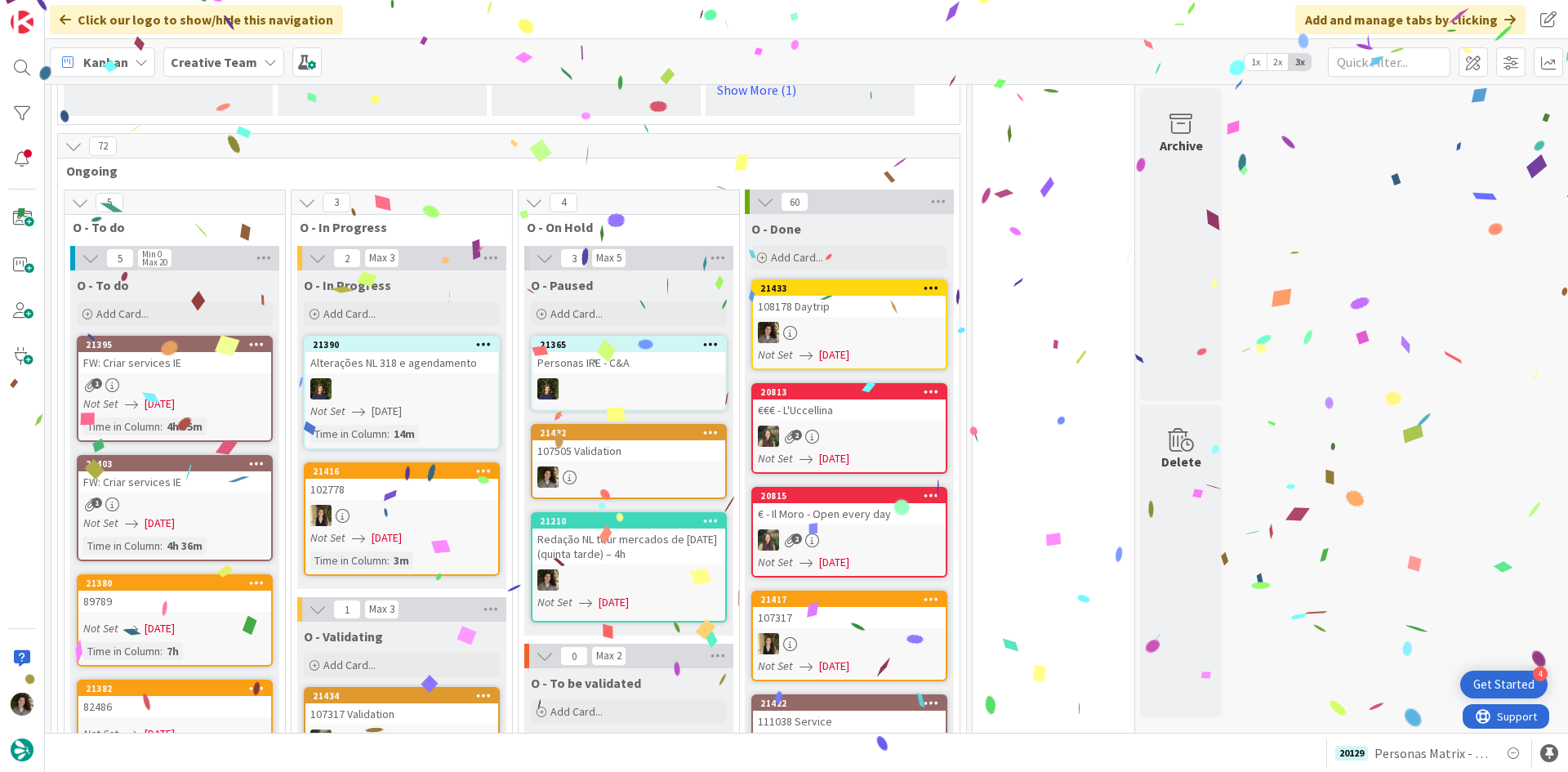
click at [852, 290] on link "21433 108178 Daytrip Not Set [DATE]" at bounding box center [849, 324] width 196 height 91
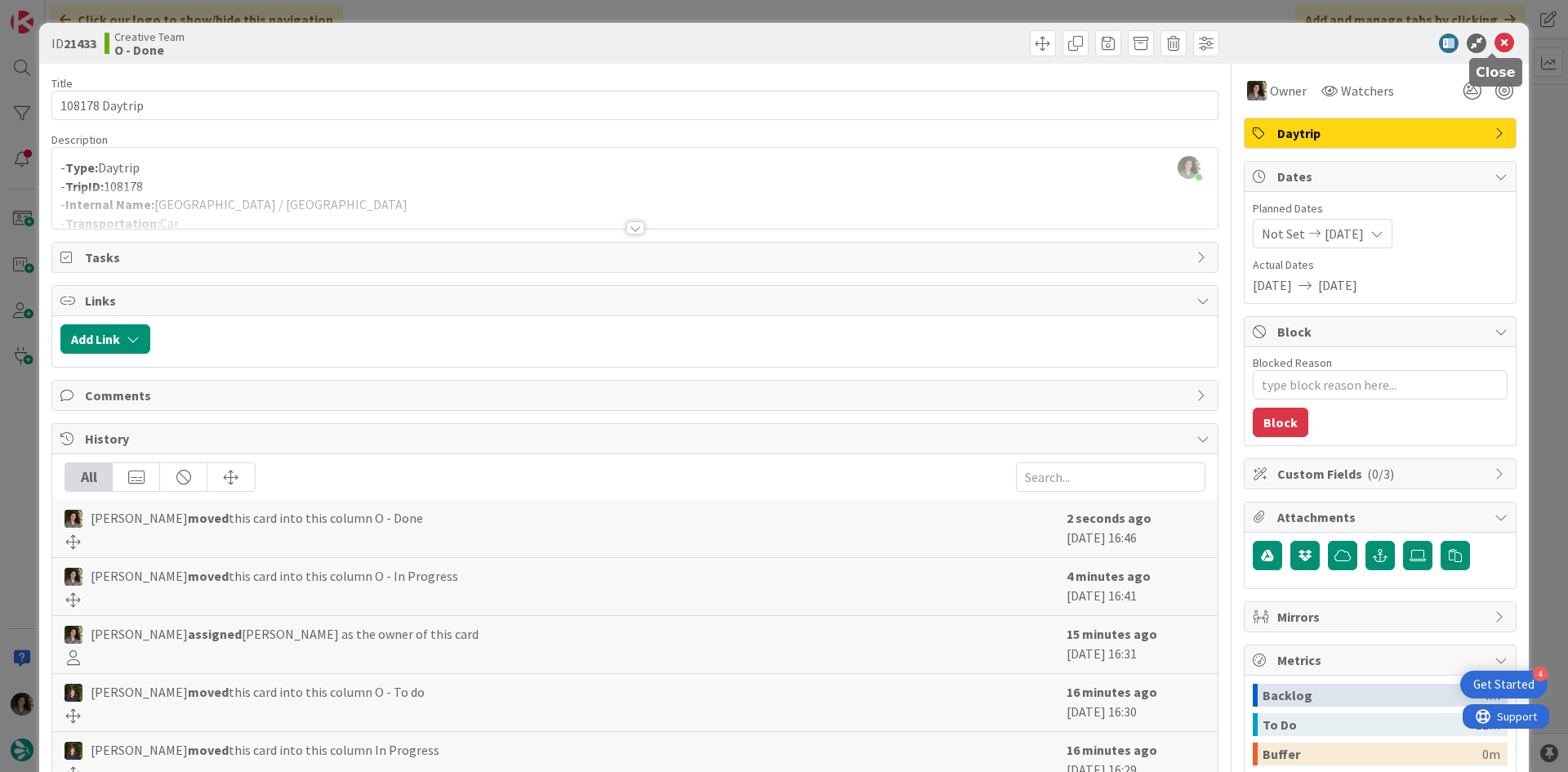
click at [1494, 44] on icon at bounding box center [1504, 43] width 20 height 20
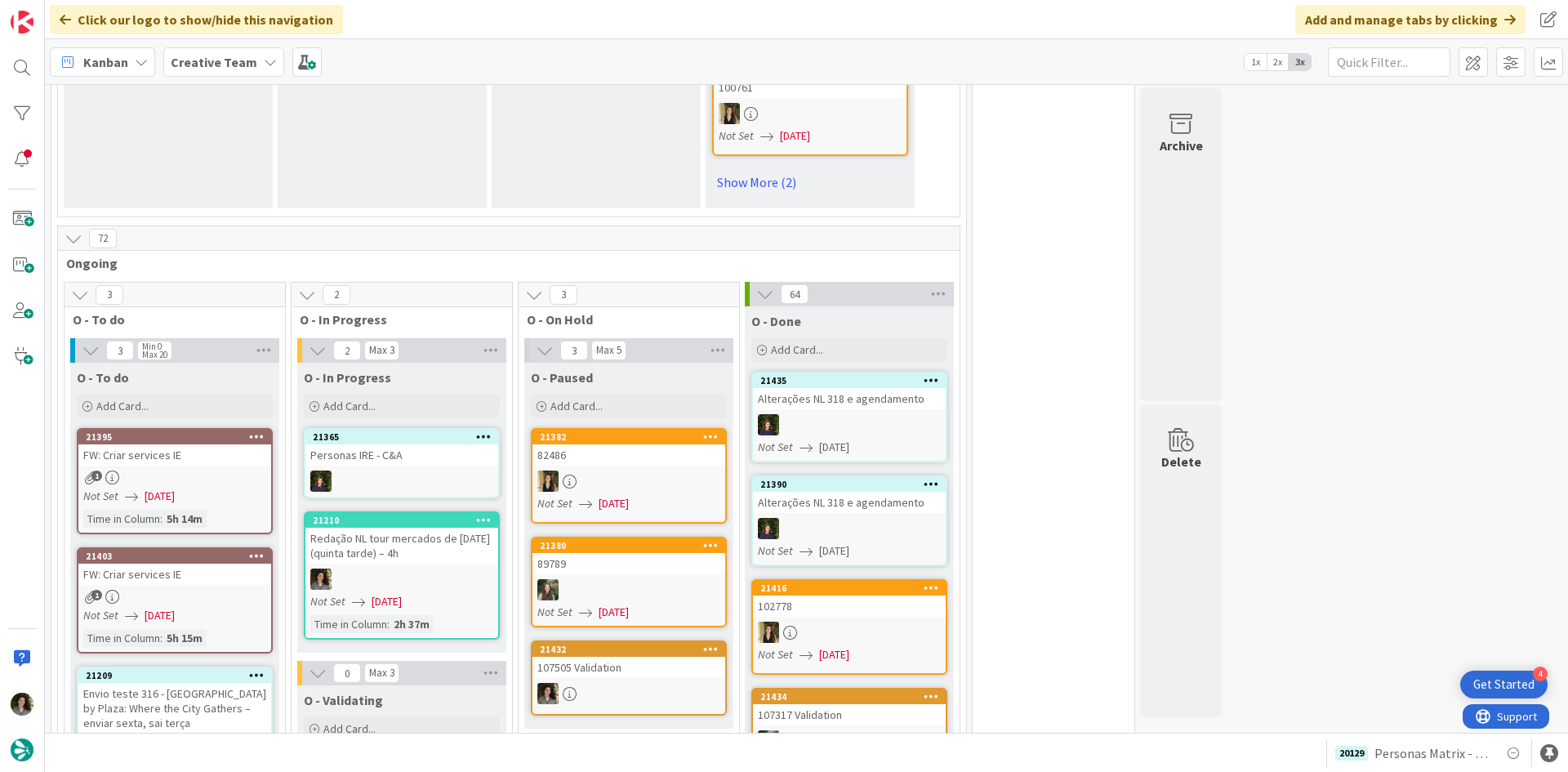
scroll to position [1307, 0]
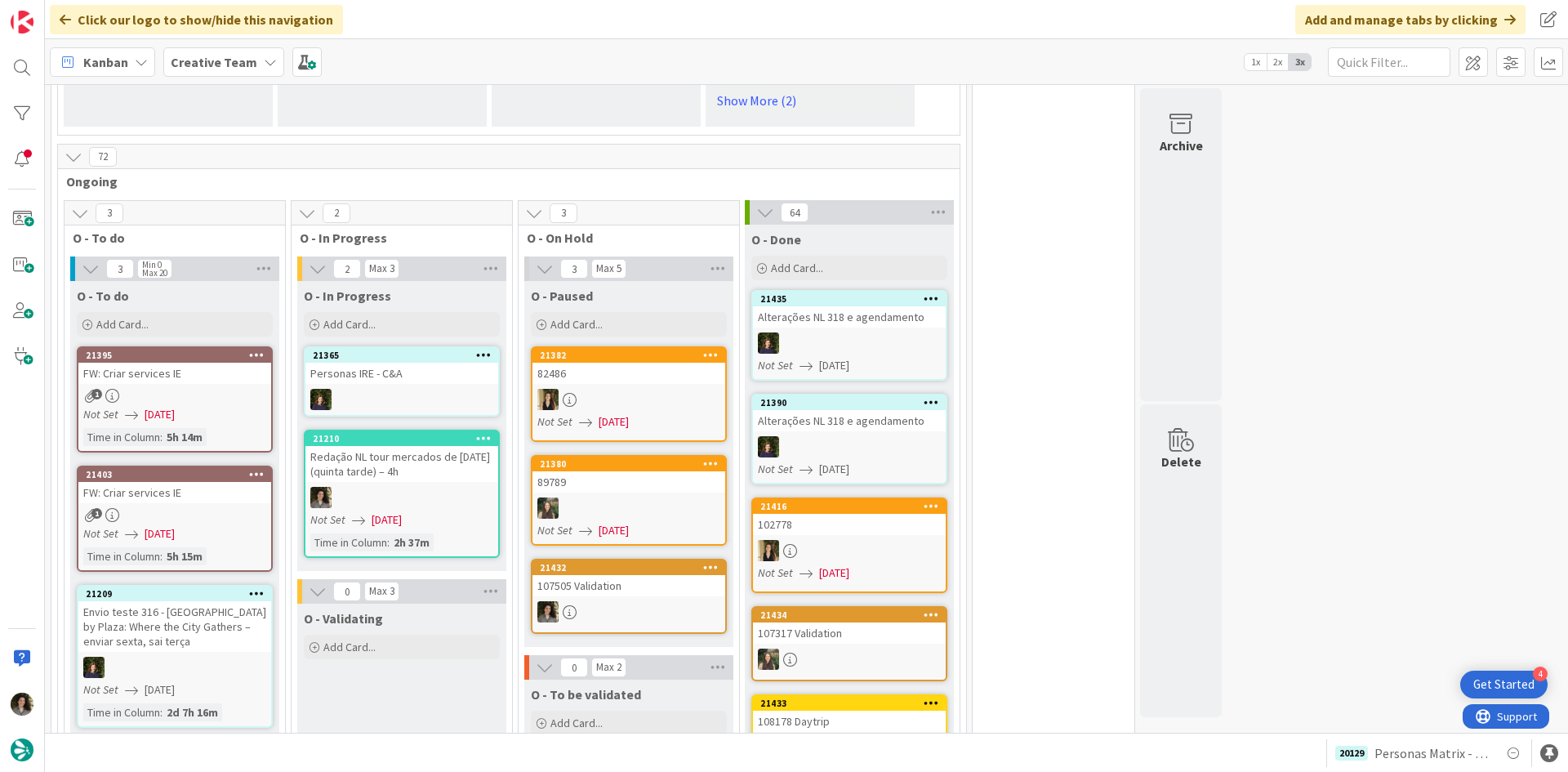
click at [403, 487] on div at bounding box center [402, 498] width 193 height 21
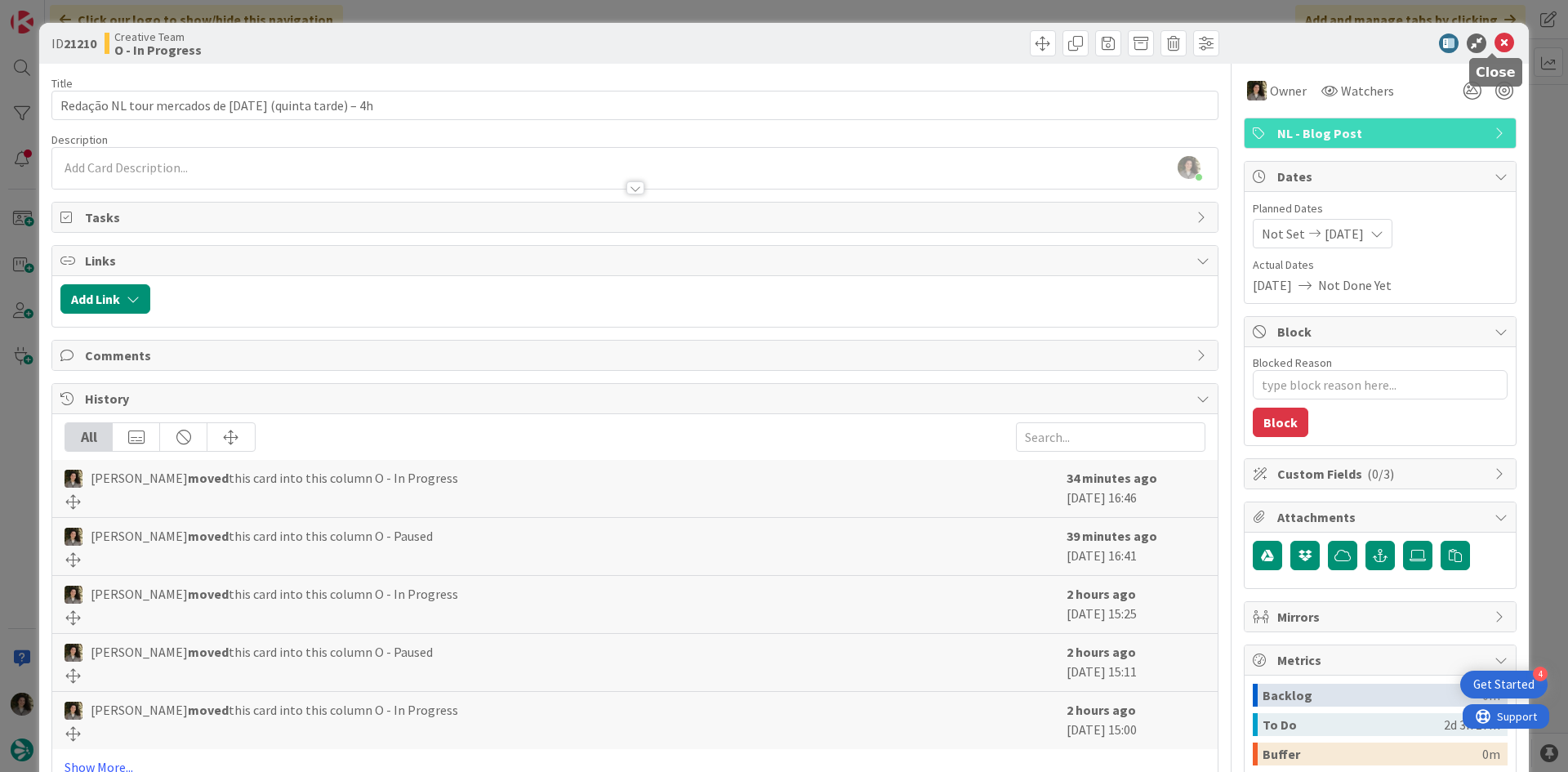
click at [1494, 46] on icon at bounding box center [1504, 43] width 20 height 20
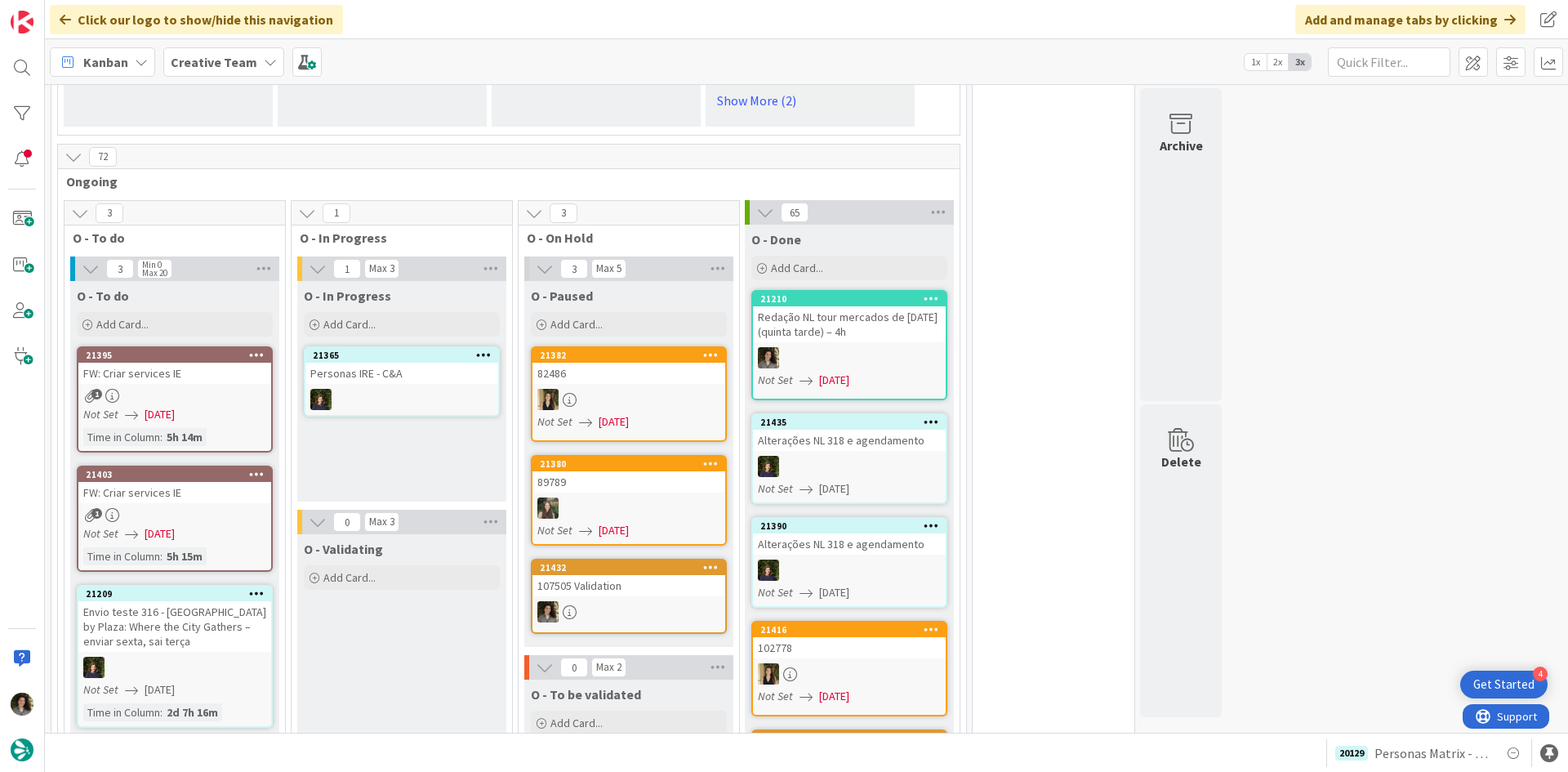
click at [836, 307] on div "Redação NL tour mercados de [DATE] (quinta tarde) – 4h" at bounding box center [849, 325] width 193 height 36
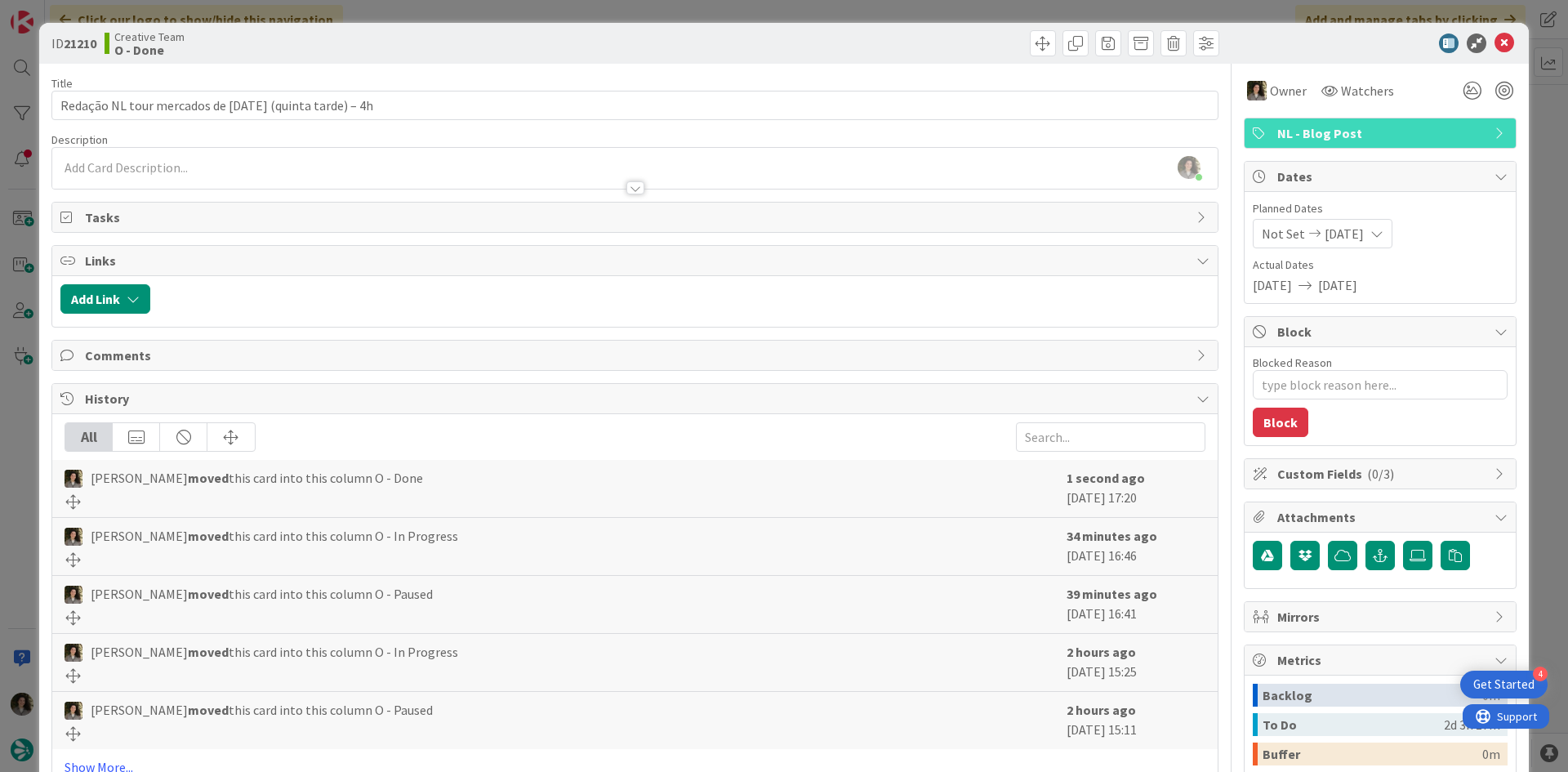
click at [1292, 133] on span "NL - Blog Post" at bounding box center [1381, 133] width 209 height 20
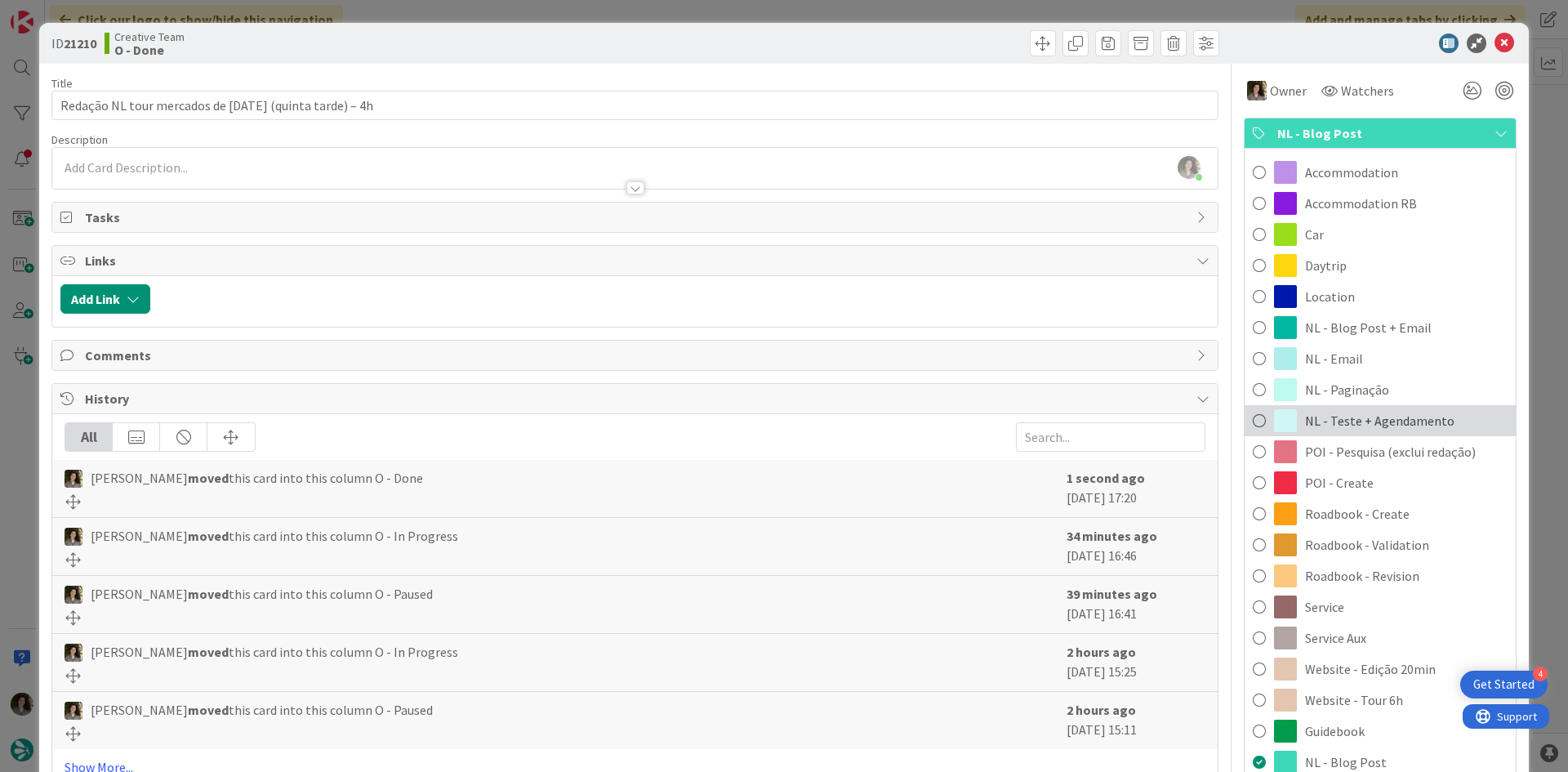
click at [1363, 423] on span "NL - Teste + Agendamento" at bounding box center [1379, 420] width 149 height 20
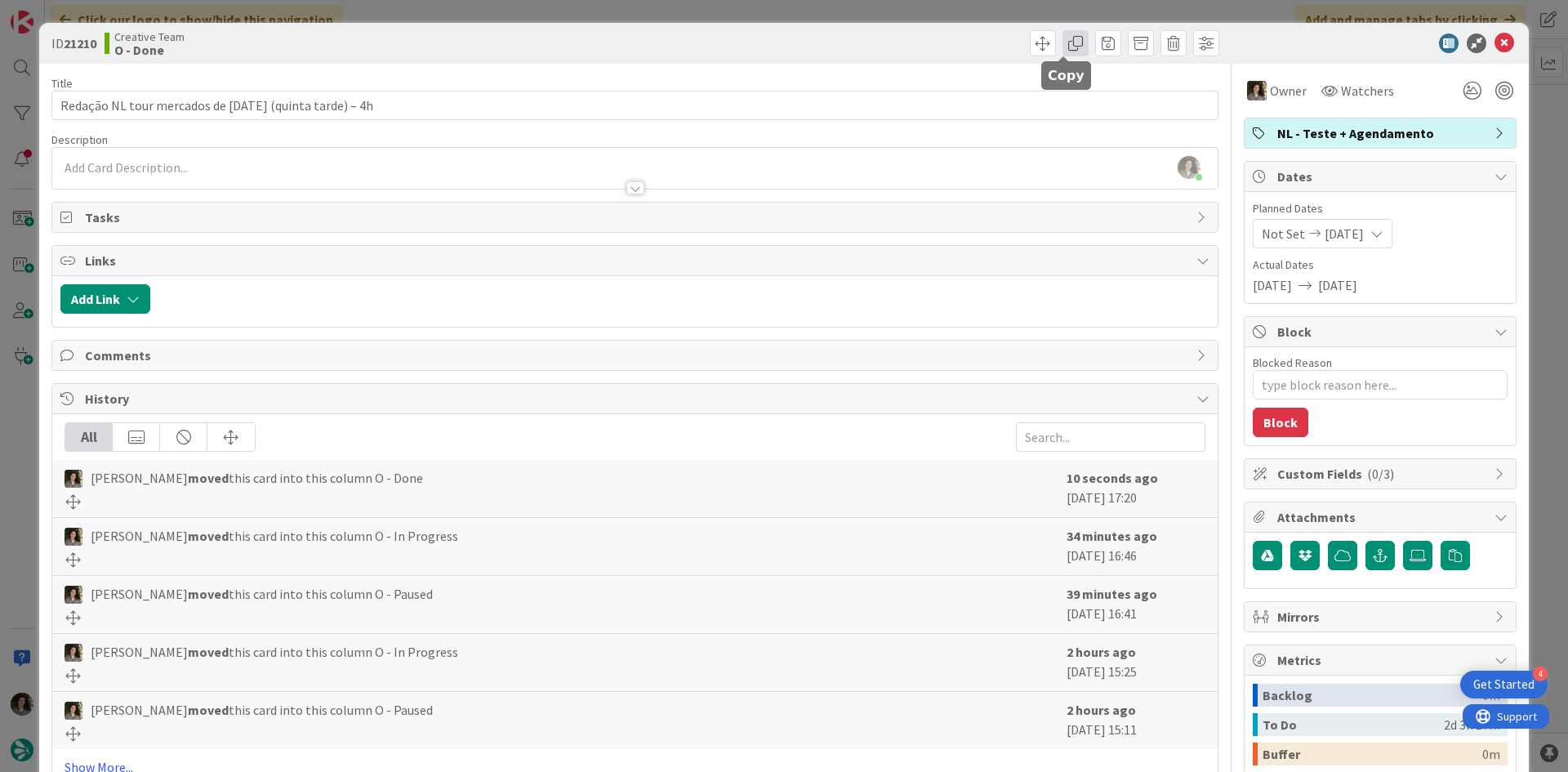
click at [1062, 47] on span at bounding box center [1074, 43] width 26 height 26
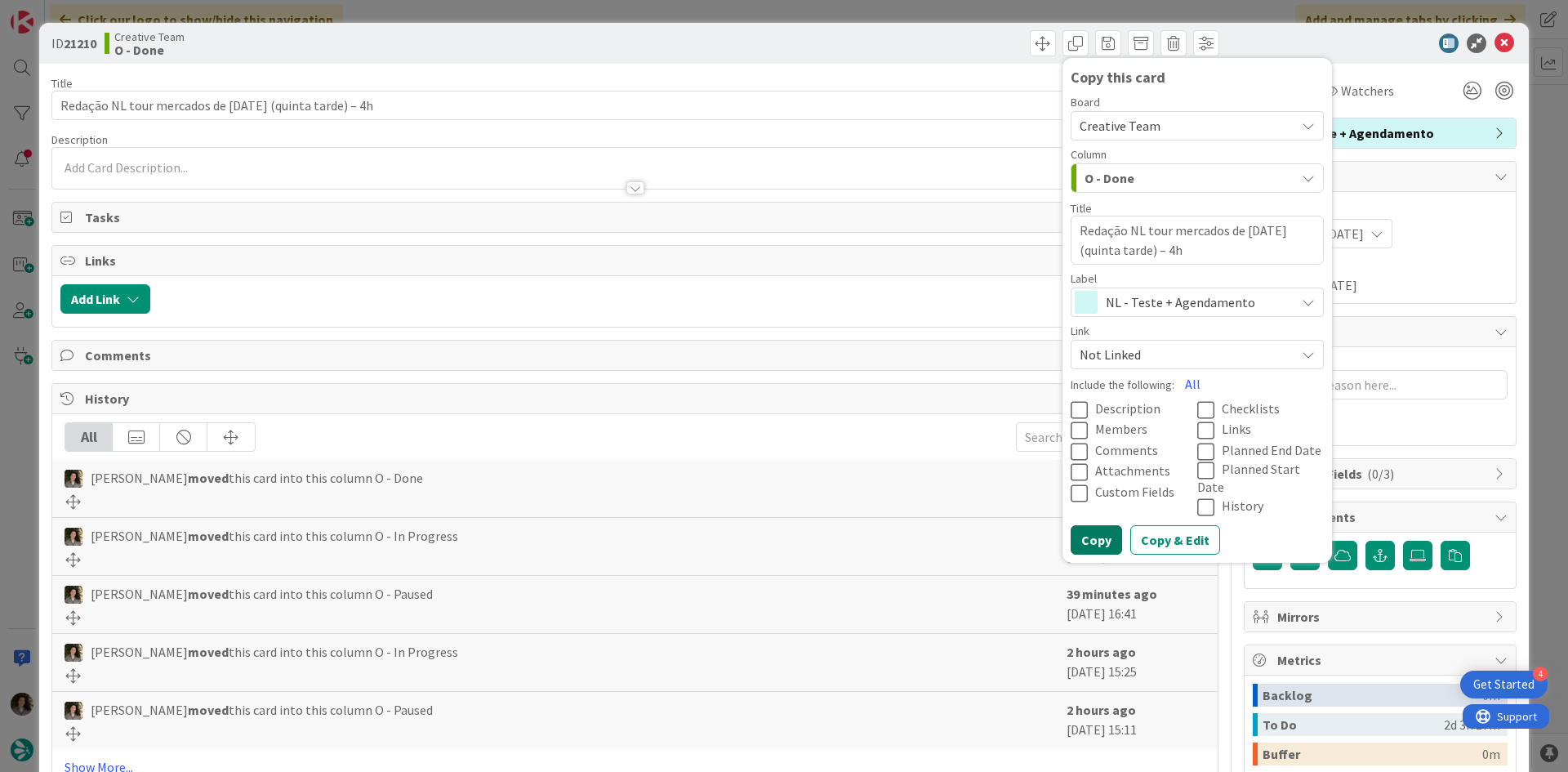
drag, startPoint x: 1083, startPoint y: 525, endPoint x: 1078, endPoint y: 488, distance: 37.3
click at [1084, 525] on button "Copy" at bounding box center [1096, 540] width 52 height 30
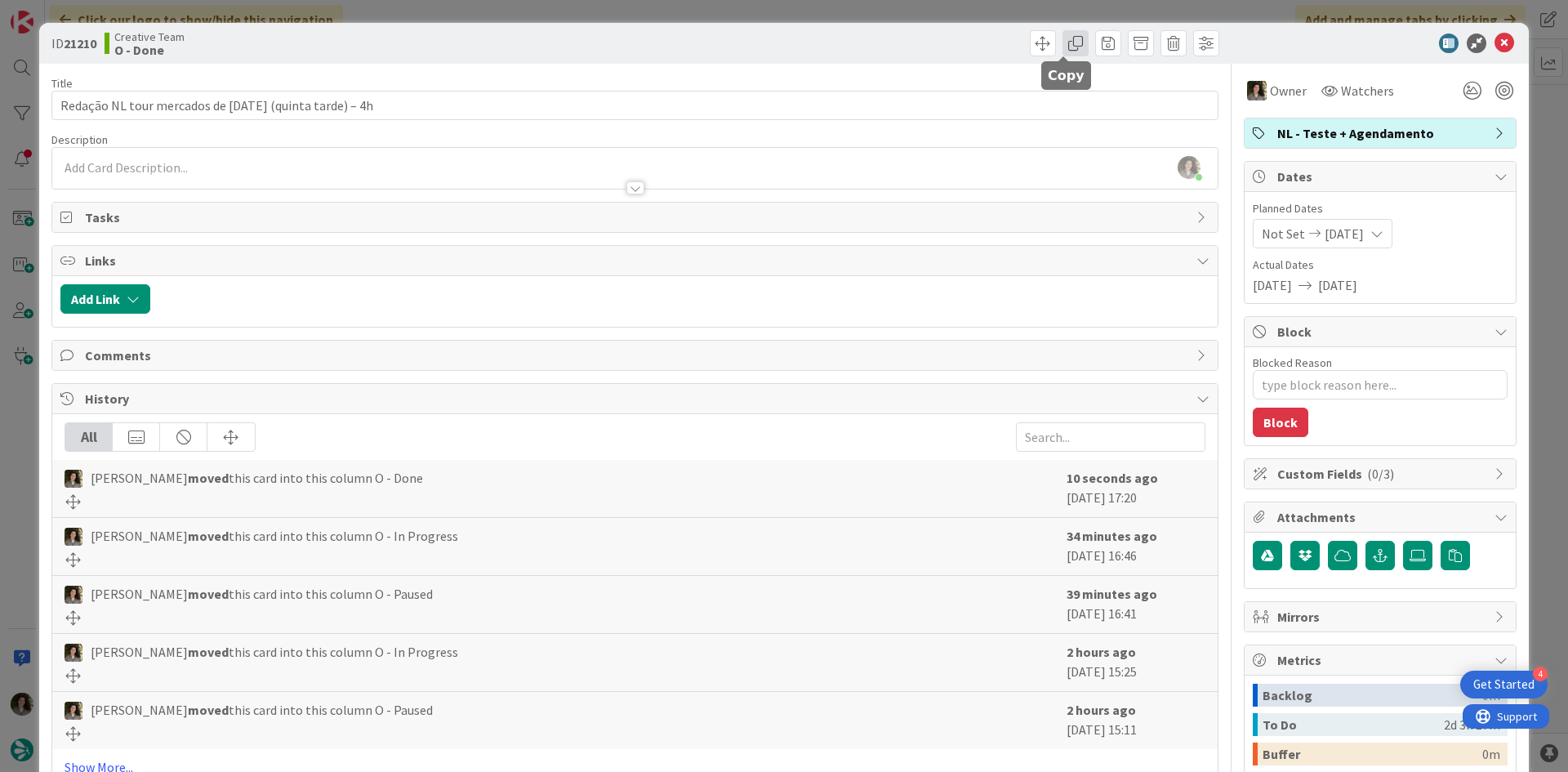
click at [1062, 44] on span at bounding box center [1074, 43] width 26 height 26
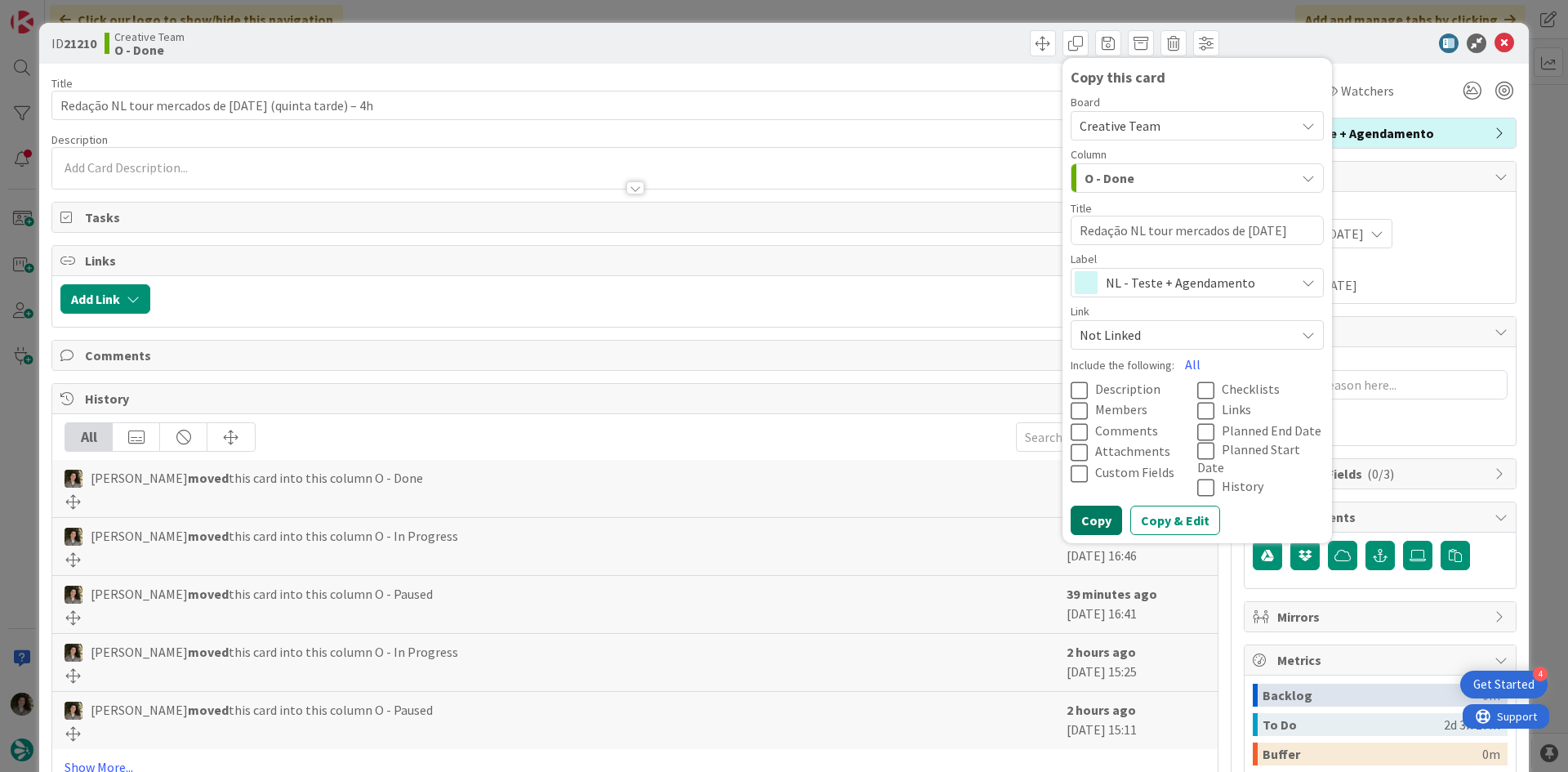
drag, startPoint x: 1088, startPoint y: 506, endPoint x: 1072, endPoint y: 376, distance: 131.0
click at [1088, 505] on button "Copy" at bounding box center [1096, 520] width 52 height 30
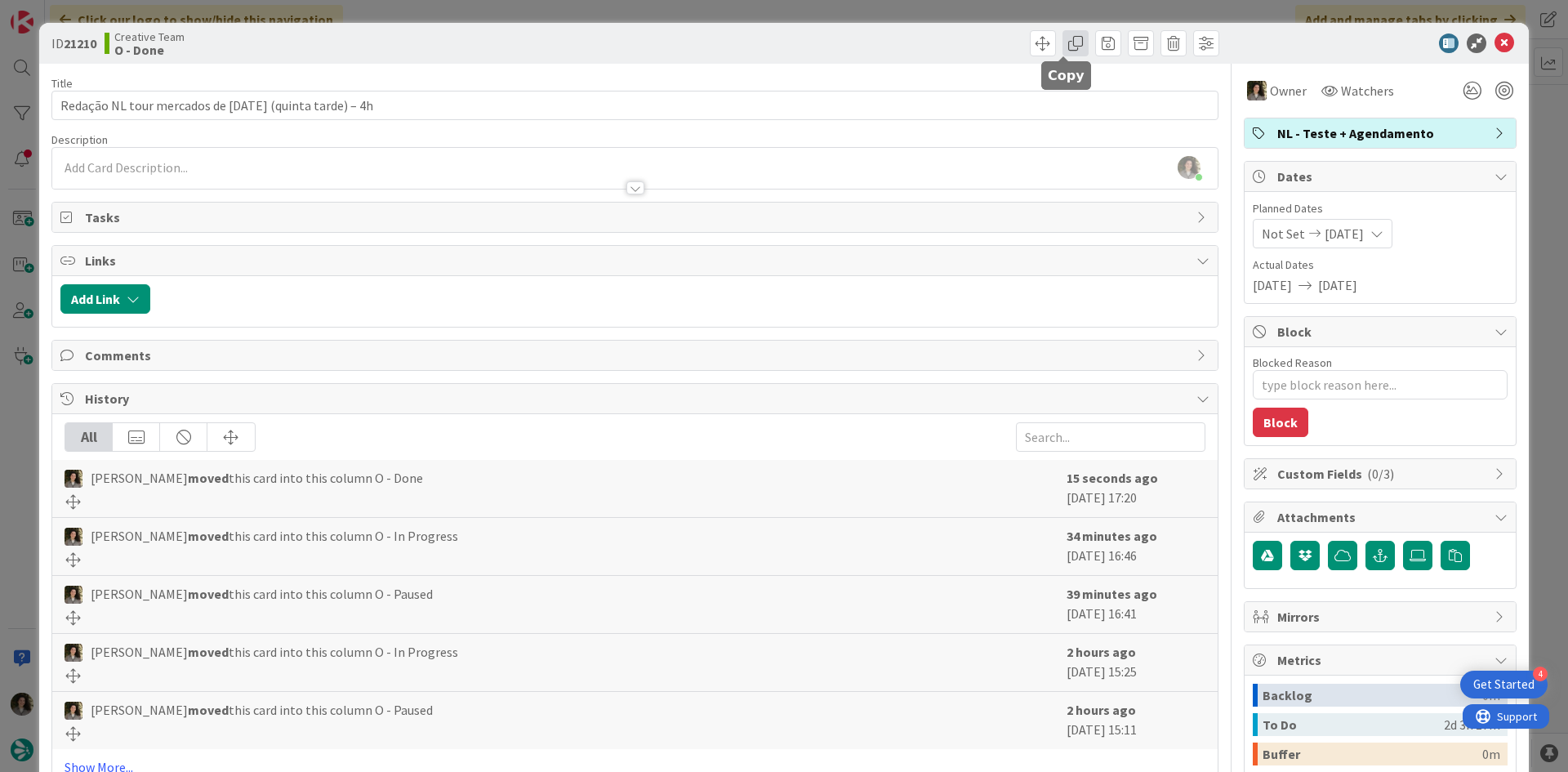
click at [1065, 42] on span at bounding box center [1074, 43] width 26 height 26
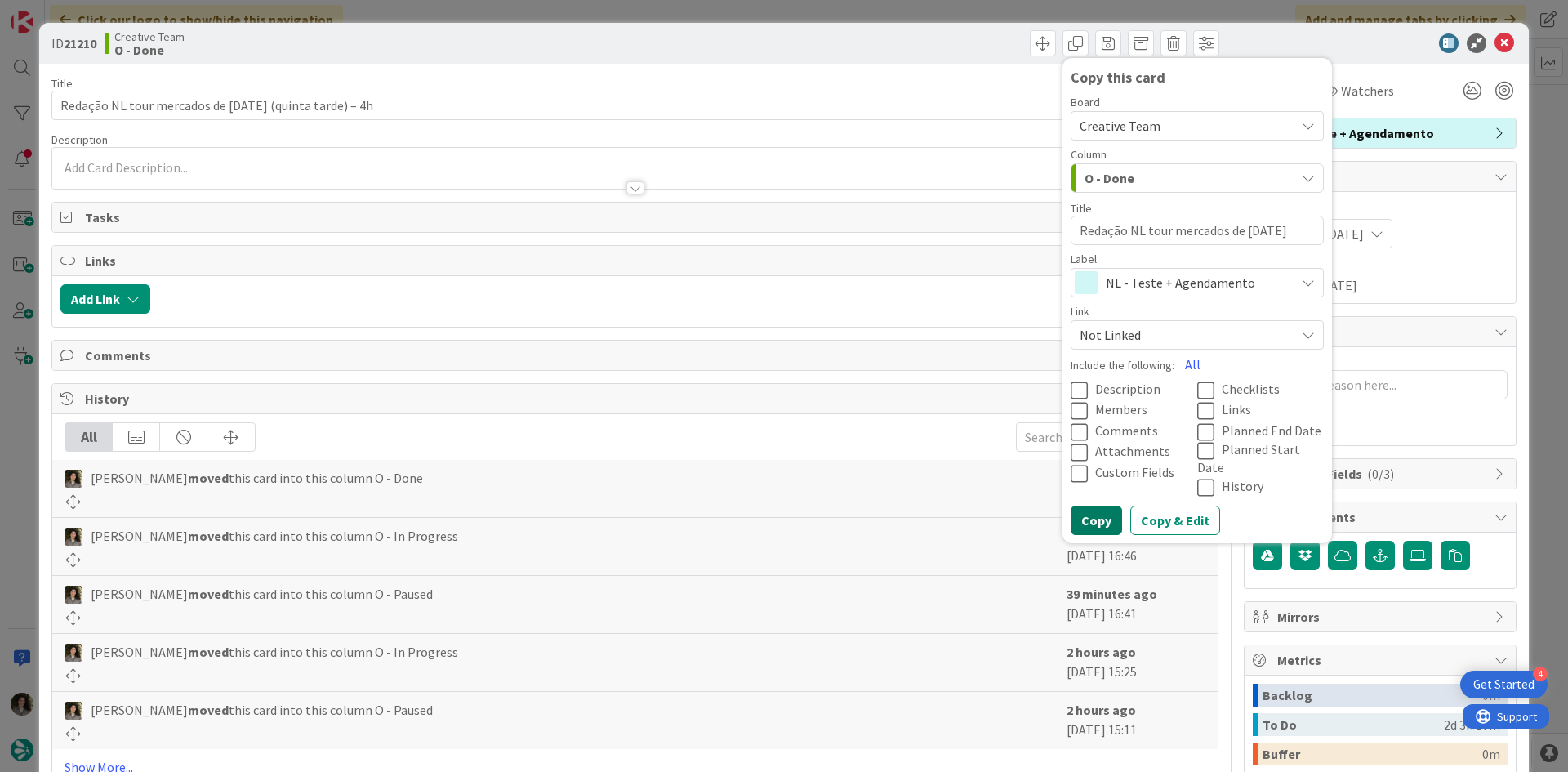
click at [1079, 505] on button "Copy" at bounding box center [1096, 520] width 52 height 30
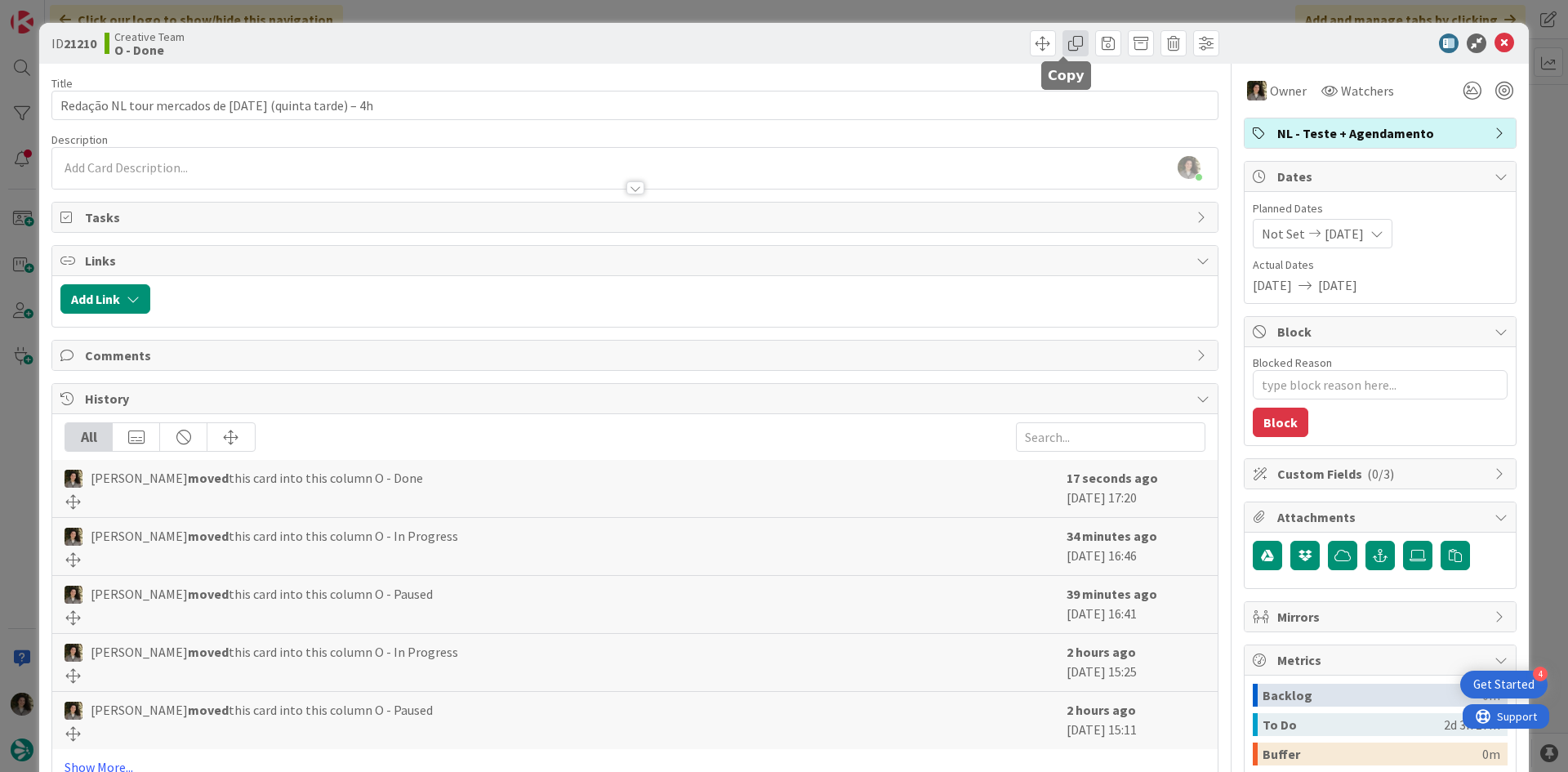
click at [1067, 36] on span at bounding box center [1074, 43] width 26 height 26
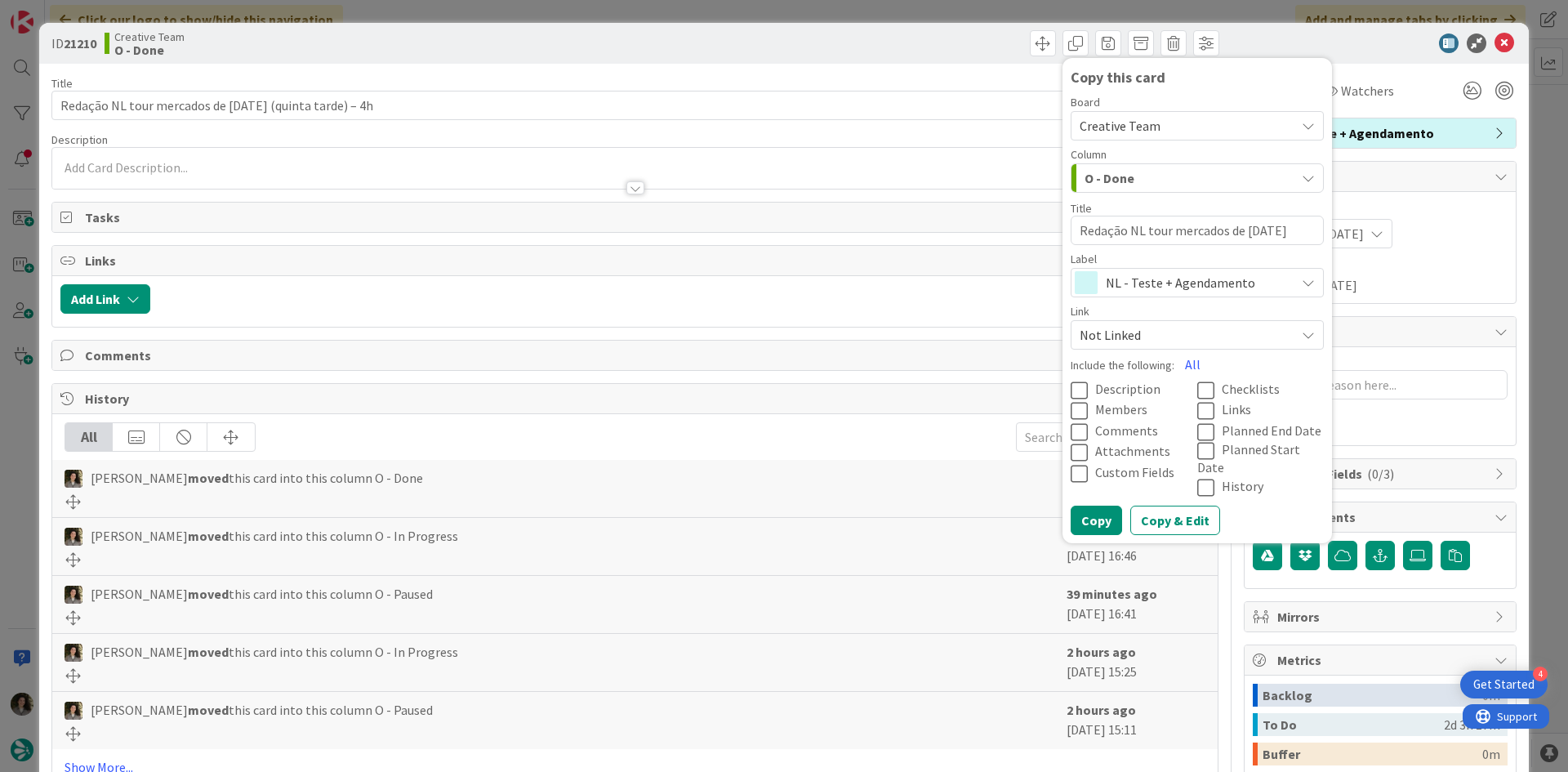
click at [1216, 286] on span "NL - Teste + Agendamento" at bounding box center [1197, 283] width 181 height 23
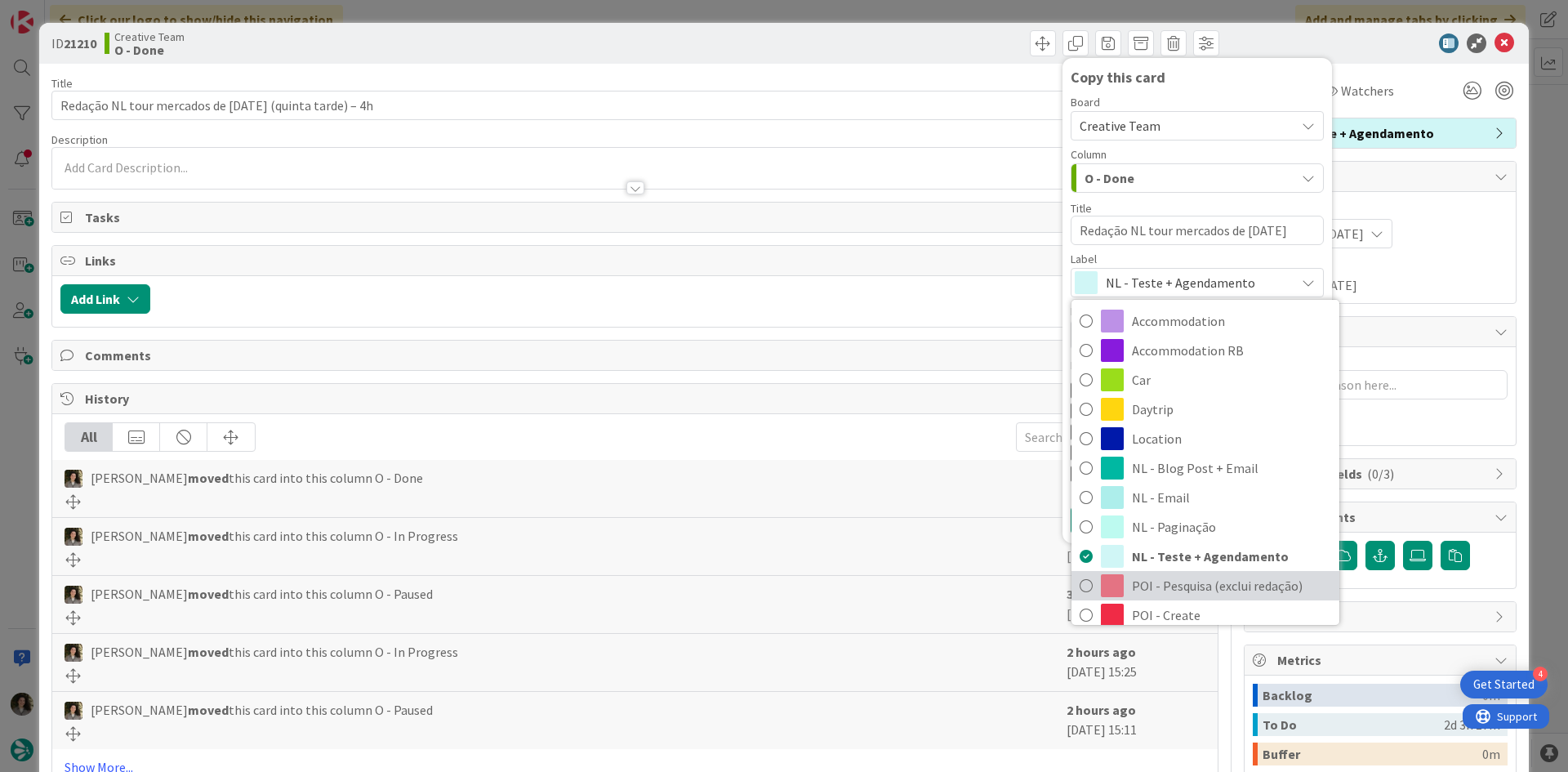
scroll to position [81, 0]
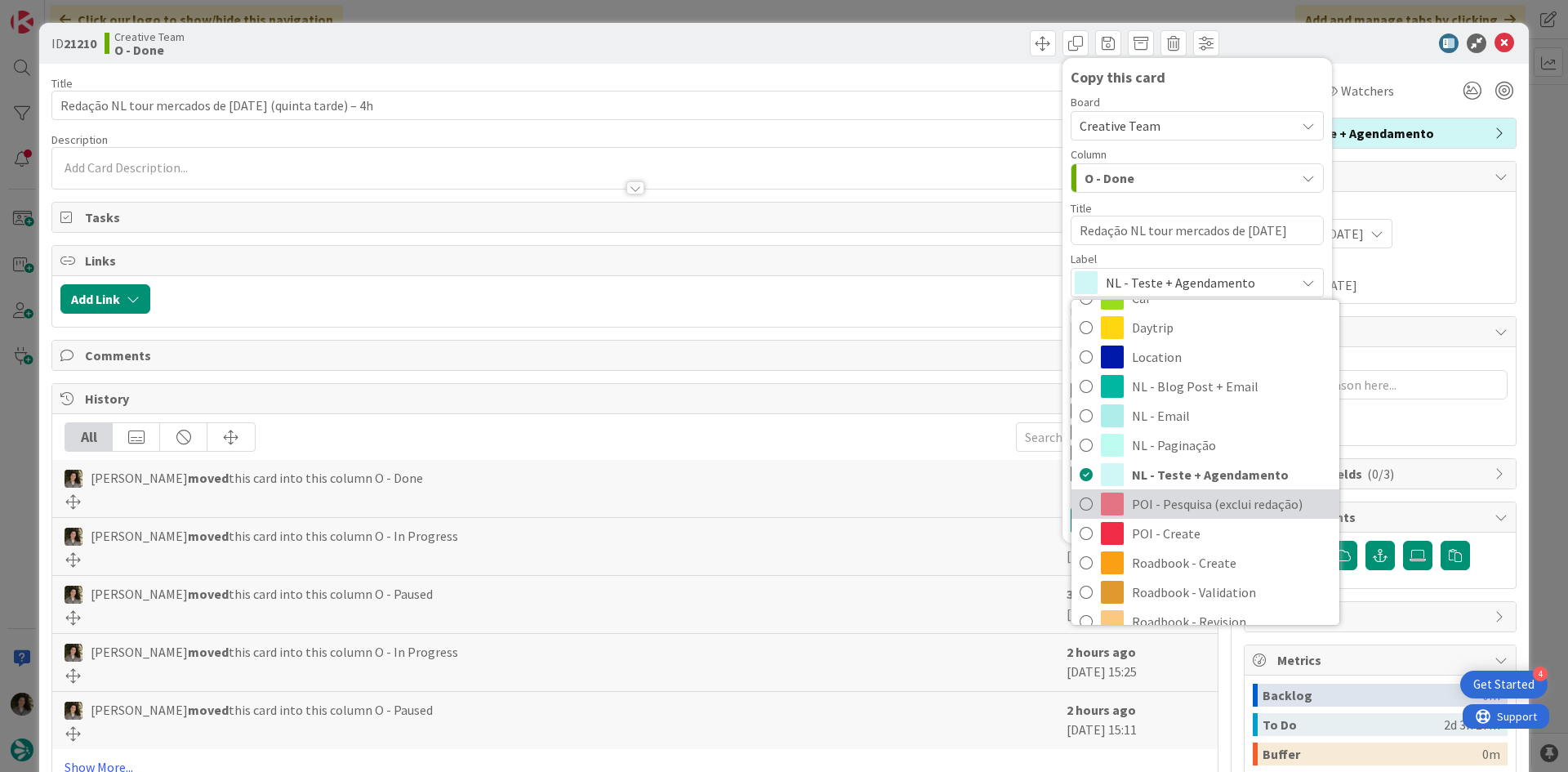
click at [1176, 508] on span "POI - Pesquisa (exclui redação)" at bounding box center [1231, 504] width 200 height 25
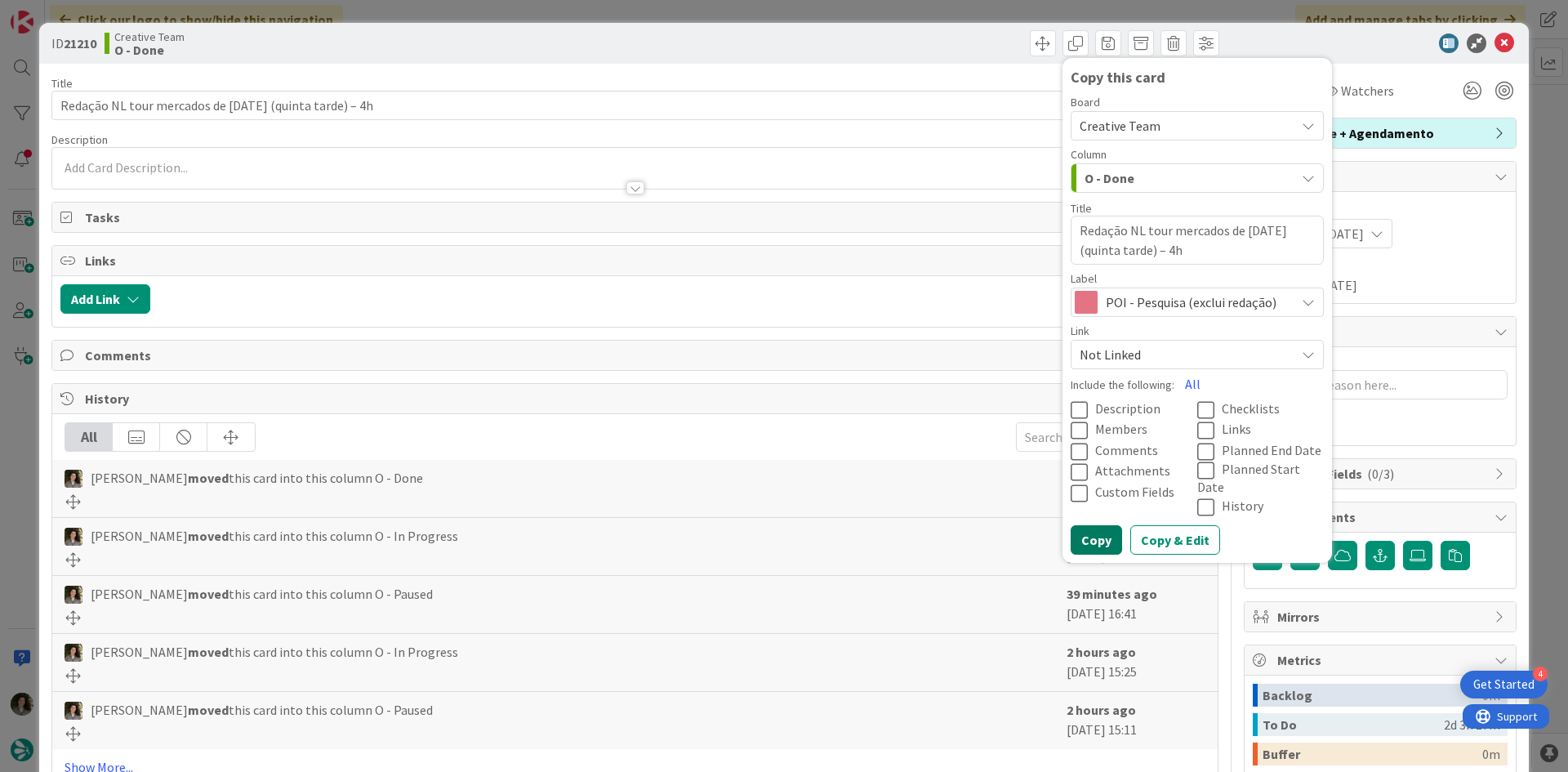
click at [1090, 527] on button "Copy" at bounding box center [1096, 540] width 52 height 30
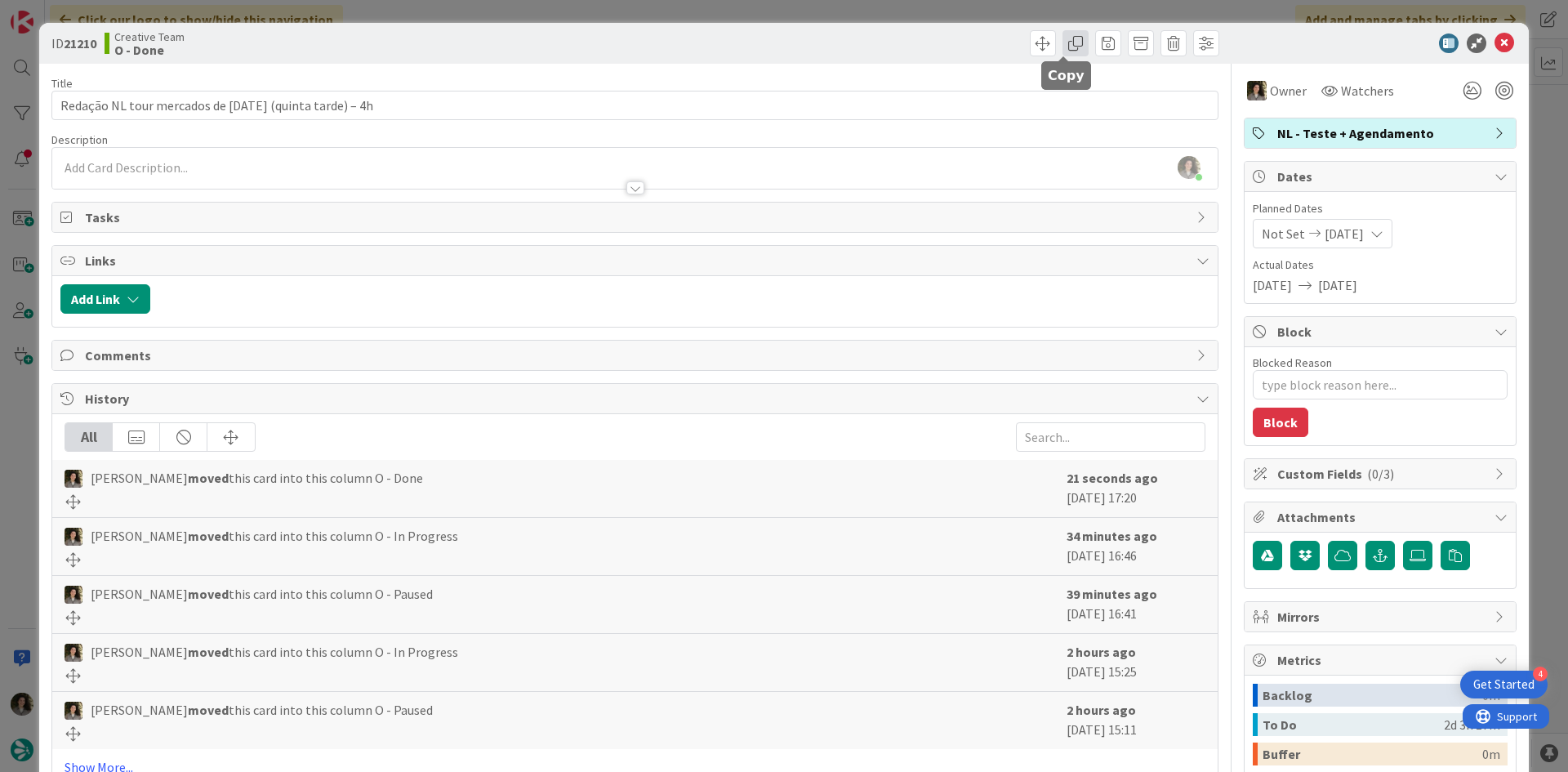
click at [1062, 52] on span at bounding box center [1074, 43] width 26 height 26
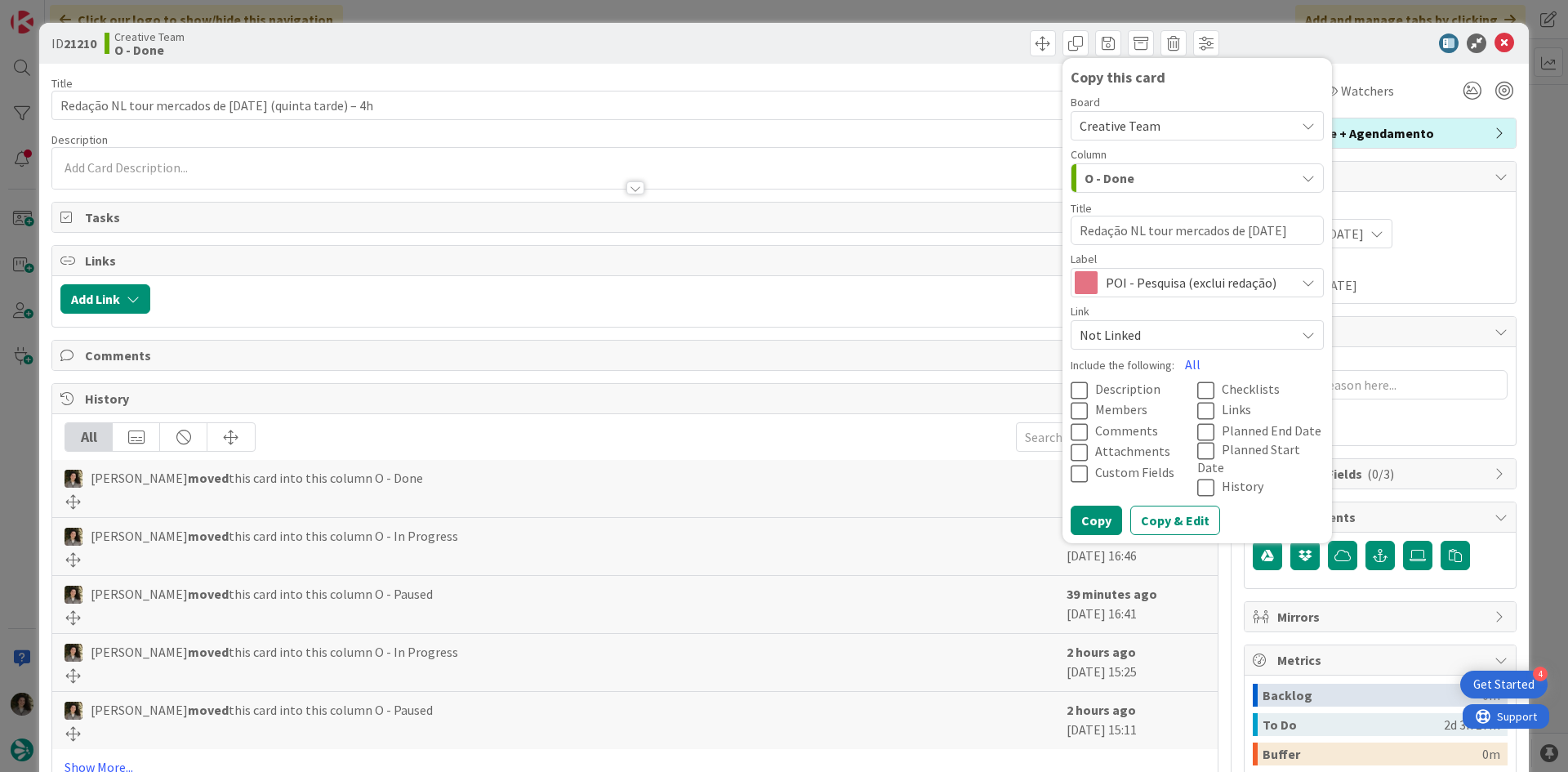
click at [1130, 273] on span "POI - Pesquisa (exclui redação)" at bounding box center [1197, 283] width 181 height 23
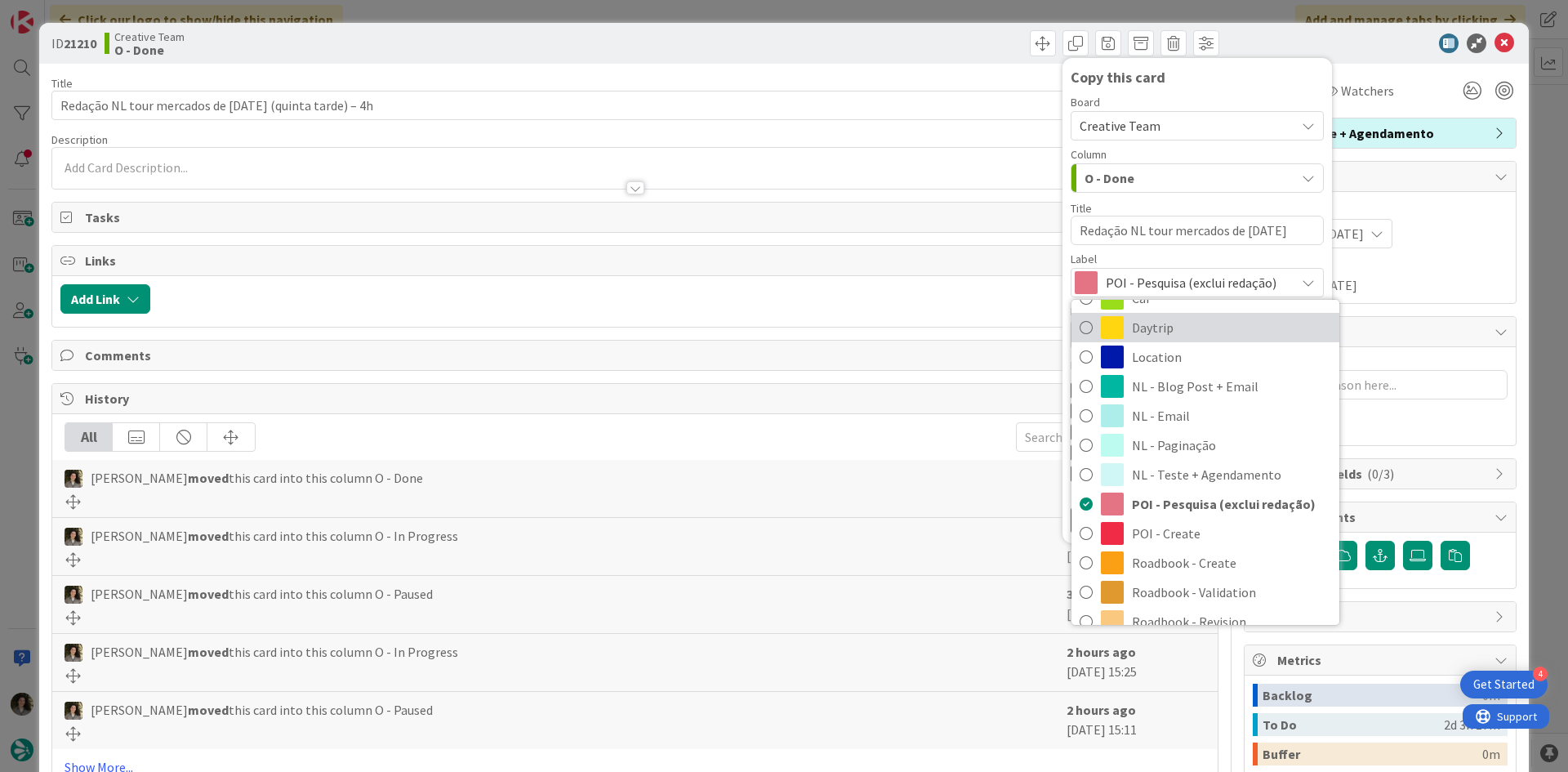
click at [1179, 333] on span "Daytrip" at bounding box center [1231, 328] width 200 height 25
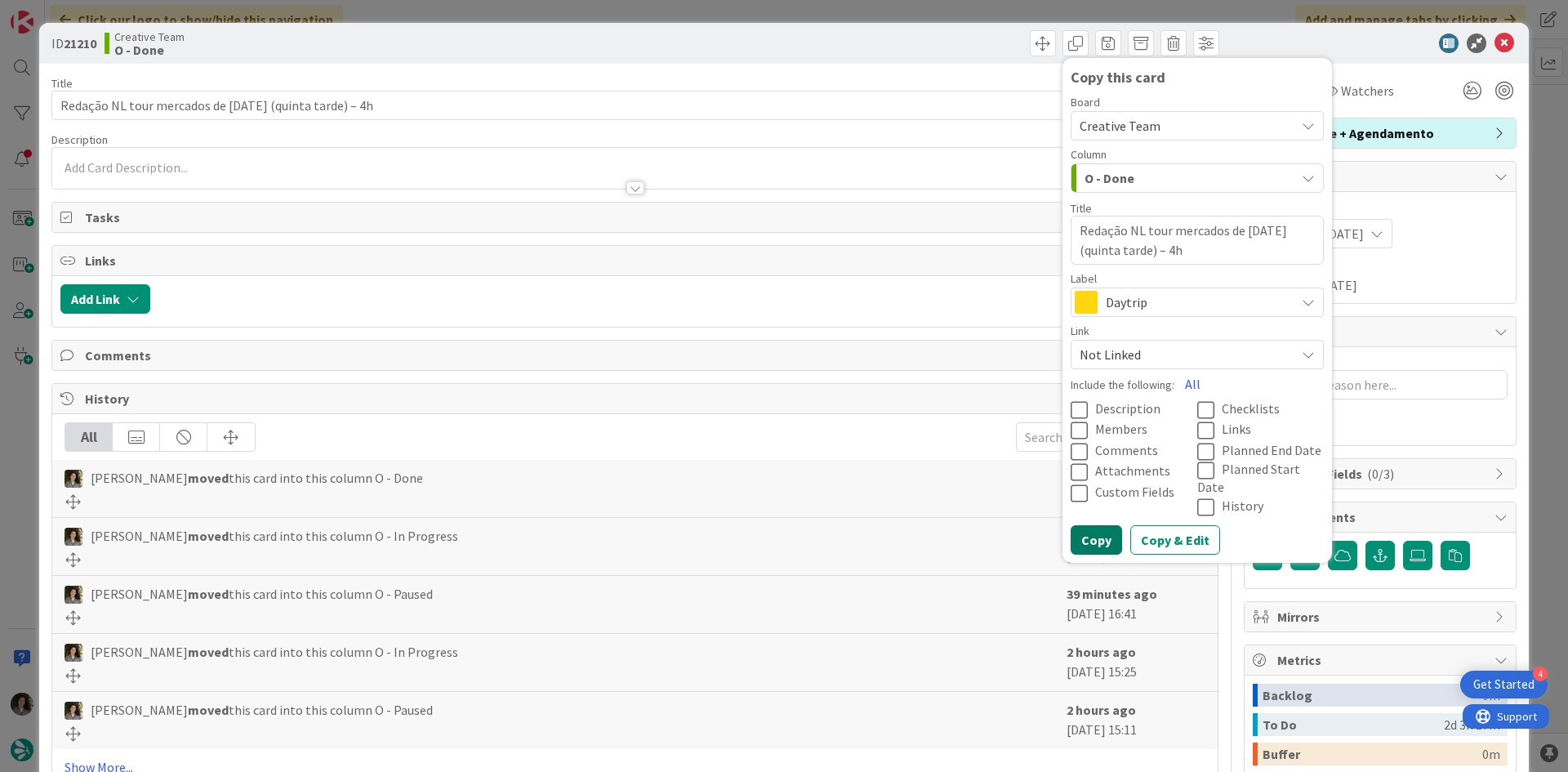
click at [1081, 525] on button "Copy" at bounding box center [1096, 540] width 52 height 30
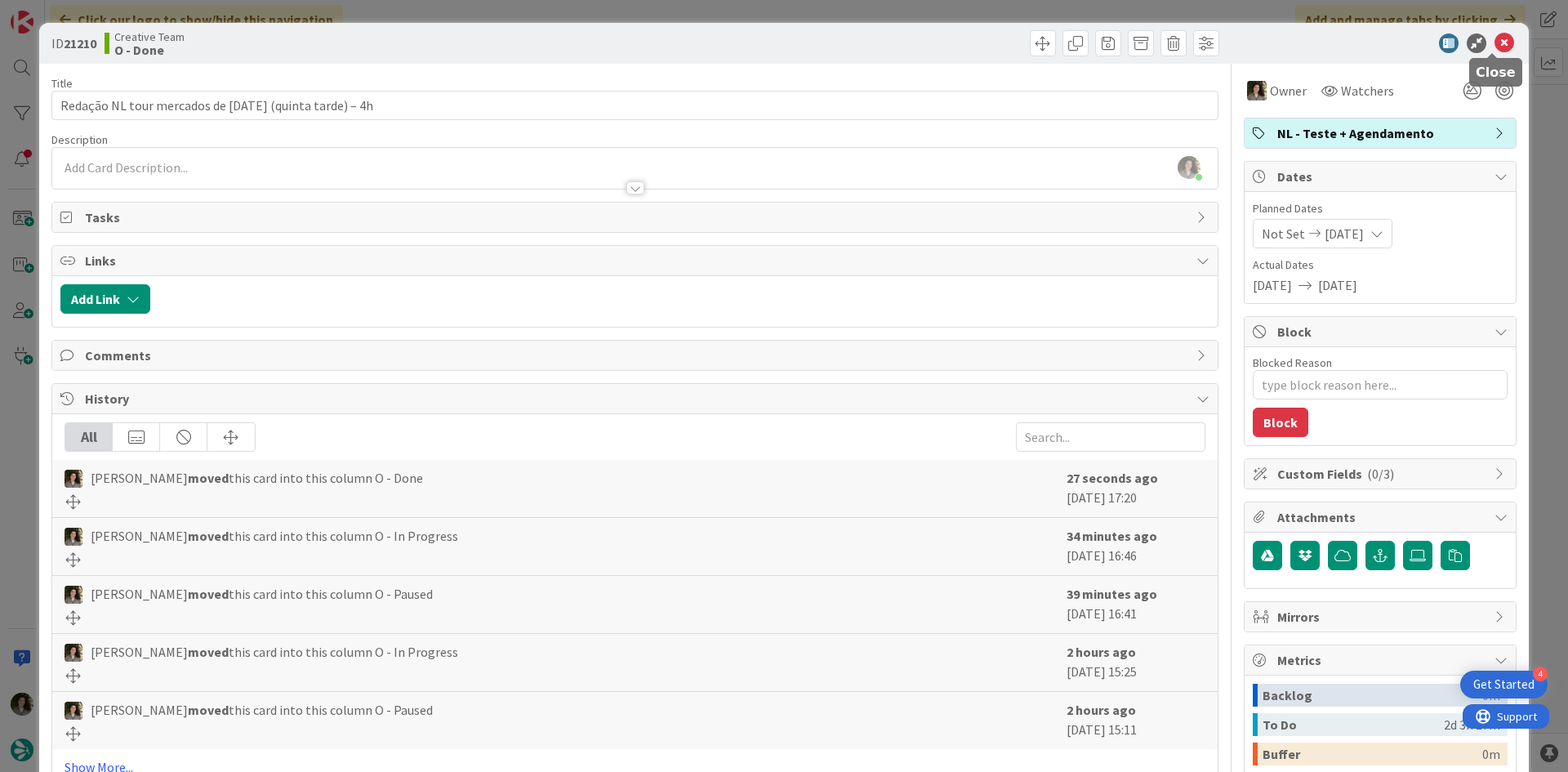
click at [1494, 40] on icon at bounding box center [1504, 43] width 20 height 20
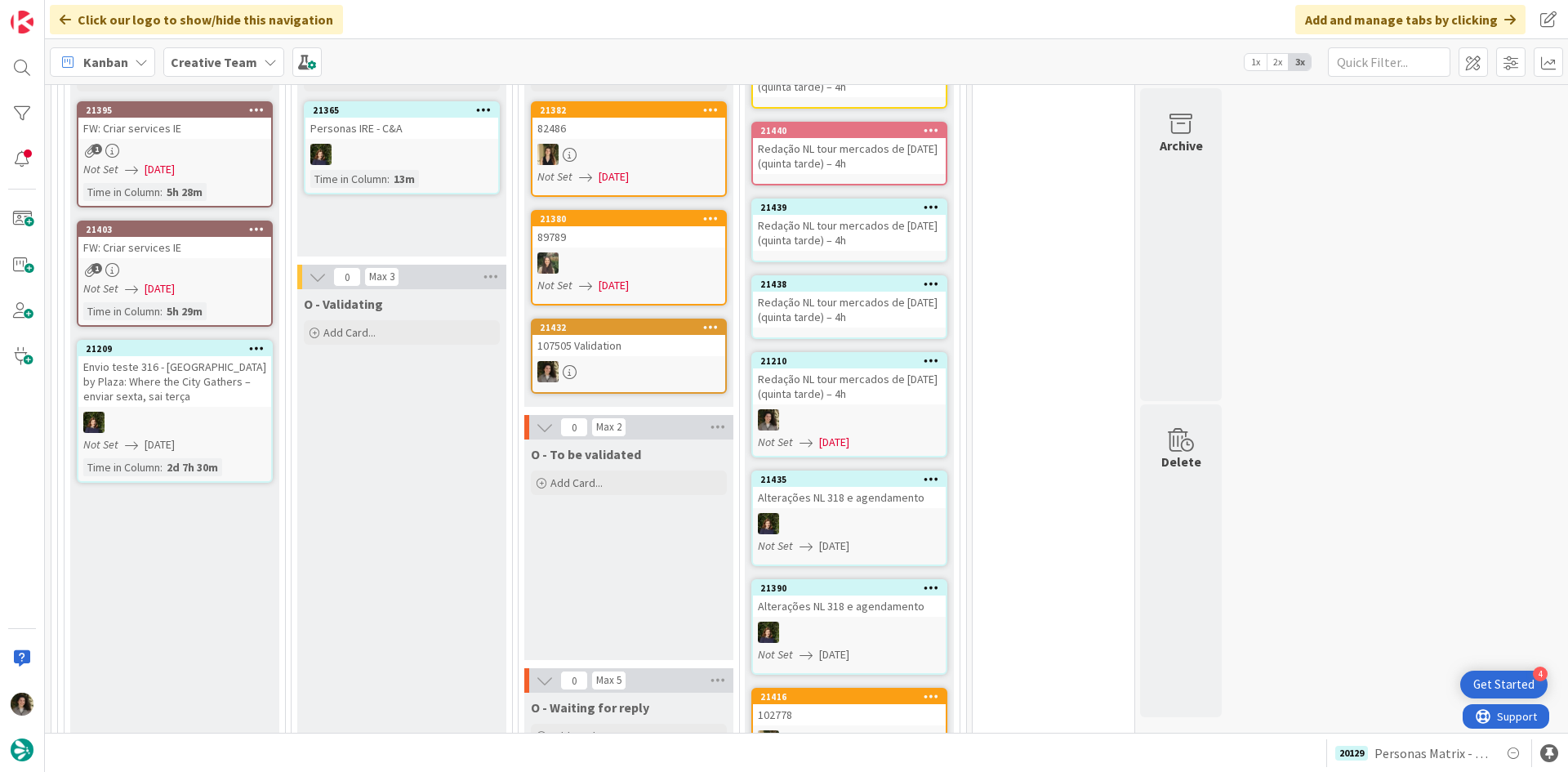
click at [847, 291] on div "Redação NL tour mercados de [DATE] (quinta tarde) – 4h" at bounding box center [849, 310] width 193 height 36
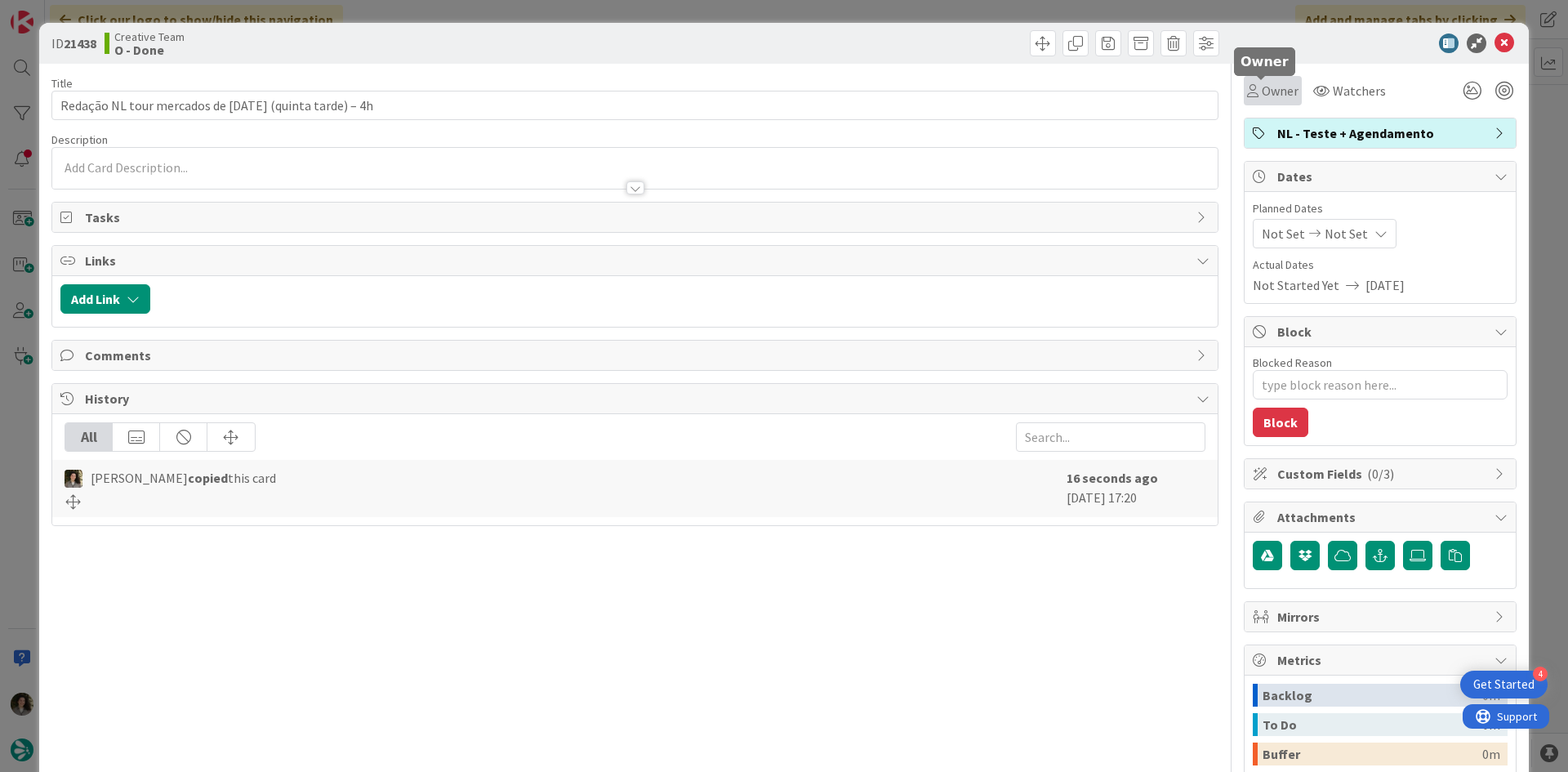
click at [1261, 92] on span "Owner" at bounding box center [1280, 91] width 36 height 20
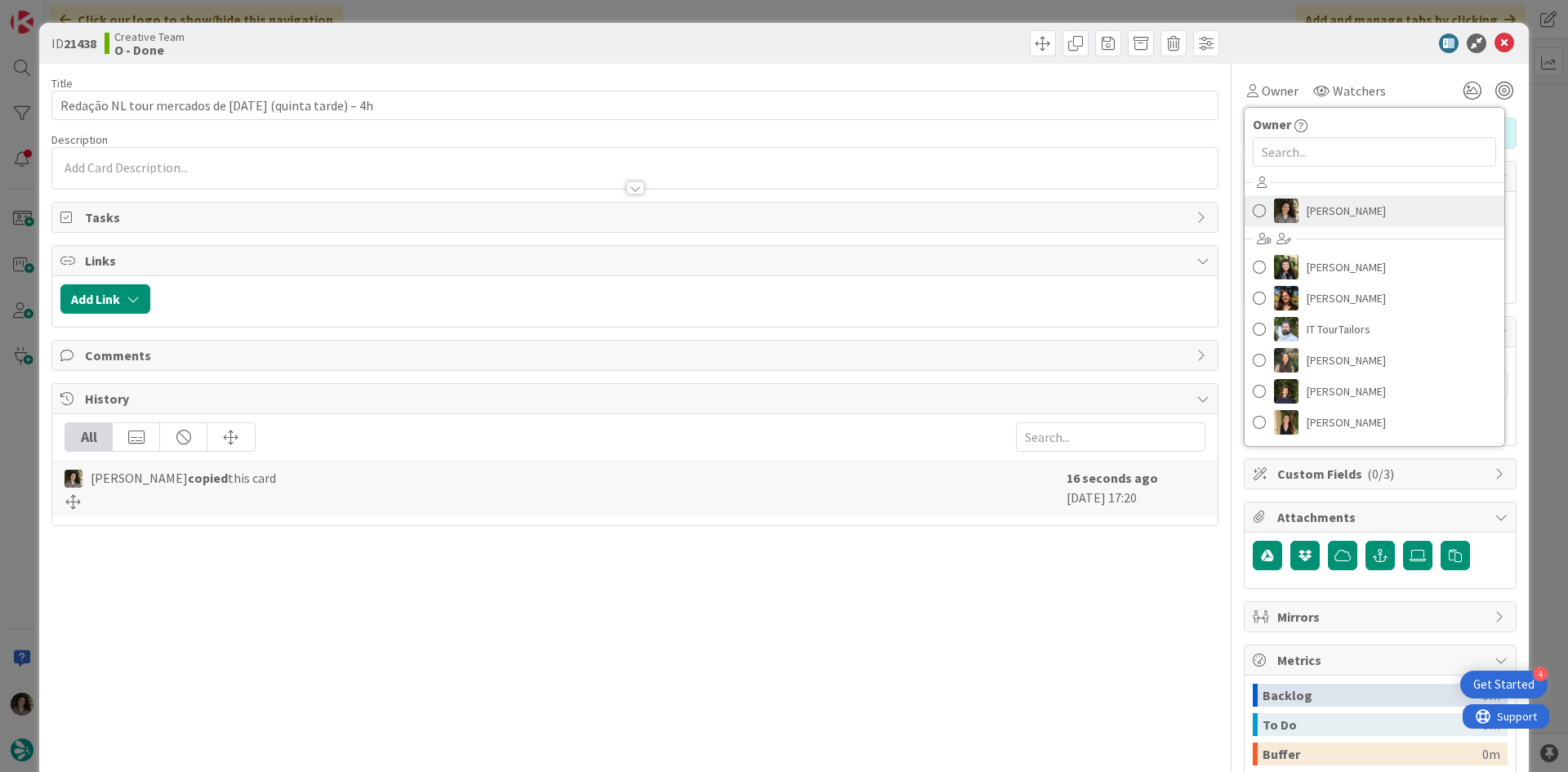
click at [1315, 217] on span "[PERSON_NAME]" at bounding box center [1346, 211] width 79 height 25
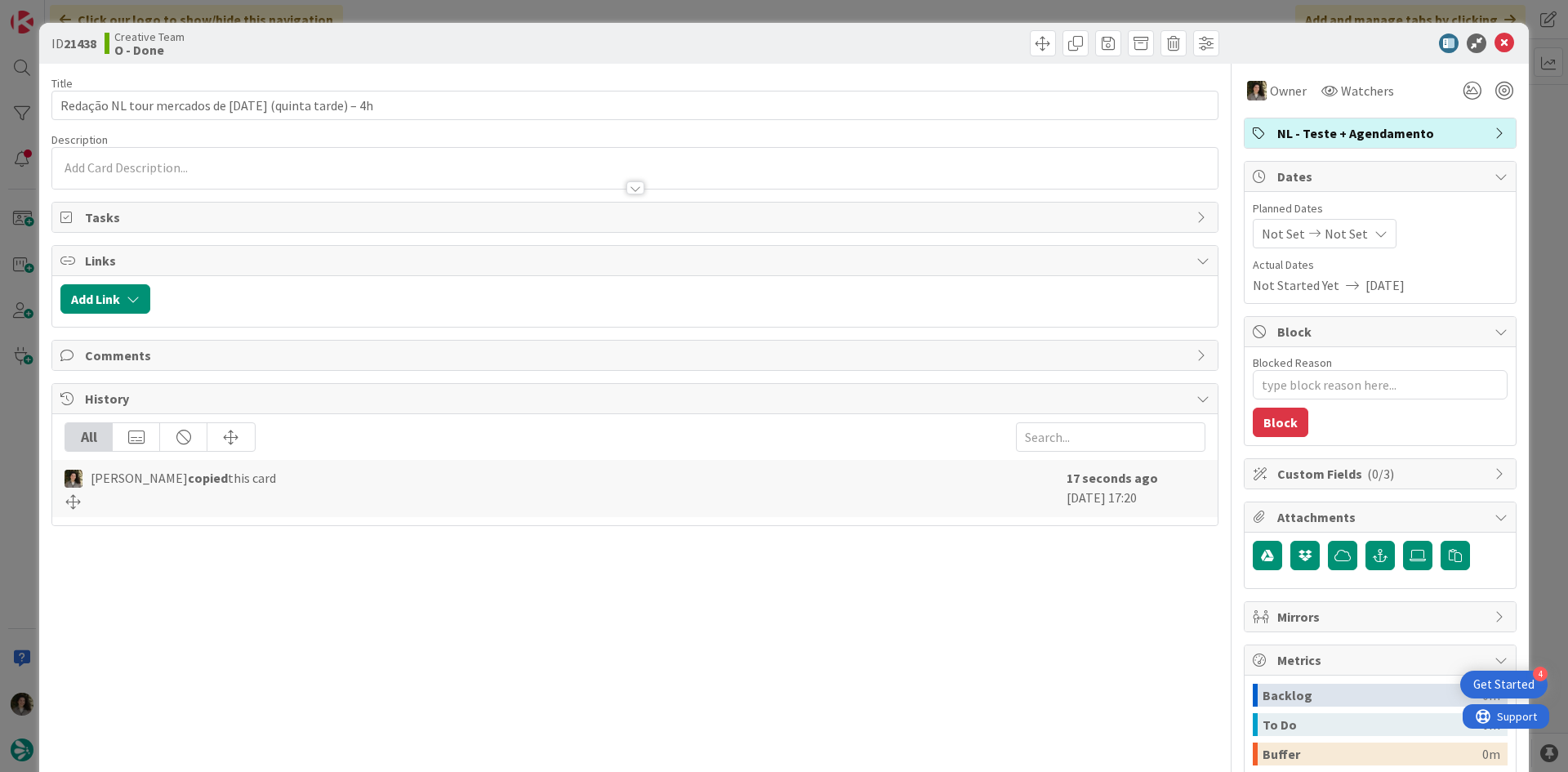
type textarea "x"
click at [1337, 226] on span "Not Set" at bounding box center [1346, 233] width 43 height 20
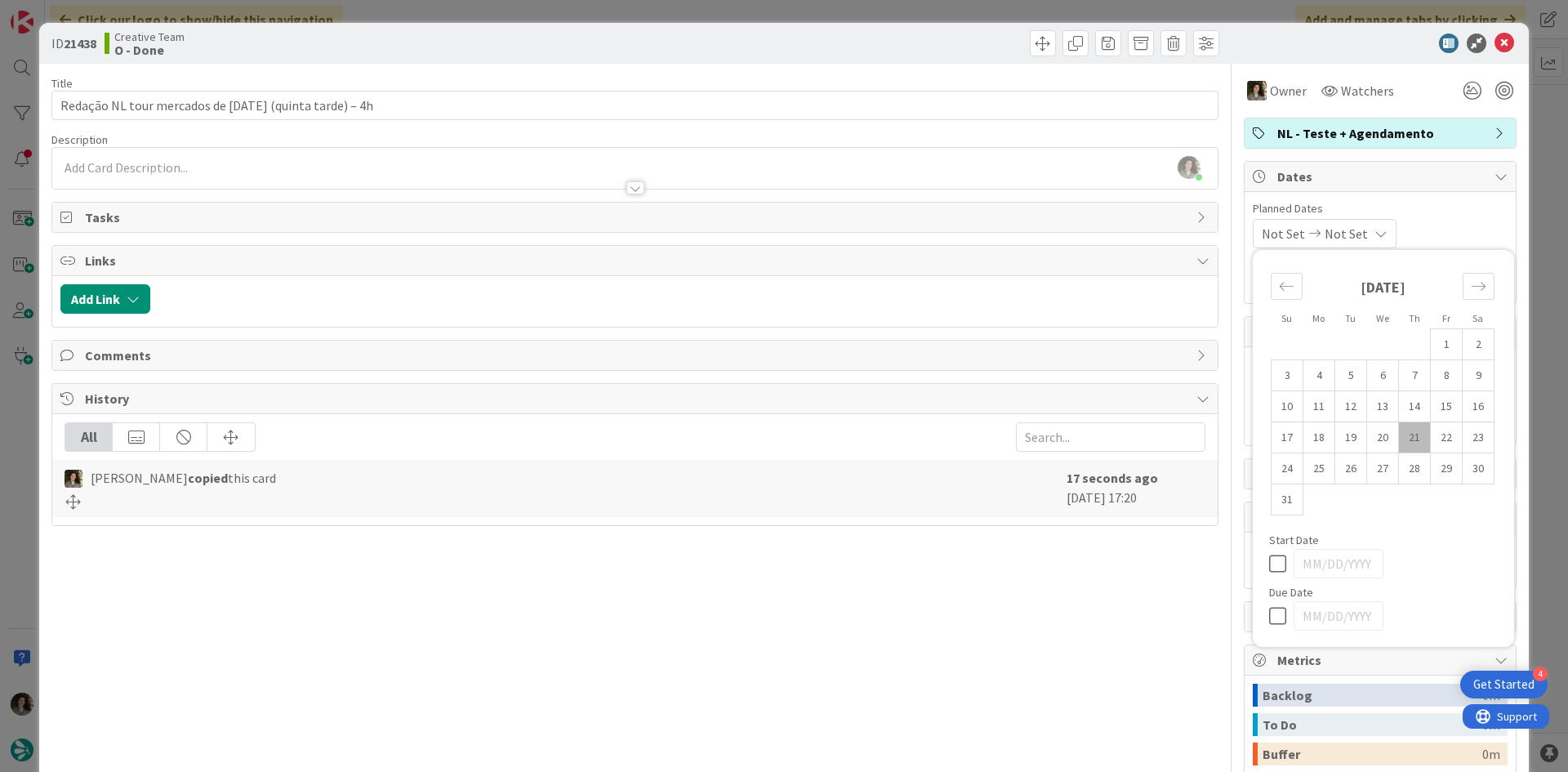
click at [1269, 611] on icon at bounding box center [1282, 615] width 25 height 20
type input "[DATE]"
click at [1494, 42] on icon at bounding box center [1504, 43] width 20 height 20
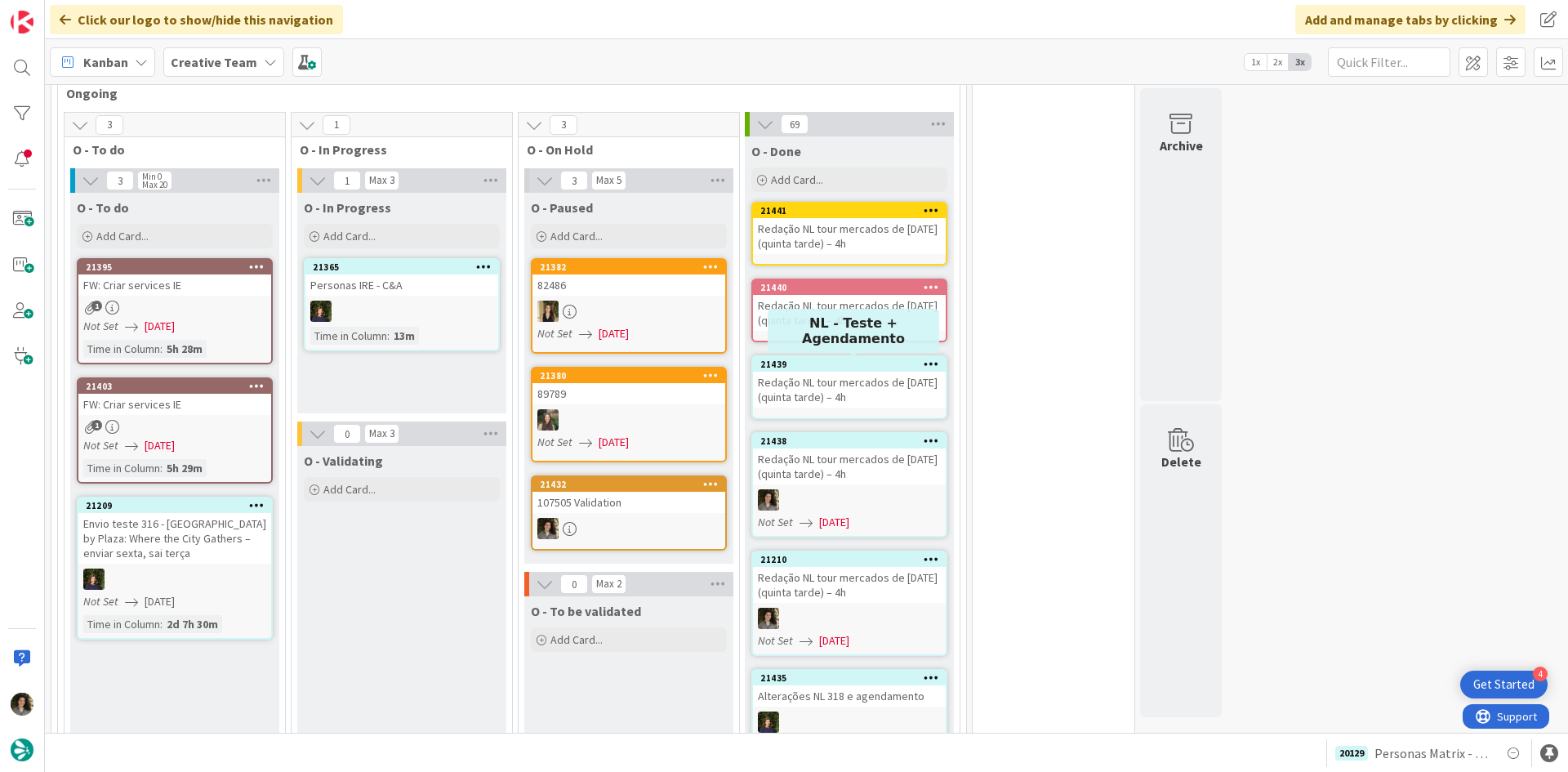
scroll to position [1388, 0]
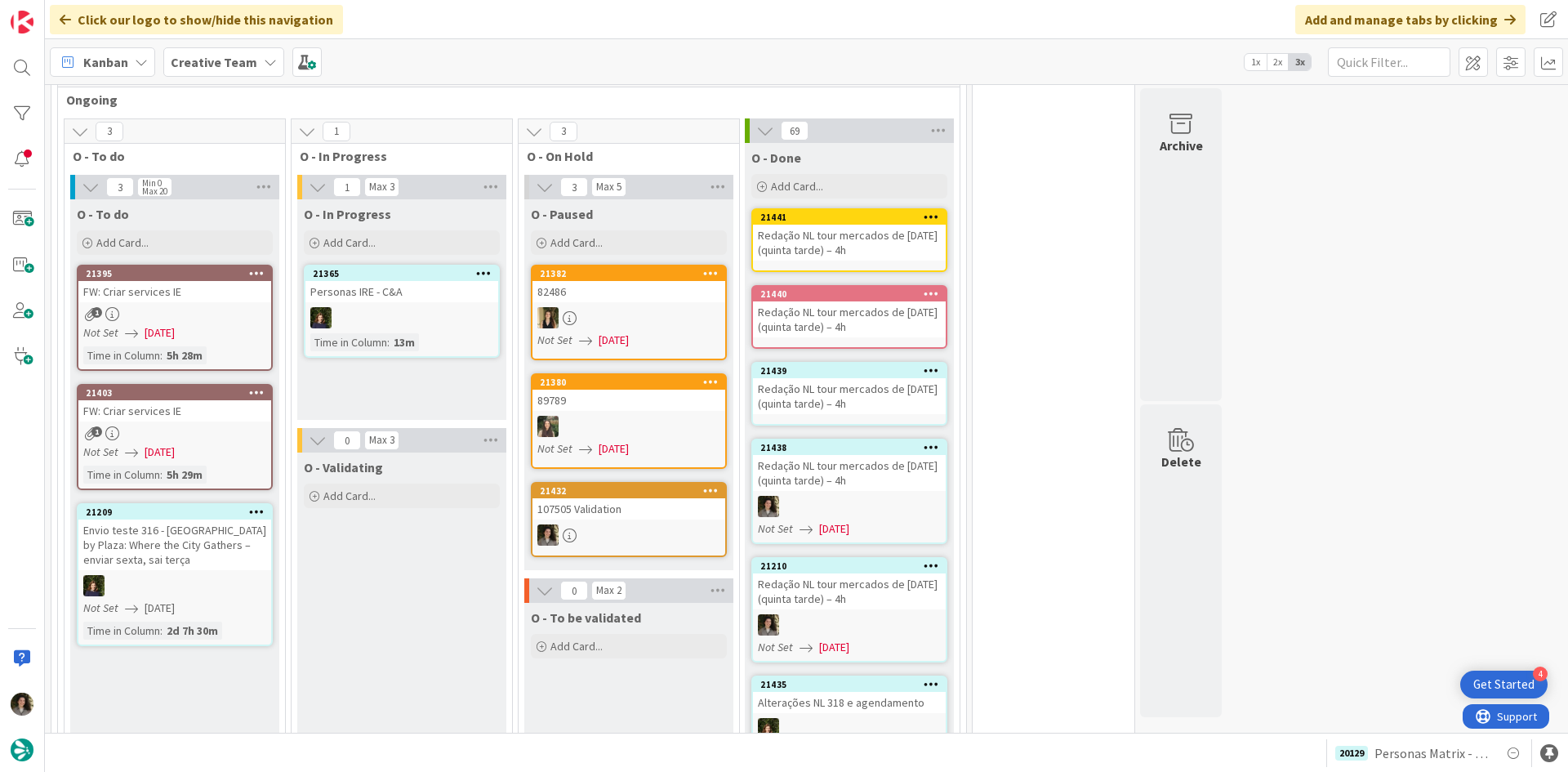
click at [868, 378] on div "Redação NL tour mercados de [DATE] (quinta tarde) – 4h" at bounding box center [849, 397] width 193 height 36
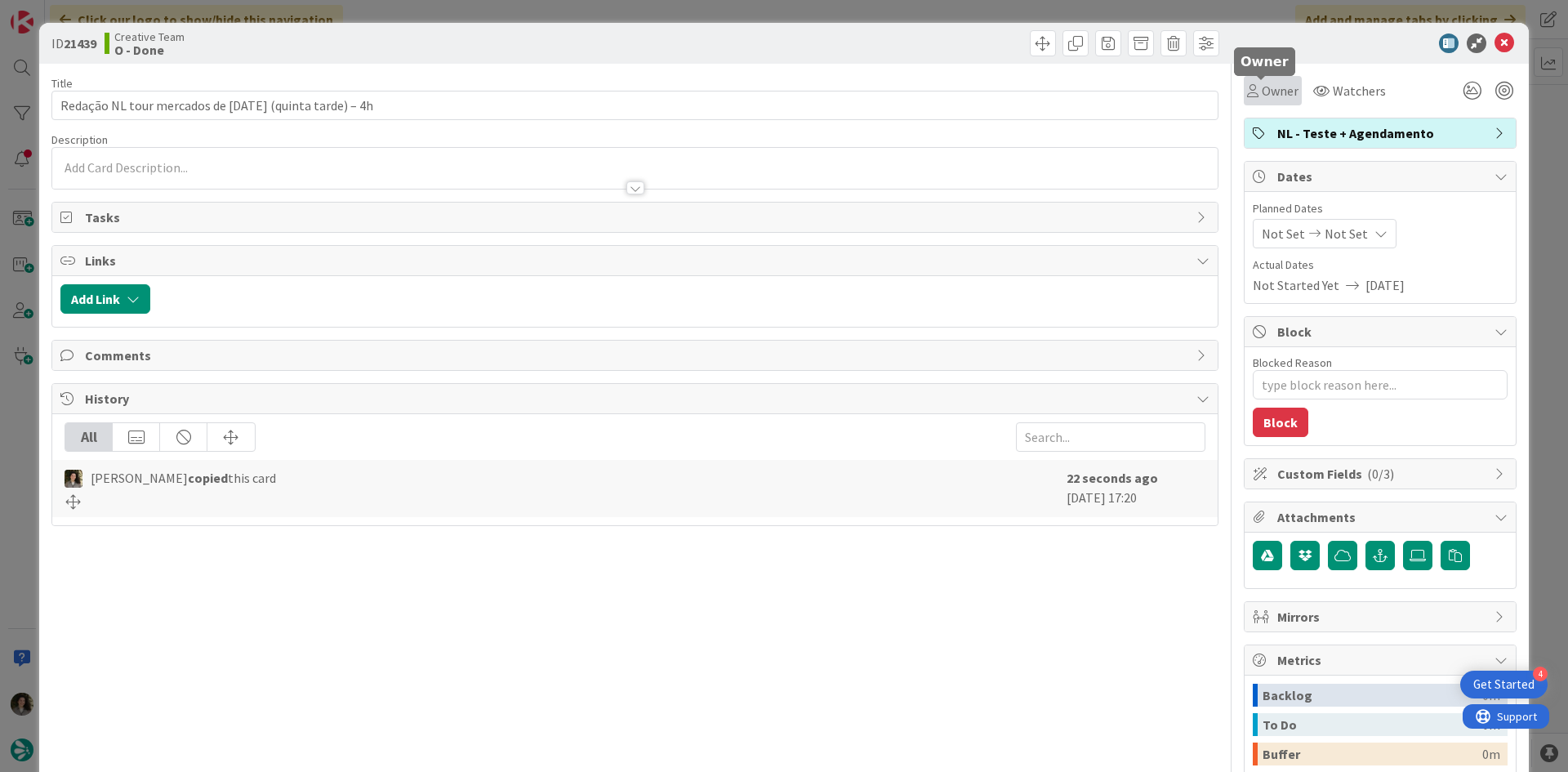
click at [1263, 96] on span "Owner" at bounding box center [1280, 91] width 36 height 20
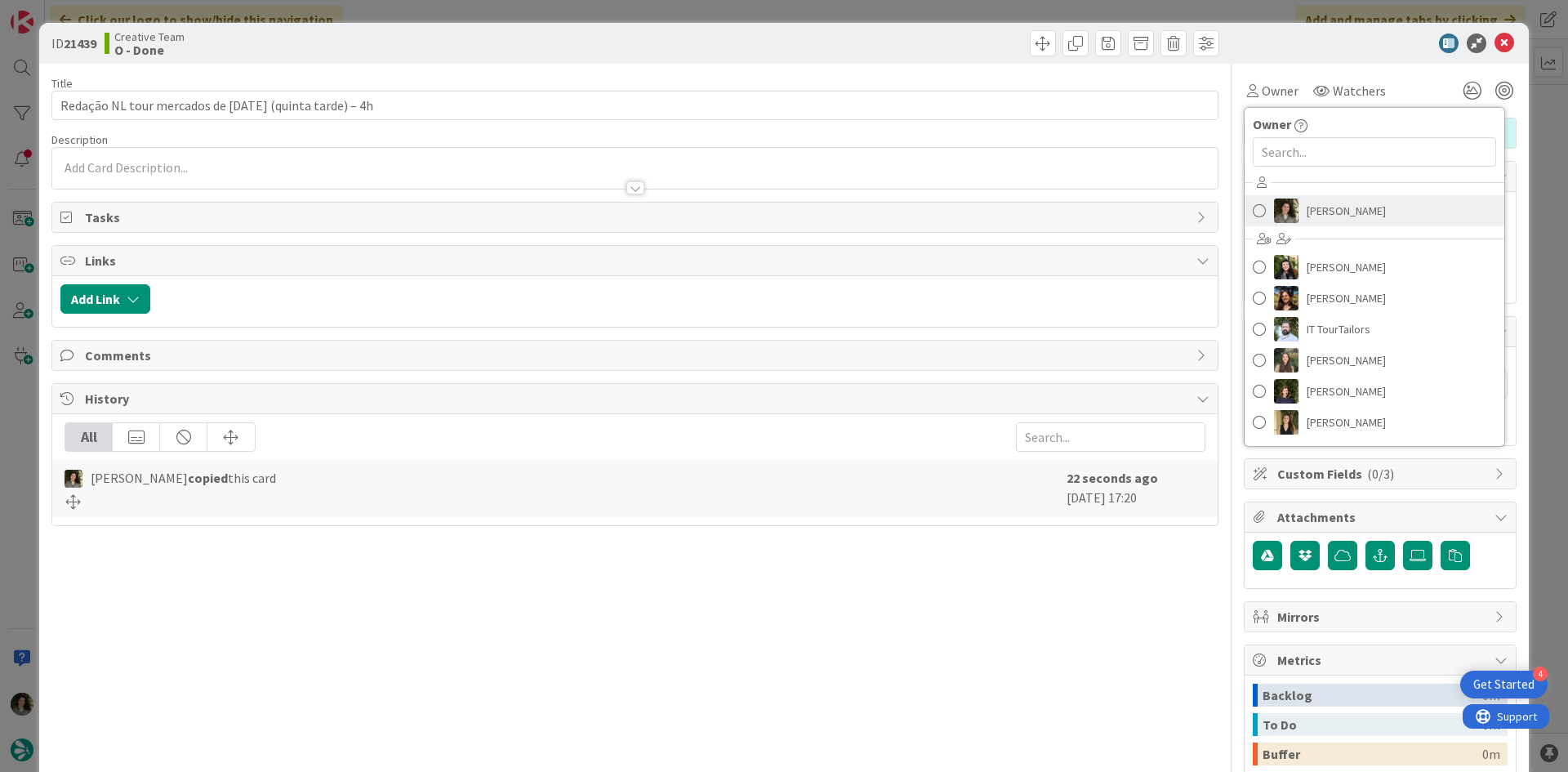
click at [1331, 209] on span "[PERSON_NAME]" at bounding box center [1346, 211] width 79 height 25
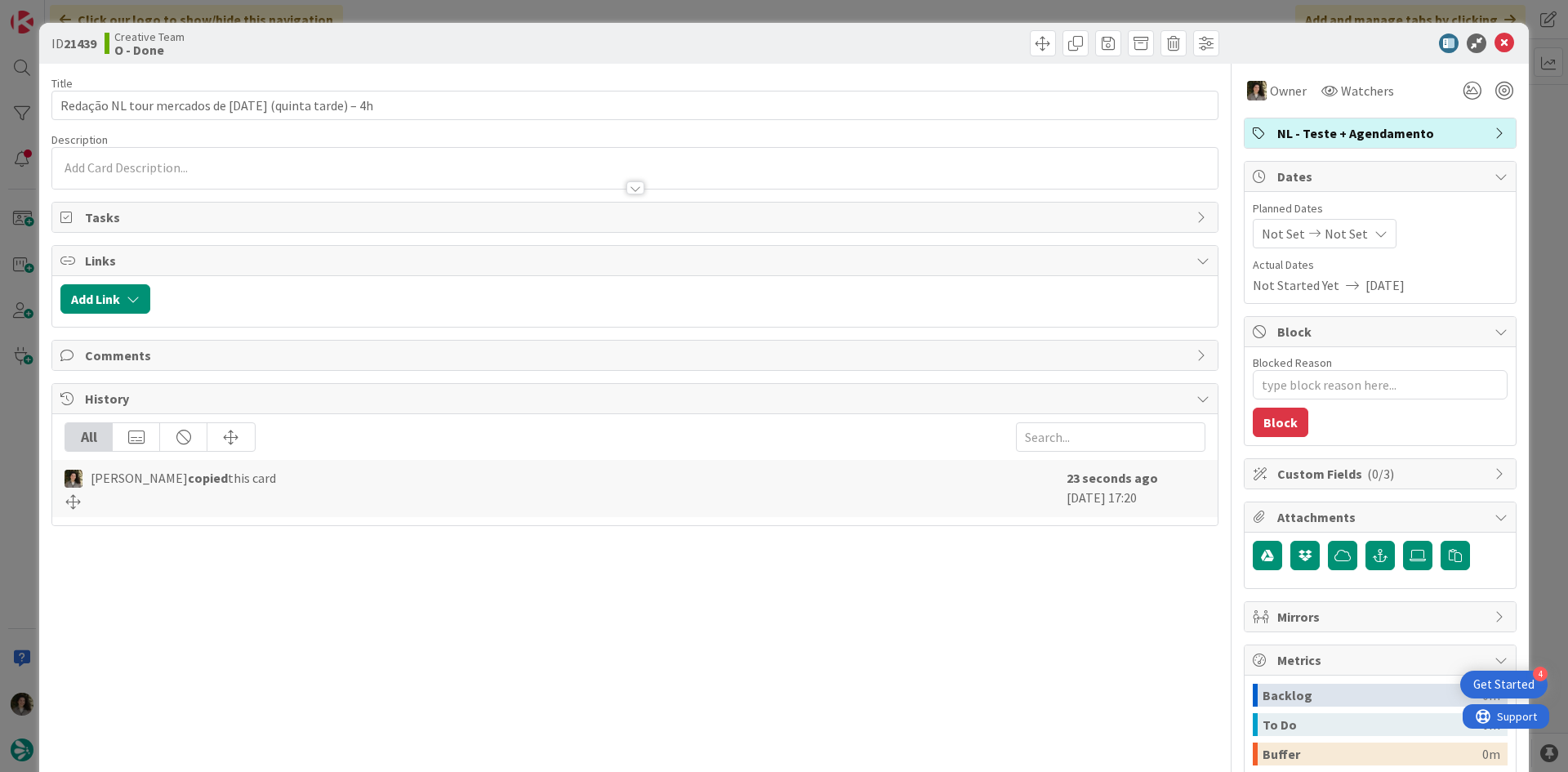
type textarea "x"
click at [1339, 240] on span "Not Set" at bounding box center [1346, 233] width 43 height 20
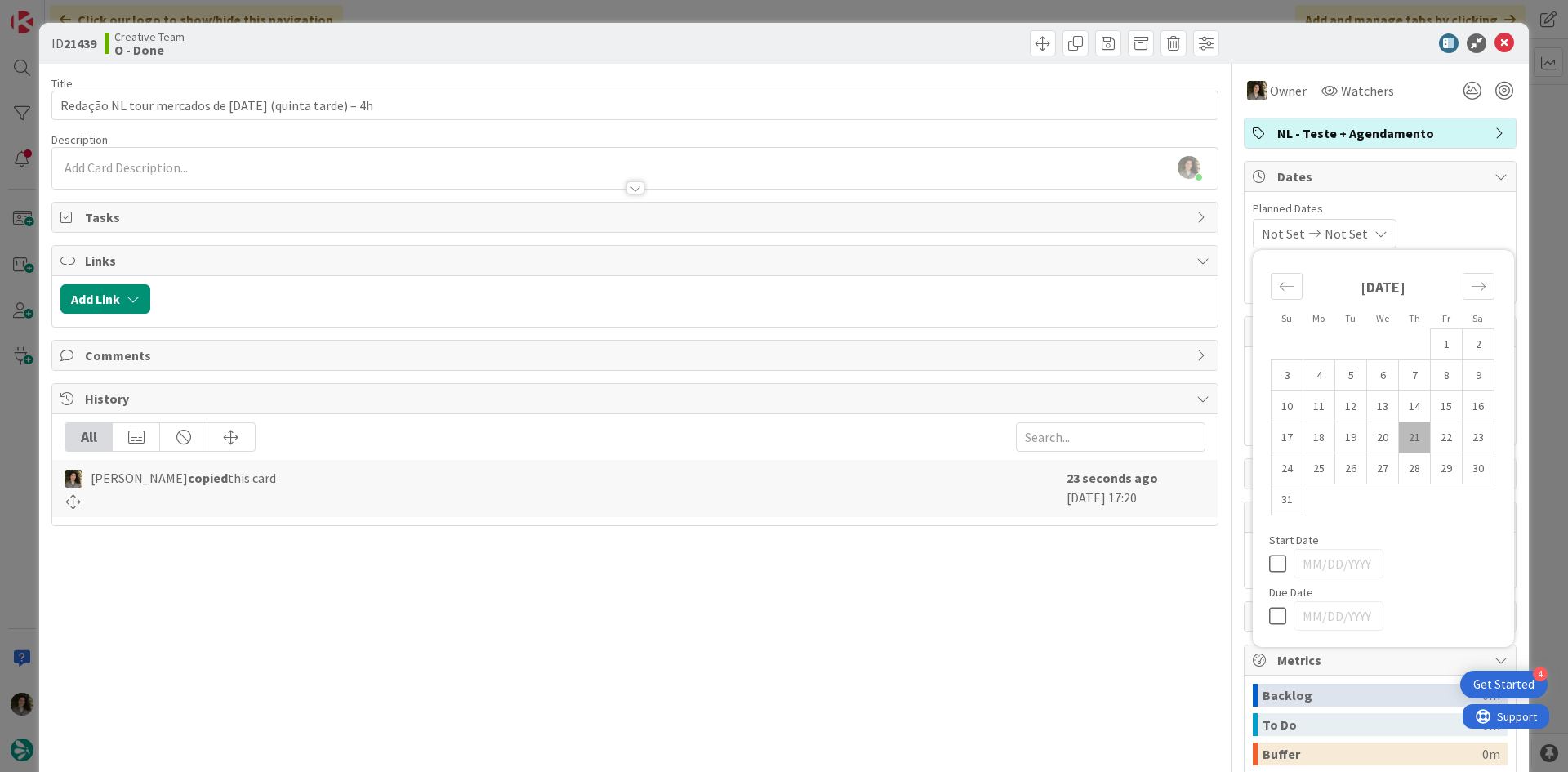
drag, startPoint x: 1262, startPoint y: 614, endPoint x: 1263, endPoint y: 586, distance: 28.0
click at [1269, 608] on icon at bounding box center [1282, 615] width 25 height 20
type input "[DATE]"
click at [1062, 48] on span at bounding box center [1074, 43] width 26 height 26
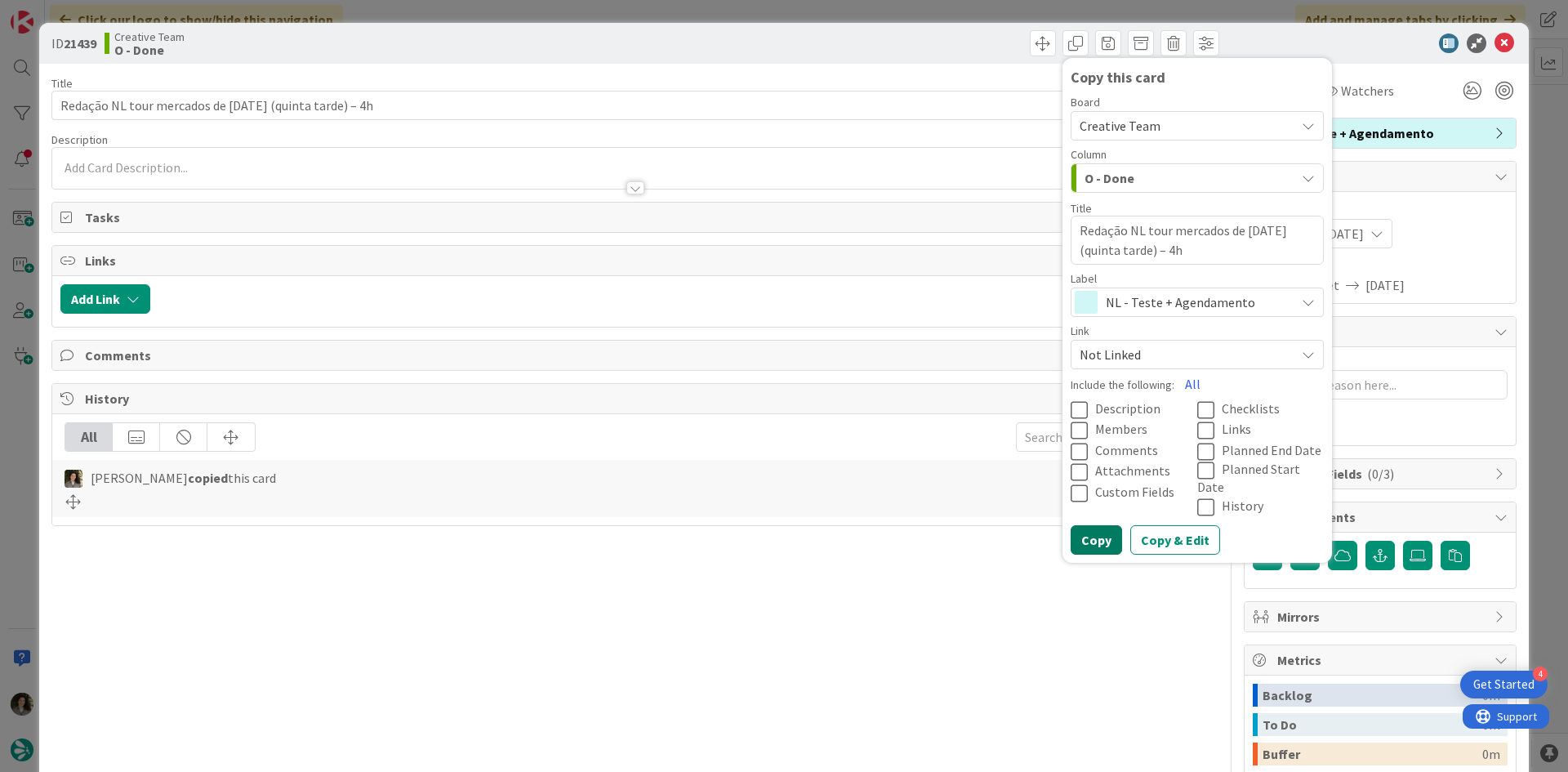
drag, startPoint x: 1091, startPoint y: 522, endPoint x: 1125, endPoint y: 461, distance: 69.8
click at [1094, 525] on button "Copy" at bounding box center [1096, 540] width 52 height 30
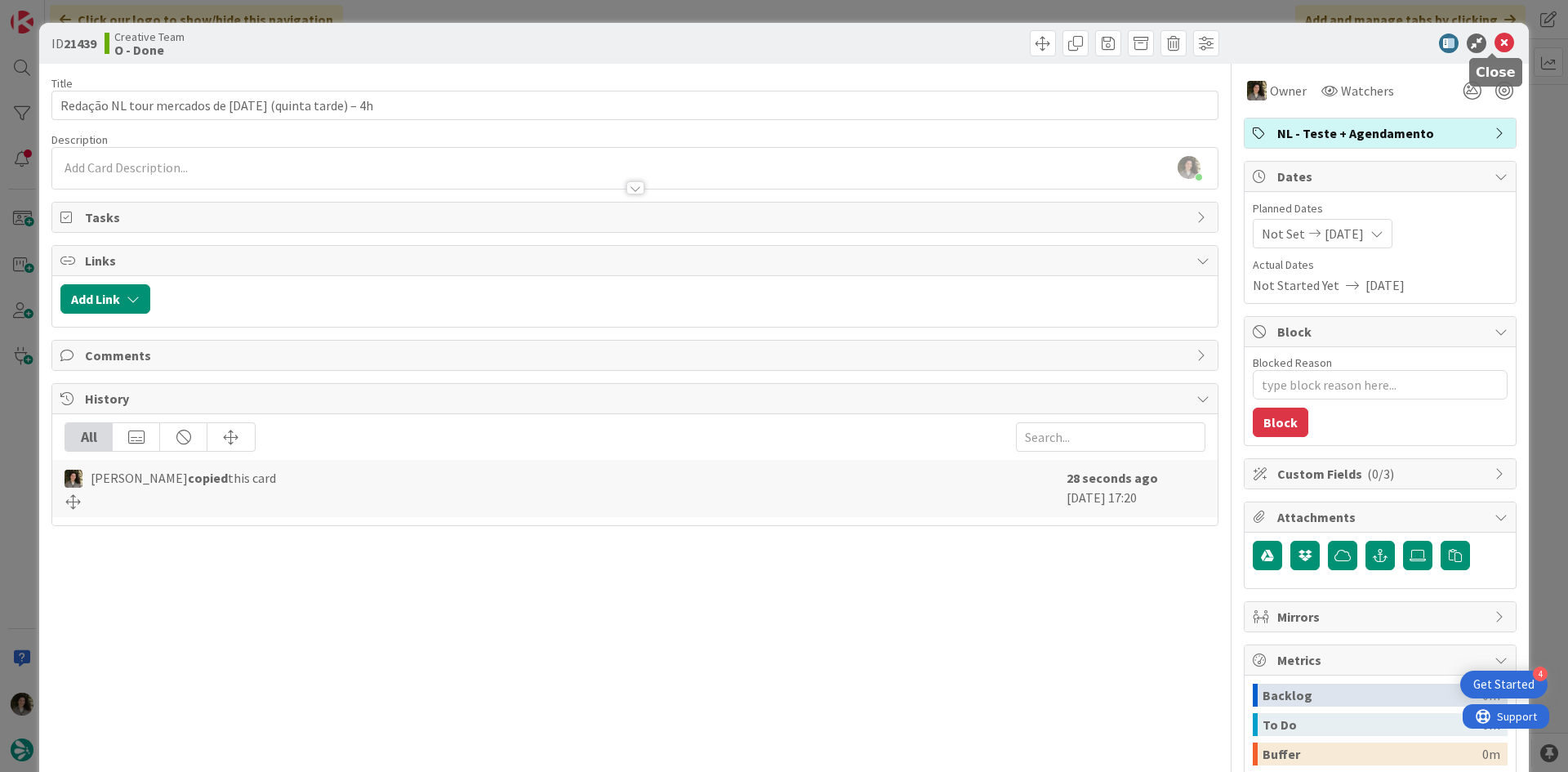
click at [1494, 35] on icon at bounding box center [1504, 43] width 20 height 20
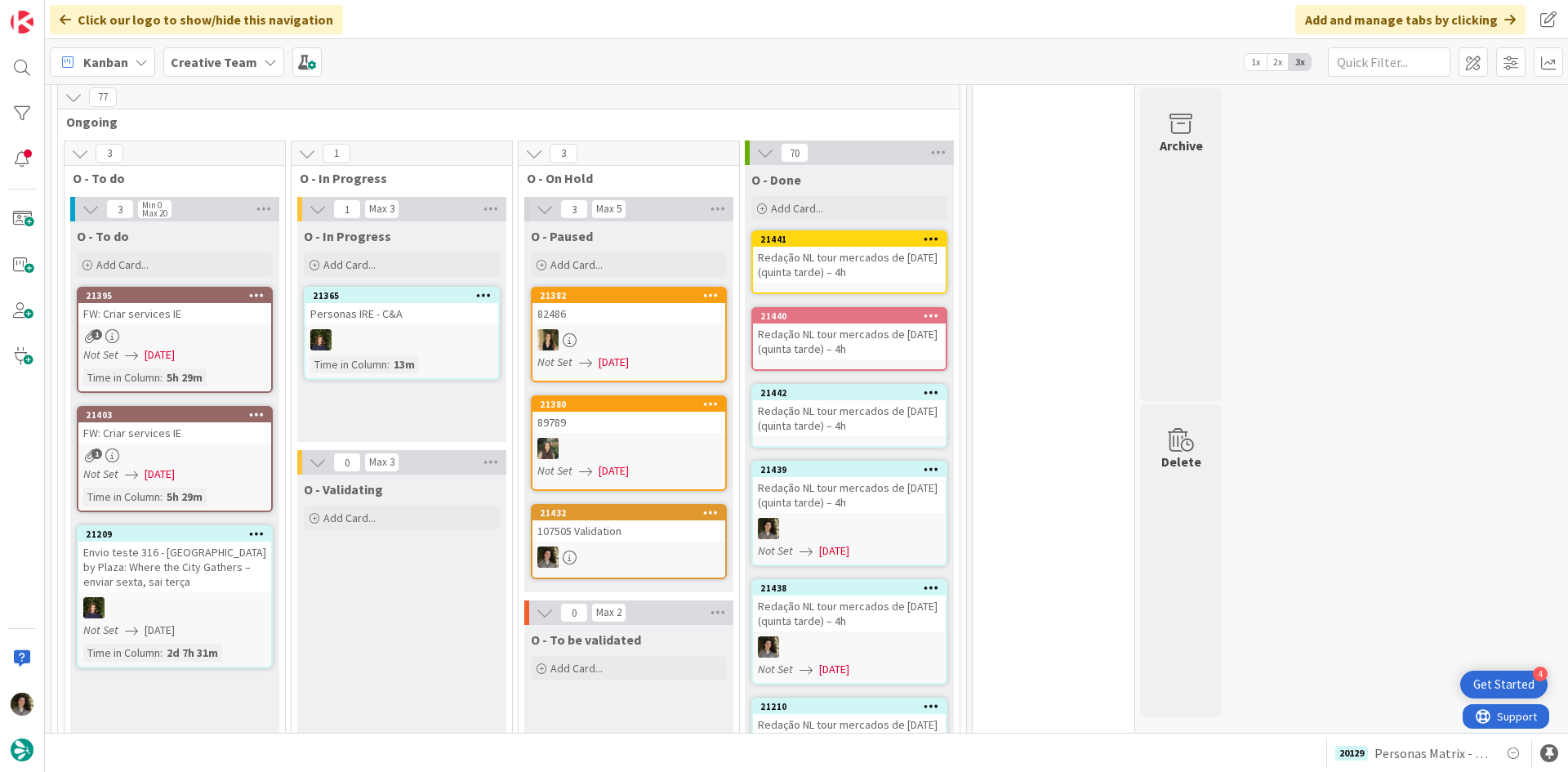
click at [870, 400] on div "Redação NL tour mercados de [DATE] (quinta tarde) – 4h" at bounding box center [849, 418] width 193 height 36
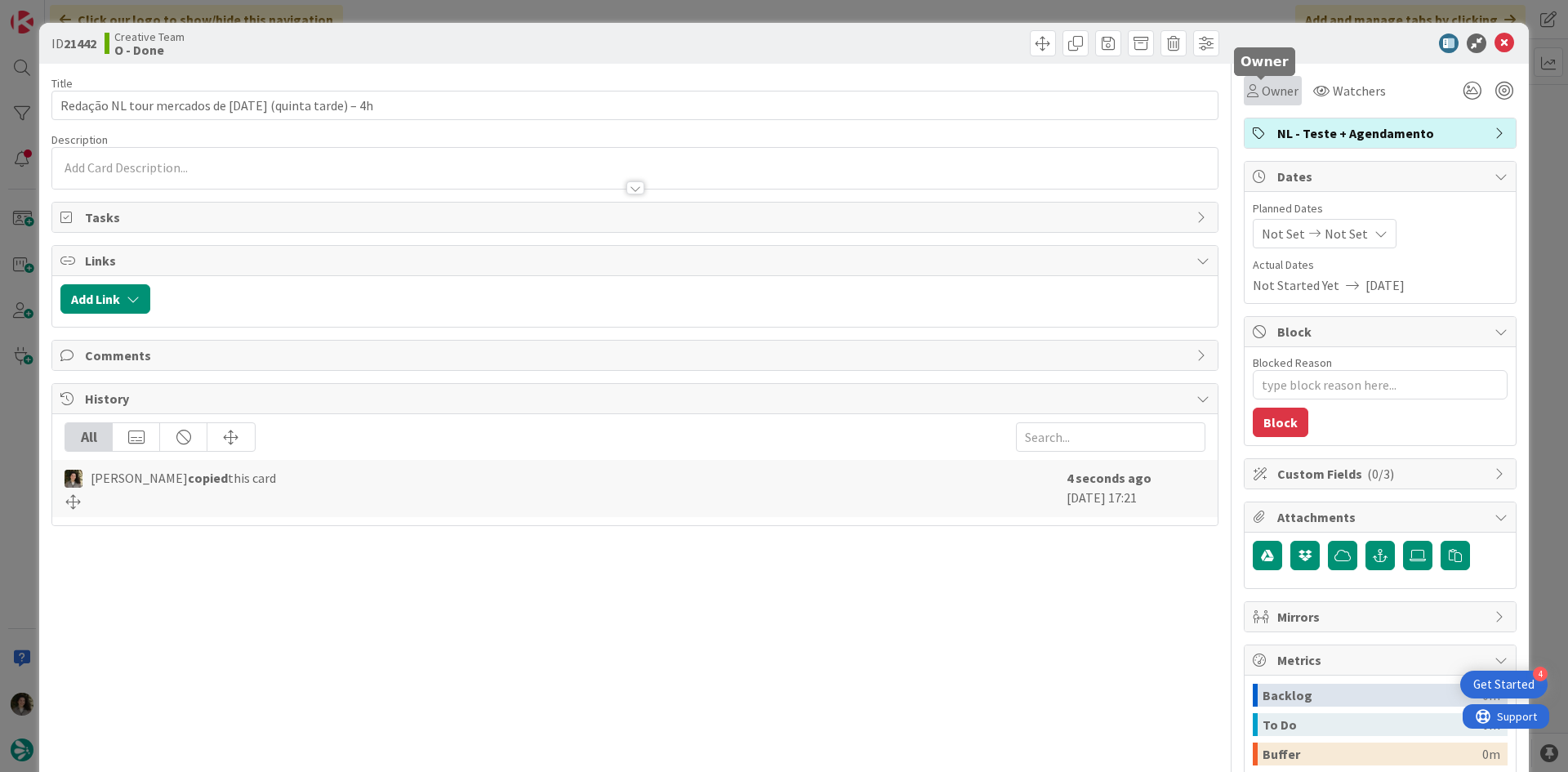
click at [1267, 90] on span "Owner" at bounding box center [1280, 91] width 36 height 20
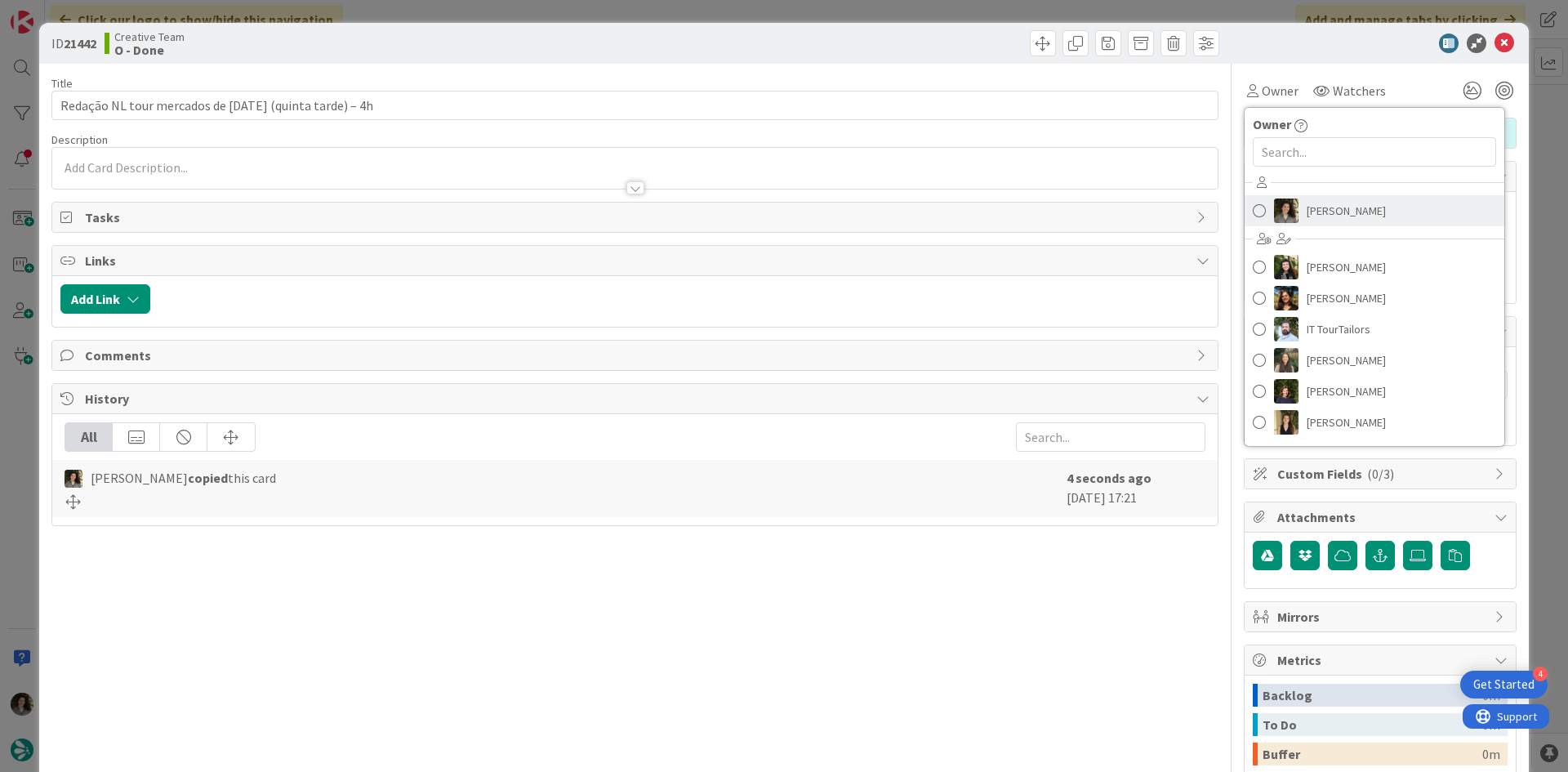
click at [1348, 207] on span "[PERSON_NAME]" at bounding box center [1346, 211] width 79 height 25
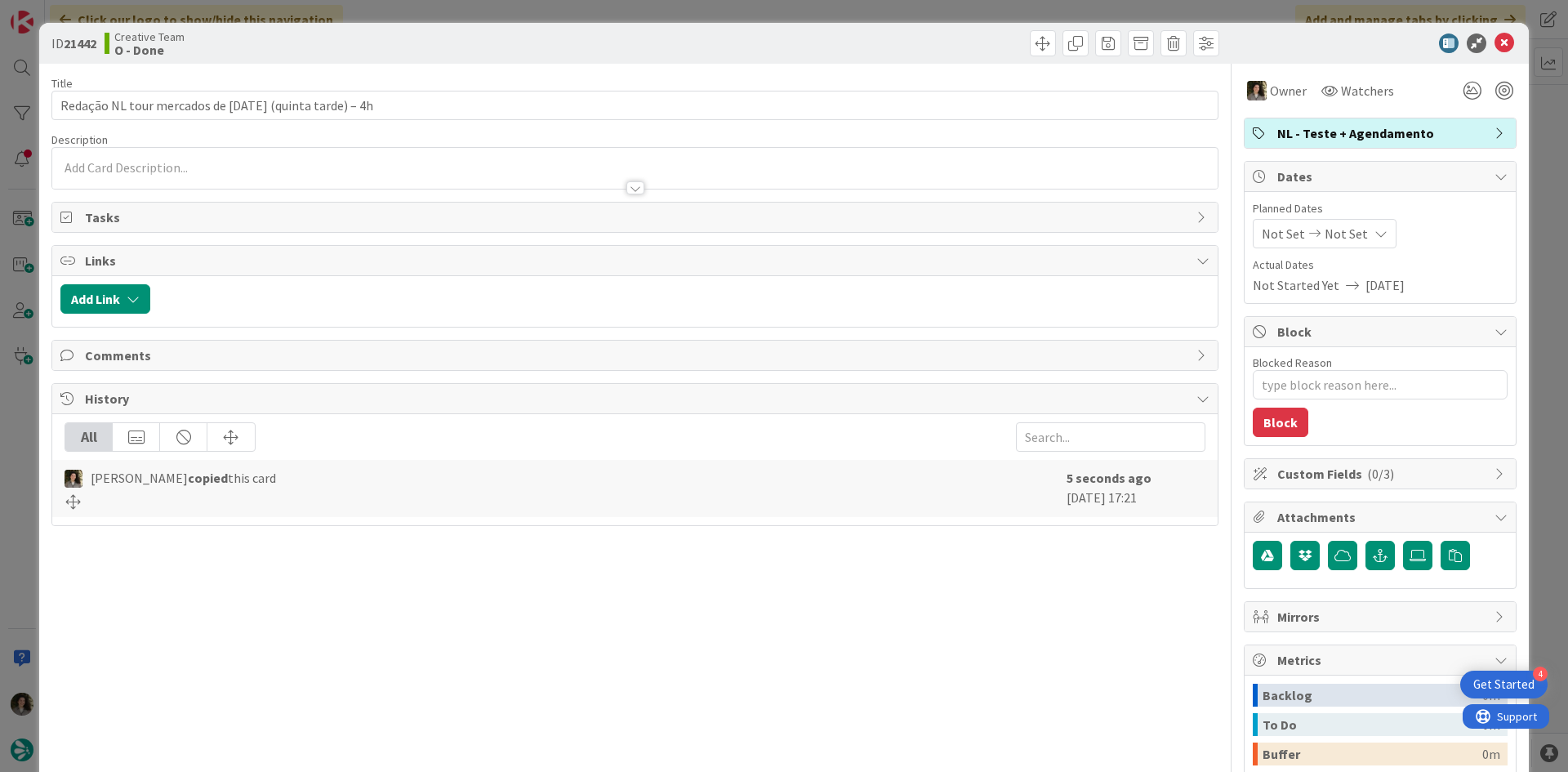
type textarea "x"
click at [1339, 228] on span "Not Set" at bounding box center [1346, 233] width 43 height 20
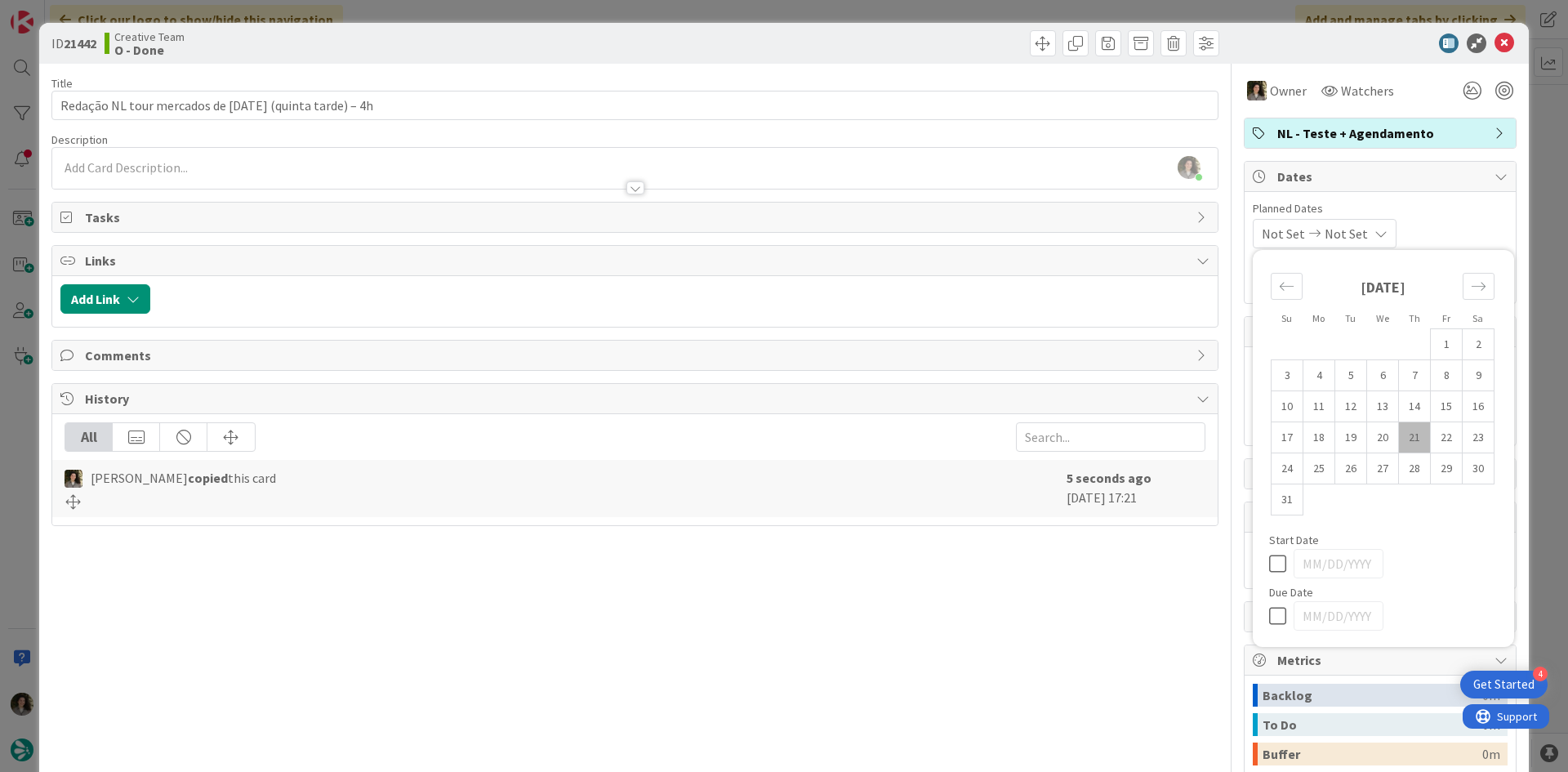
click at [1269, 612] on icon at bounding box center [1282, 615] width 25 height 20
type input "[DATE]"
click at [1494, 35] on icon at bounding box center [1504, 43] width 20 height 20
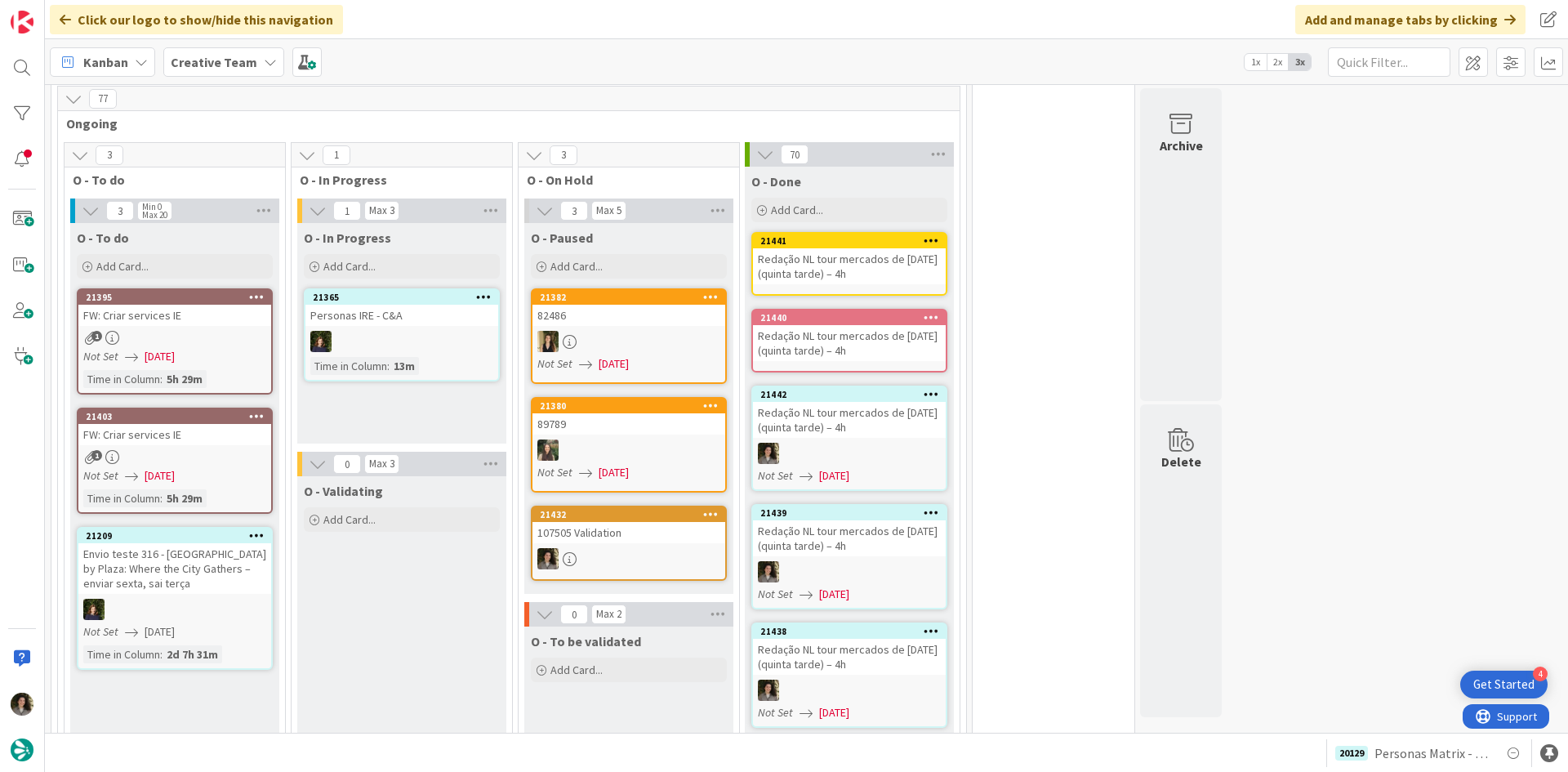
scroll to position [1285, 0]
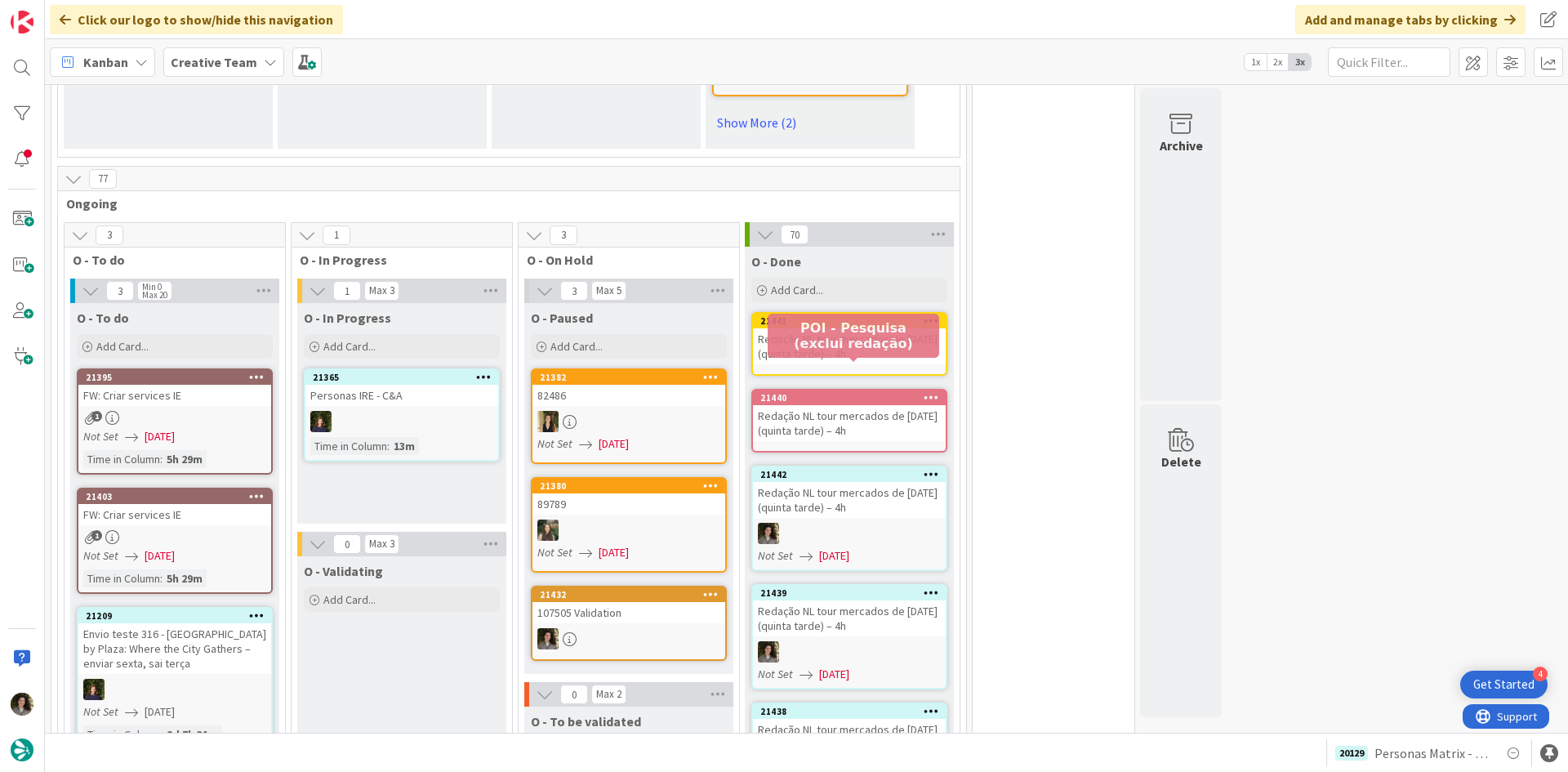
click at [841, 405] on div "Redação NL tour mercados de [DATE] (quinta tarde) – 4h" at bounding box center [849, 423] width 193 height 36
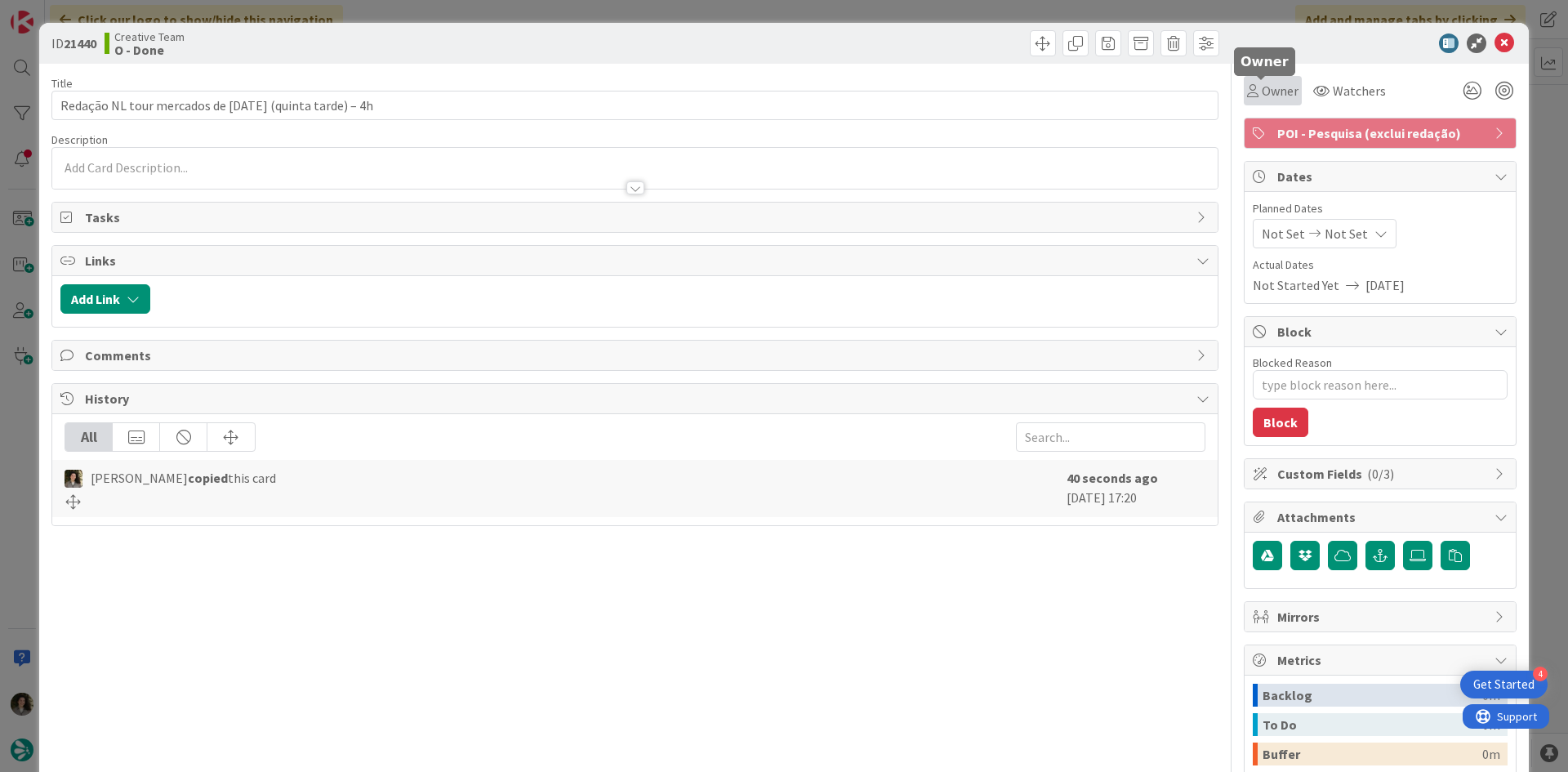
click at [1261, 86] on span "Owner" at bounding box center [1280, 91] width 36 height 20
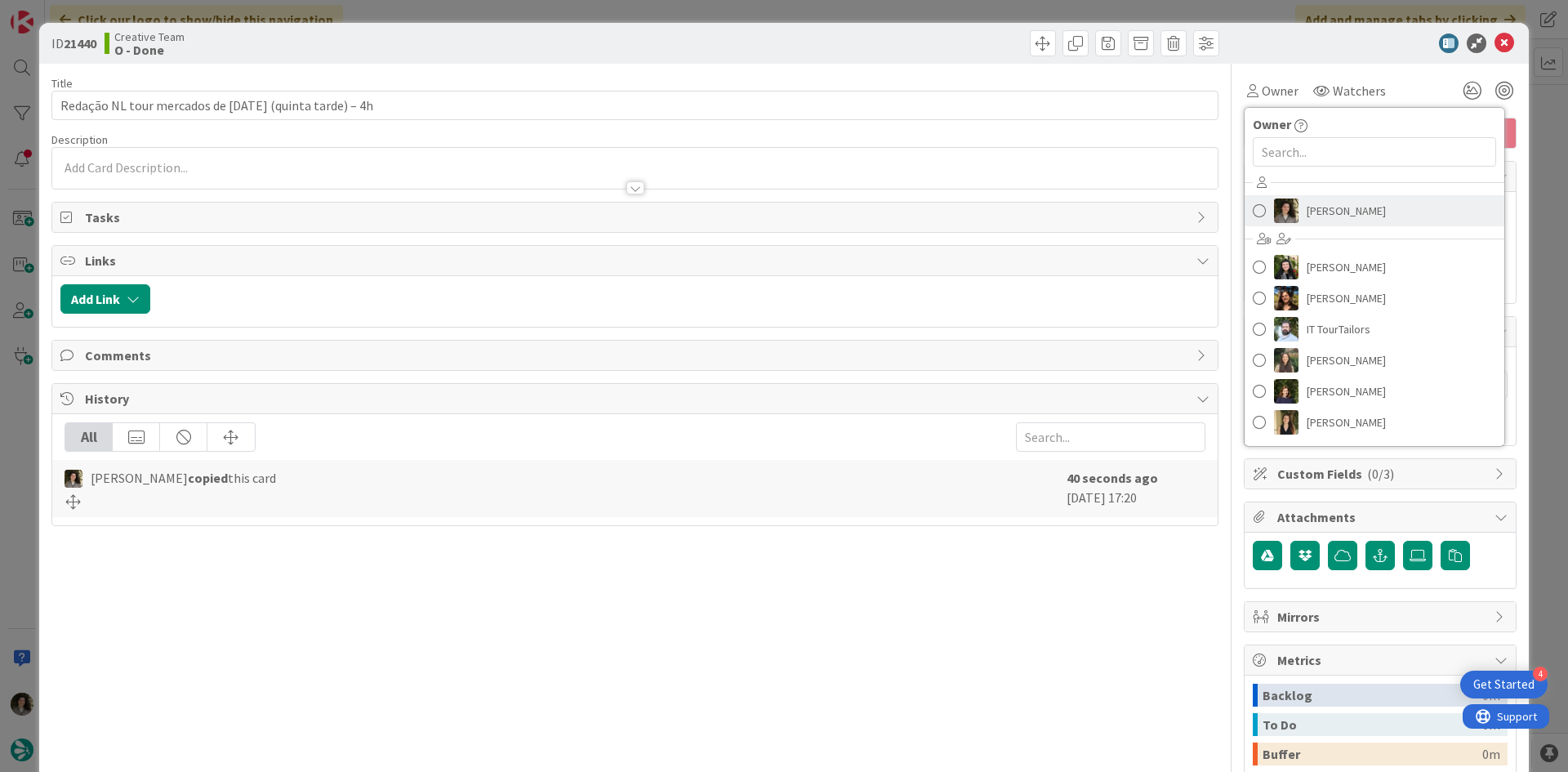
click at [1314, 218] on span "[PERSON_NAME]" at bounding box center [1346, 211] width 79 height 25
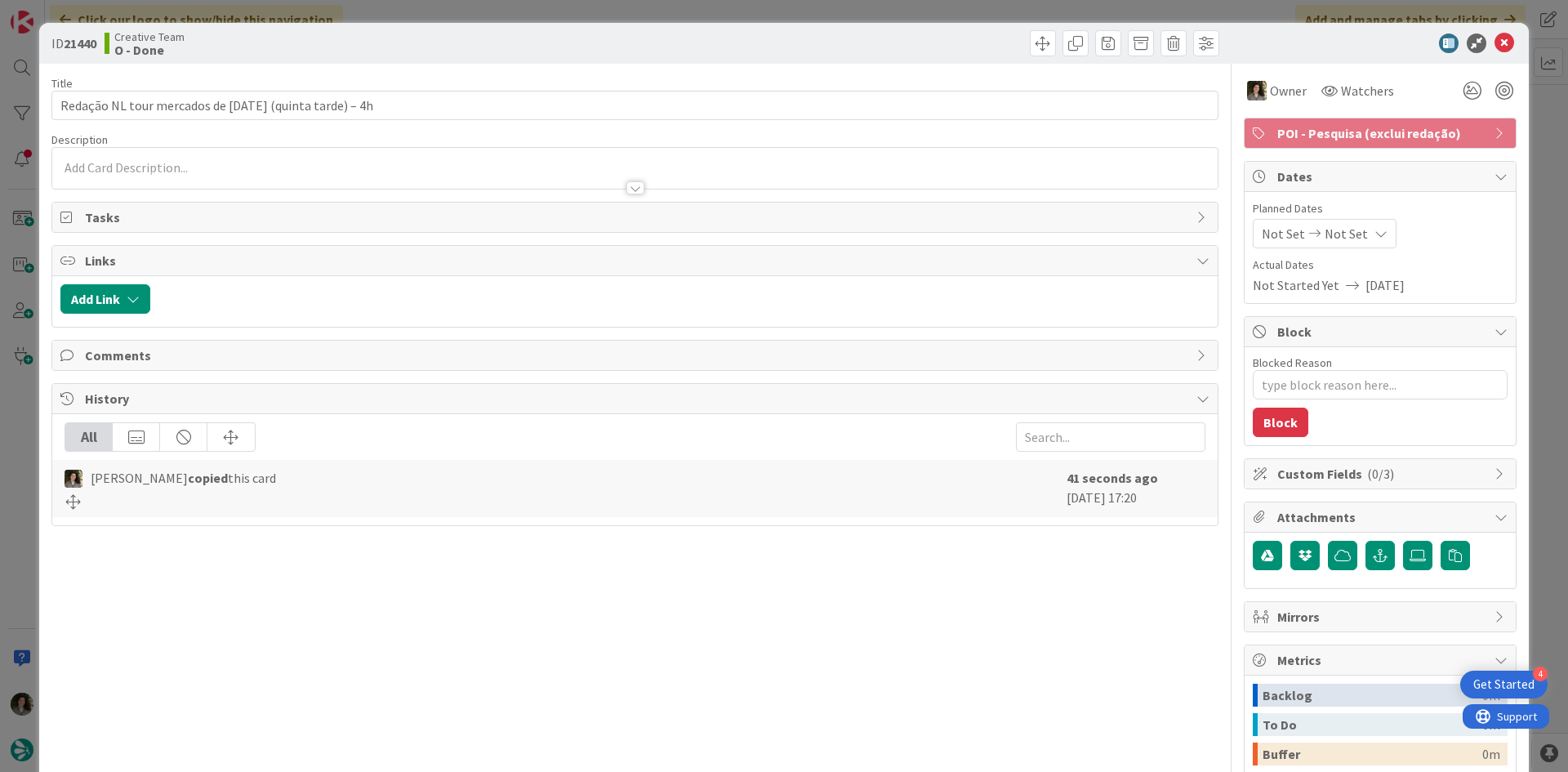
type textarea "x"
click at [1347, 229] on span "Not Set" at bounding box center [1346, 233] width 43 height 20
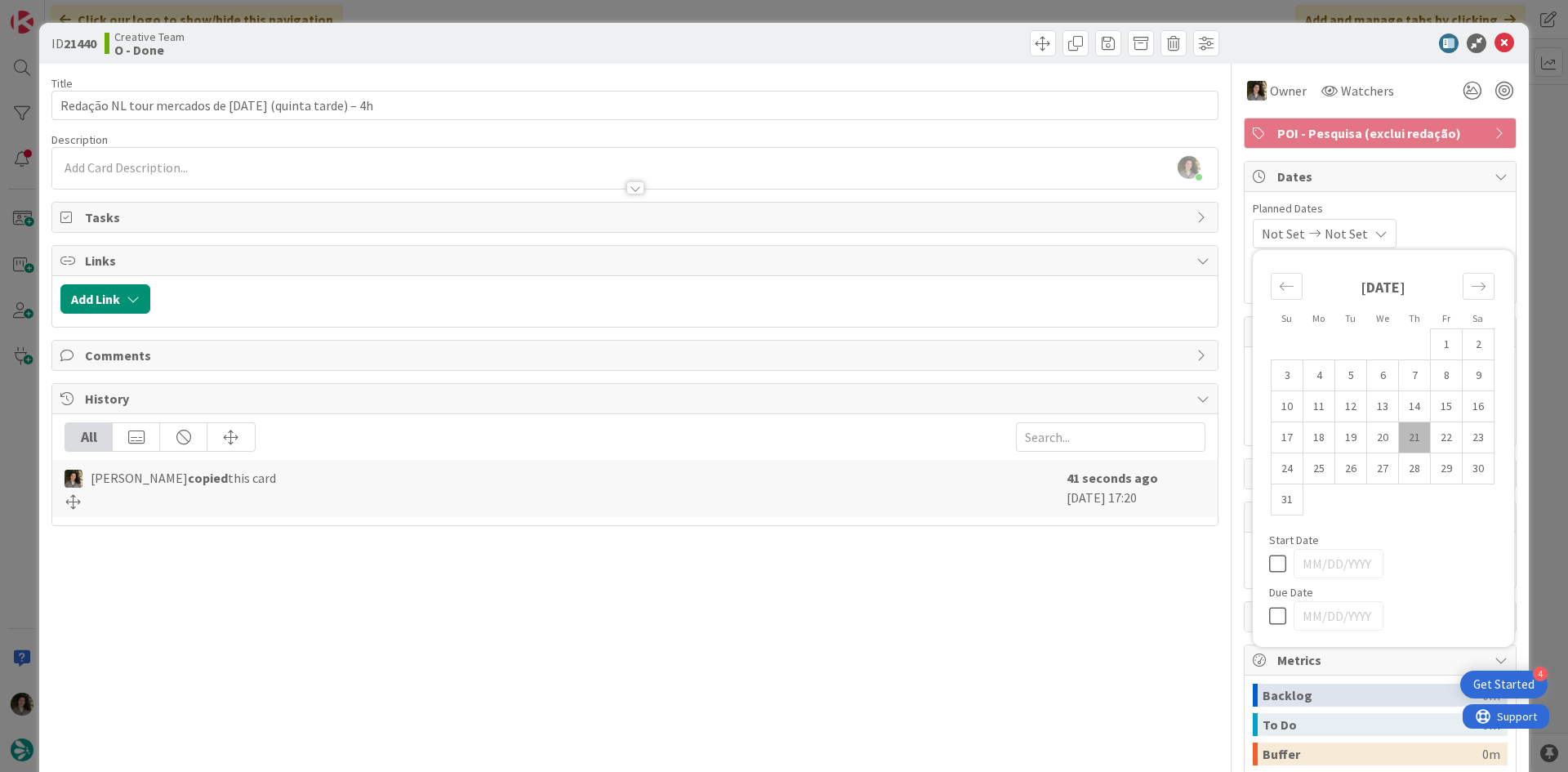
click at [1269, 612] on icon at bounding box center [1282, 615] width 25 height 20
type input "[DATE]"
click at [1498, 37] on icon at bounding box center [1504, 43] width 20 height 20
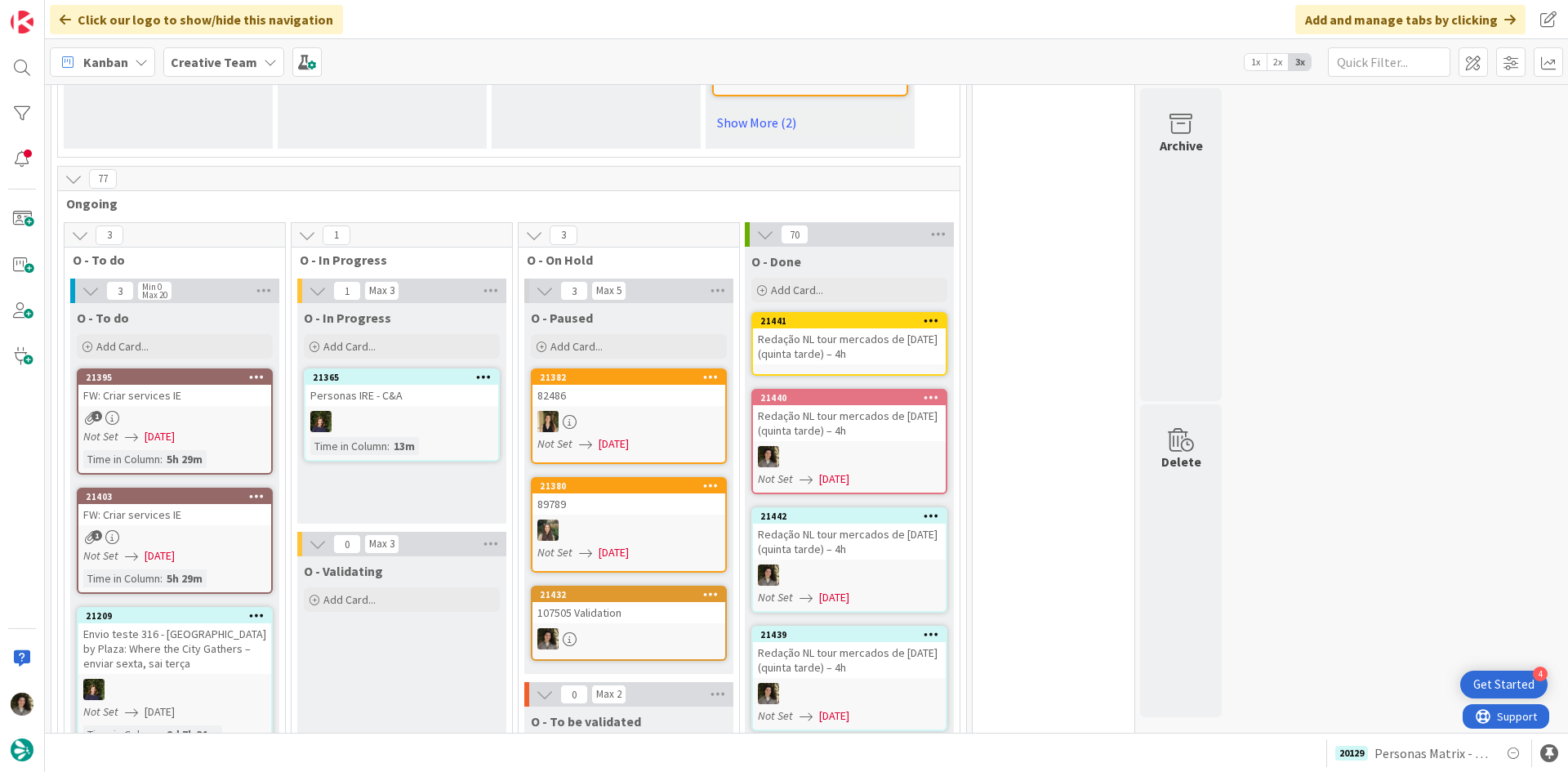
click at [888, 329] on div "Redação NL tour mercados de [DATE] (quinta tarde) – 4h" at bounding box center [849, 347] width 193 height 36
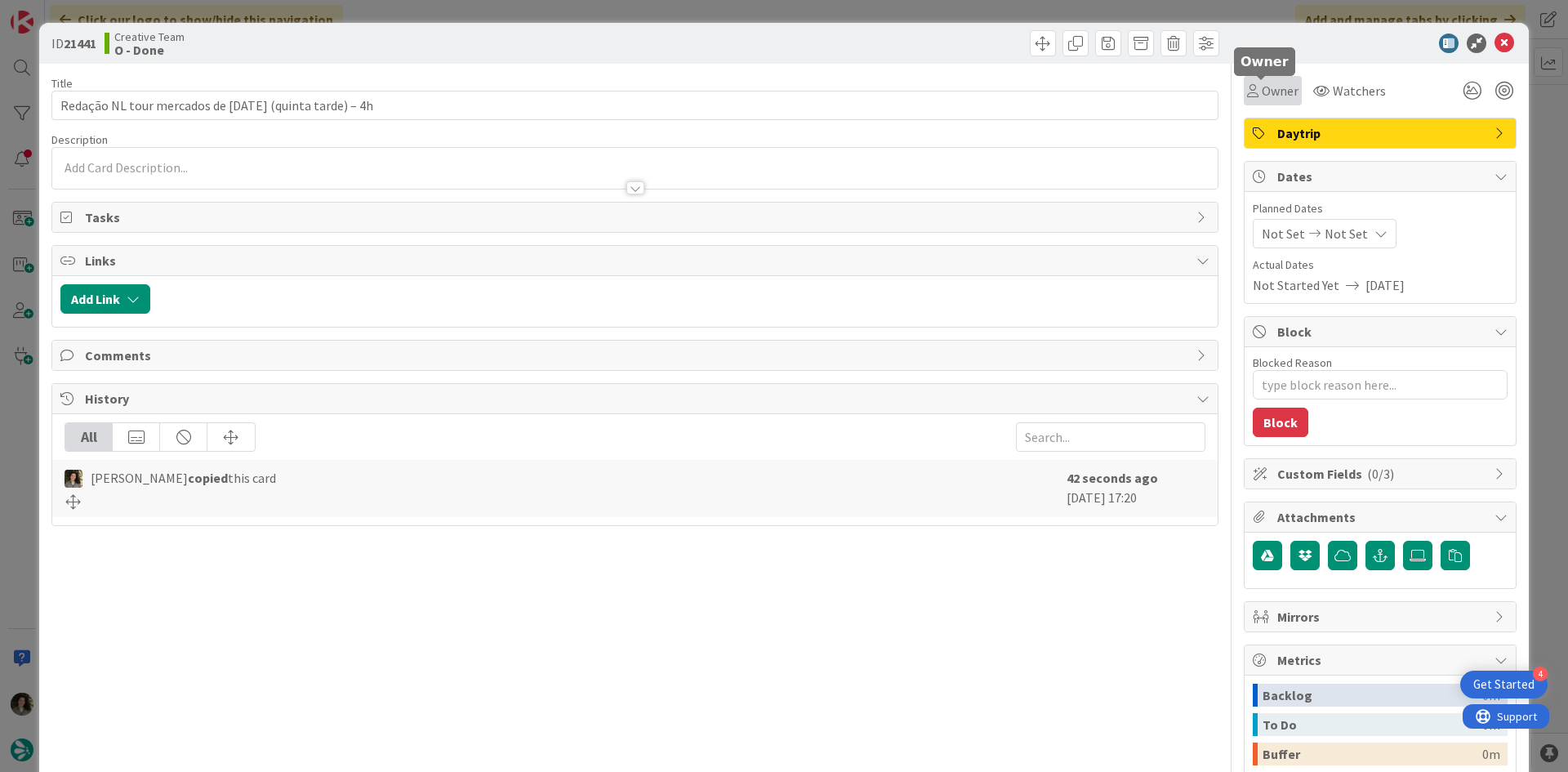
click at [1261, 88] on span "Owner" at bounding box center [1280, 91] width 36 height 20
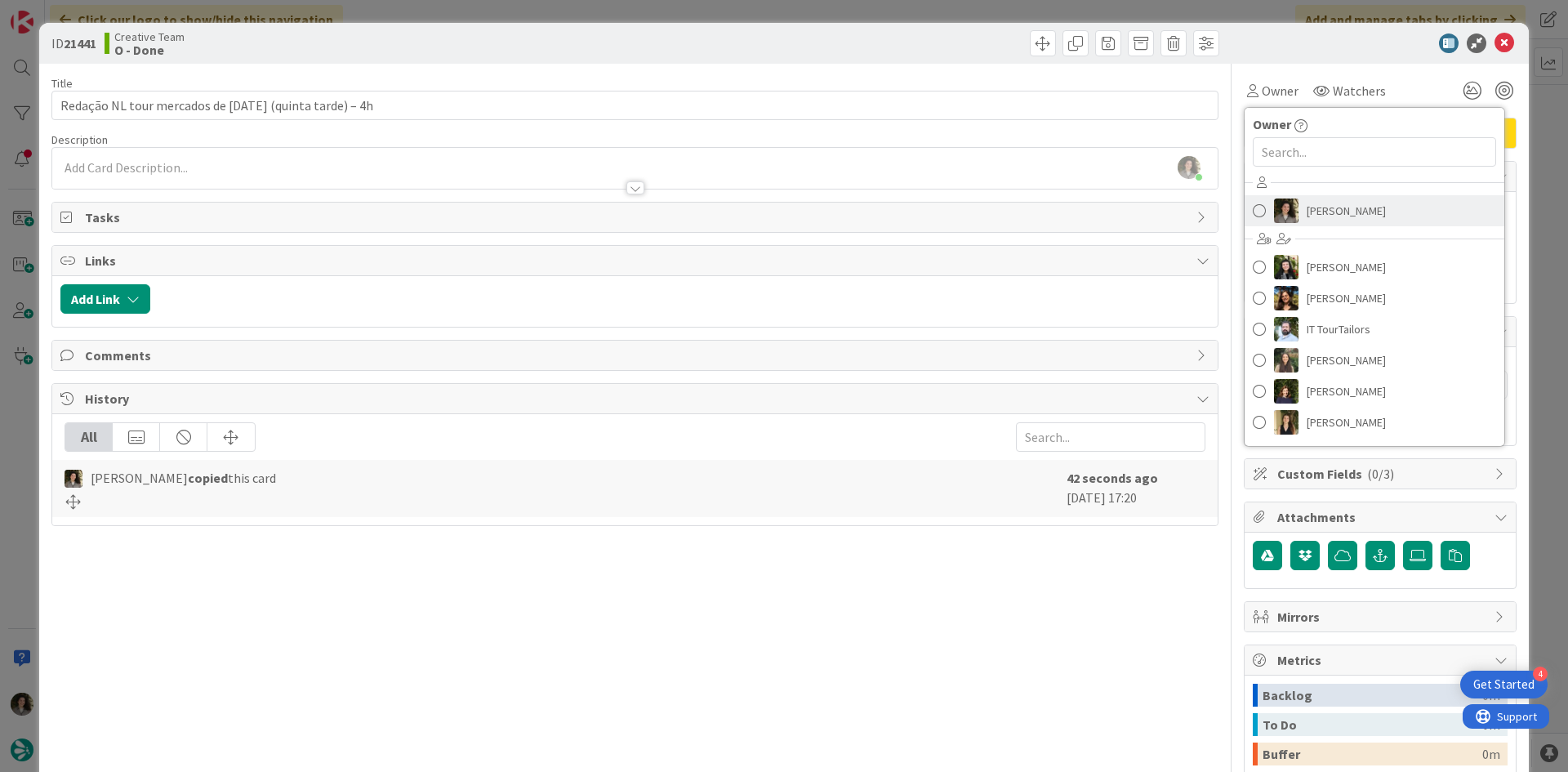
click at [1286, 211] on img at bounding box center [1286, 211] width 25 height 25
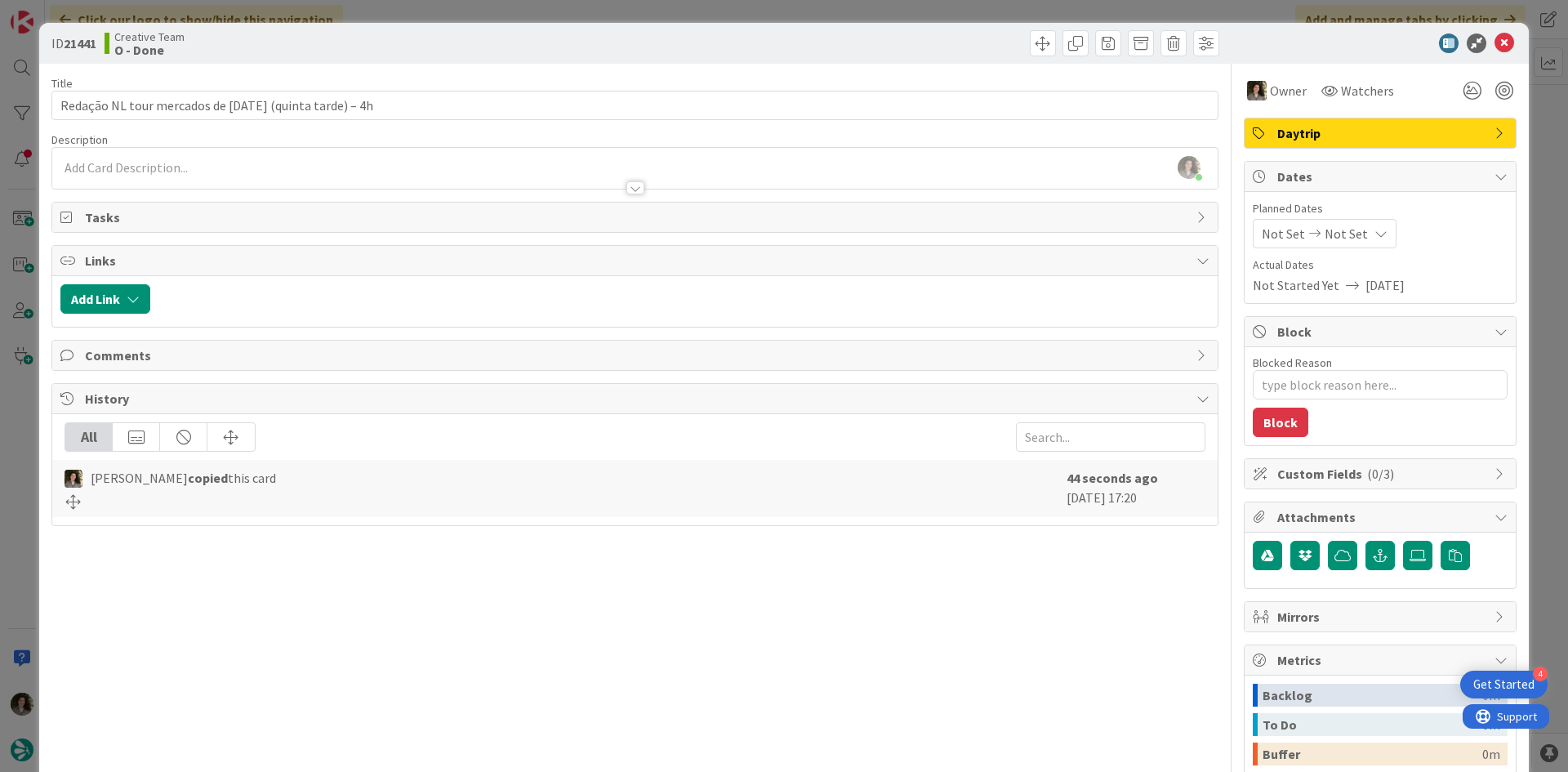
type textarea "x"
click at [1339, 238] on span "Not Set" at bounding box center [1346, 233] width 43 height 20
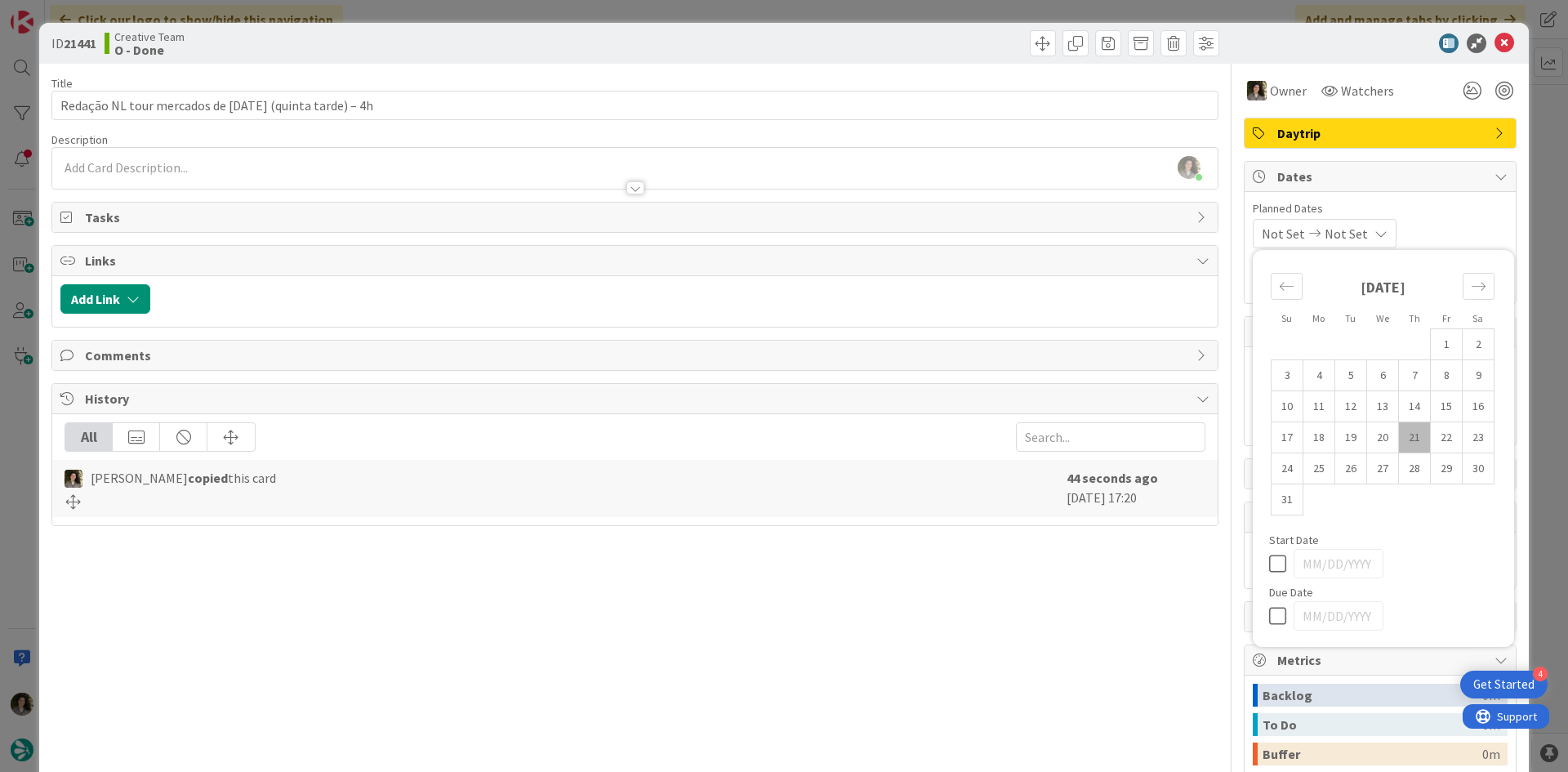
drag, startPoint x: 1263, startPoint y: 620, endPoint x: 1282, endPoint y: 548, distance: 74.5
click at [1269, 620] on icon at bounding box center [1282, 615] width 25 height 20
type input "[DATE]"
type textarea "x"
click at [1494, 40] on icon at bounding box center [1504, 43] width 20 height 20
